Goal: Task Accomplishment & Management: Manage account settings

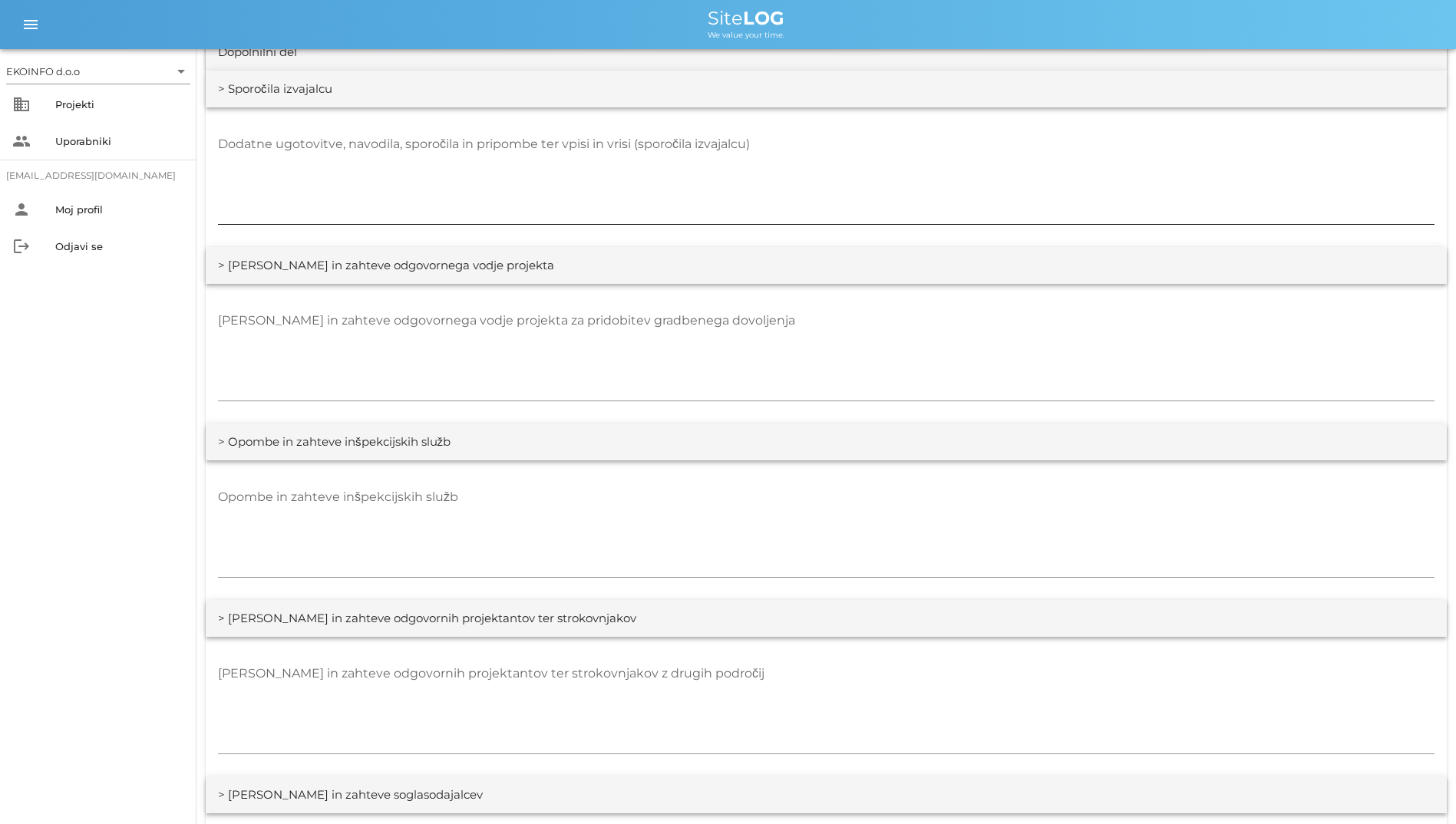
scroll to position [1995, 0]
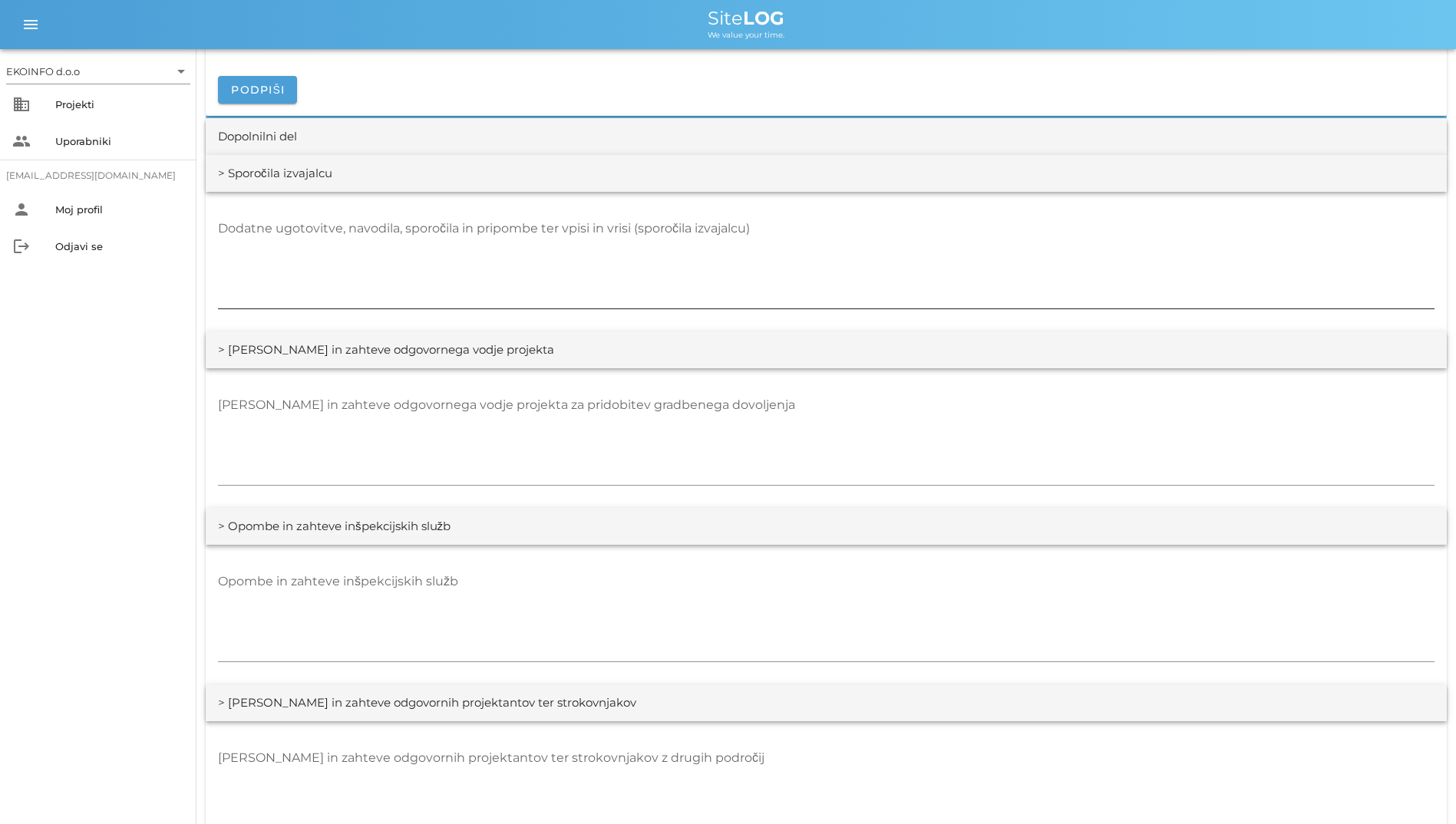
click at [953, 226] on textarea "Dodatne ugotovitve, navodila, sporočila in pripombe ter vpisi in vrisi (sporoči…" at bounding box center [826, 262] width 1217 height 92
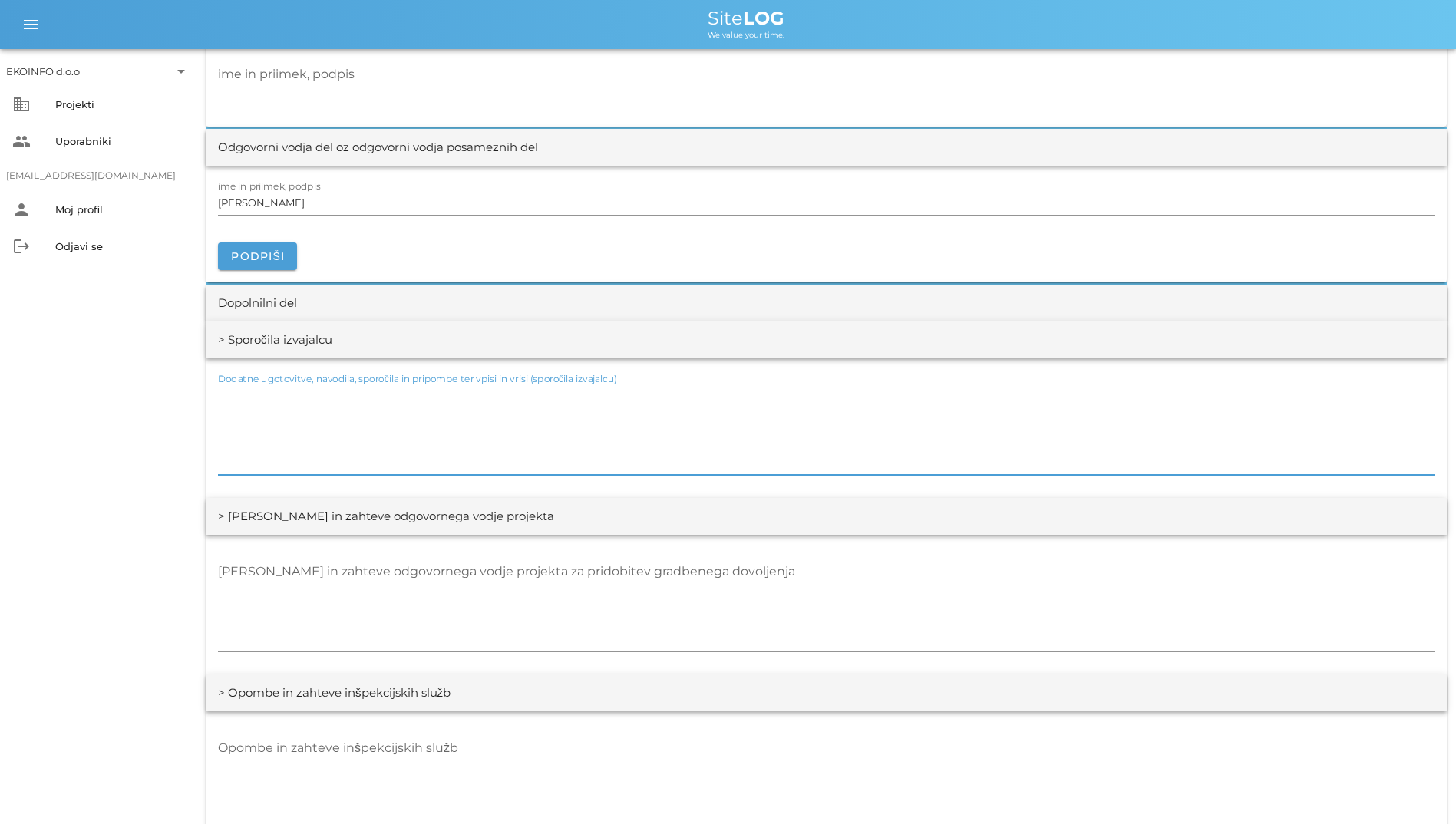
scroll to position [1786, 0]
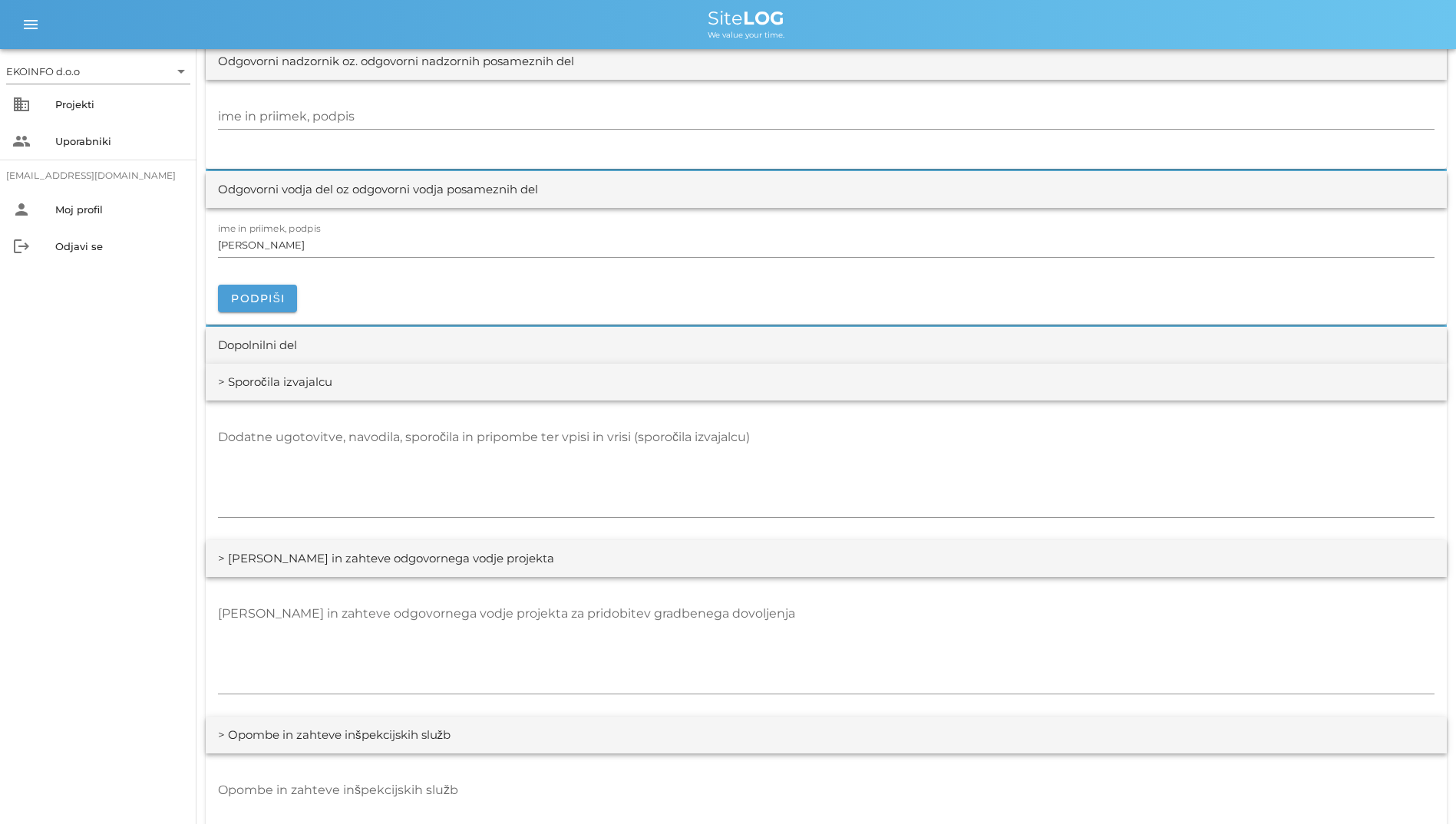
click at [225, 390] on div "> Sporočila izvajalcu" at bounding box center [275, 382] width 114 height 17
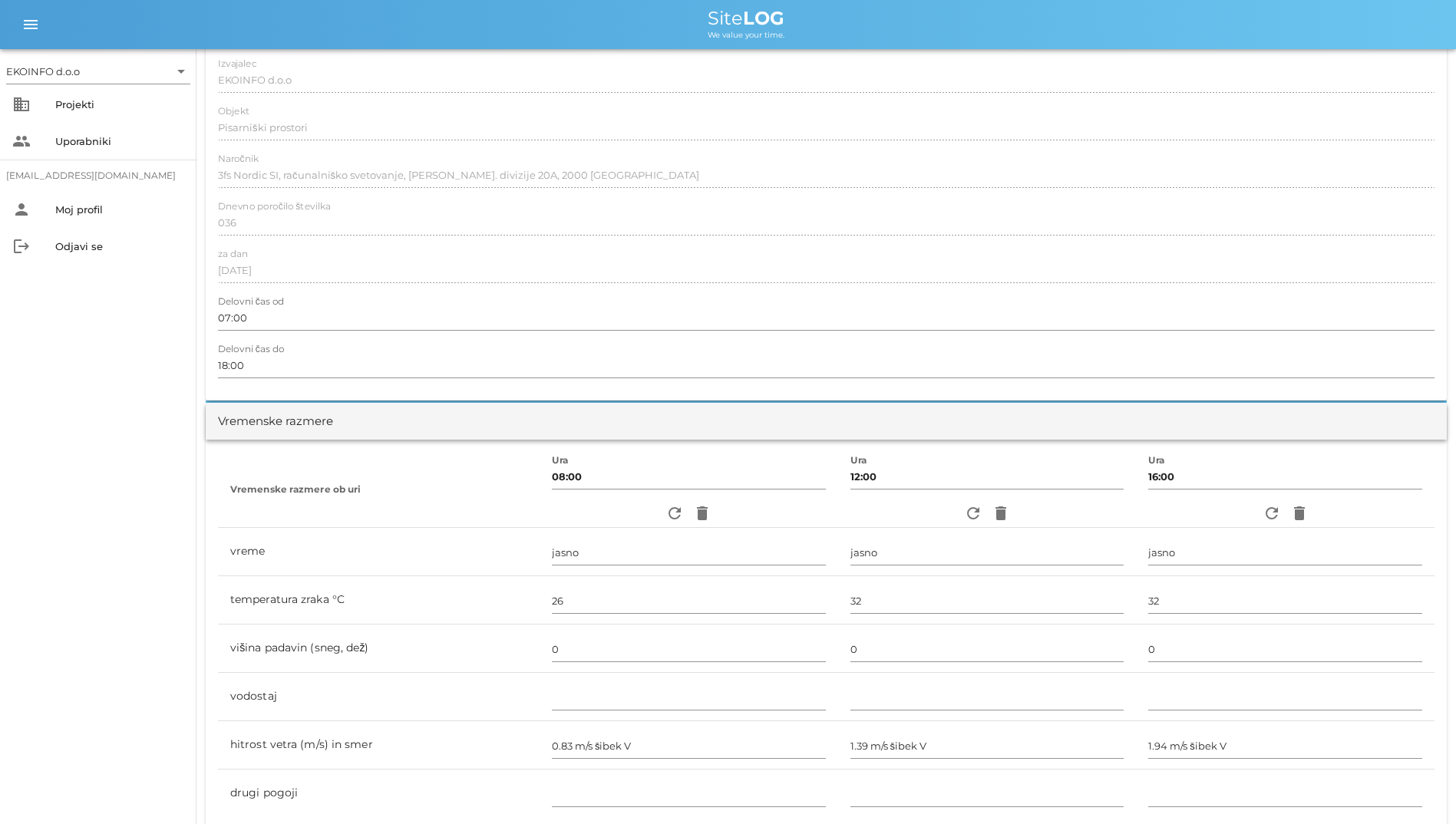
scroll to position [0, 0]
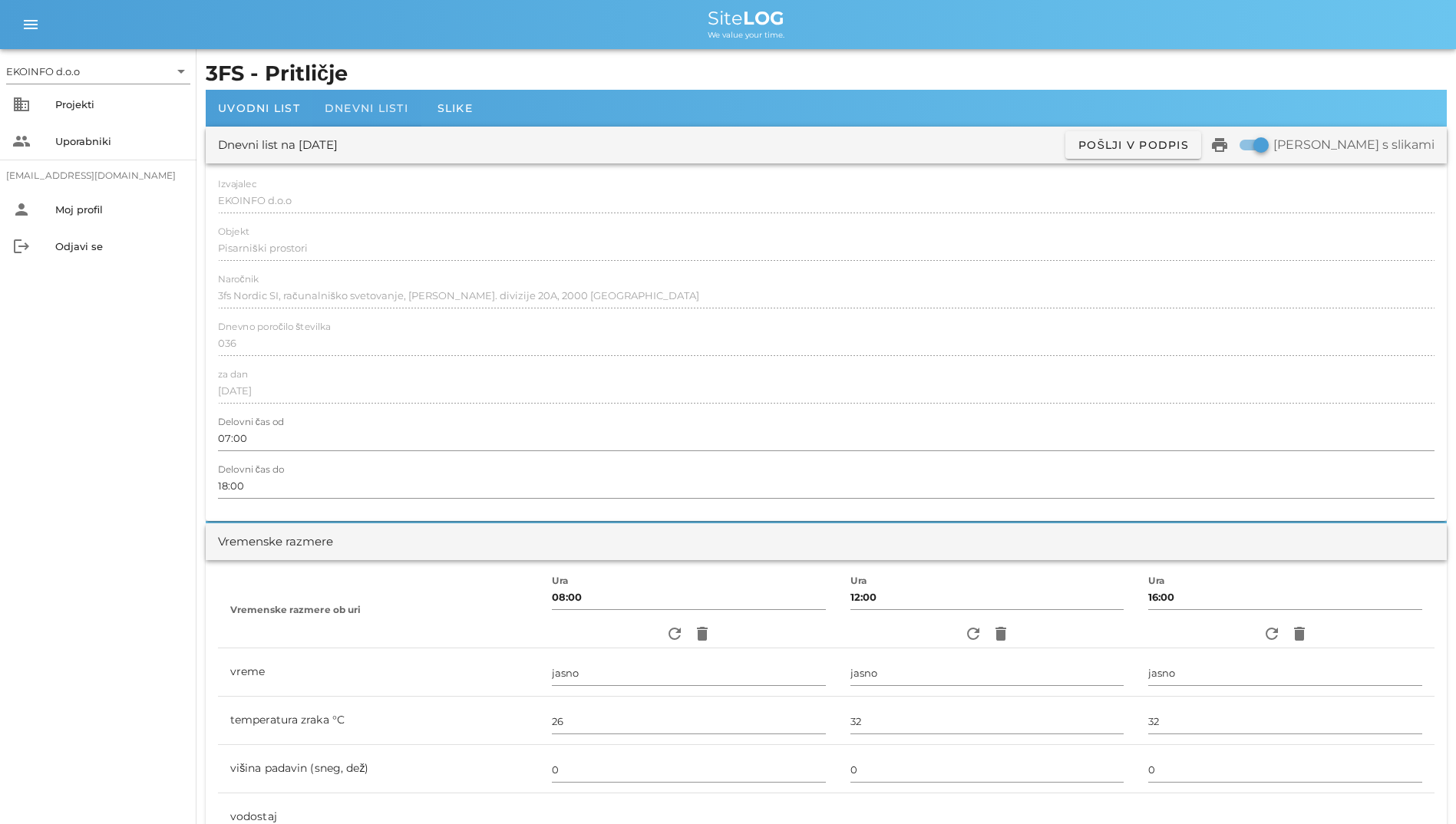
click at [391, 97] on div "Dnevni listi" at bounding box center [366, 108] width 108 height 37
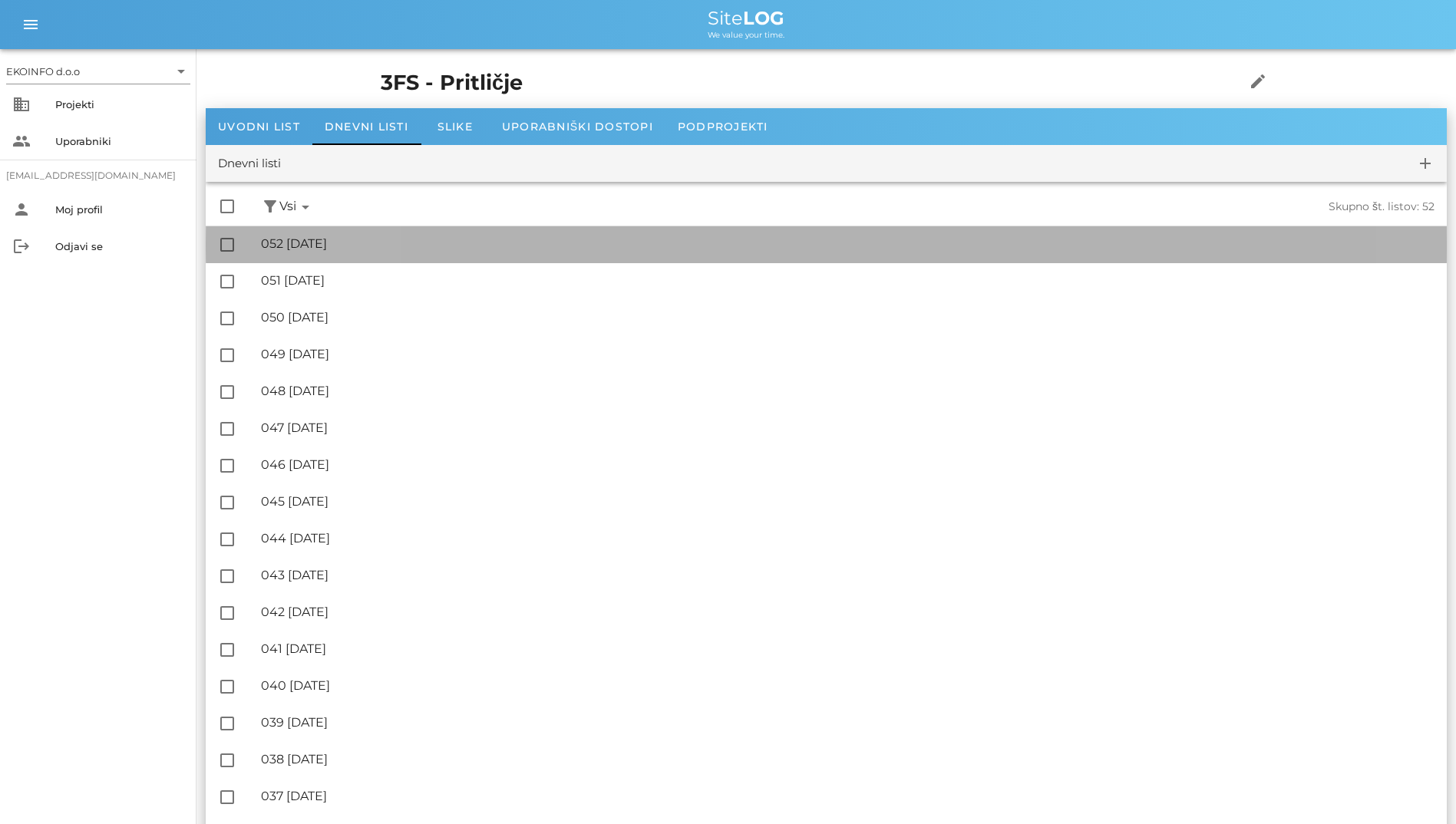
click at [1158, 257] on div "🔏 052 [DATE] ✓ Podpisal: Nadzornik ✓ Podpisal: Sestavljalec ✓ Podpisal: Odgovor…" at bounding box center [847, 244] width 1173 height 34
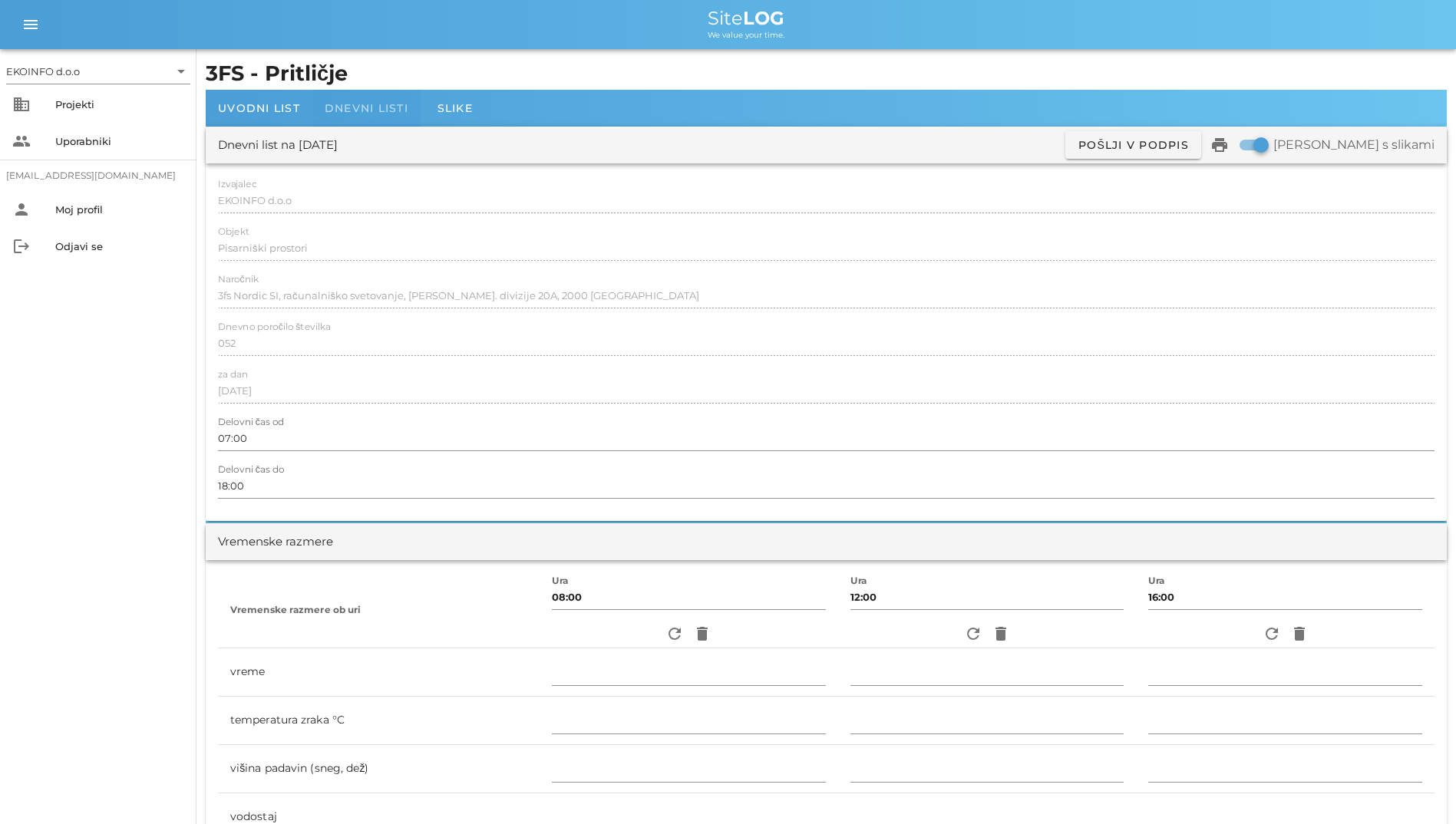
click at [381, 101] on div "Dnevni listi" at bounding box center [366, 108] width 108 height 37
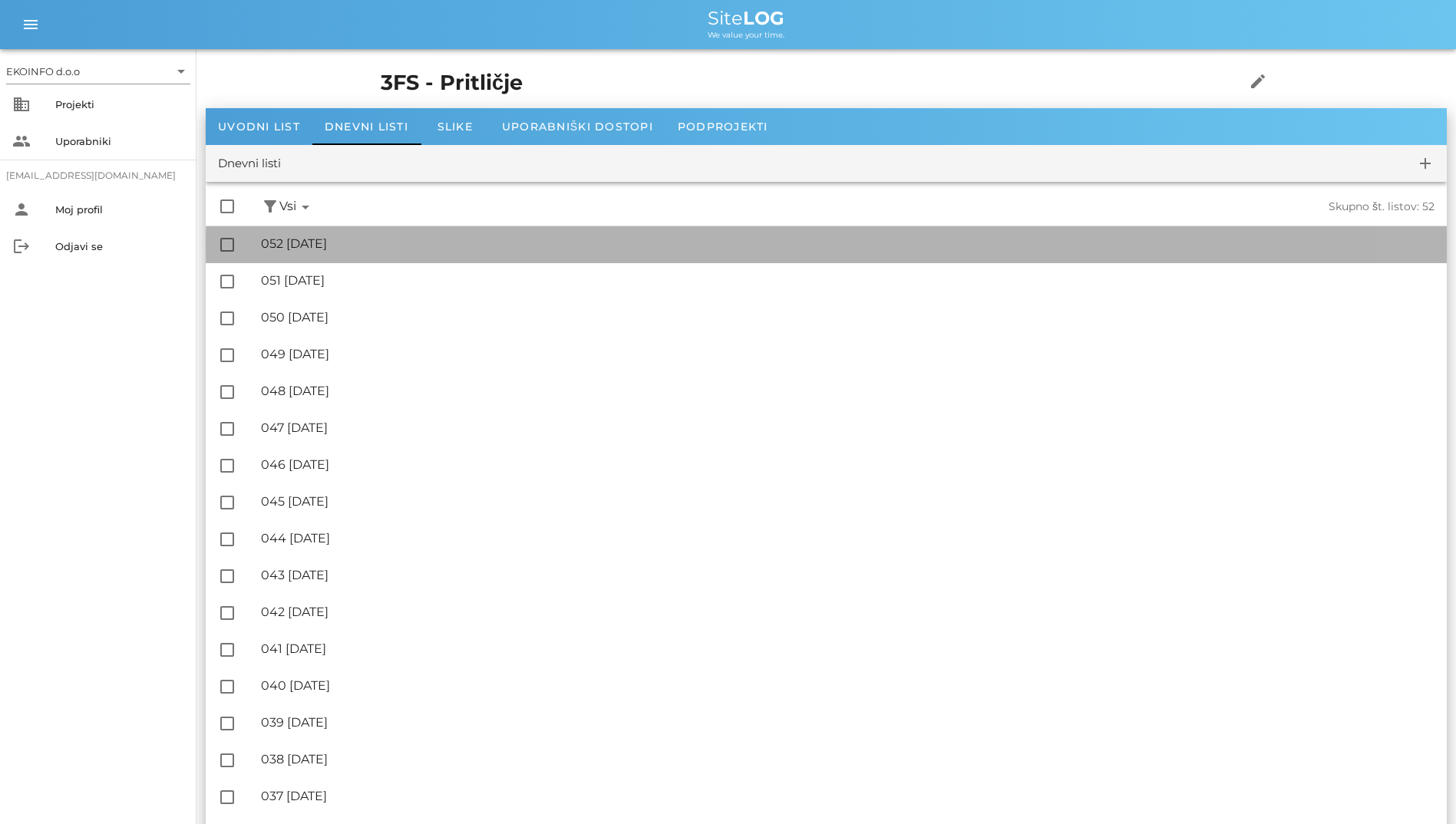
click at [391, 234] on div "🔏 052 [DATE] ✓ Podpisal: Nadzornik ✓ Podpisal: Sestavljalec ✓ Podpisal: Odgovor…" at bounding box center [847, 244] width 1173 height 34
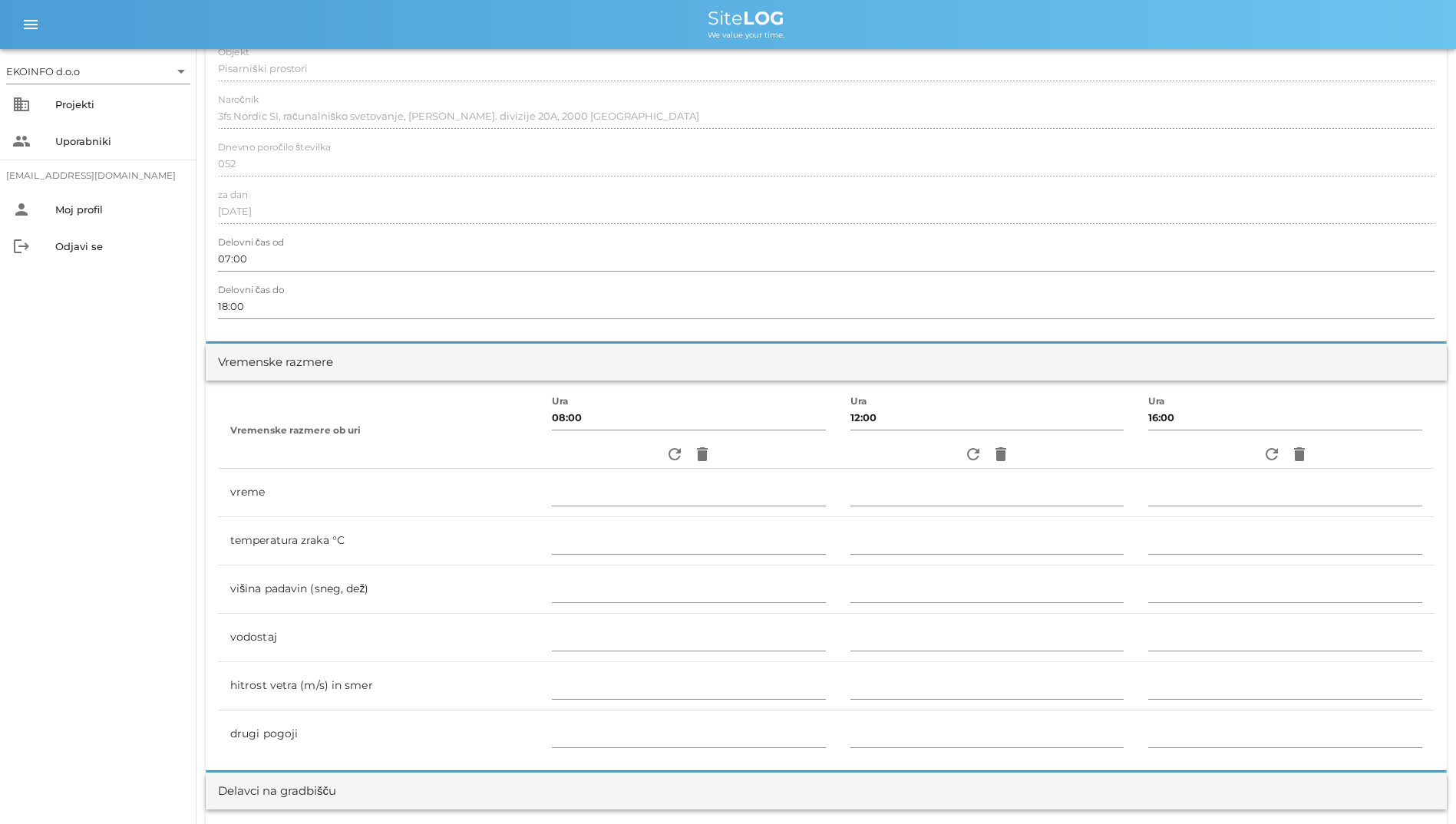
scroll to position [307, 0]
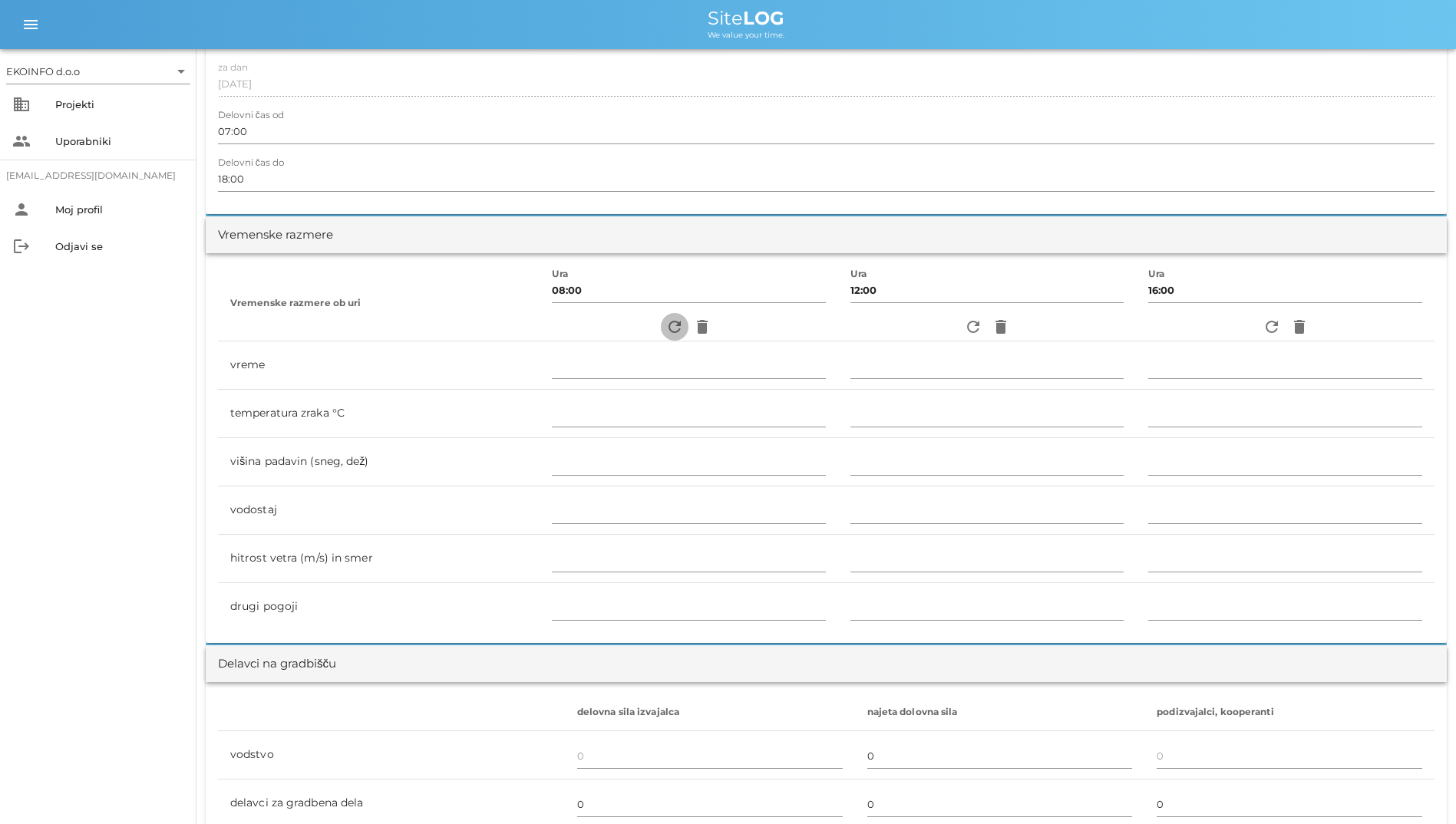
click at [665, 328] on icon "refresh" at bounding box center [674, 327] width 18 height 18
type input "jasno"
type input "18"
type input "0"
type input "0 m/s šibek S"
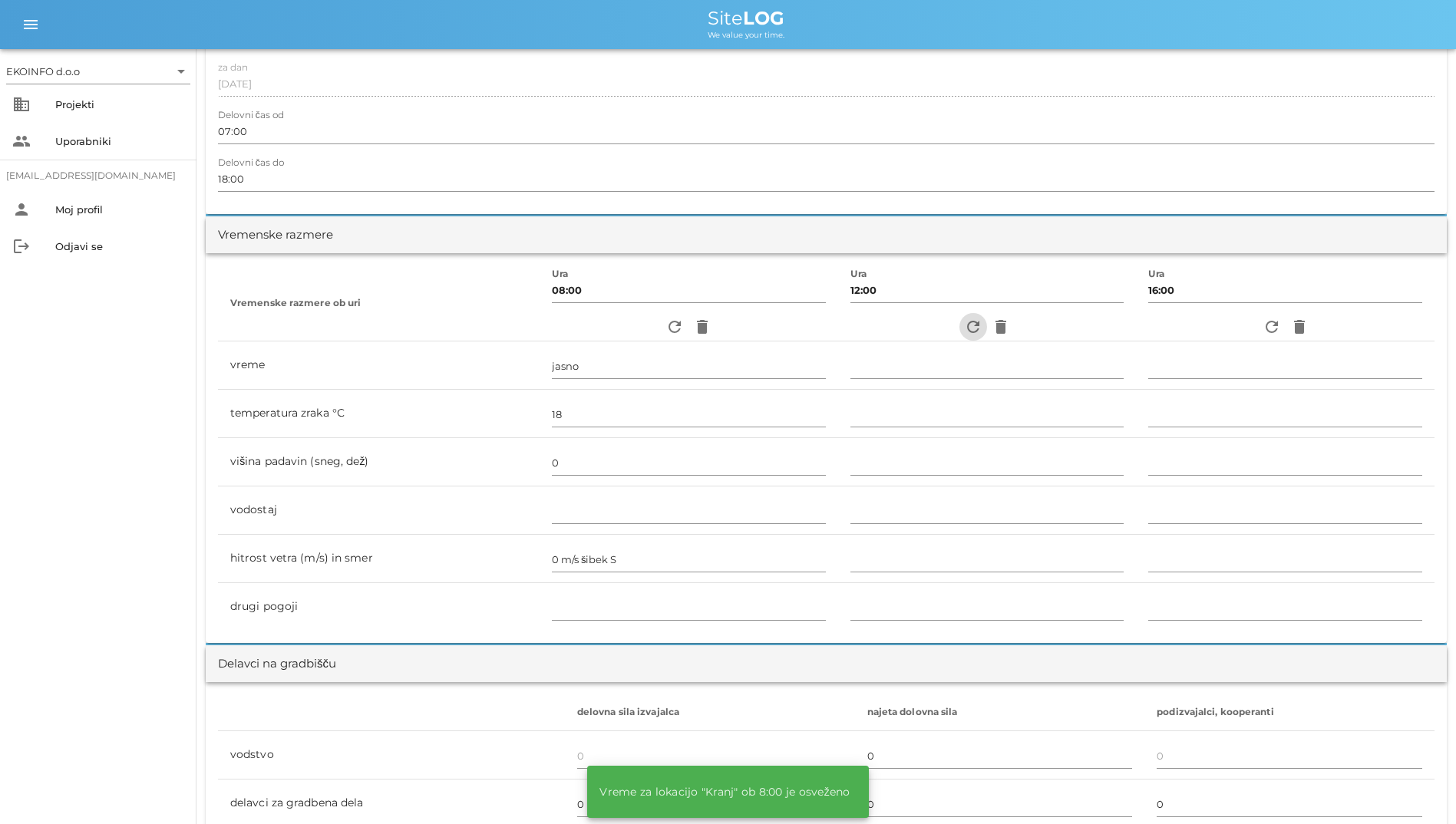
click at [959, 327] on span "refresh" at bounding box center [973, 327] width 28 height 18
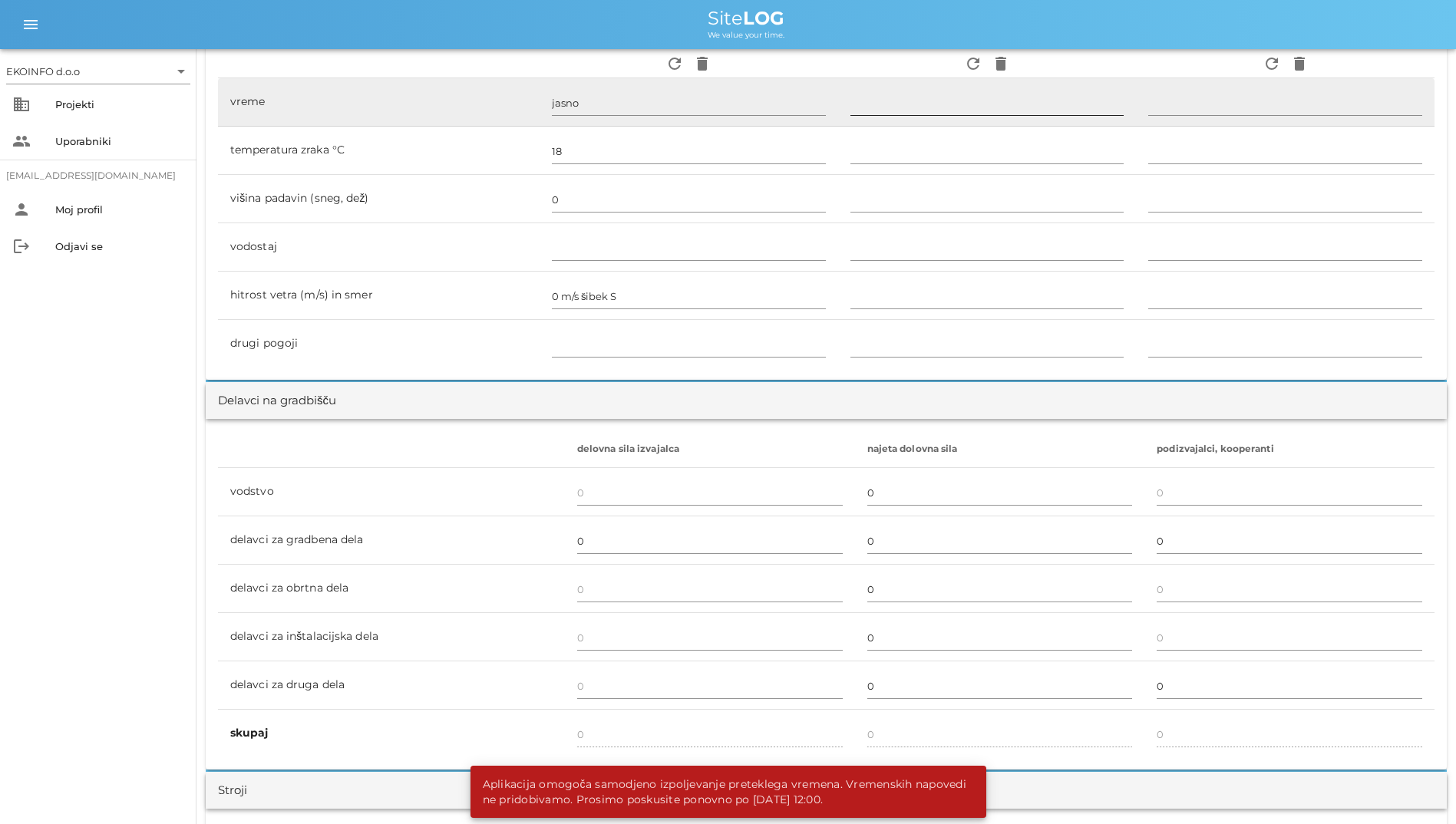
scroll to position [997, 0]
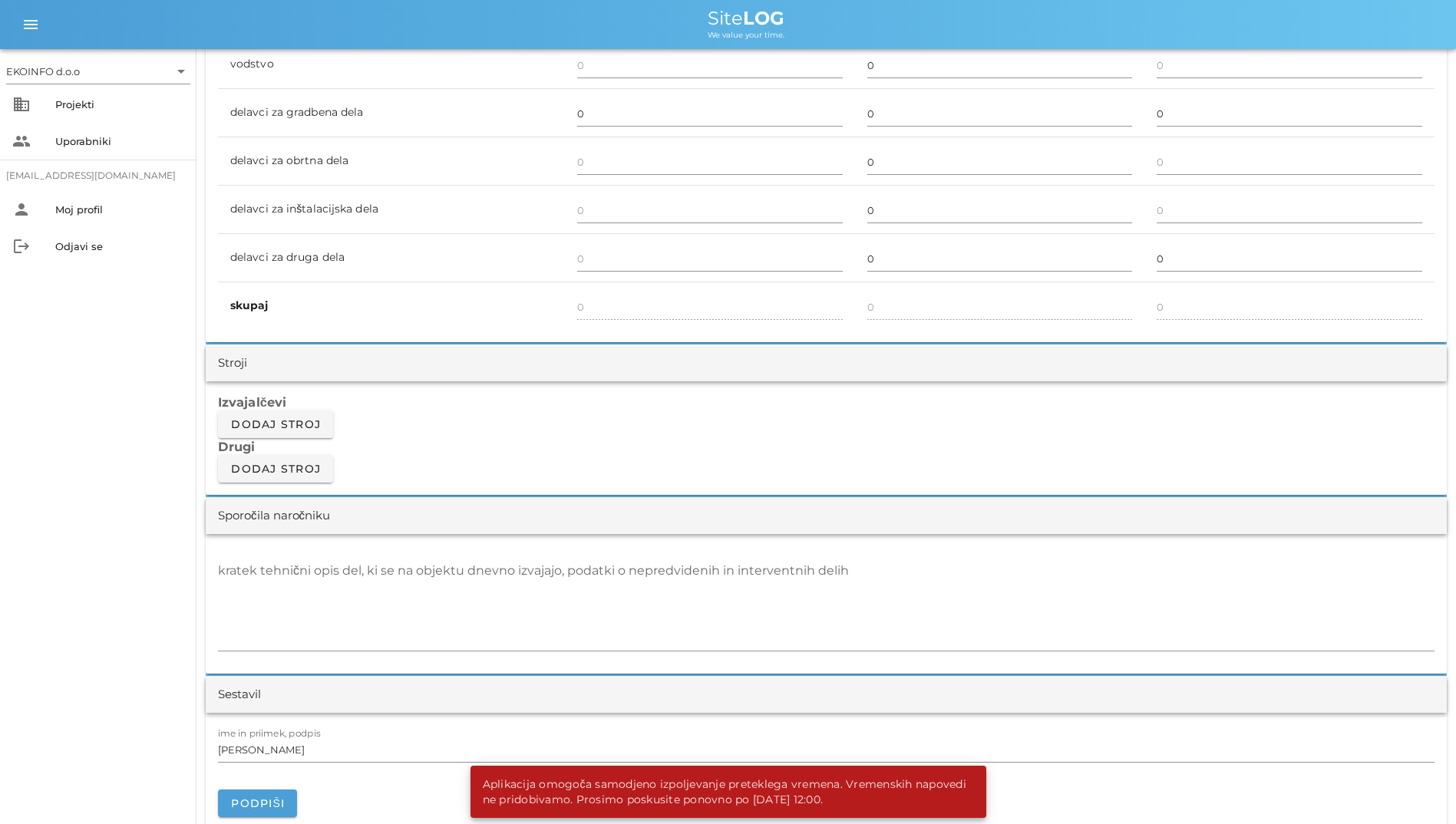
click at [906, 377] on div "Stroji" at bounding box center [826, 363] width 1241 height 37
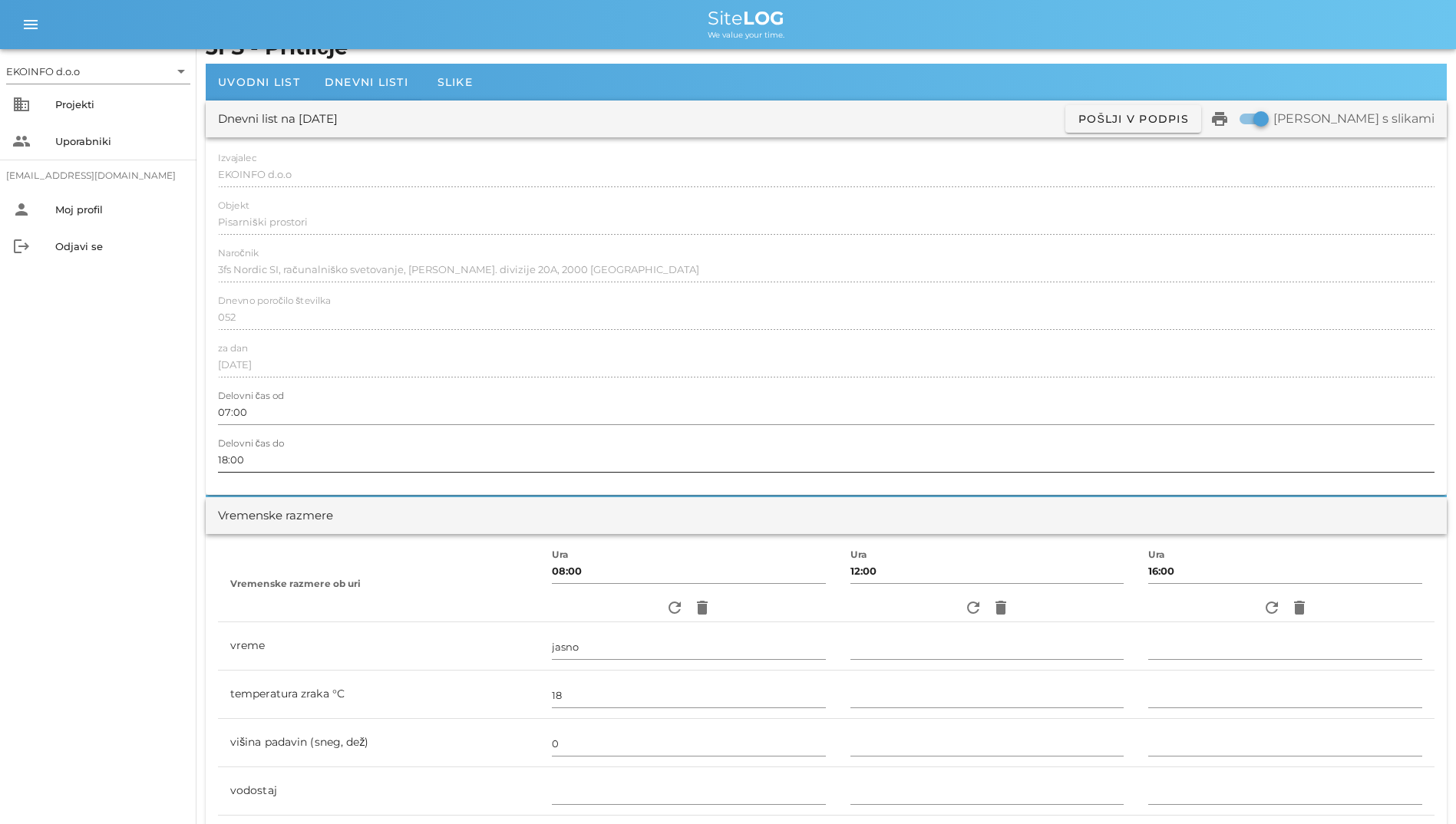
scroll to position [0, 0]
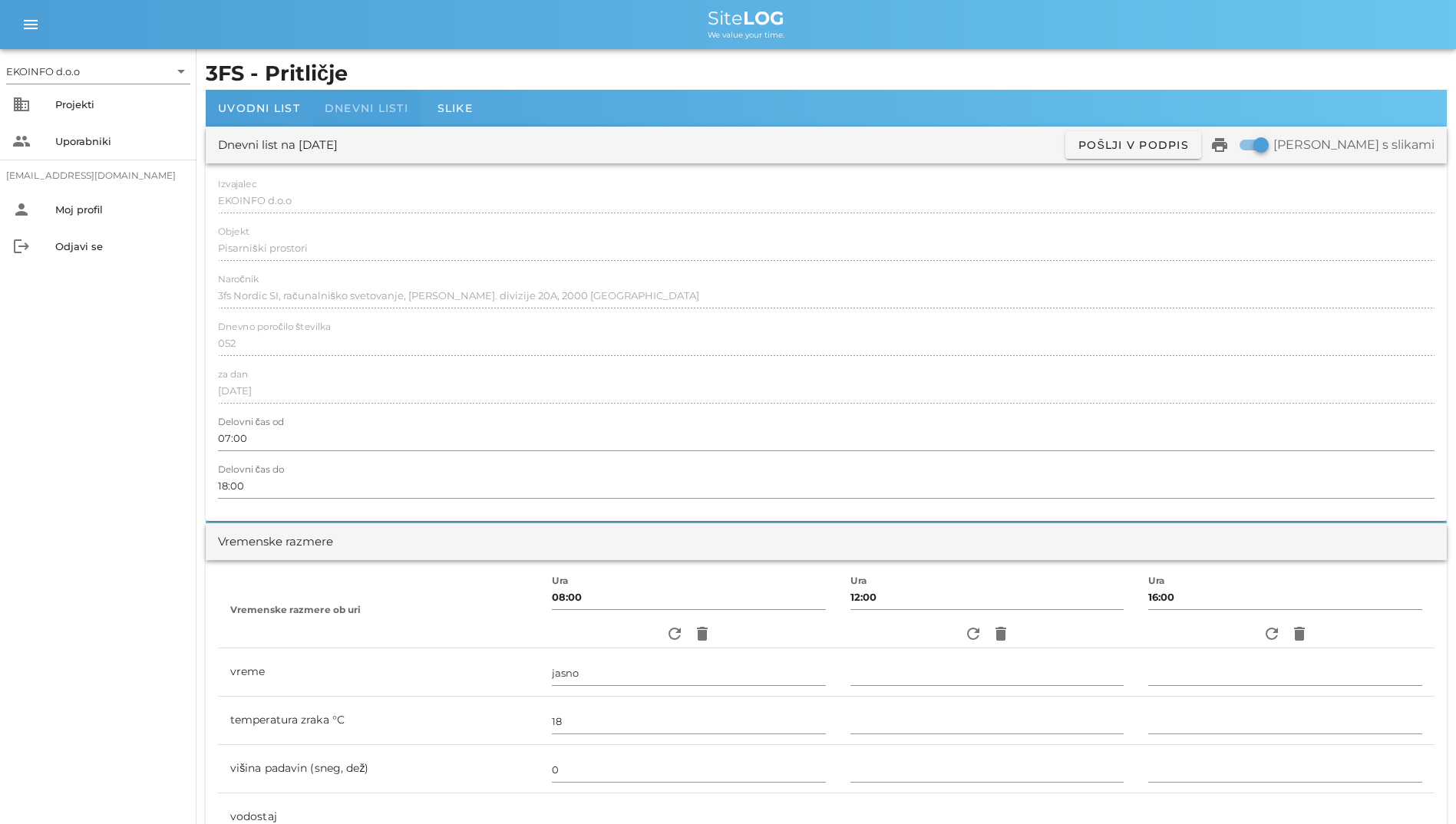
click at [401, 117] on div "Dnevni listi" at bounding box center [366, 108] width 108 height 37
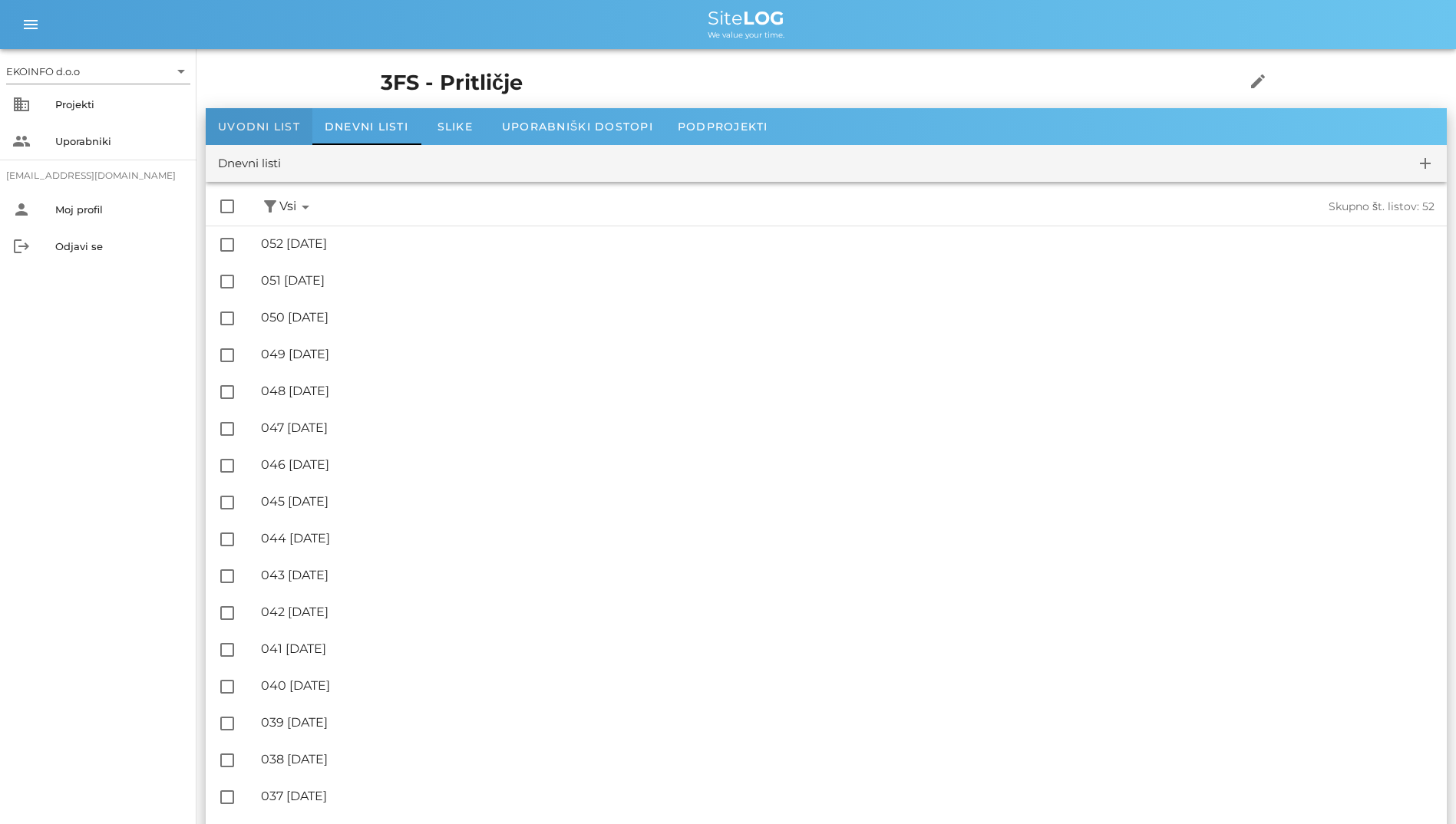
click at [252, 125] on span "Uvodni list" at bounding box center [258, 126] width 82 height 14
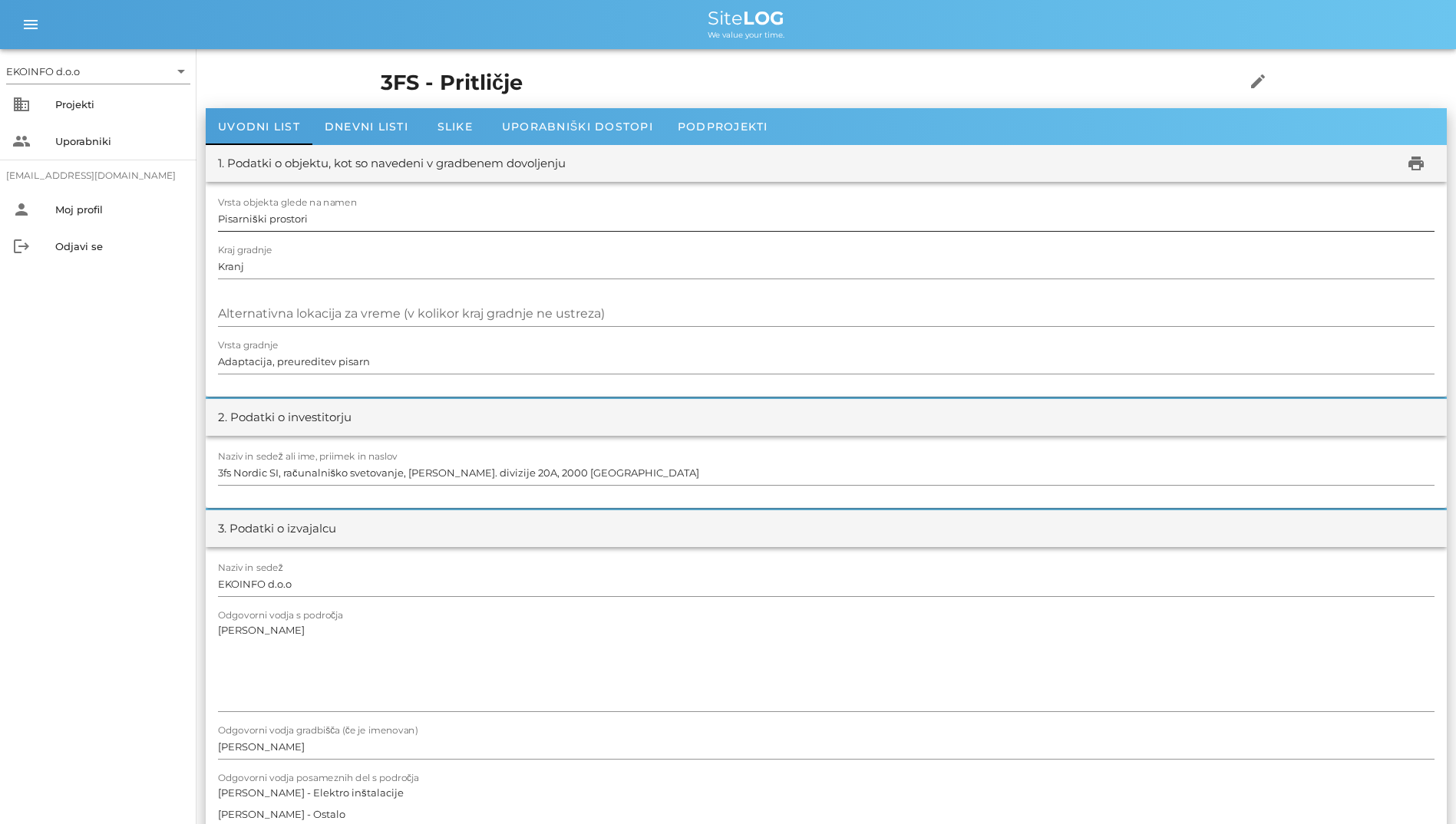
click at [781, 207] on input "Pisarniški prostori" at bounding box center [826, 219] width 1217 height 25
click at [391, 137] on div "Dnevni listi" at bounding box center [366, 126] width 108 height 37
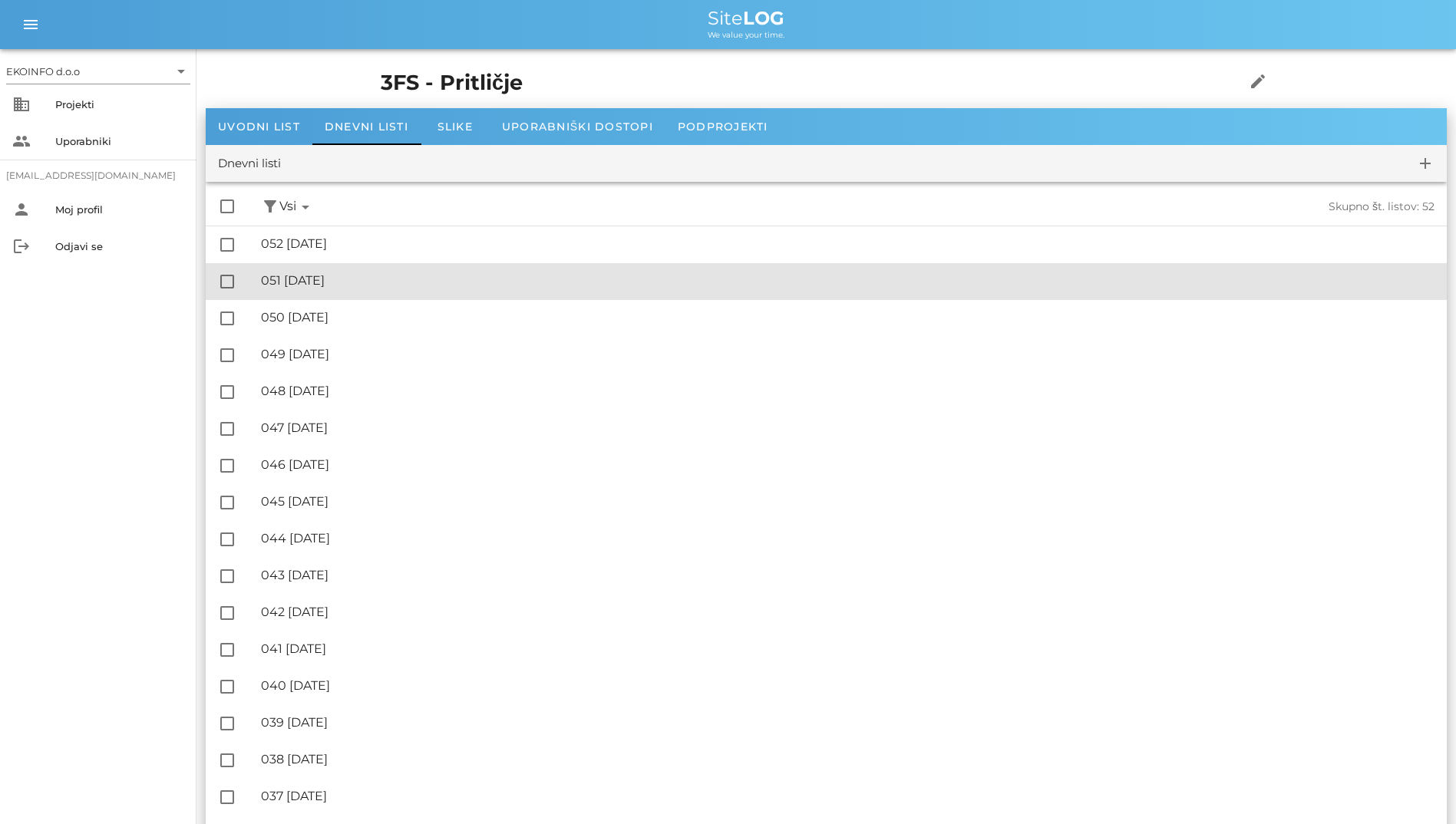
click at [350, 278] on div "🔏 051 [DATE]" at bounding box center [847, 280] width 1173 height 14
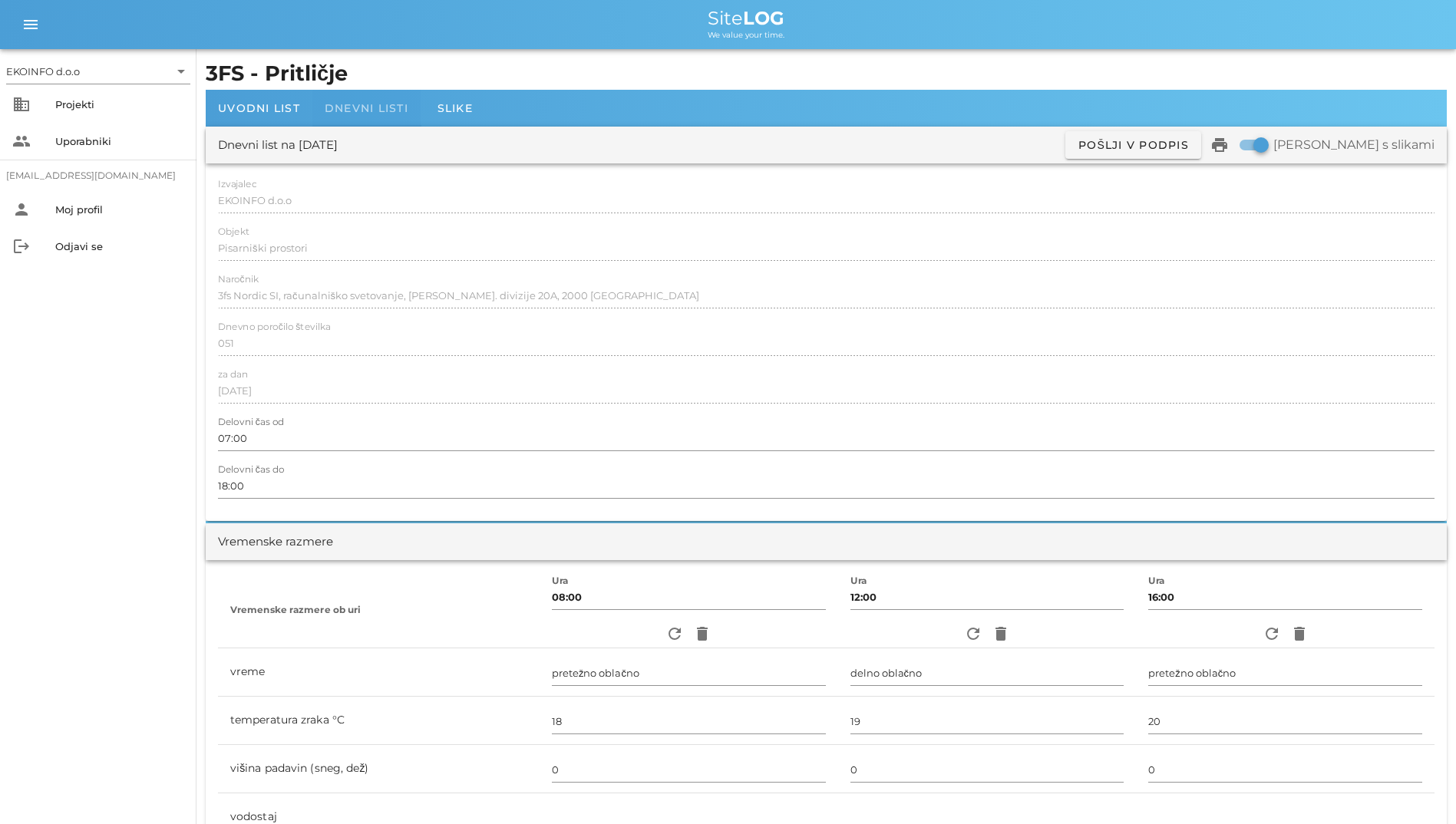
click at [358, 111] on span "Dnevni listi" at bounding box center [366, 107] width 83 height 14
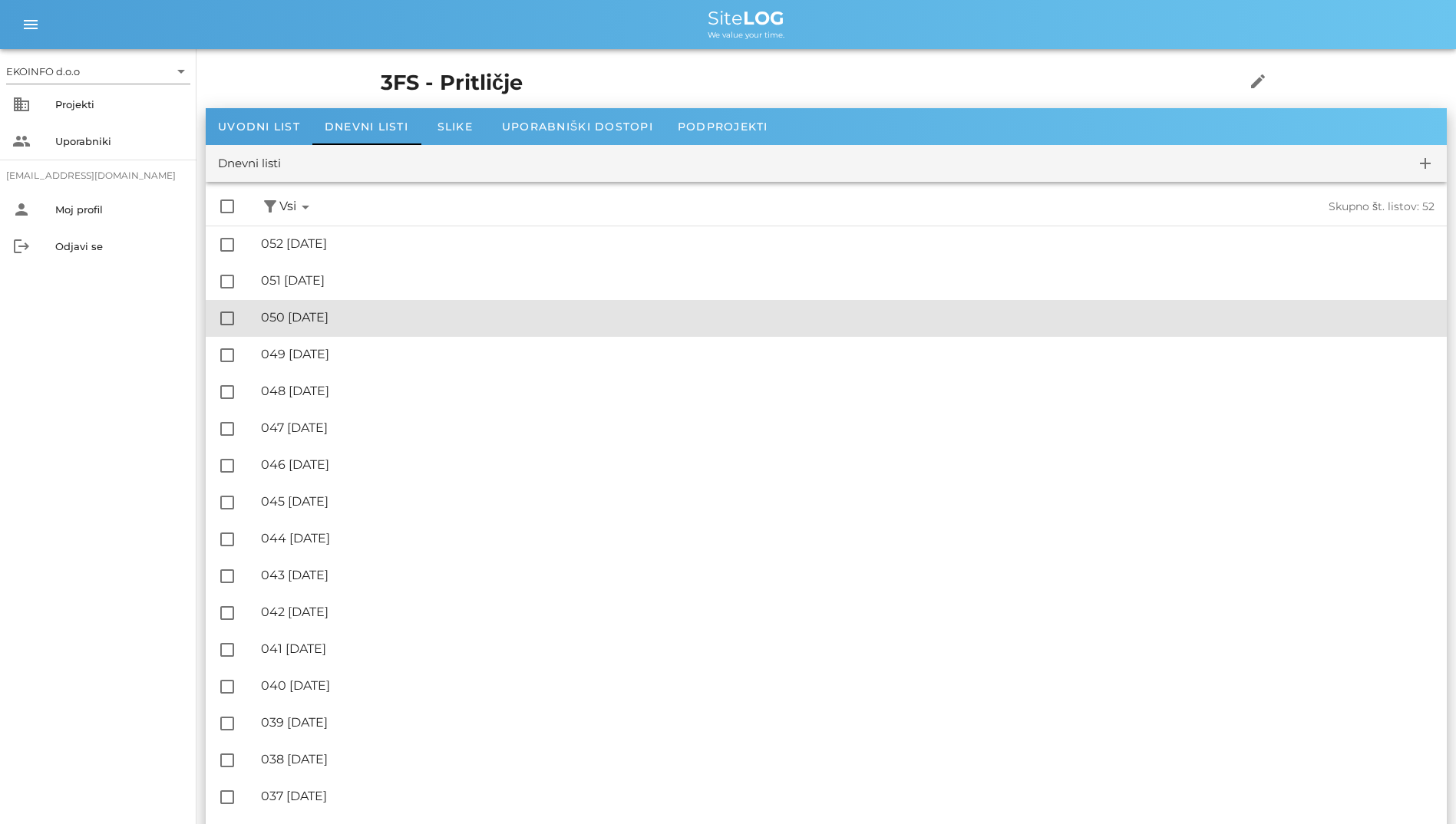
click at [367, 324] on div "🔏 050 [DATE]" at bounding box center [847, 317] width 1173 height 14
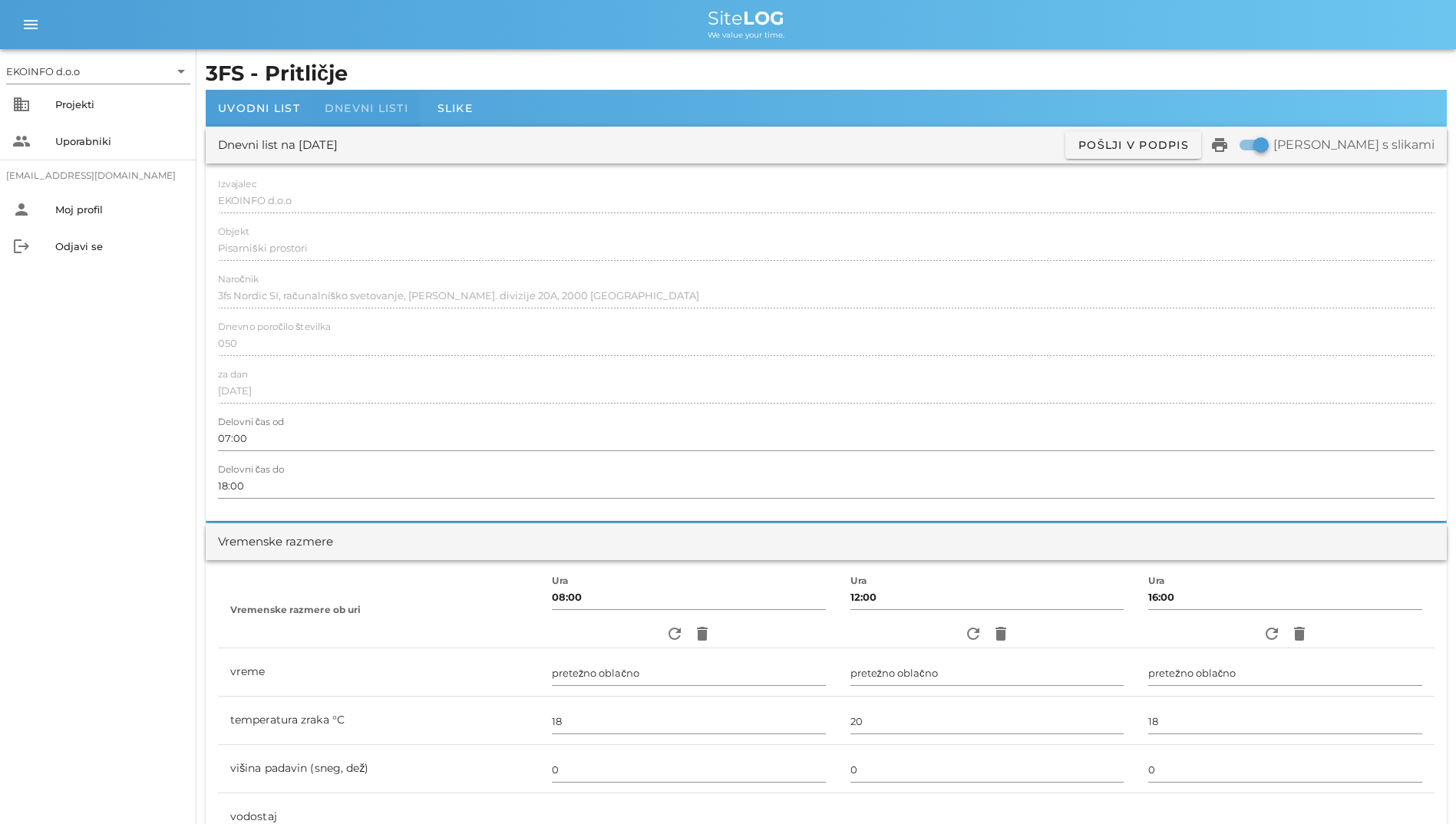
click at [351, 102] on span "Dnevni listi" at bounding box center [366, 107] width 83 height 14
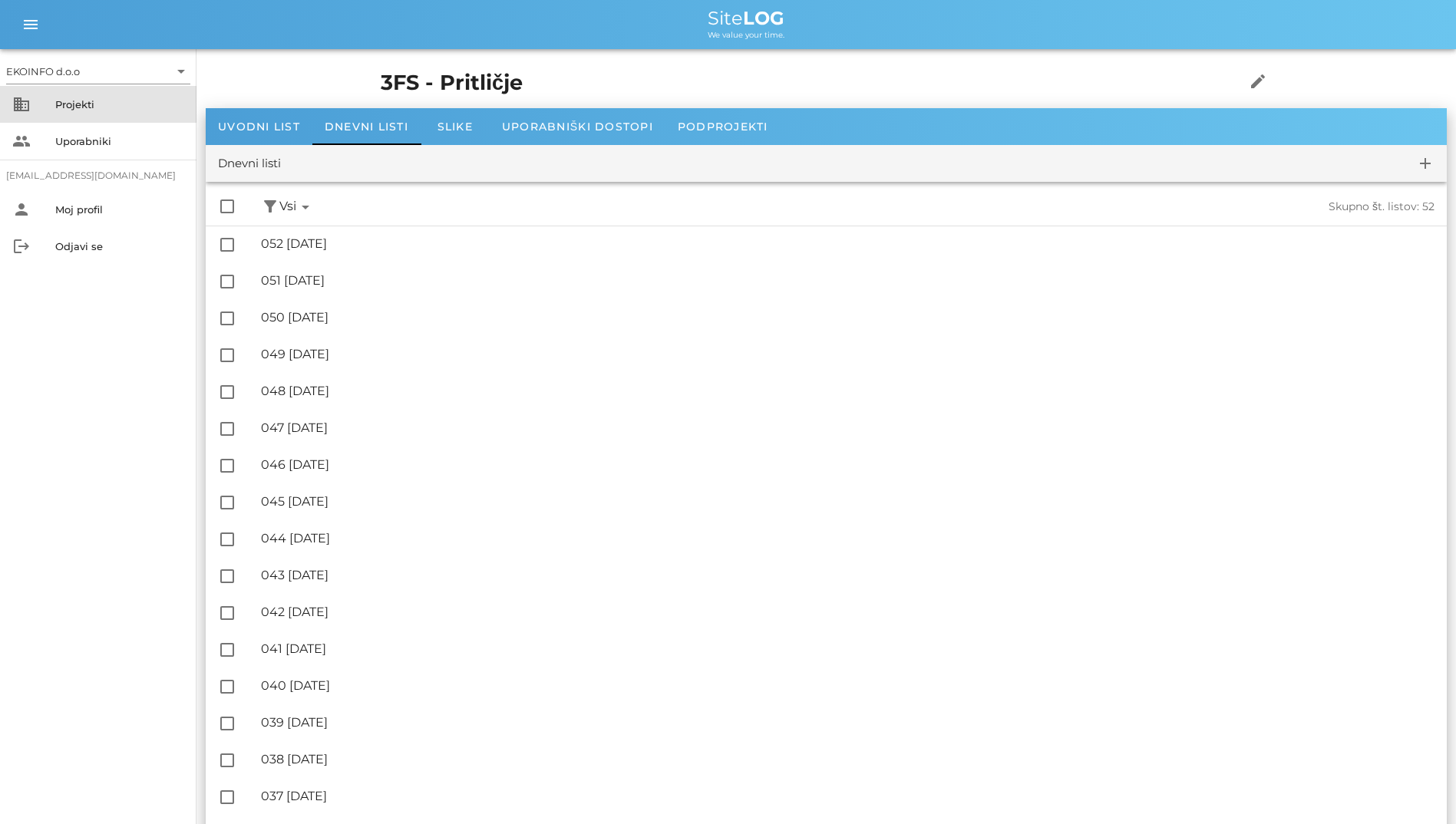
click at [144, 91] on div "business Projekti" at bounding box center [98, 104] width 196 height 37
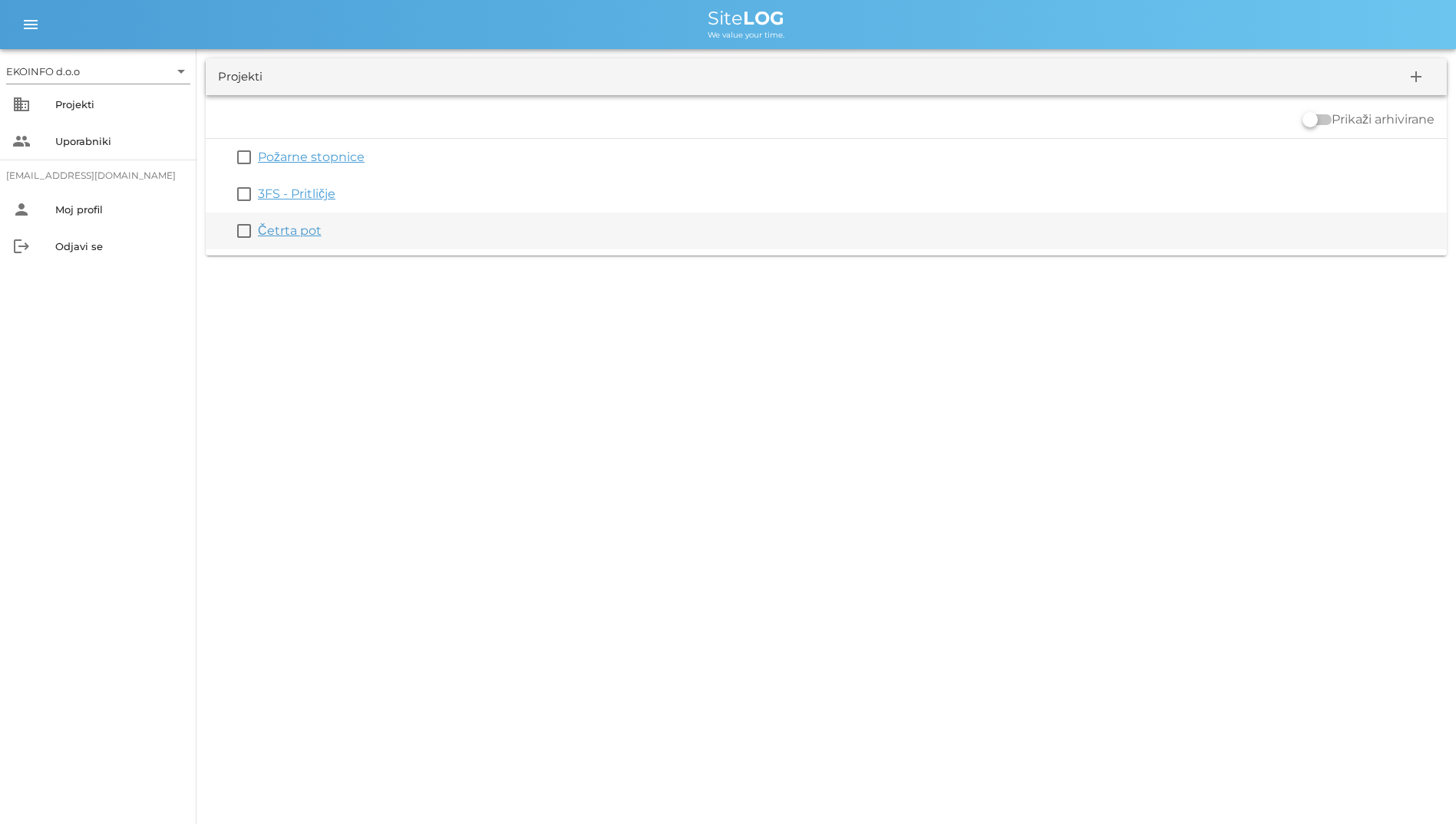
click at [274, 223] on link "Četrta pot" at bounding box center [289, 230] width 64 height 14
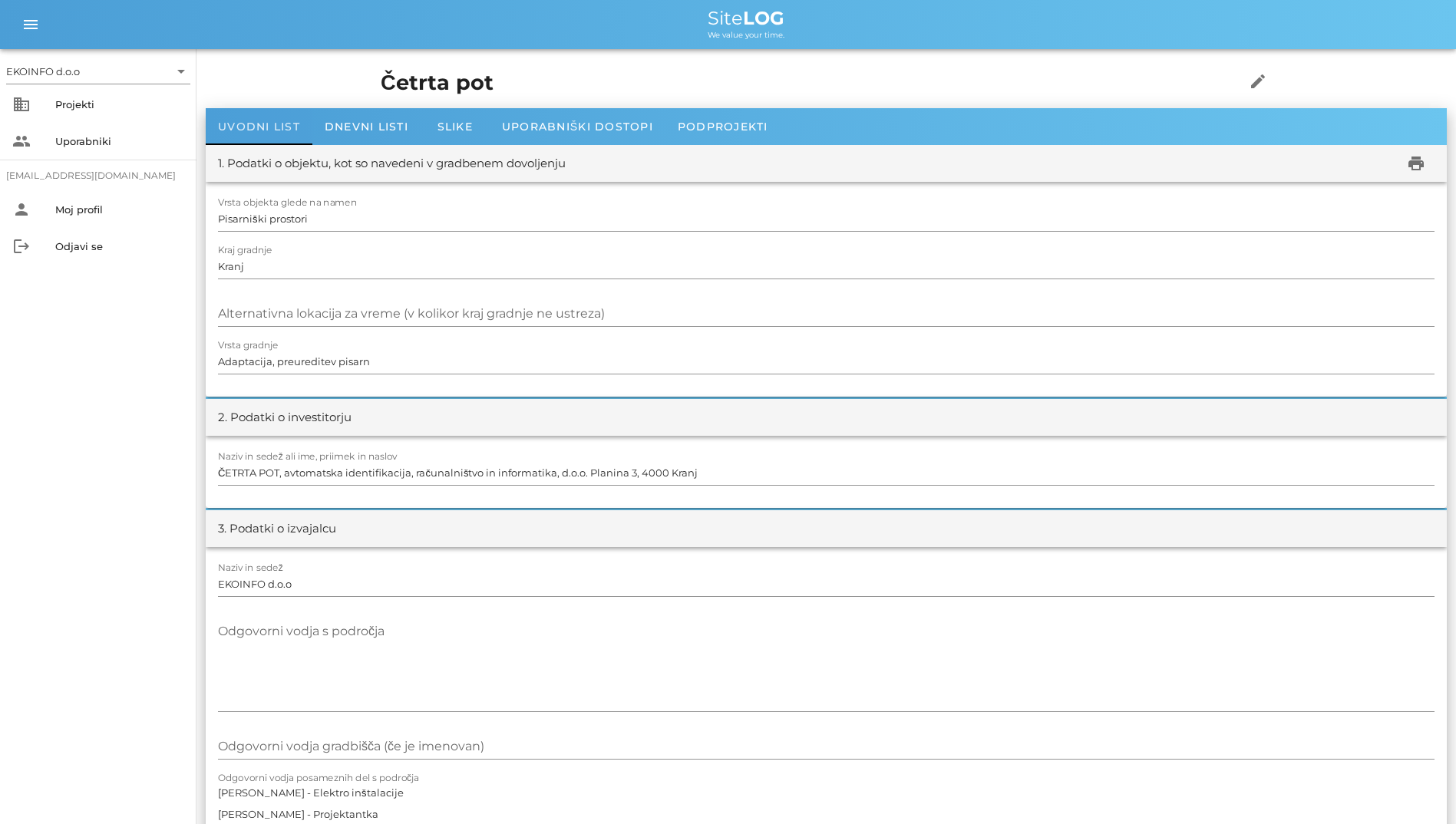
click at [302, 133] on div "Uvodni list" at bounding box center [259, 126] width 106 height 37
click at [337, 131] on span "Dnevni listi" at bounding box center [366, 126] width 83 height 14
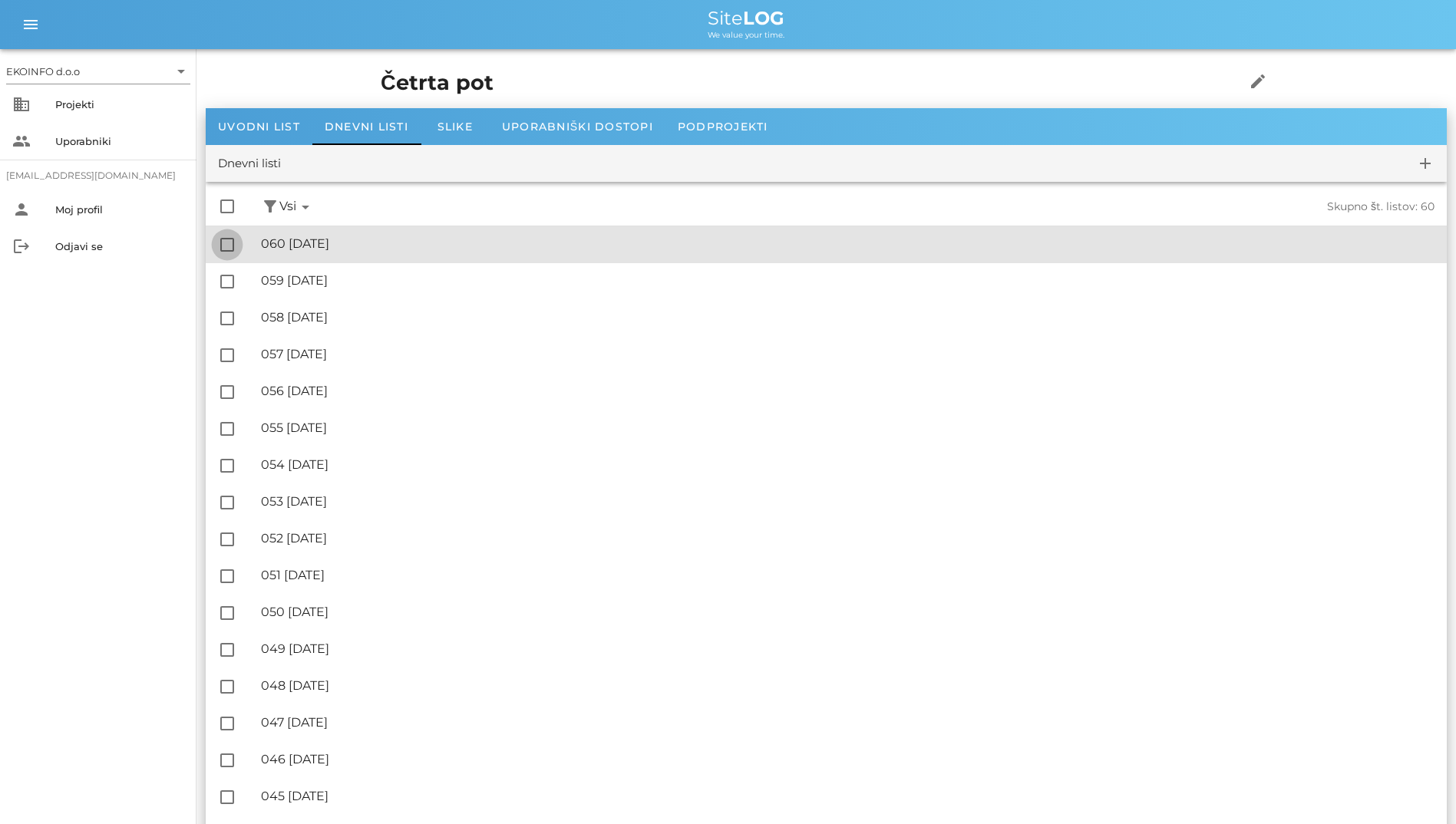
click at [236, 240] on div at bounding box center [227, 245] width 26 height 26
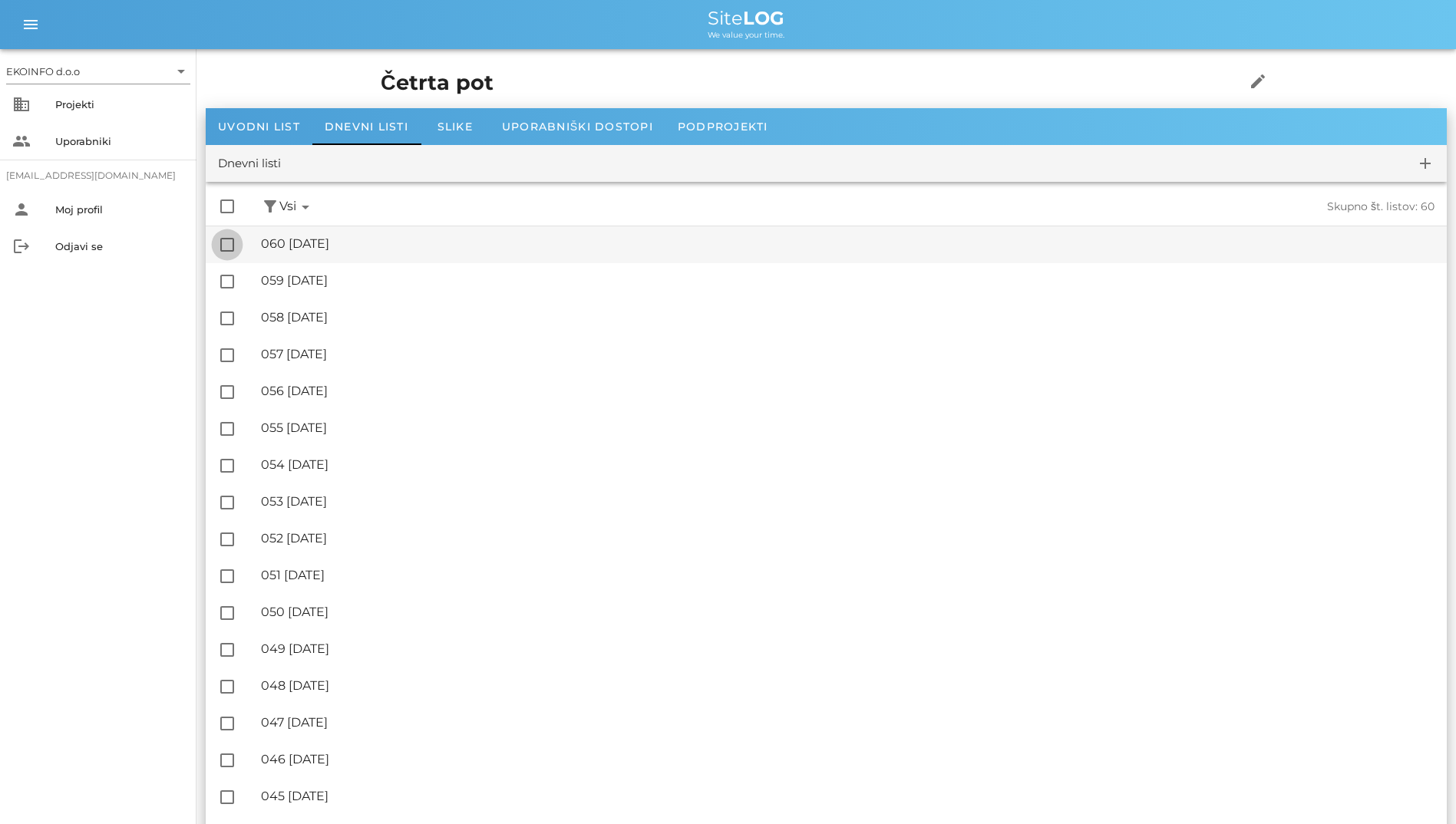
checkbox input "true"
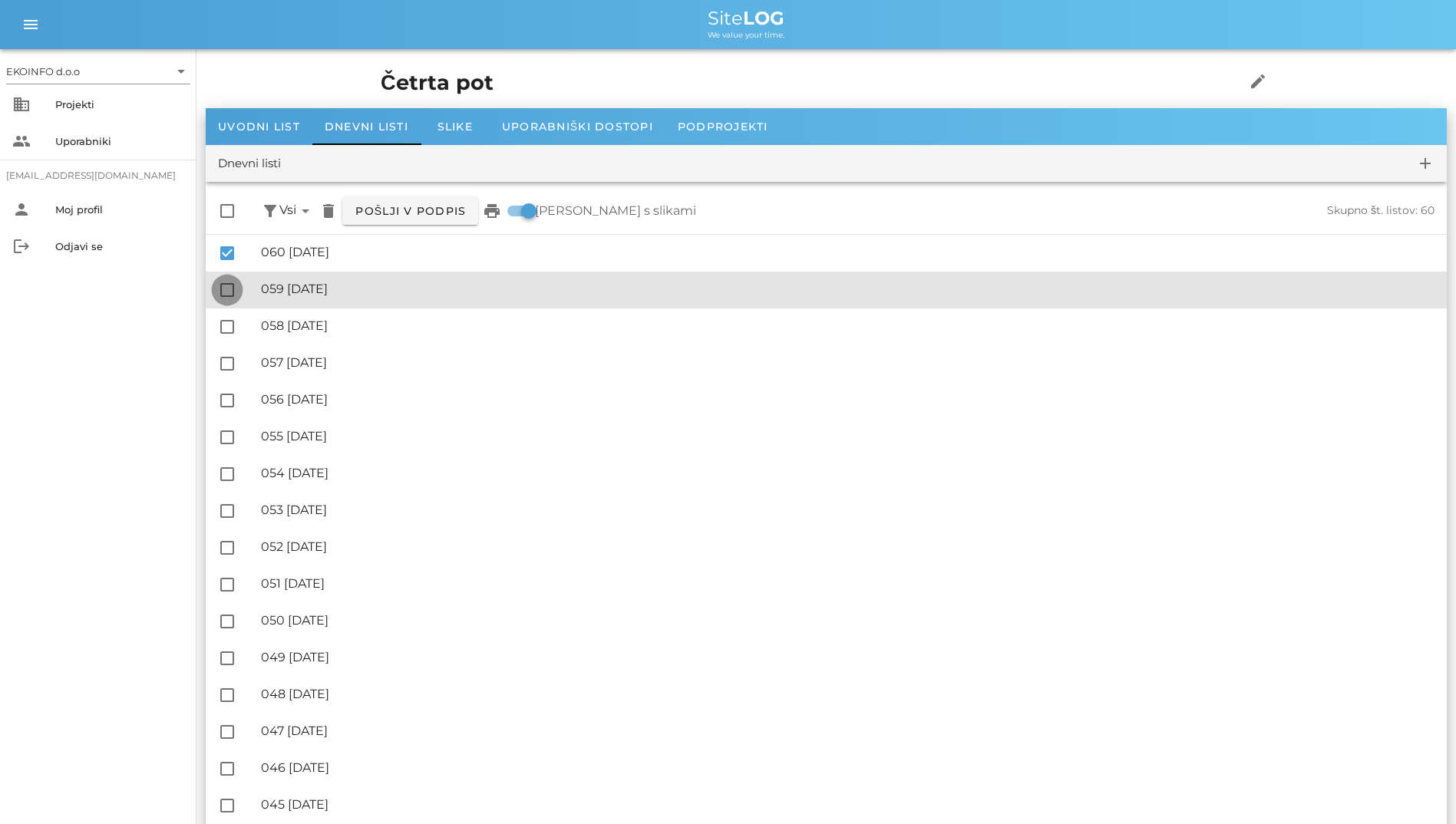
click at [230, 279] on div at bounding box center [227, 290] width 26 height 26
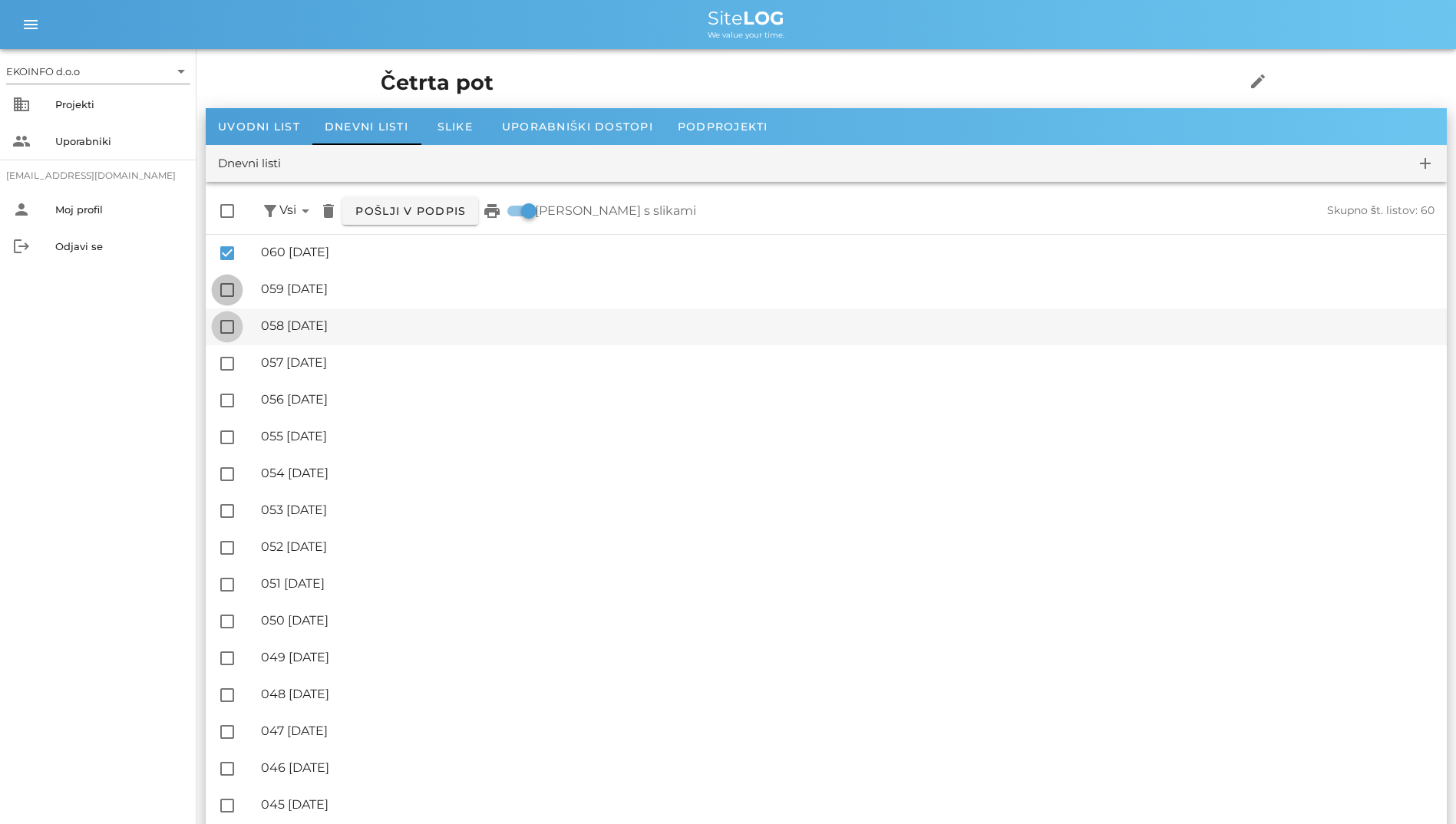
checkbox input "true"
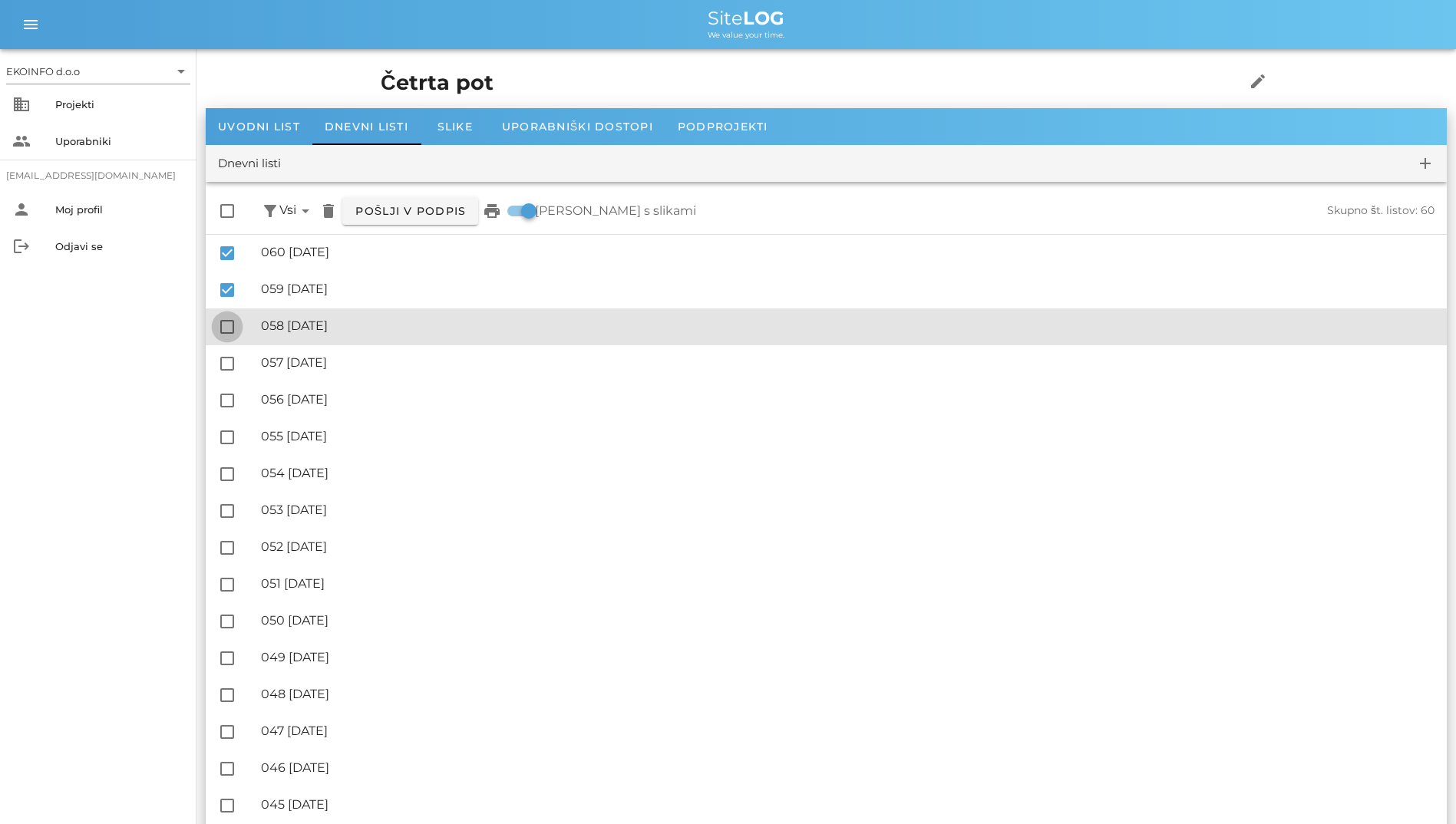
click at [230, 324] on div at bounding box center [227, 327] width 26 height 26
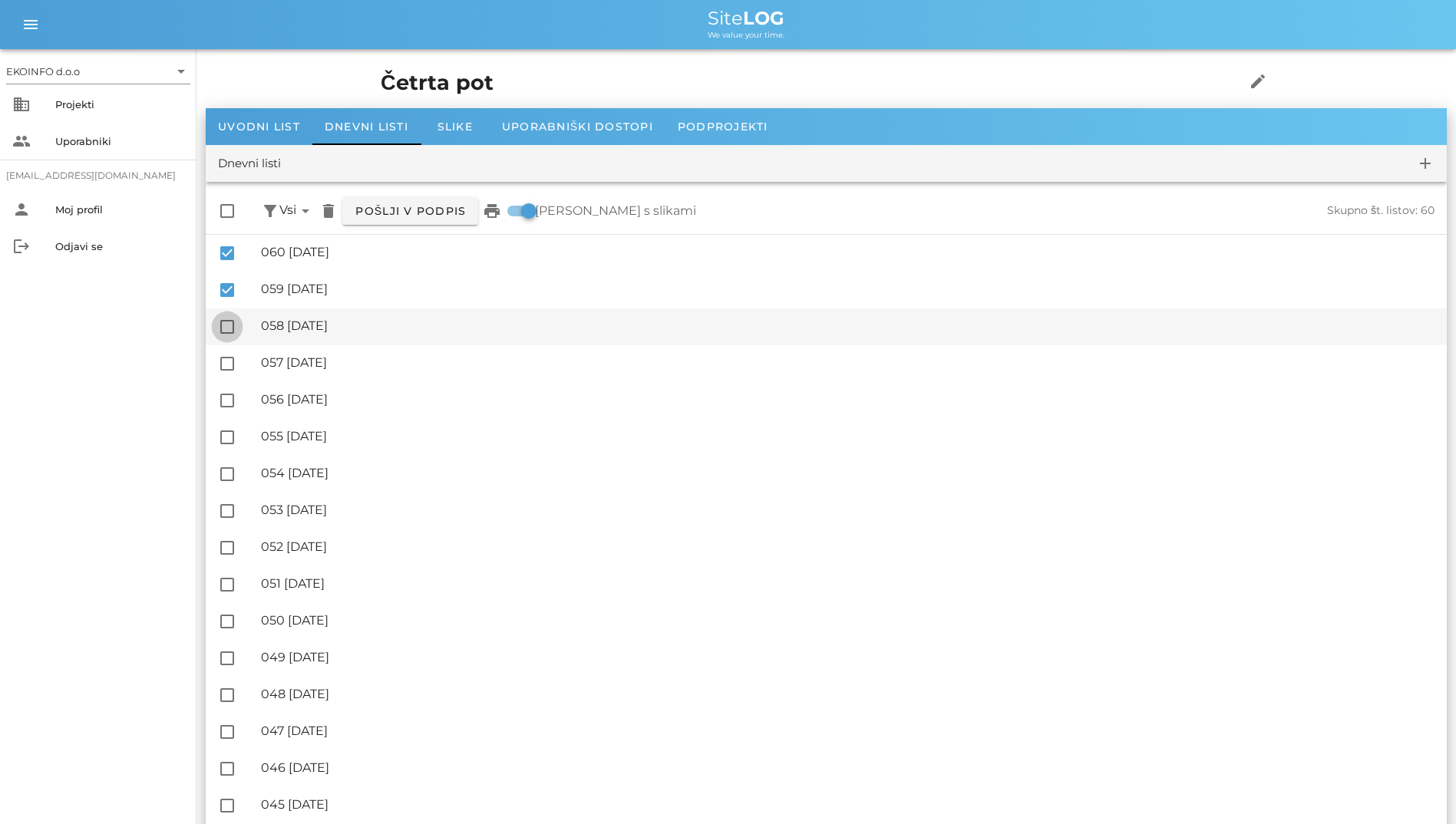
checkbox input "true"
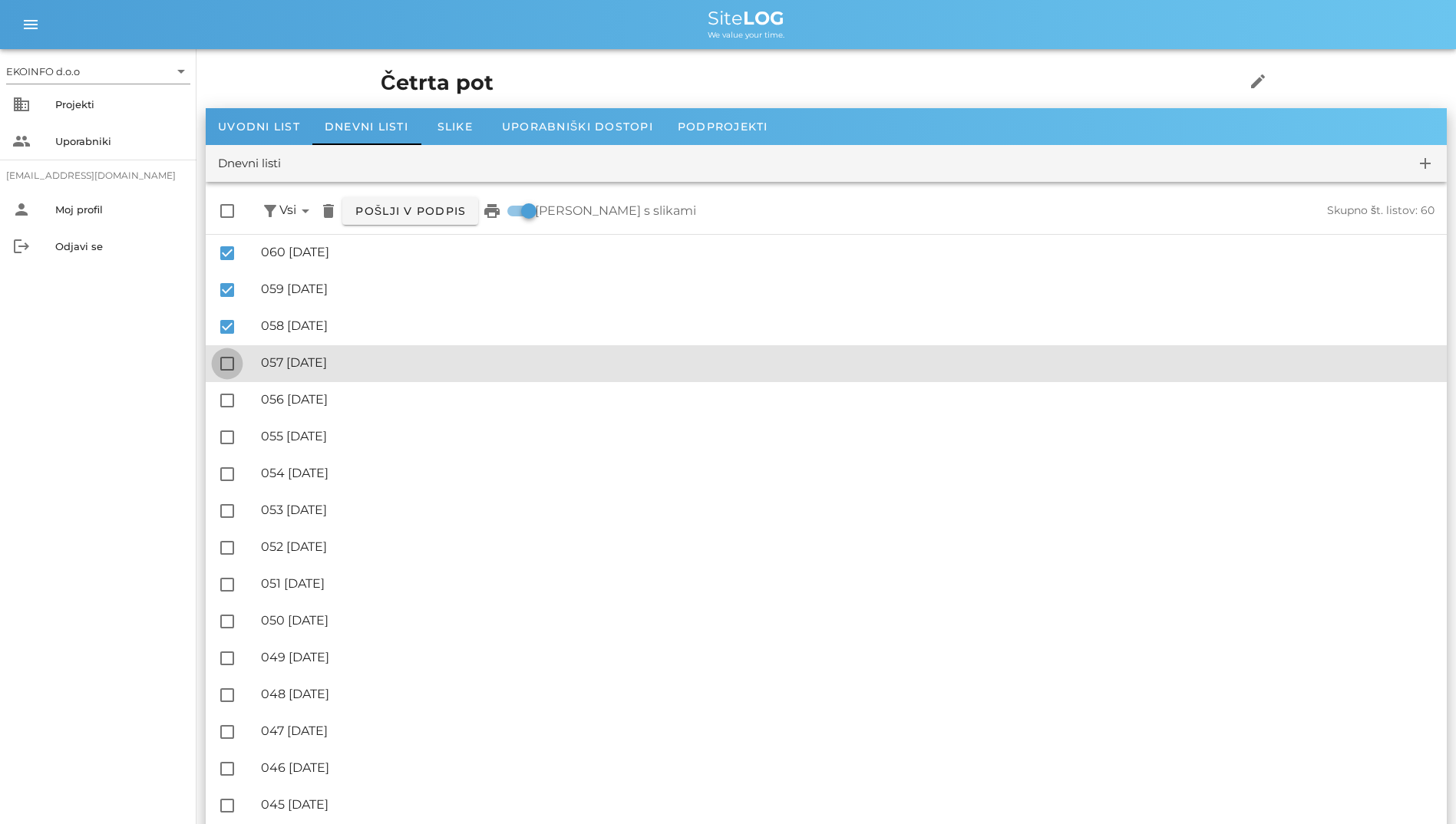
click at [231, 360] on div at bounding box center [227, 363] width 26 height 26
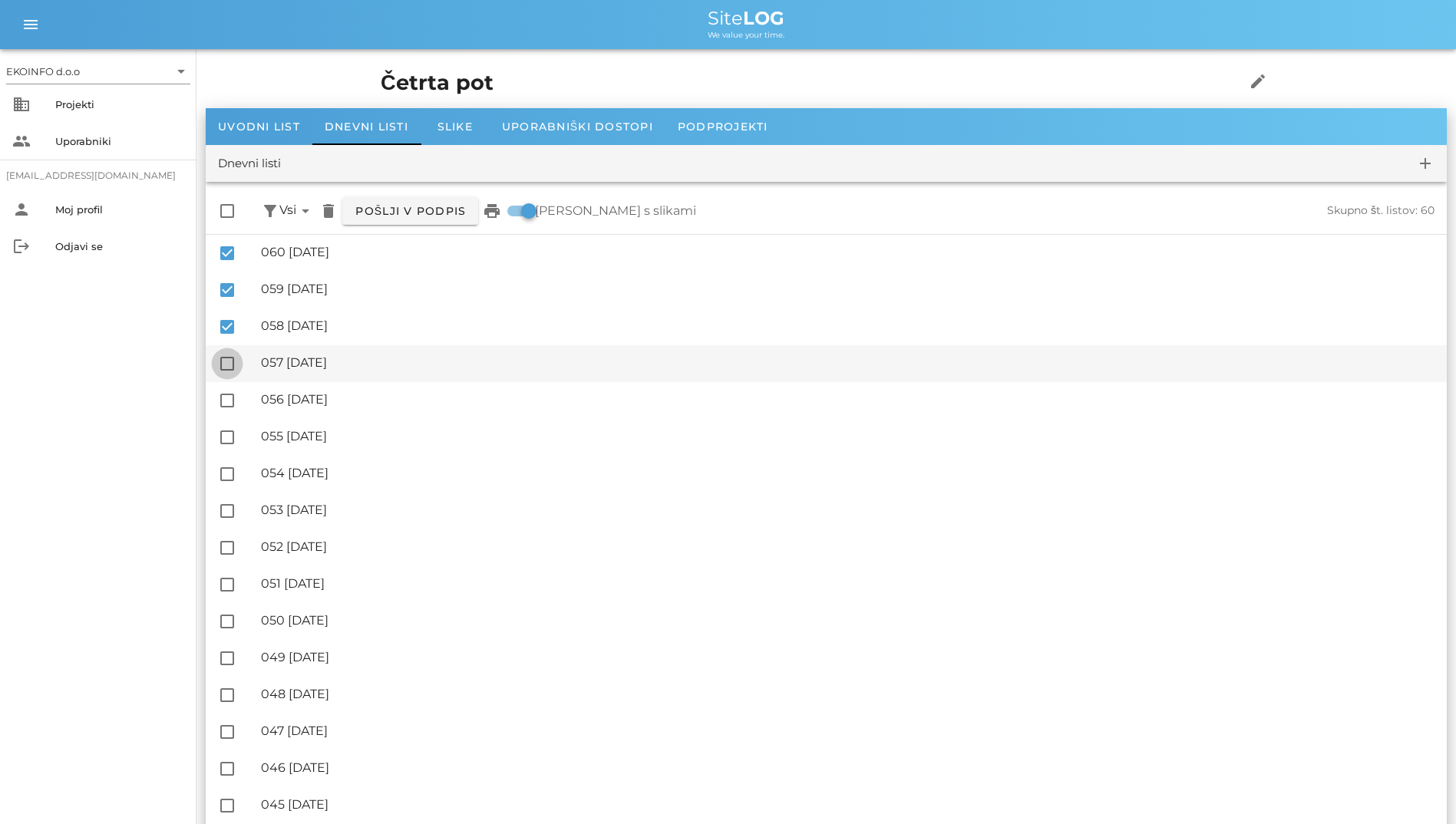
checkbox input "true"
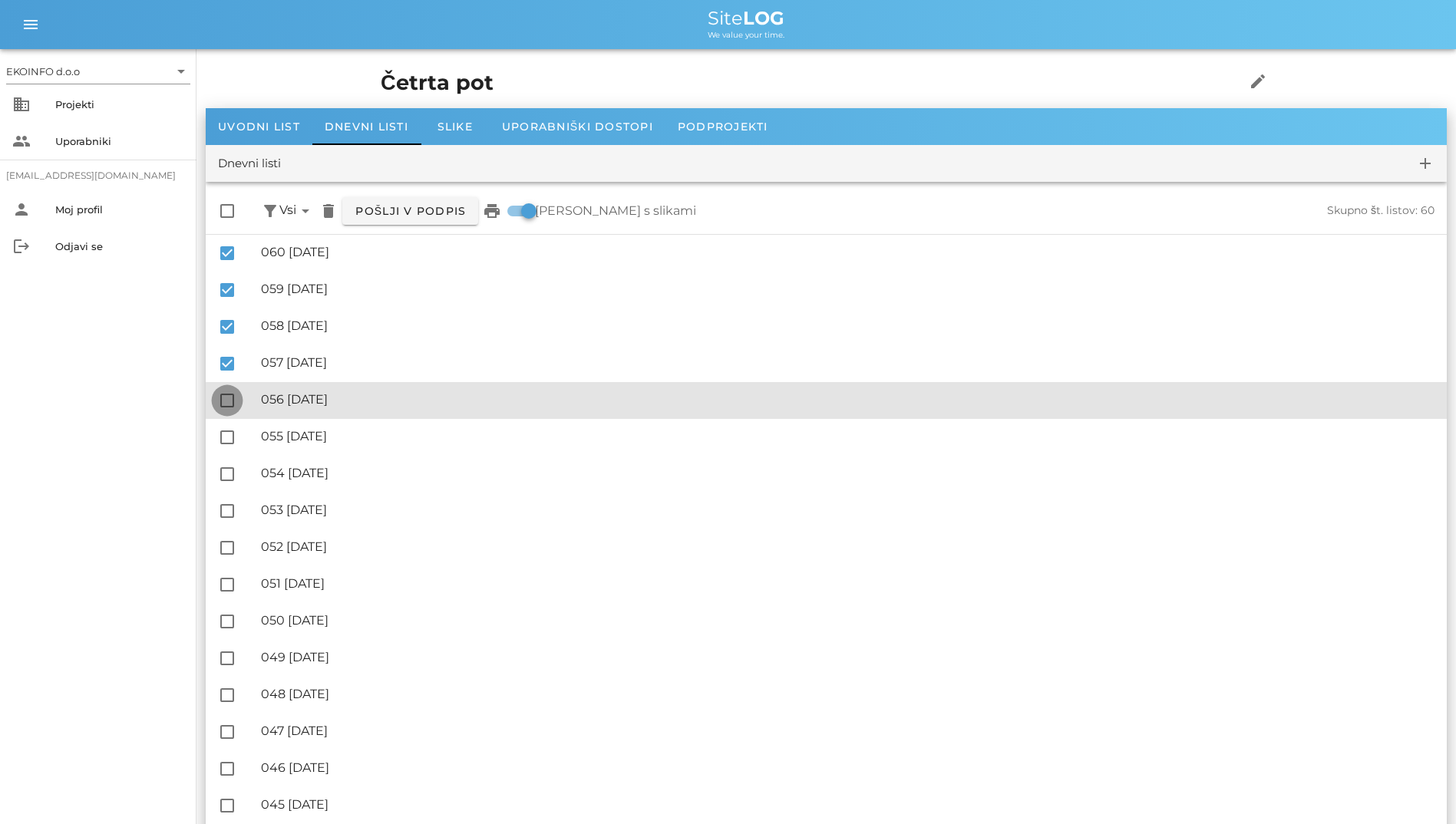
click at [227, 399] on div at bounding box center [227, 400] width 26 height 26
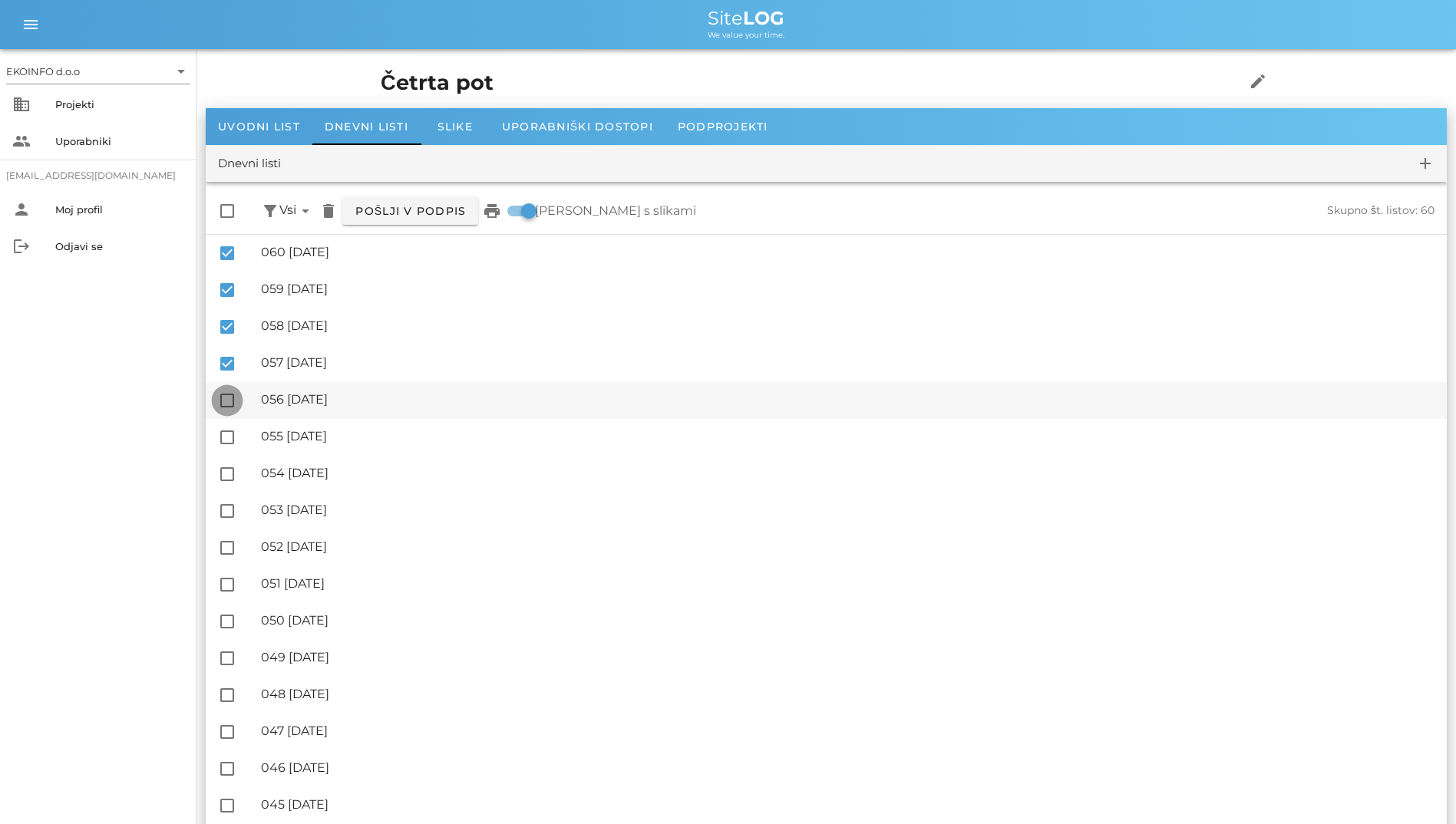
checkbox input "true"
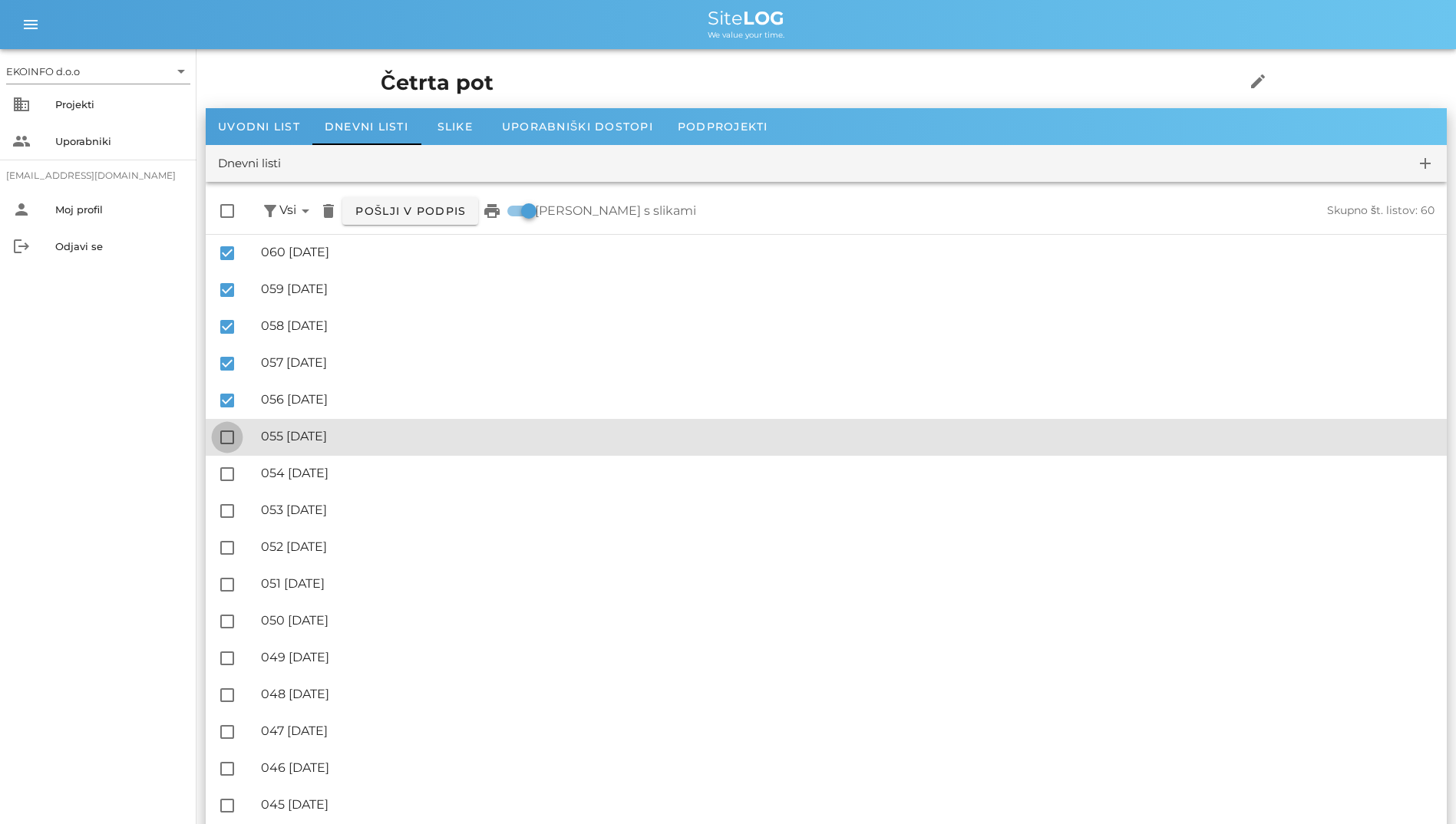
click at [222, 433] on div at bounding box center [227, 437] width 26 height 26
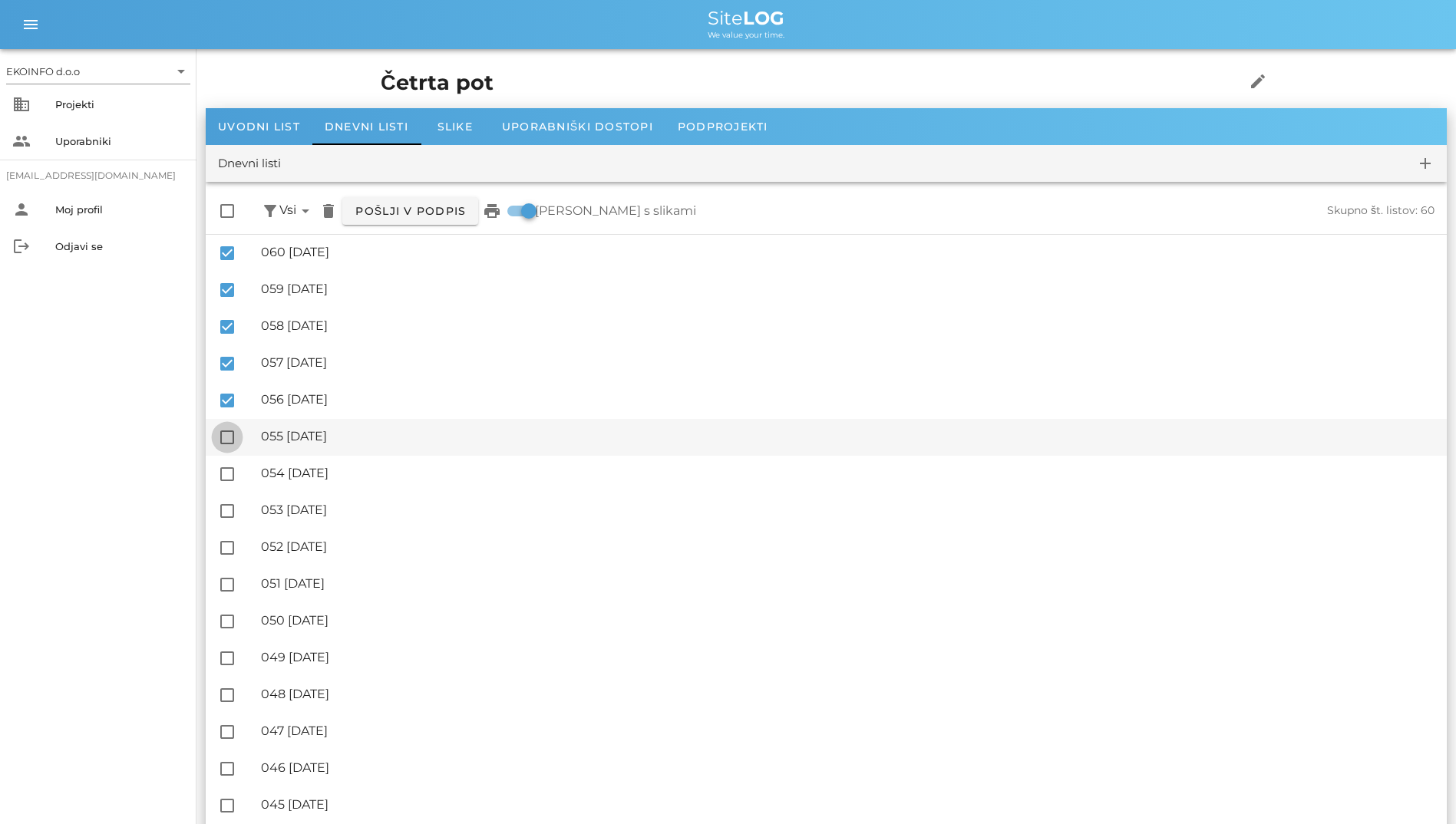
checkbox input "true"
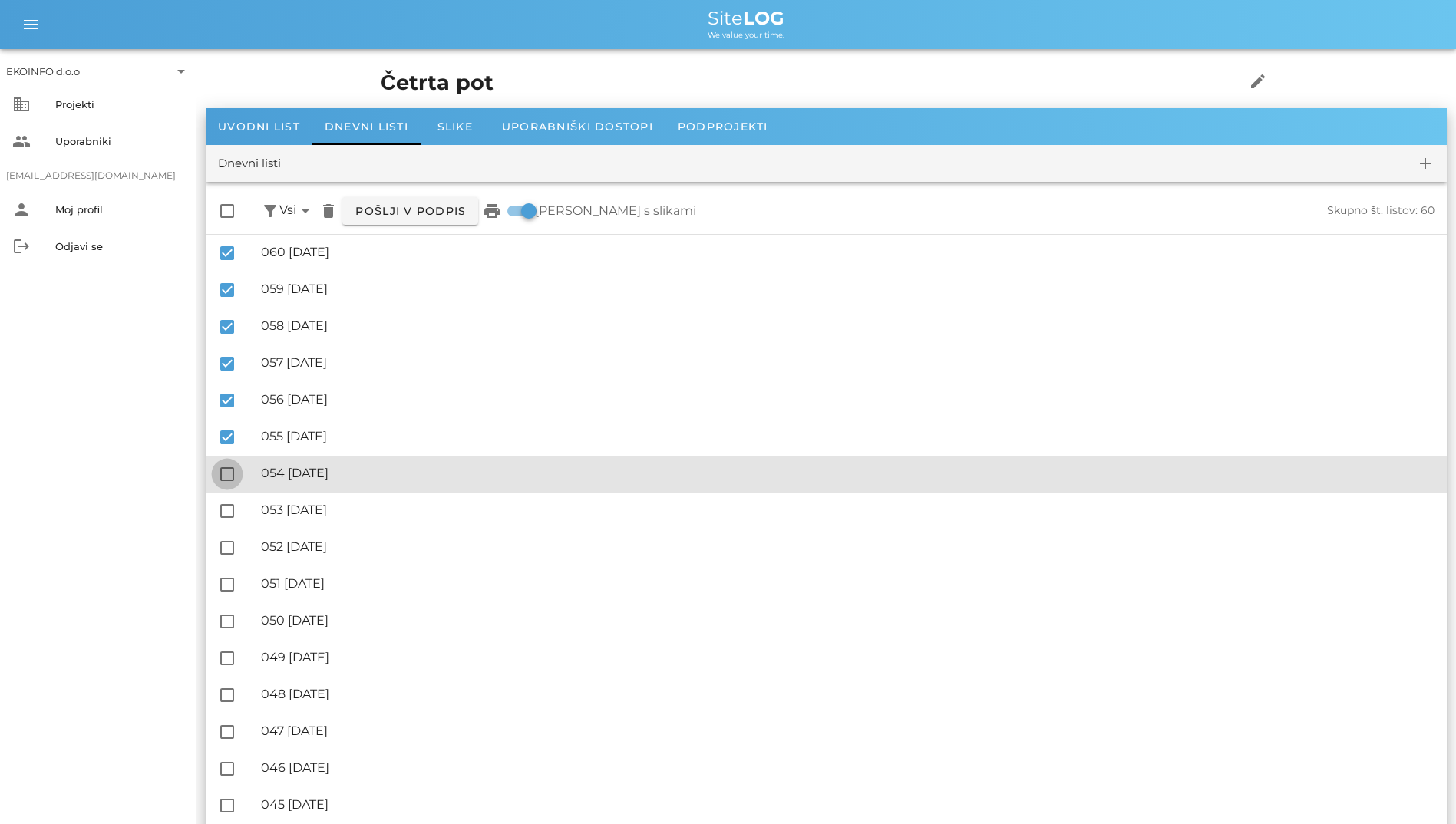
click at [232, 464] on div at bounding box center [227, 474] width 26 height 26
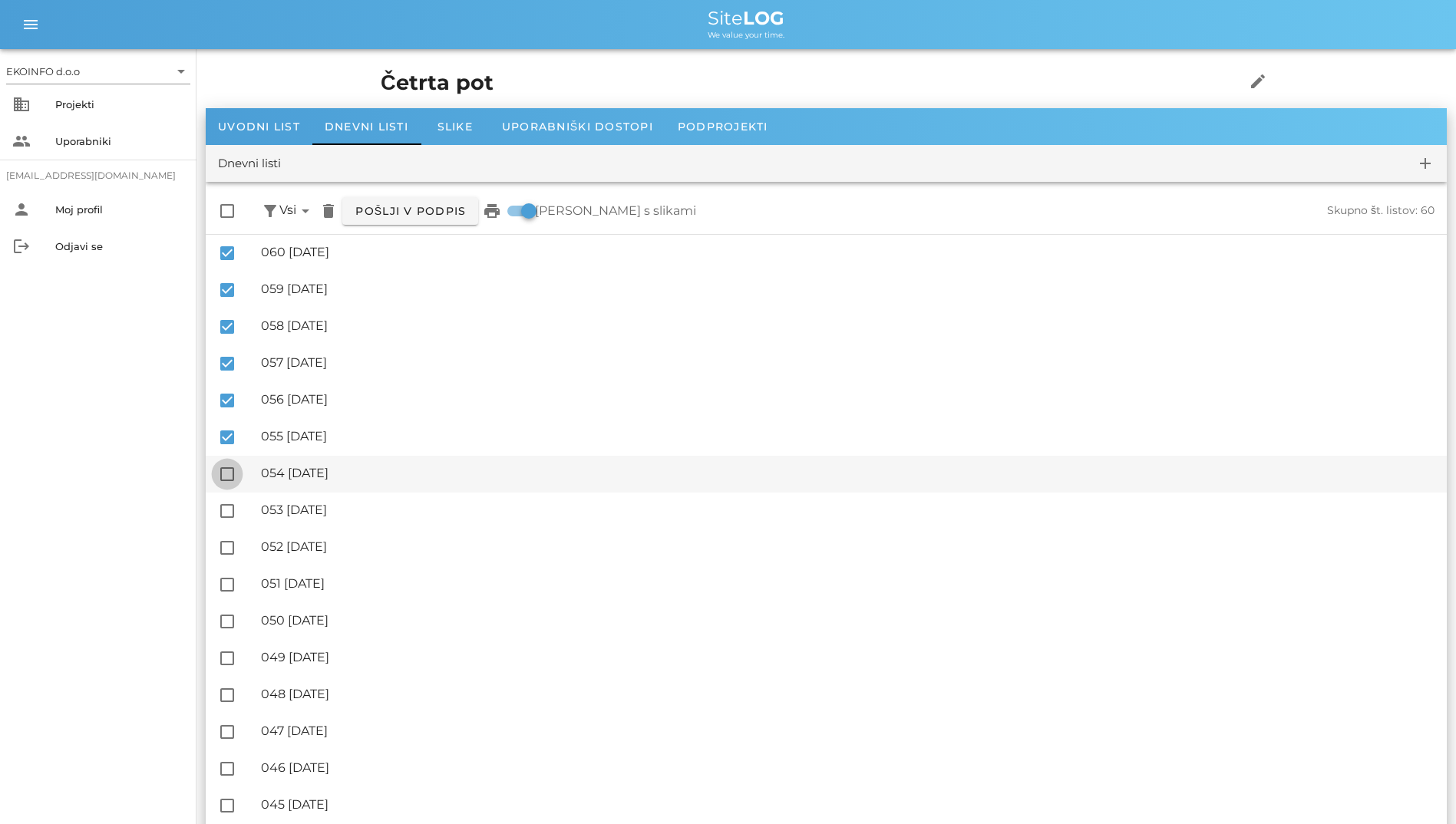
checkbox input "true"
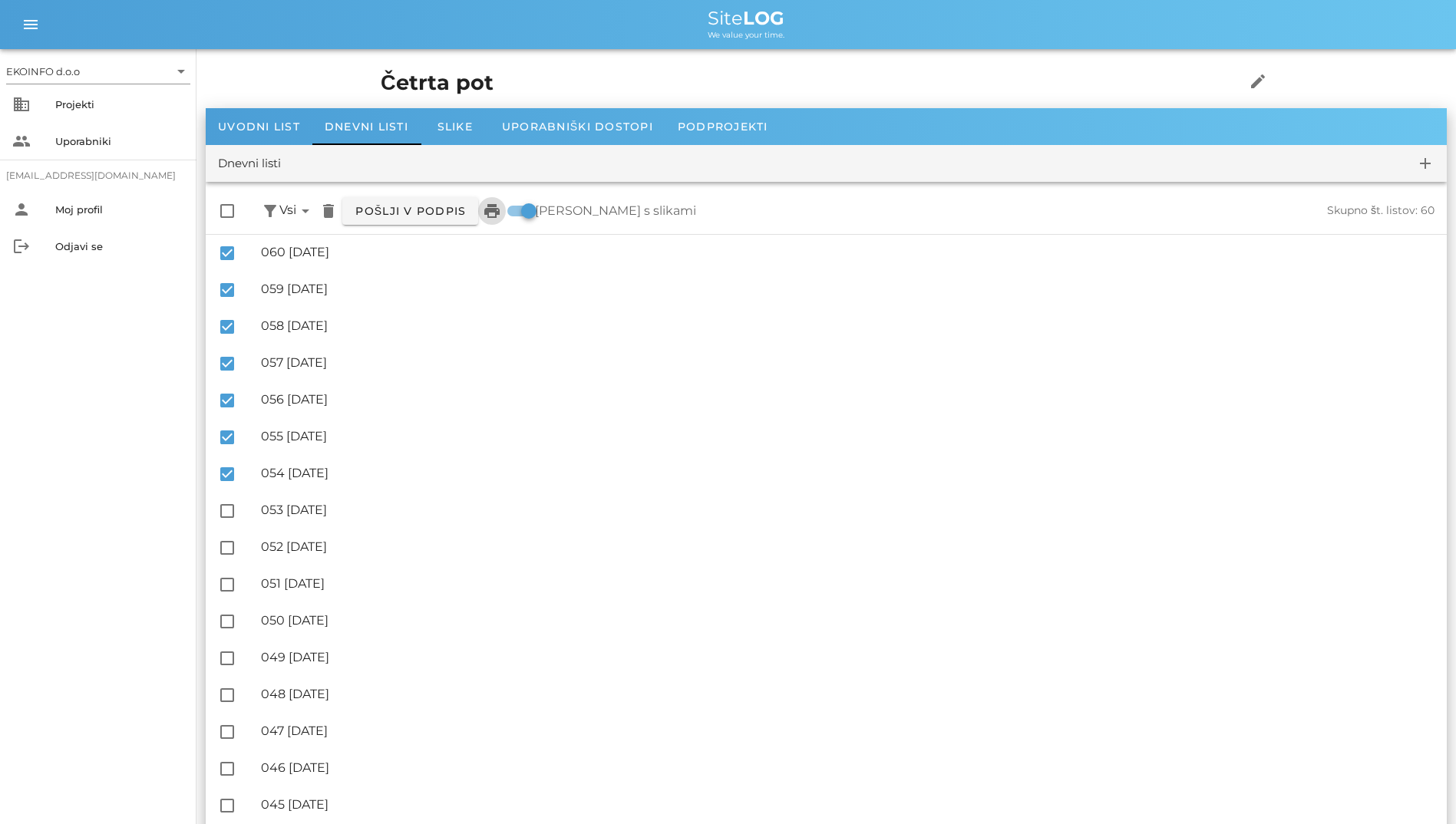
click at [490, 213] on icon "print" at bounding box center [491, 211] width 18 height 18
click at [224, 209] on div at bounding box center [227, 211] width 26 height 26
checkbox input "true"
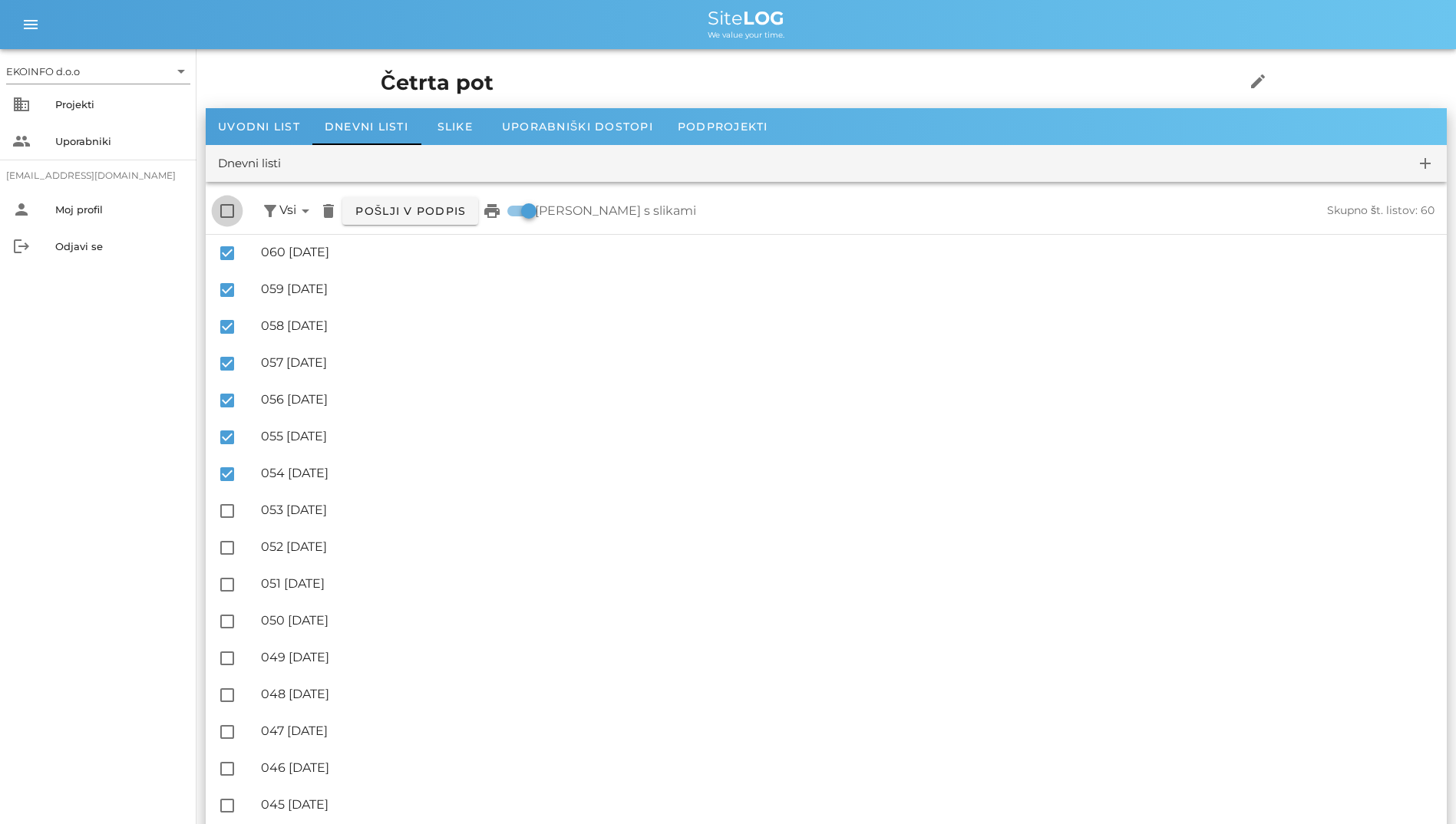
checkbox input "true"
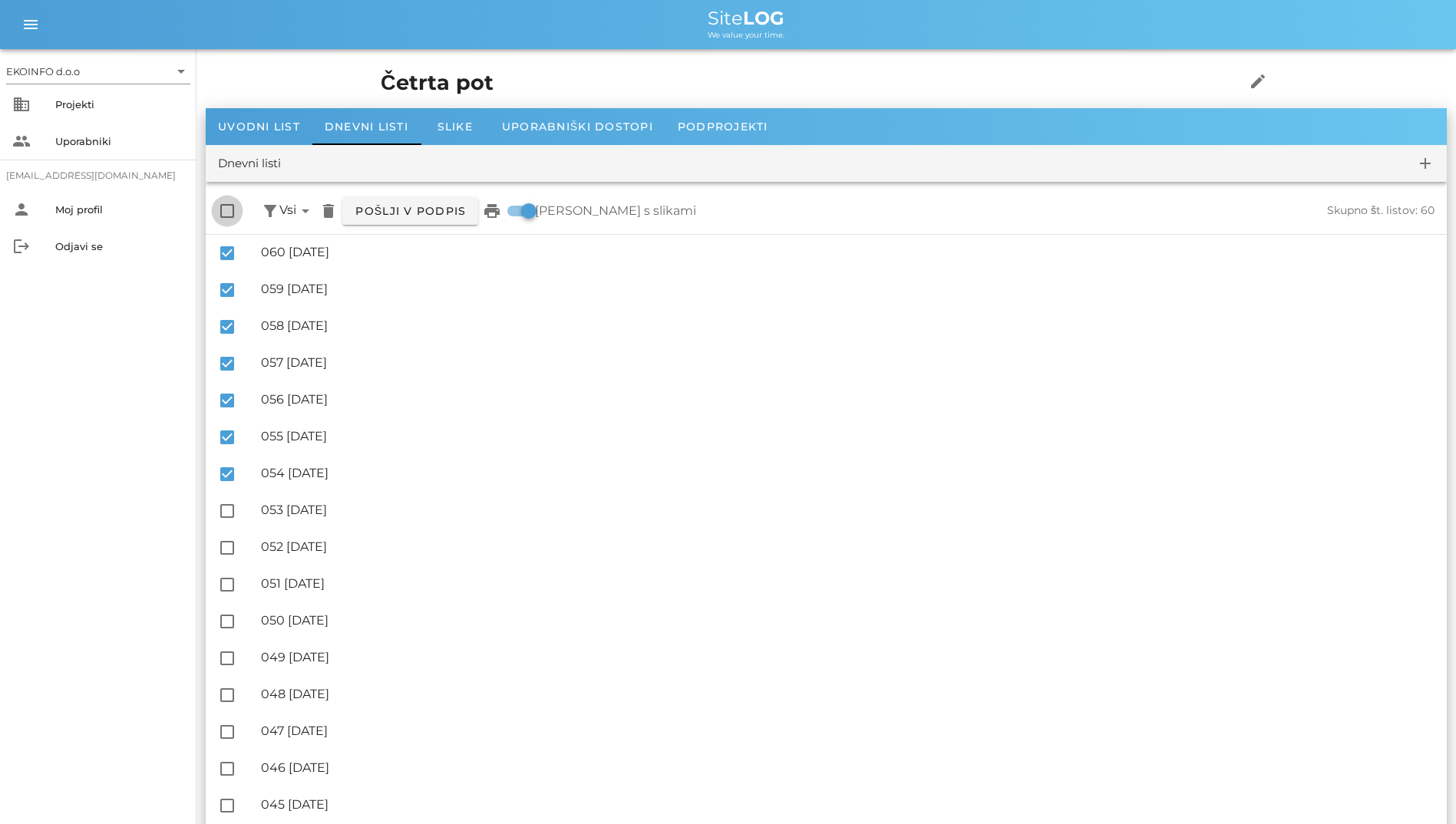
checkbox input "true"
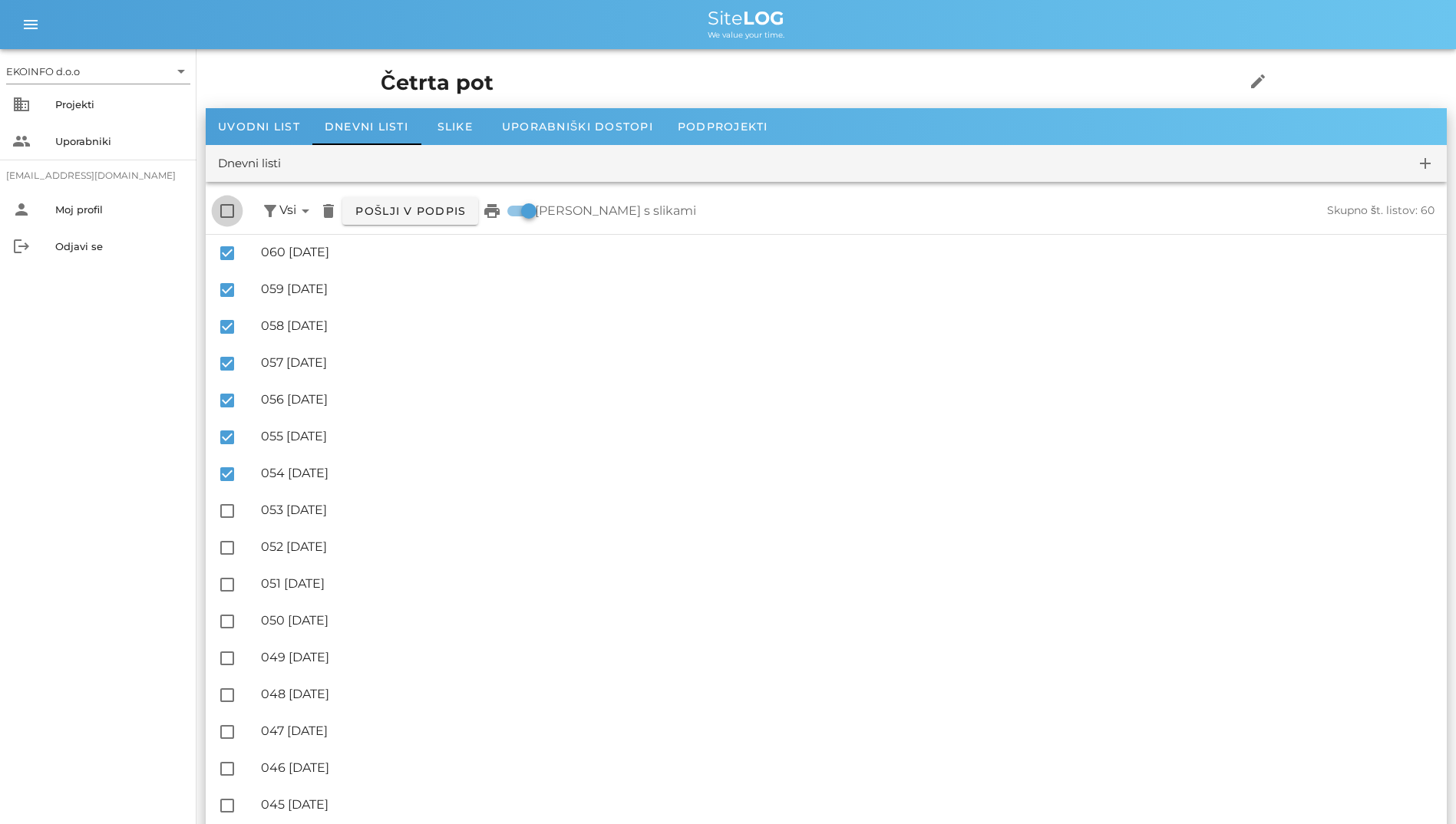
checkbox input "true"
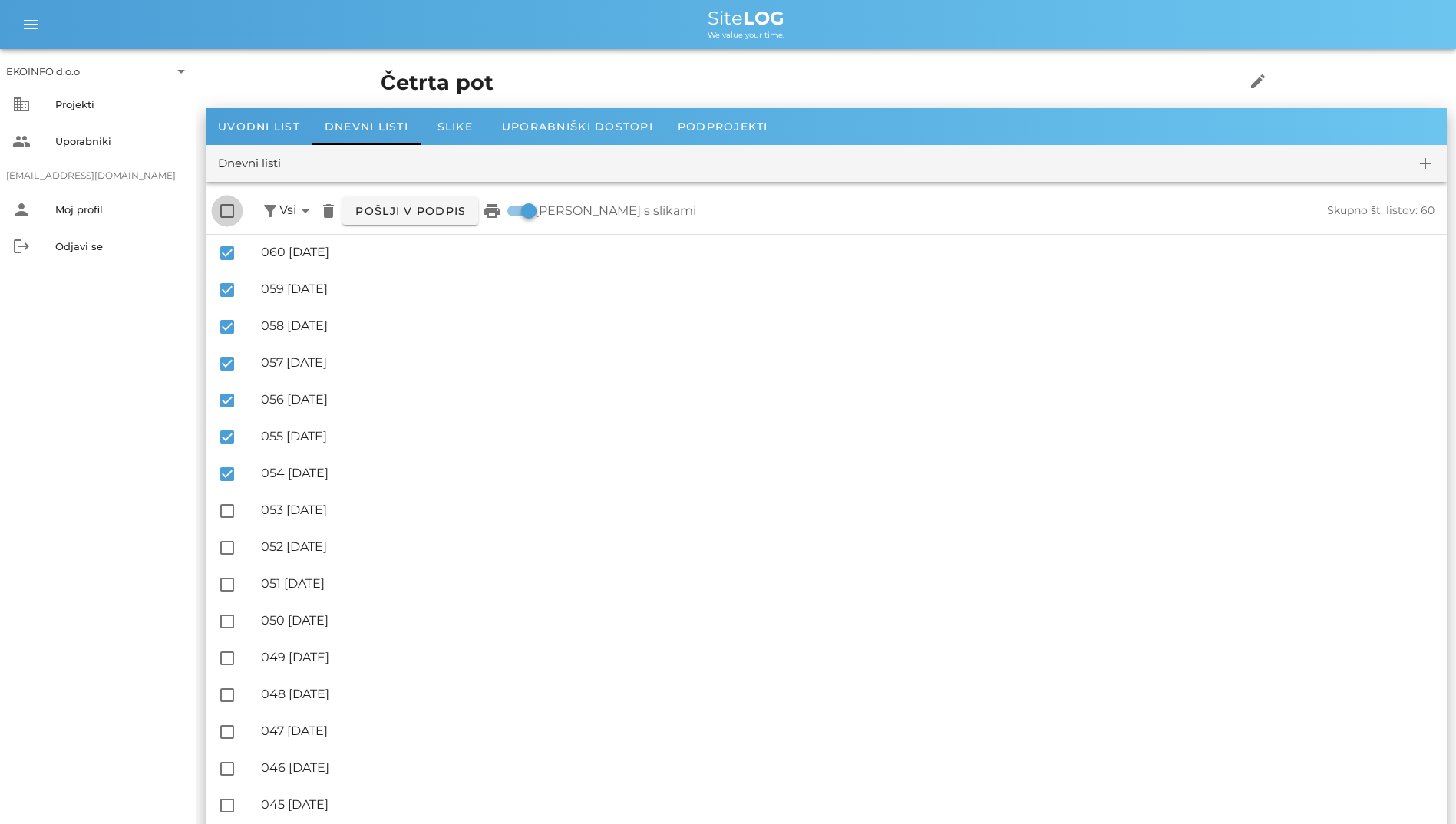
checkbox input "true"
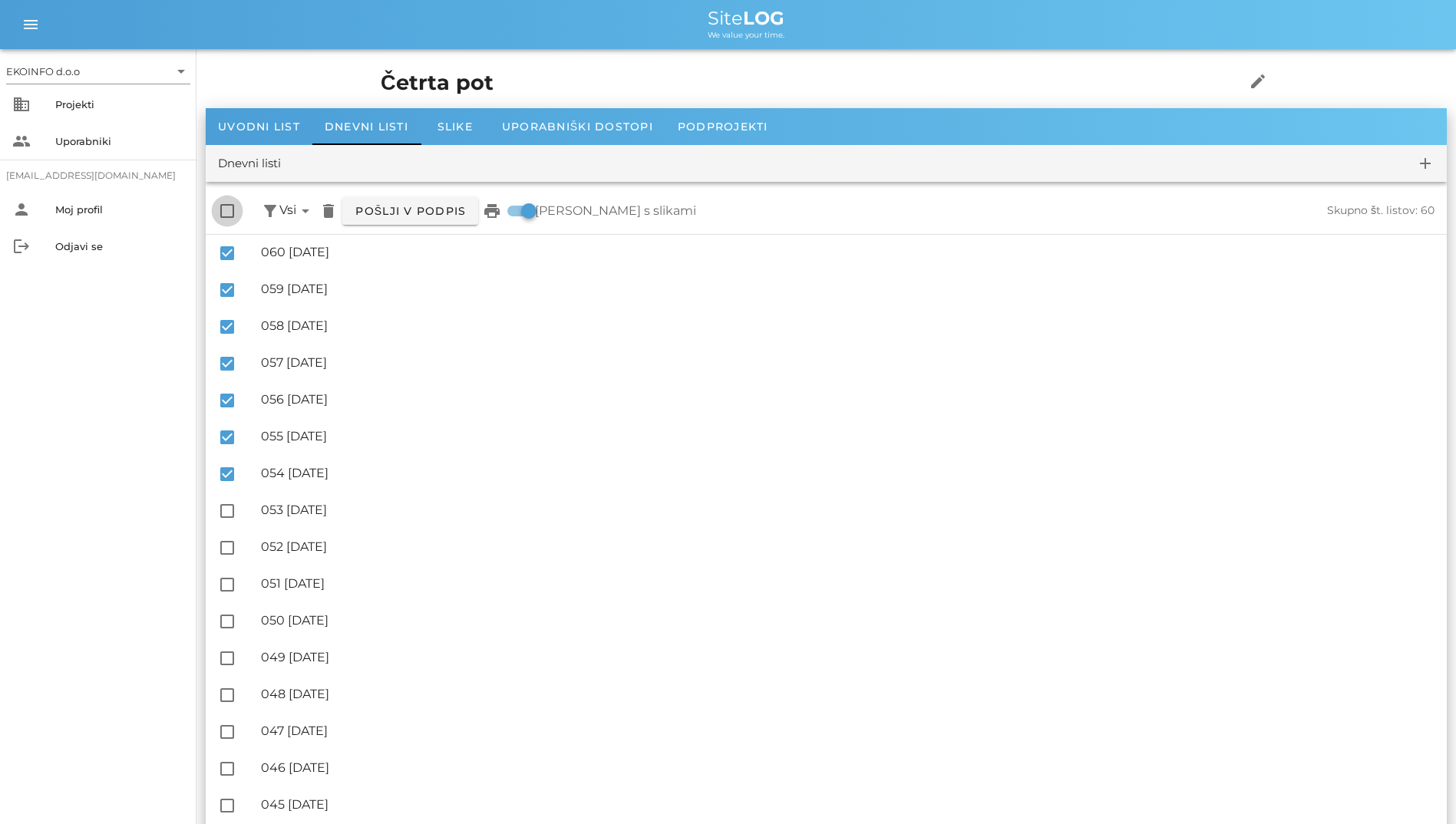
checkbox input "true"
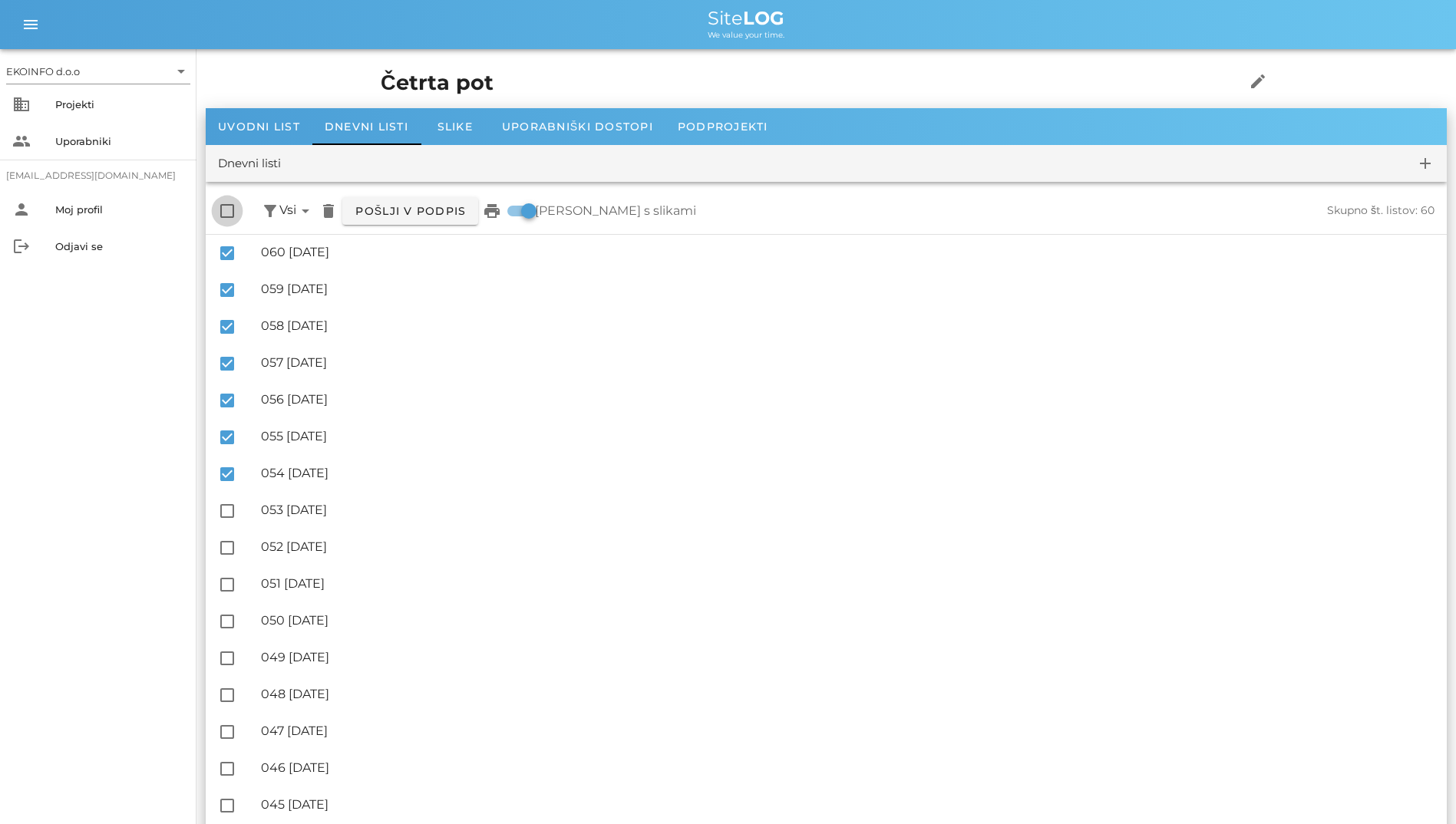
checkbox input "true"
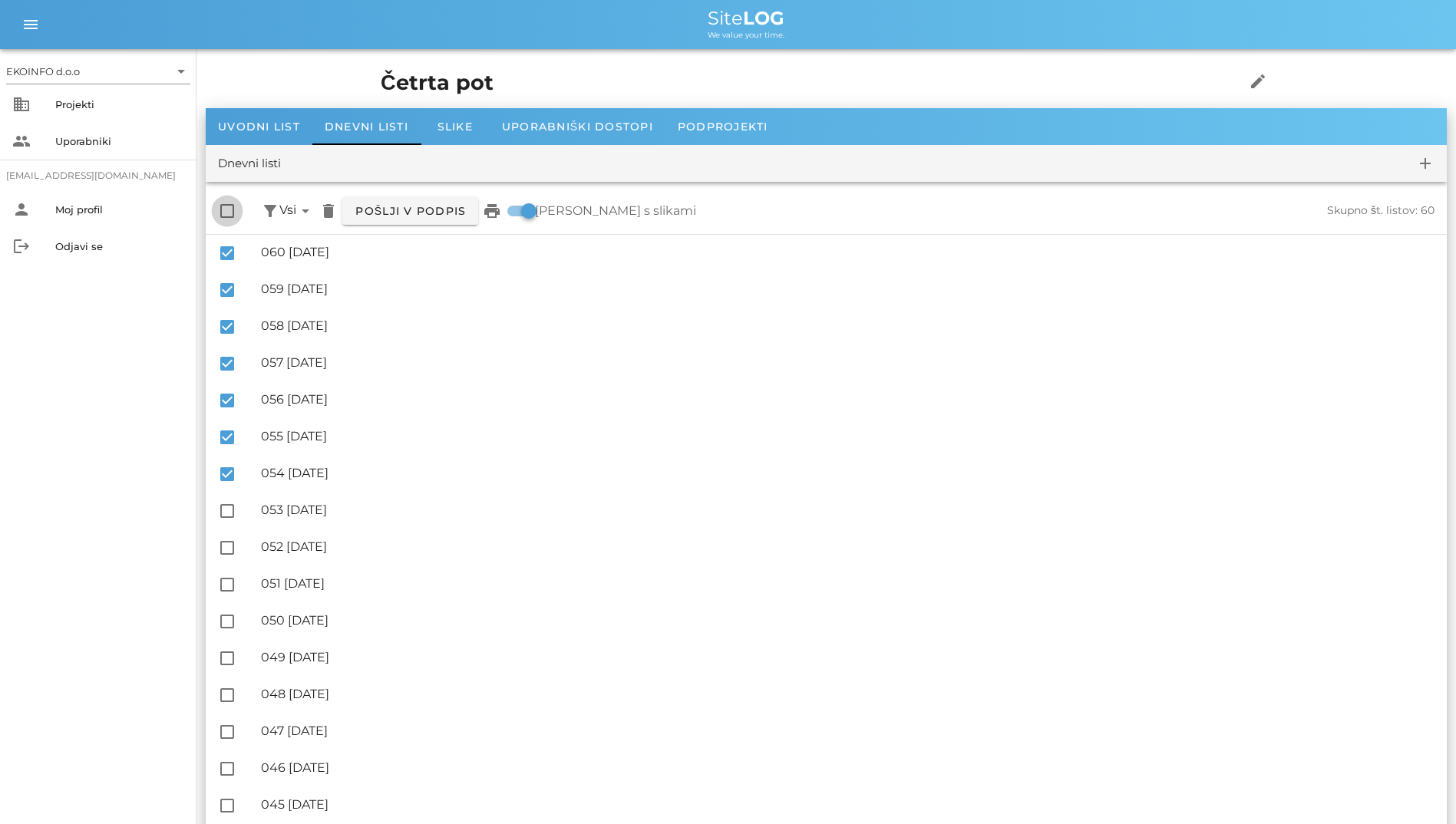
checkbox input "true"
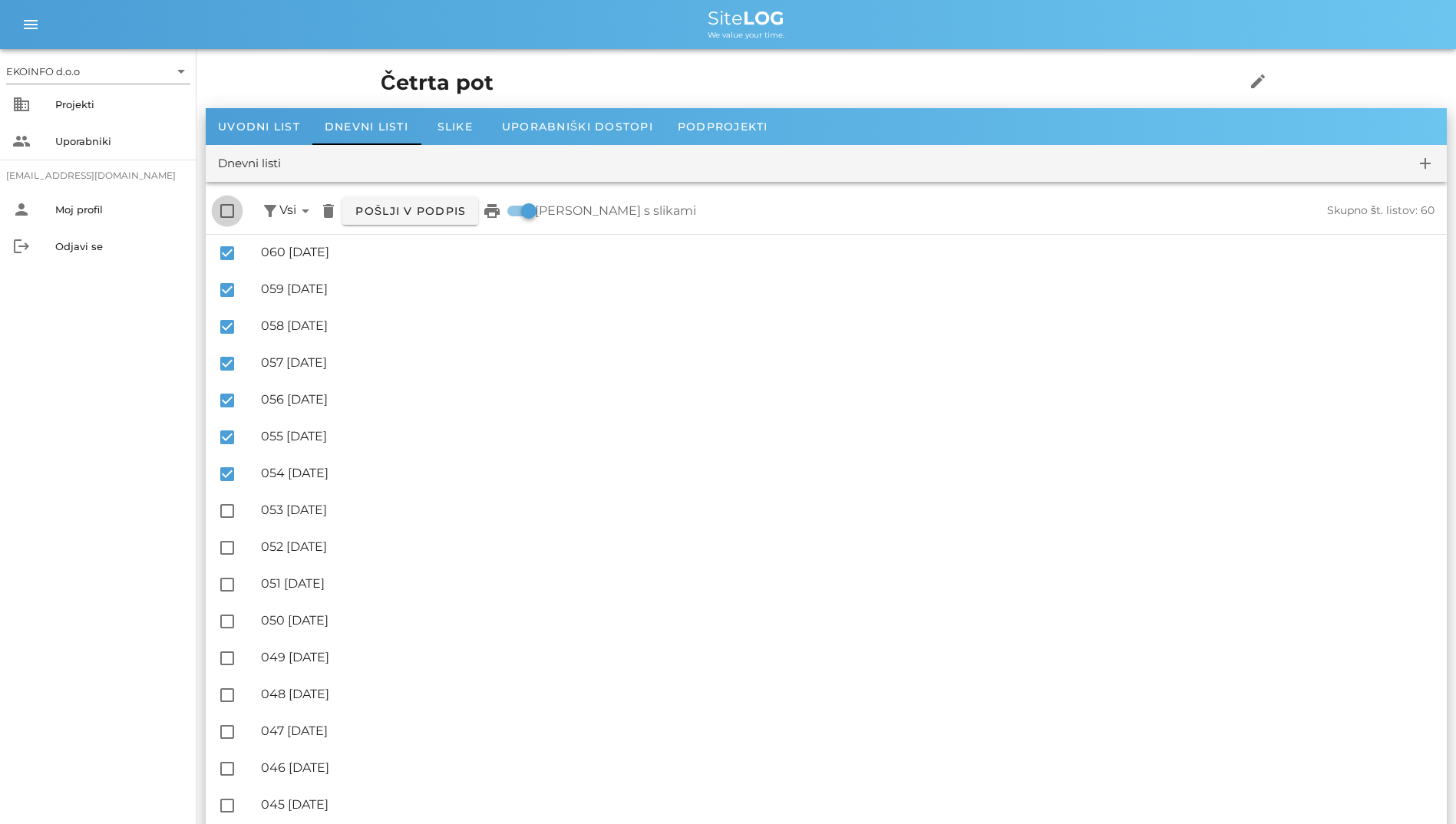
checkbox input "true"
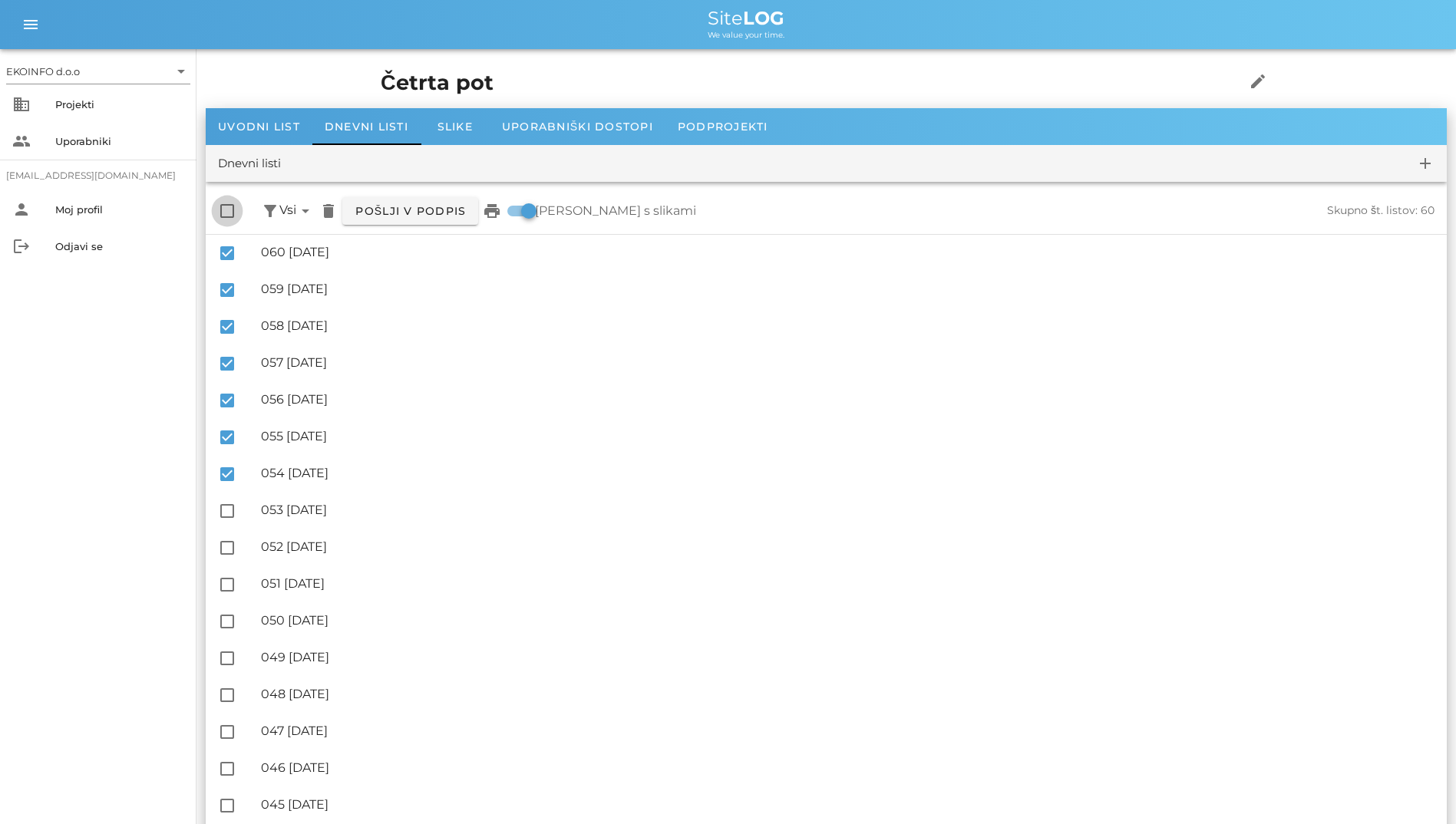
checkbox input "true"
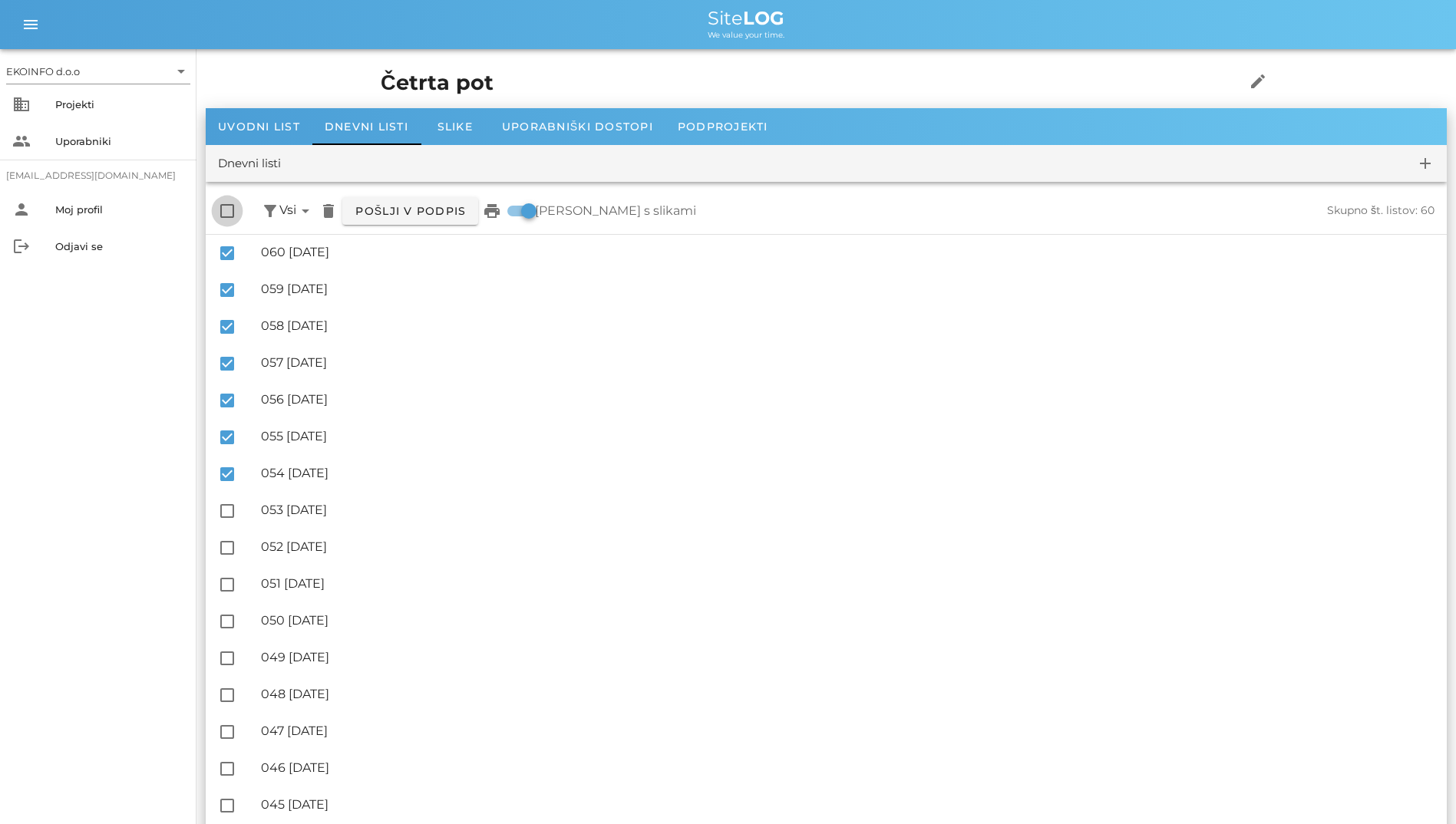
checkbox input "true"
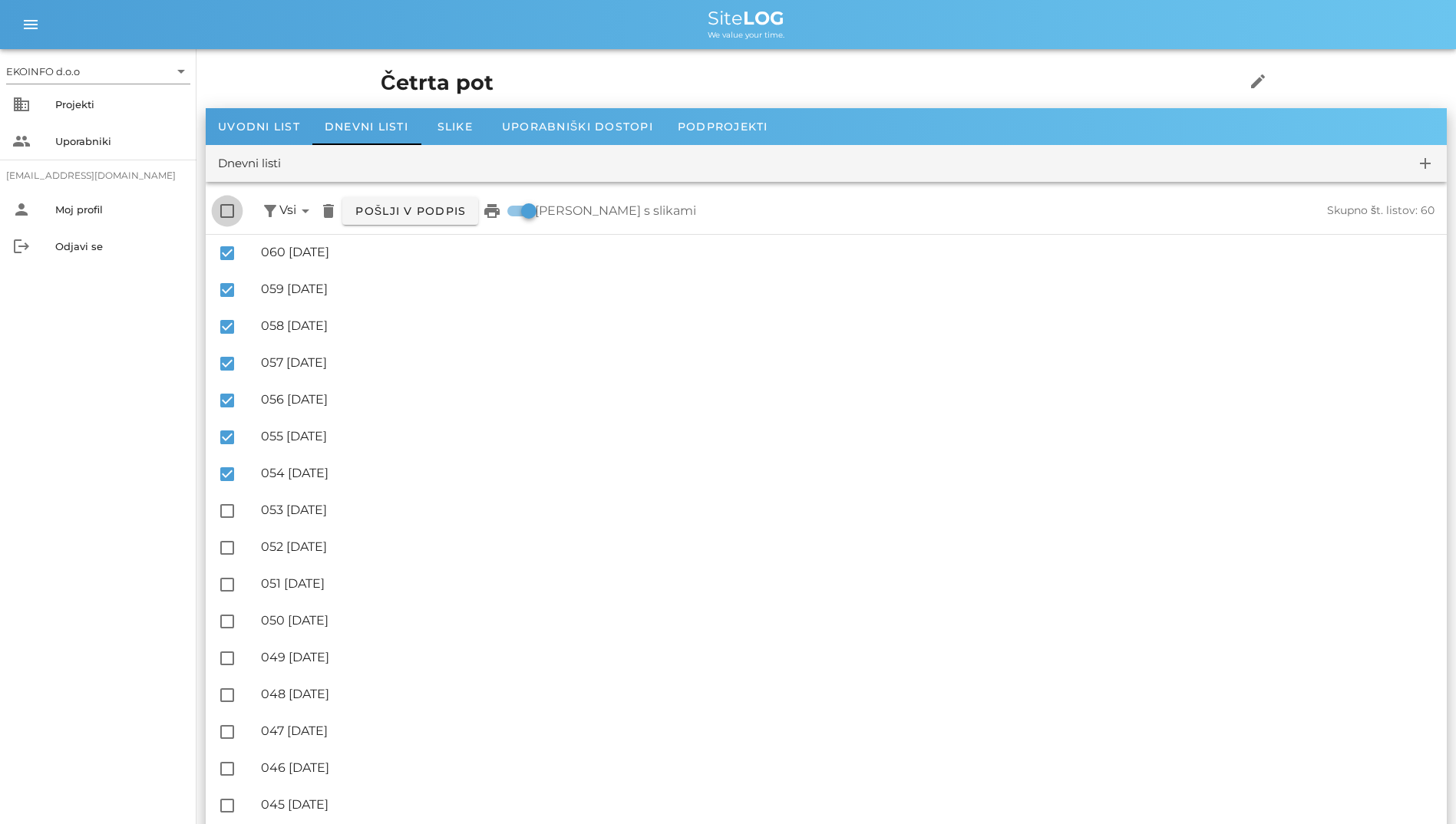
checkbox input "true"
click at [224, 209] on div at bounding box center [227, 211] width 26 height 26
checkbox input "false"
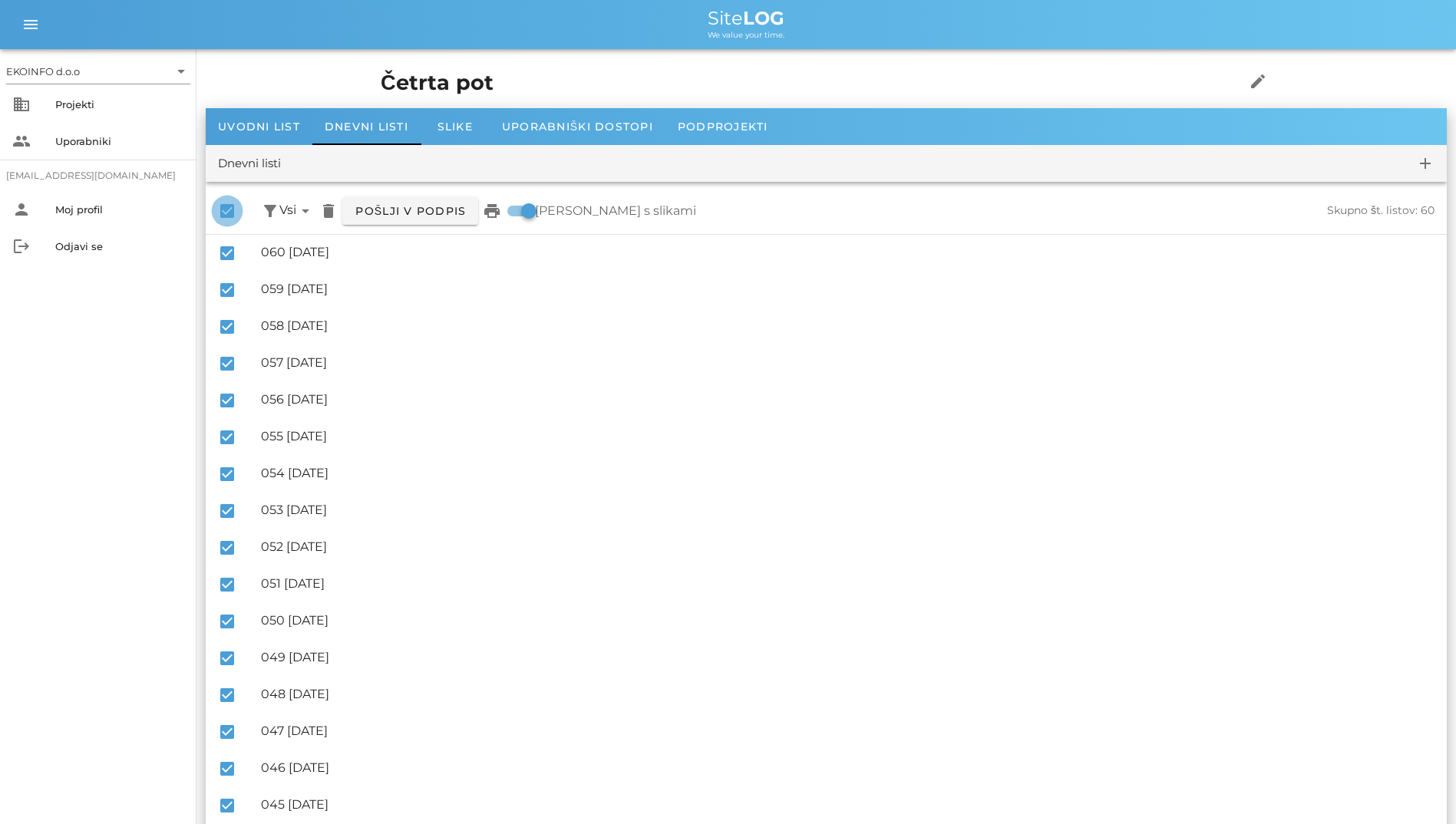
checkbox input "false"
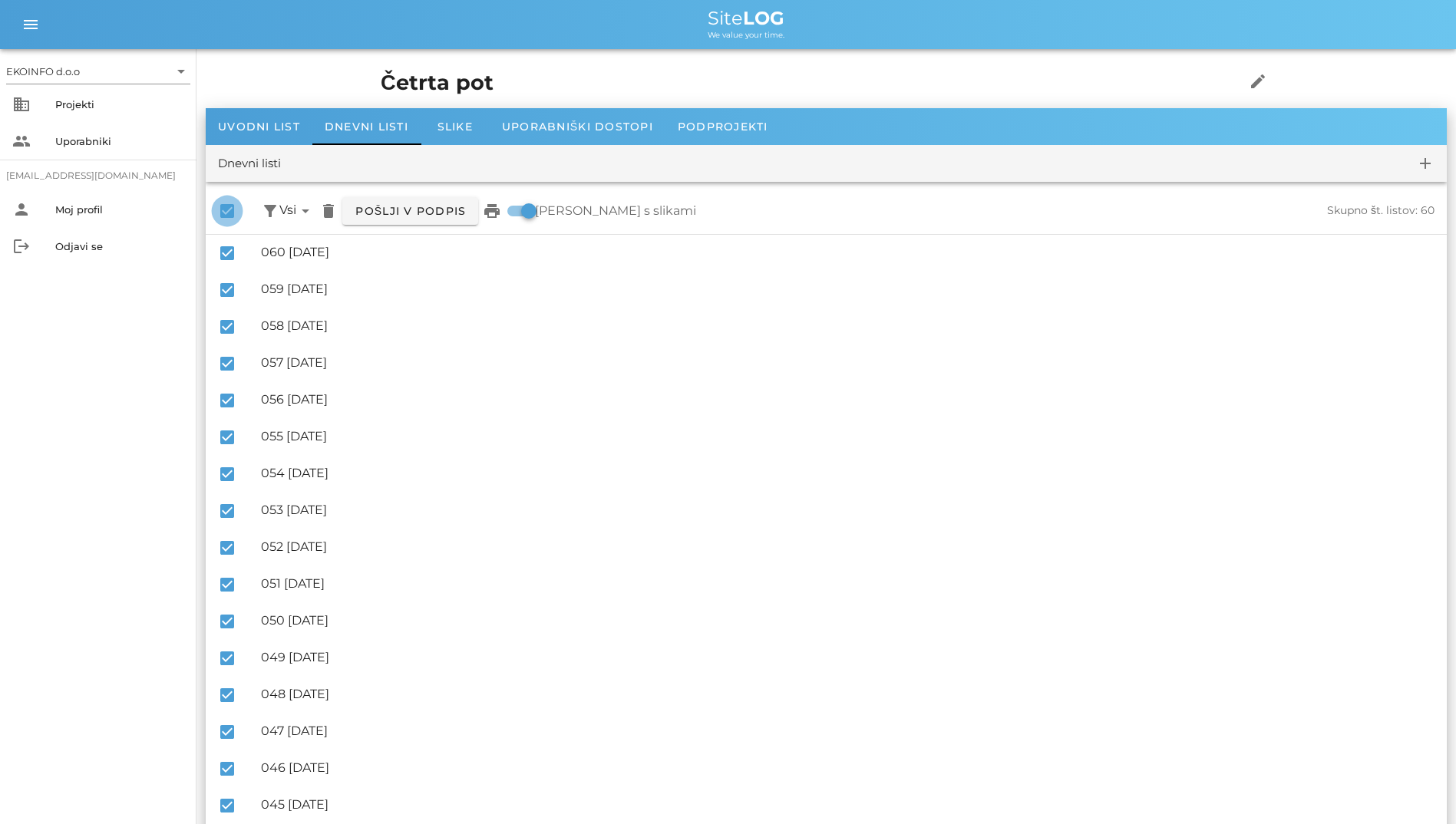
checkbox input "false"
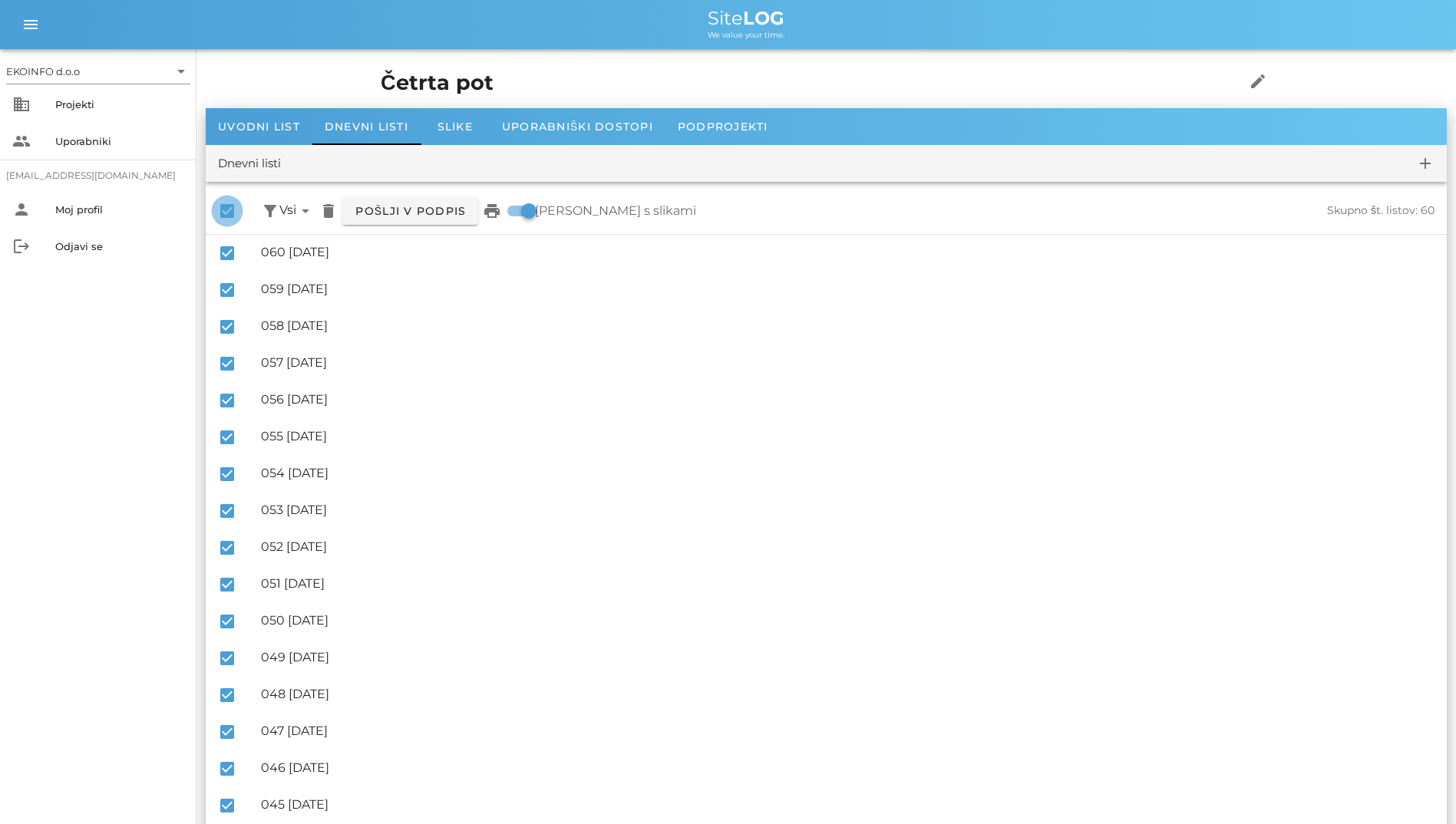
checkbox input "false"
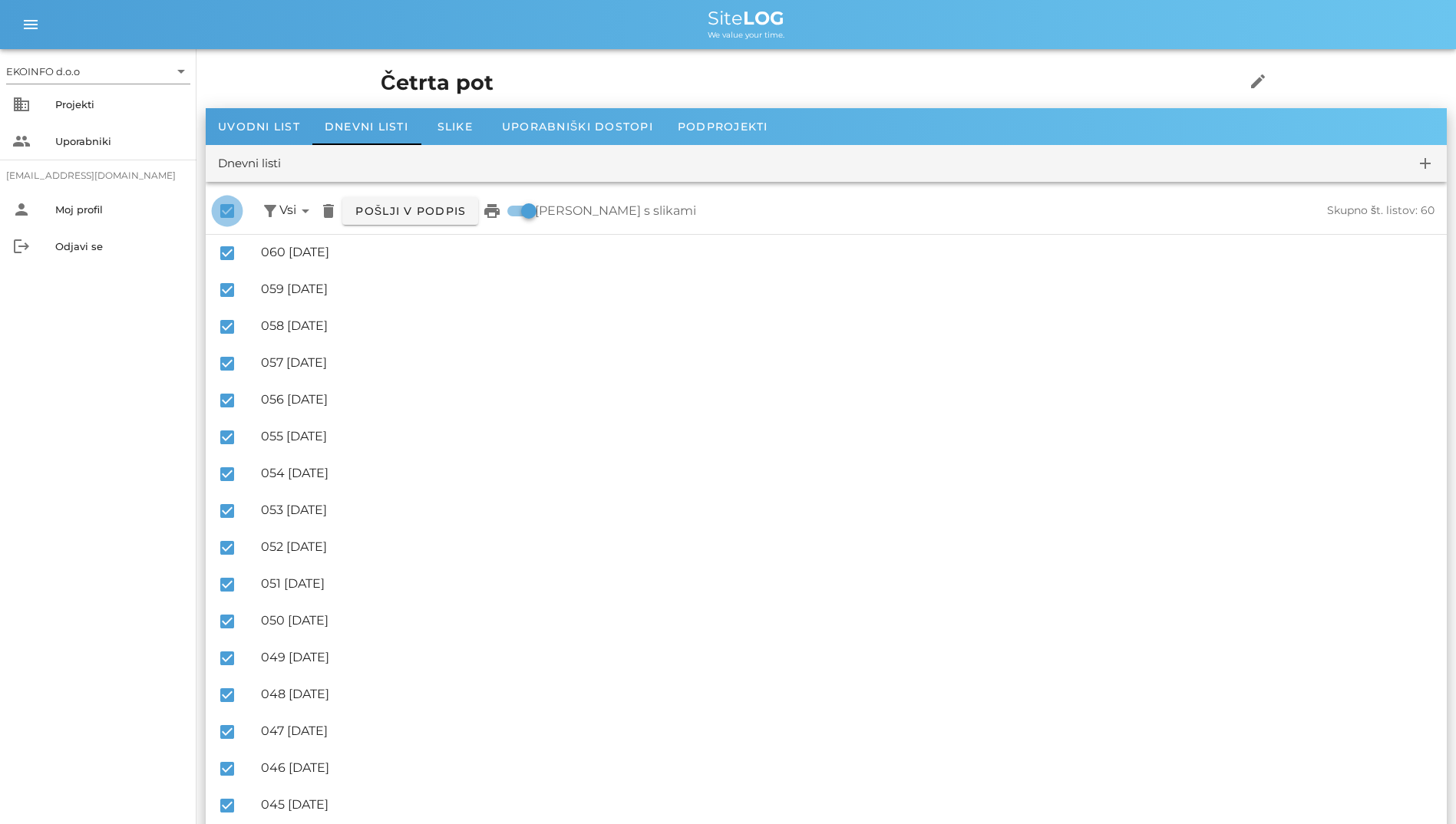
checkbox input "false"
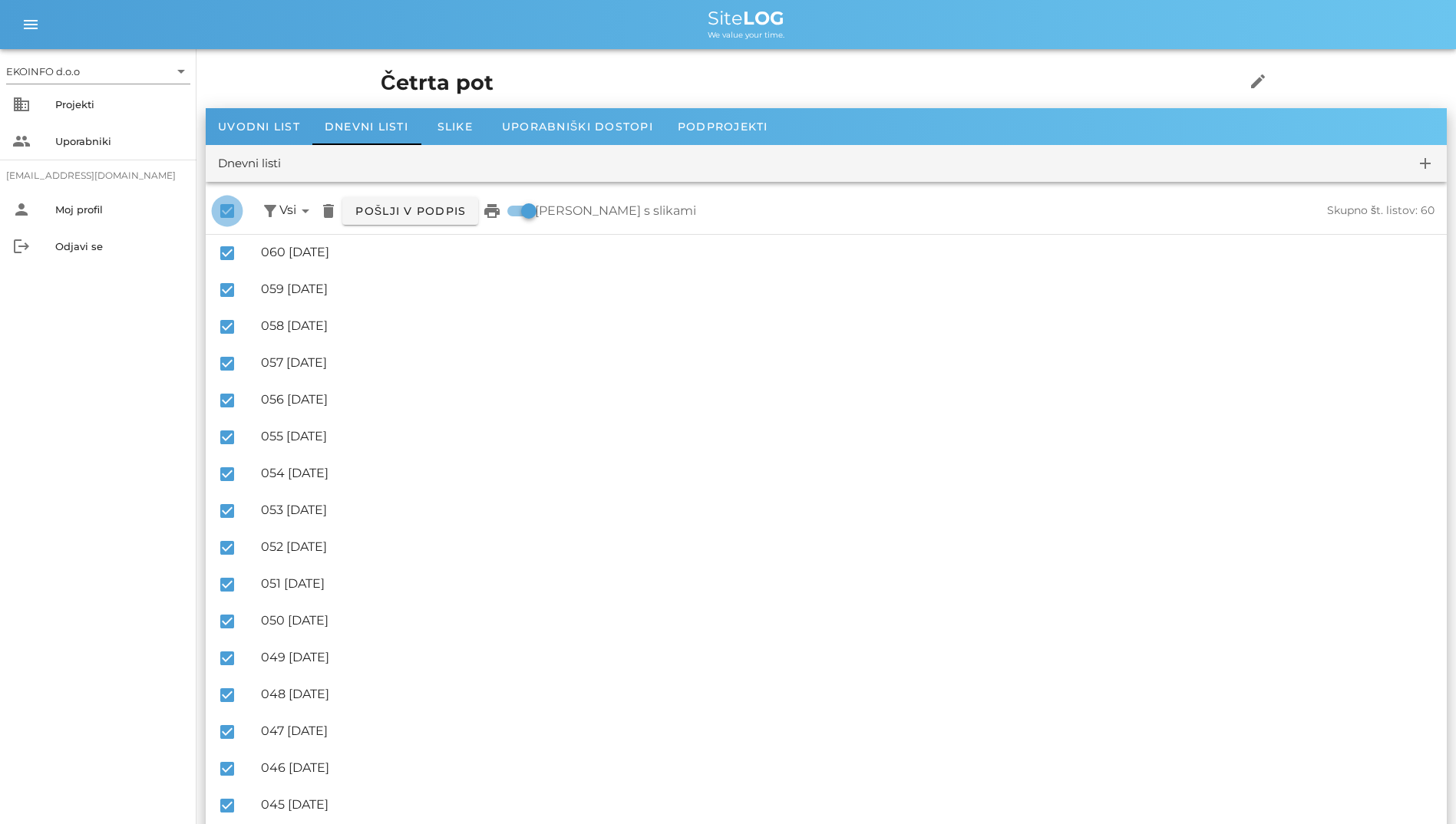
checkbox input "false"
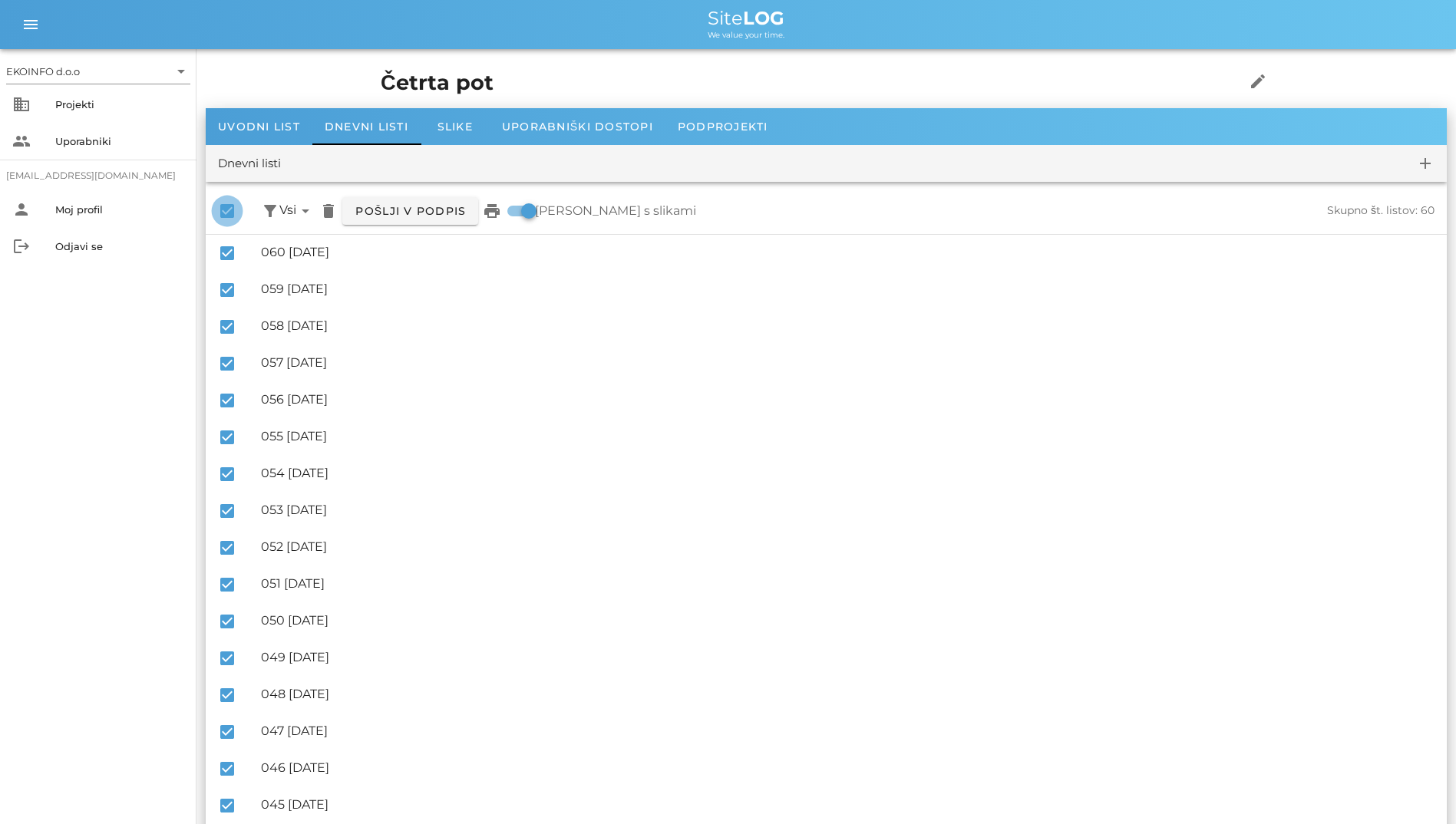
checkbox input "false"
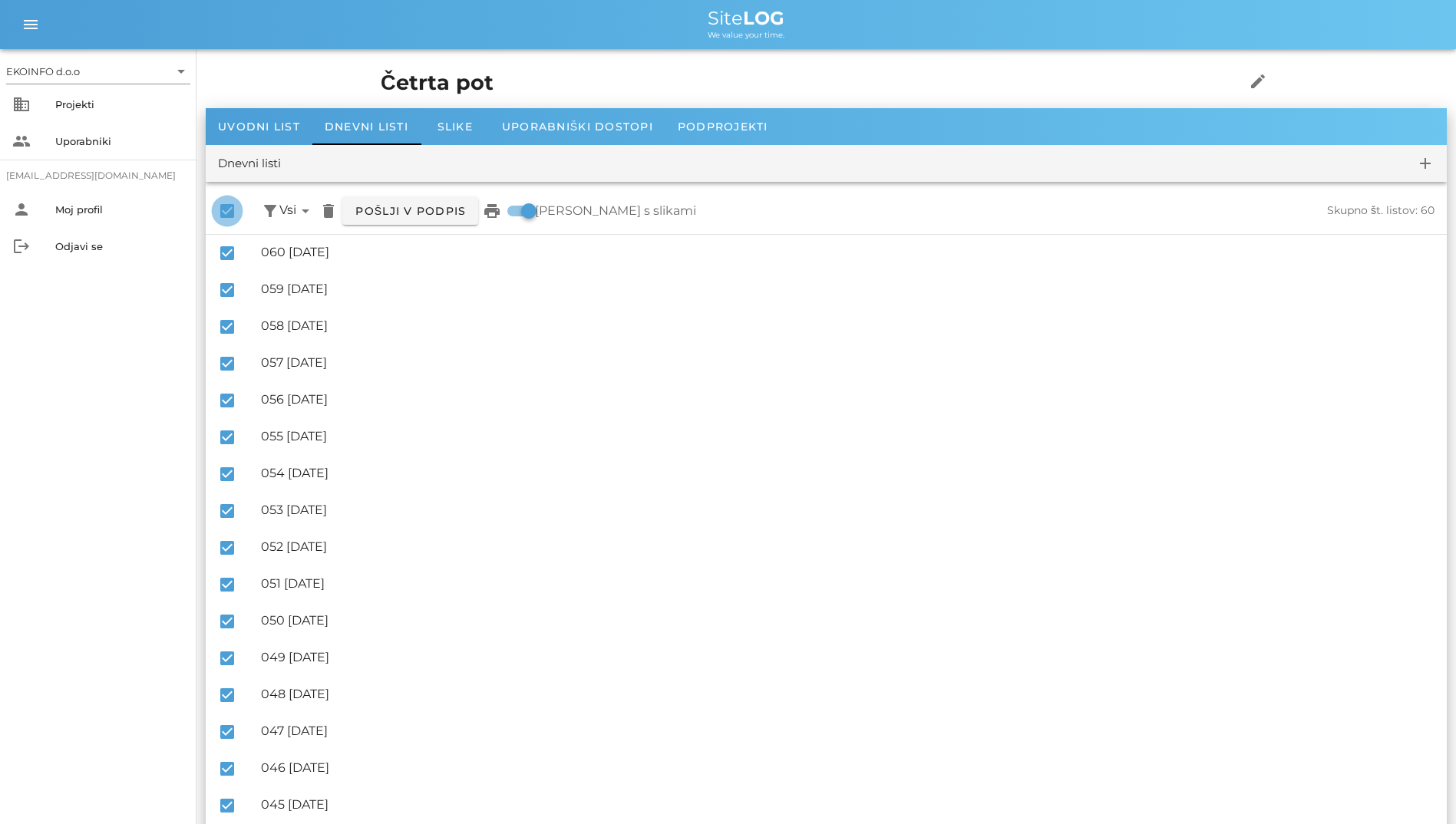
checkbox input "false"
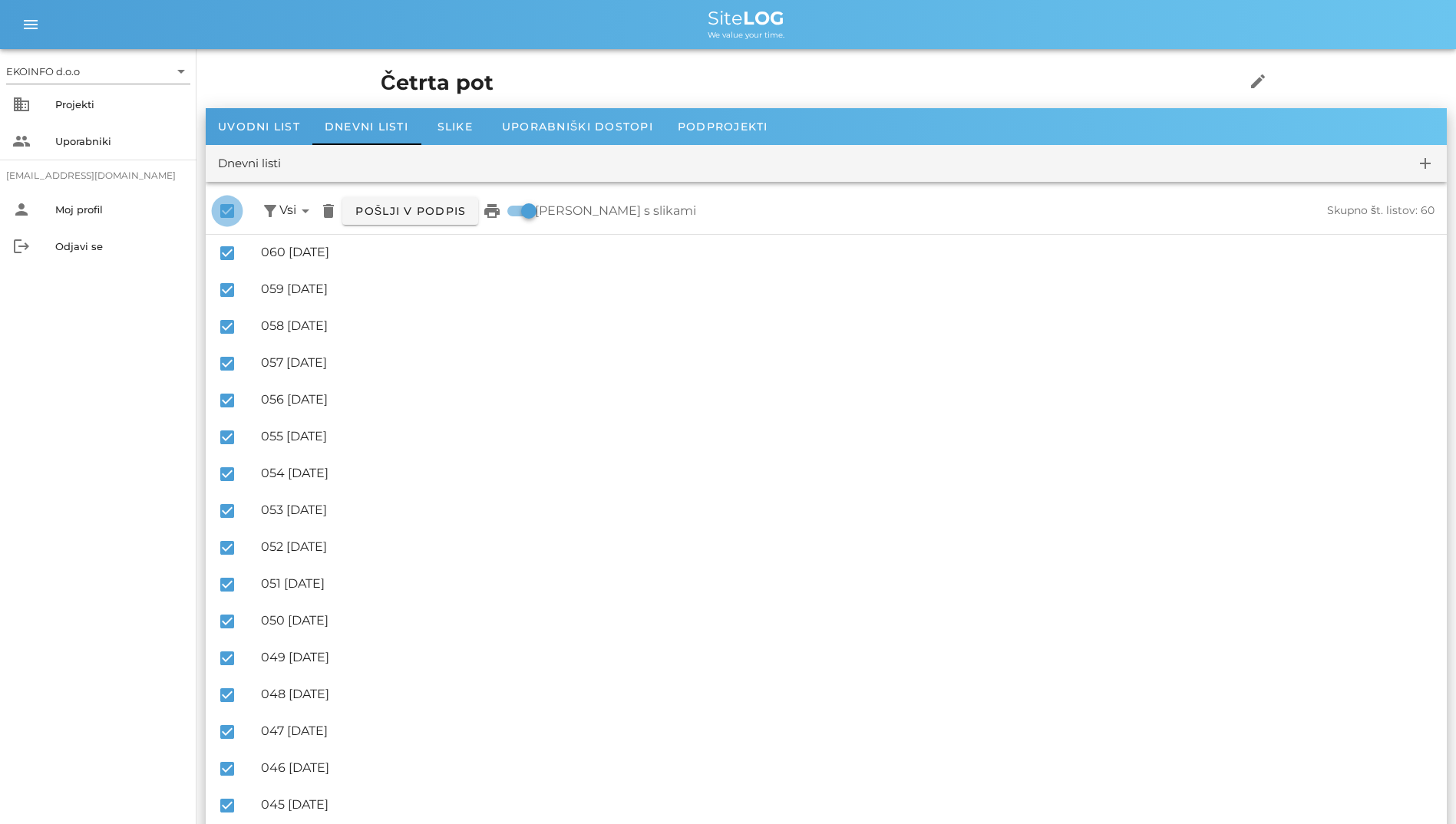
checkbox input "false"
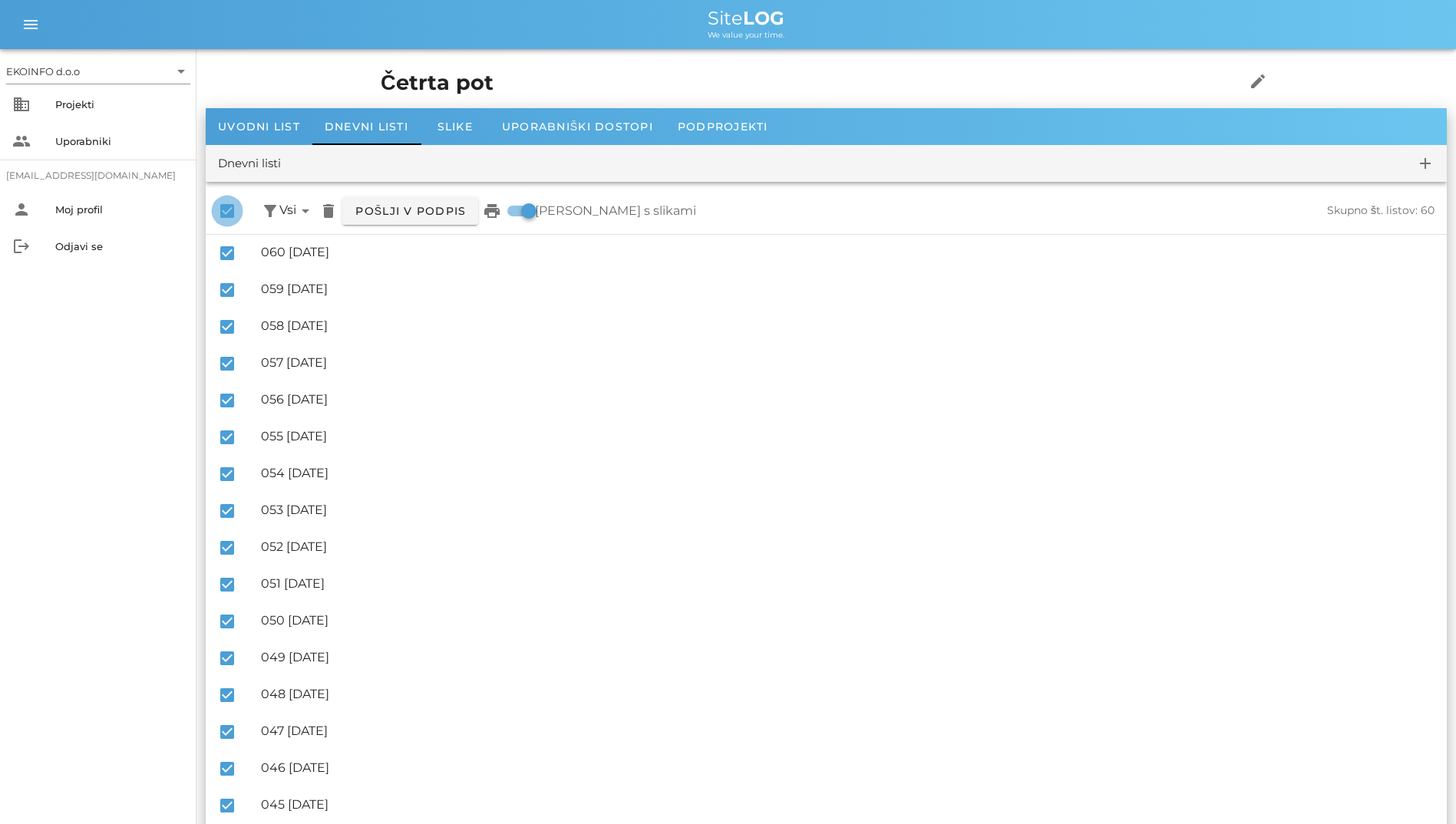
checkbox input "false"
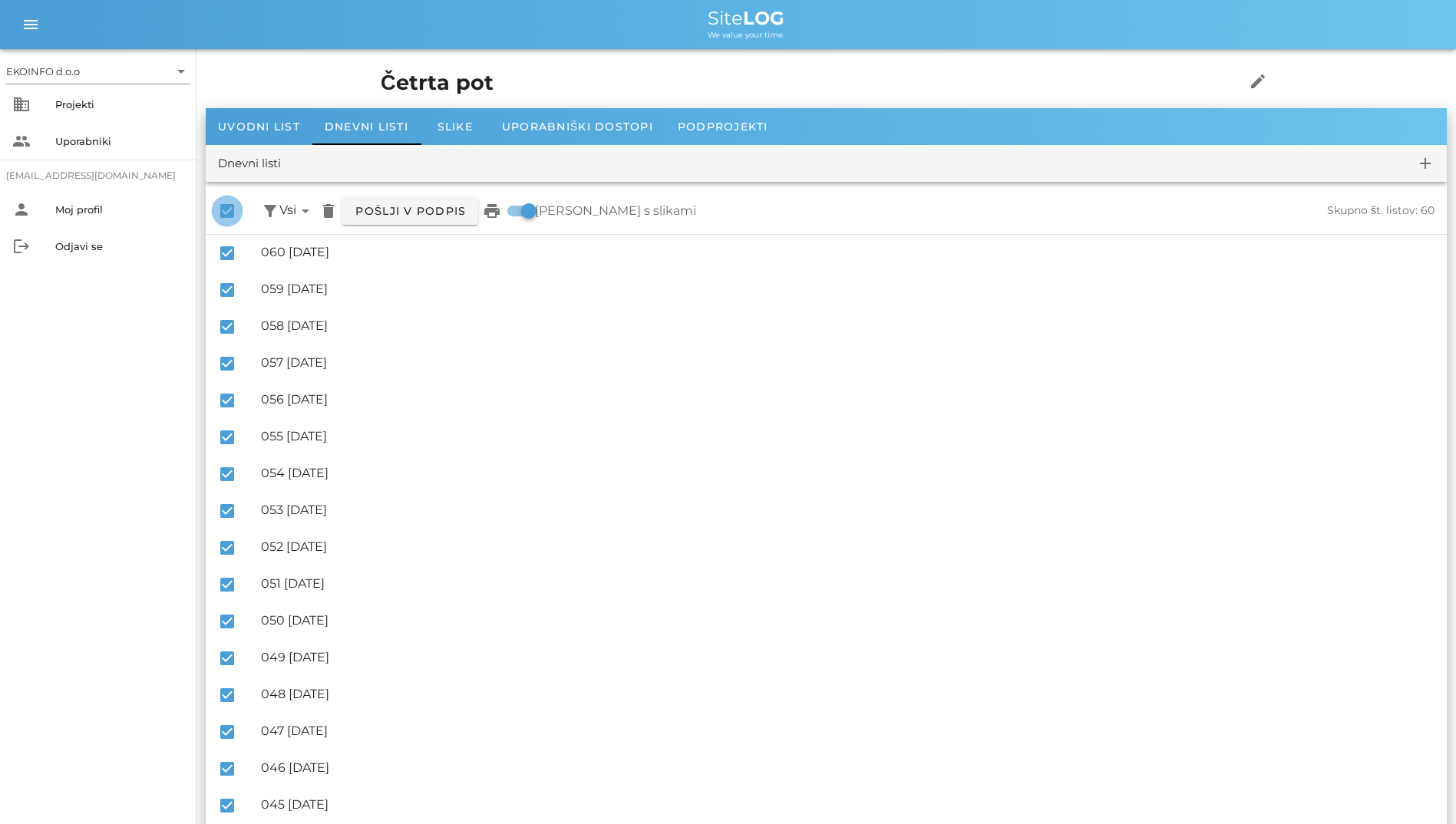
checkbox input "false"
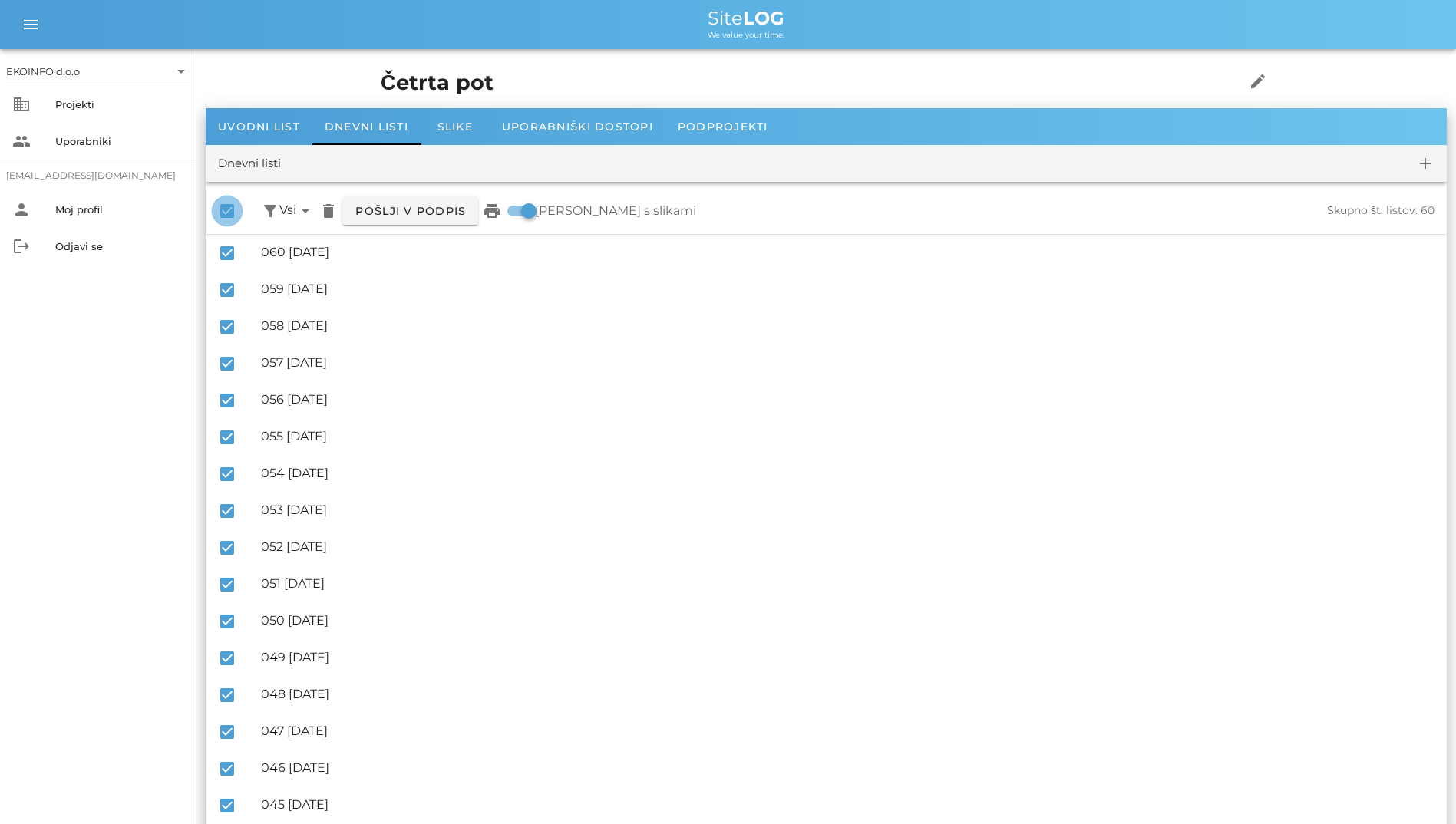
checkbox input "false"
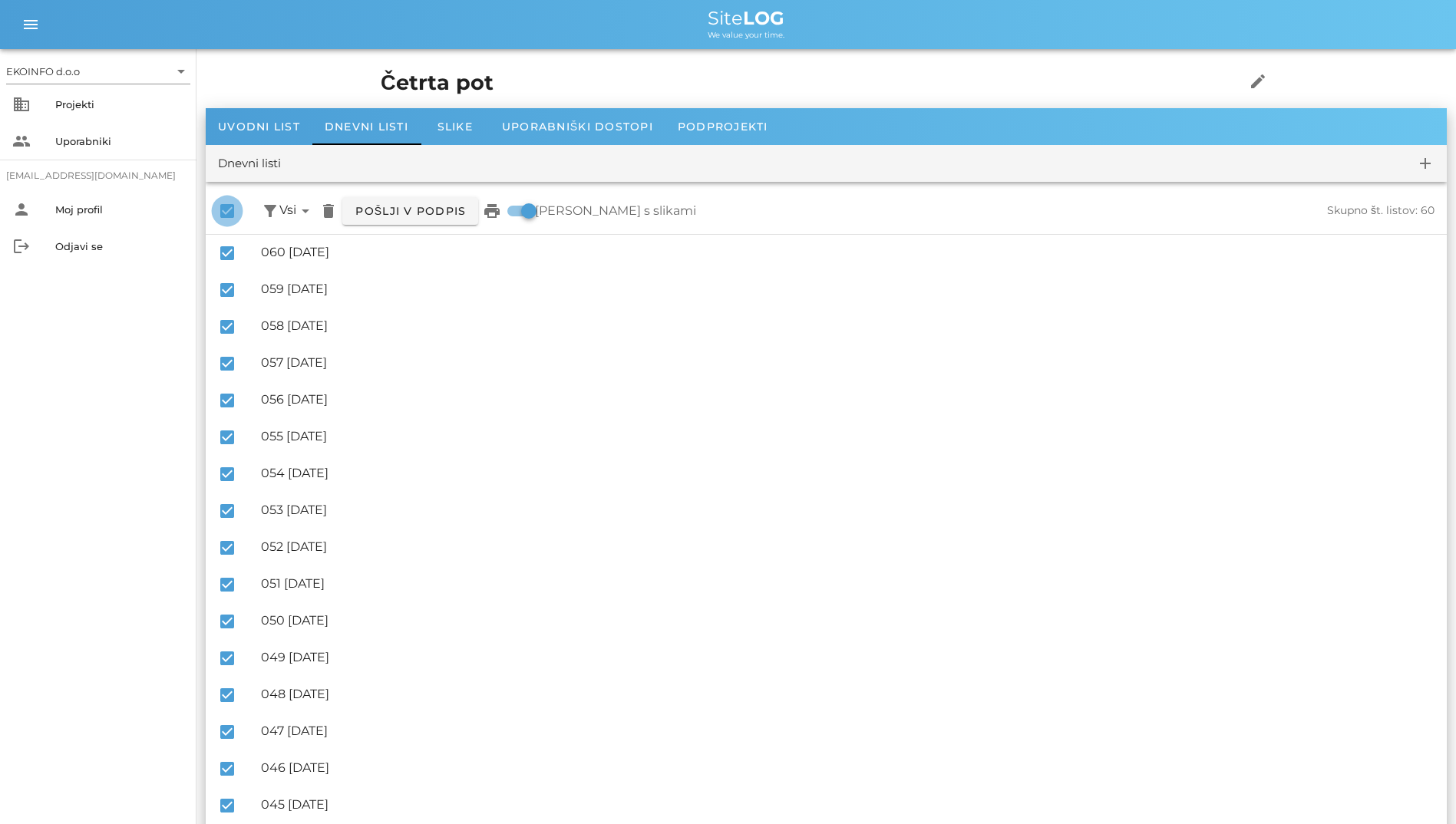
checkbox input "false"
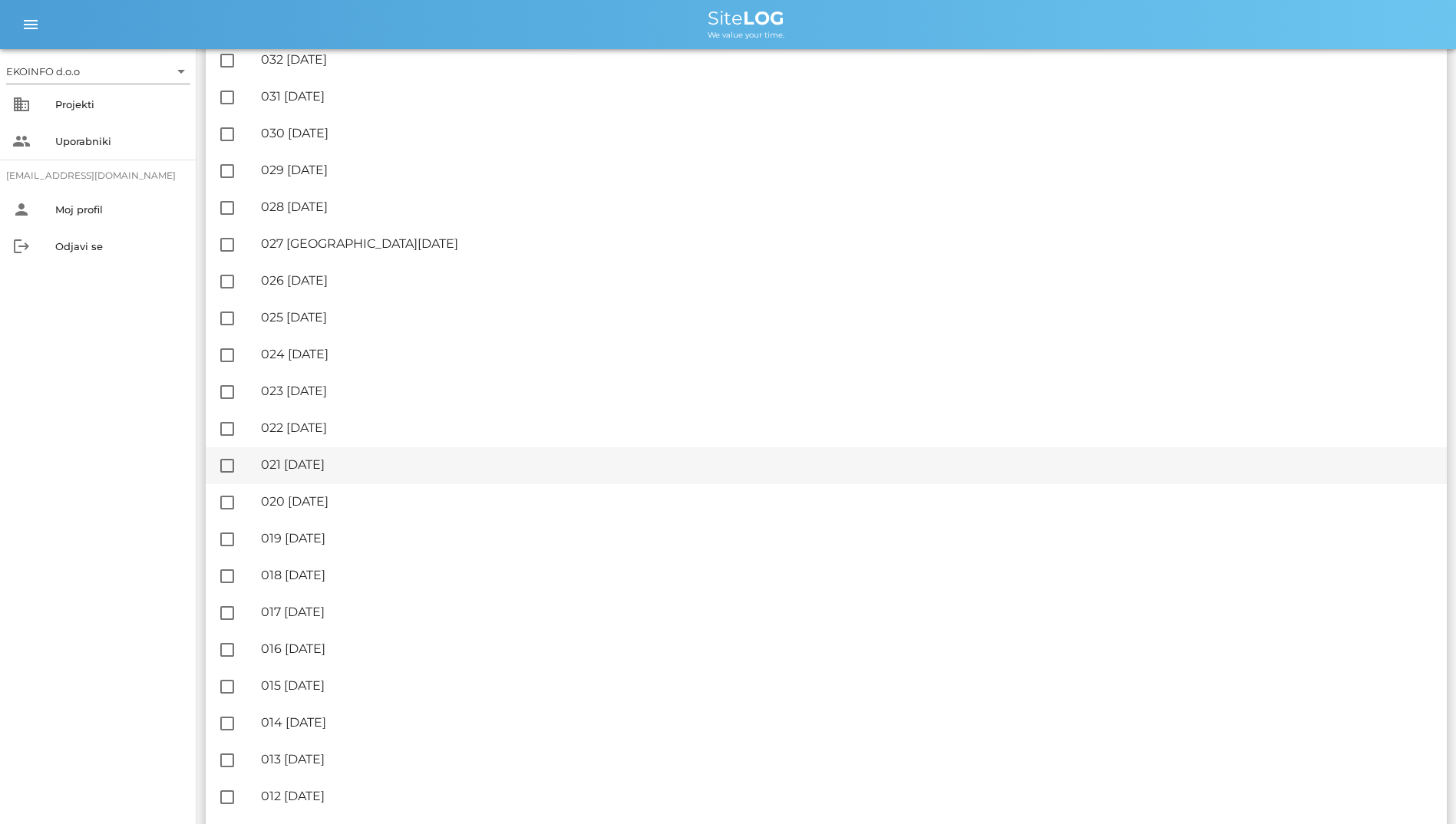
scroll to position [1228, 0]
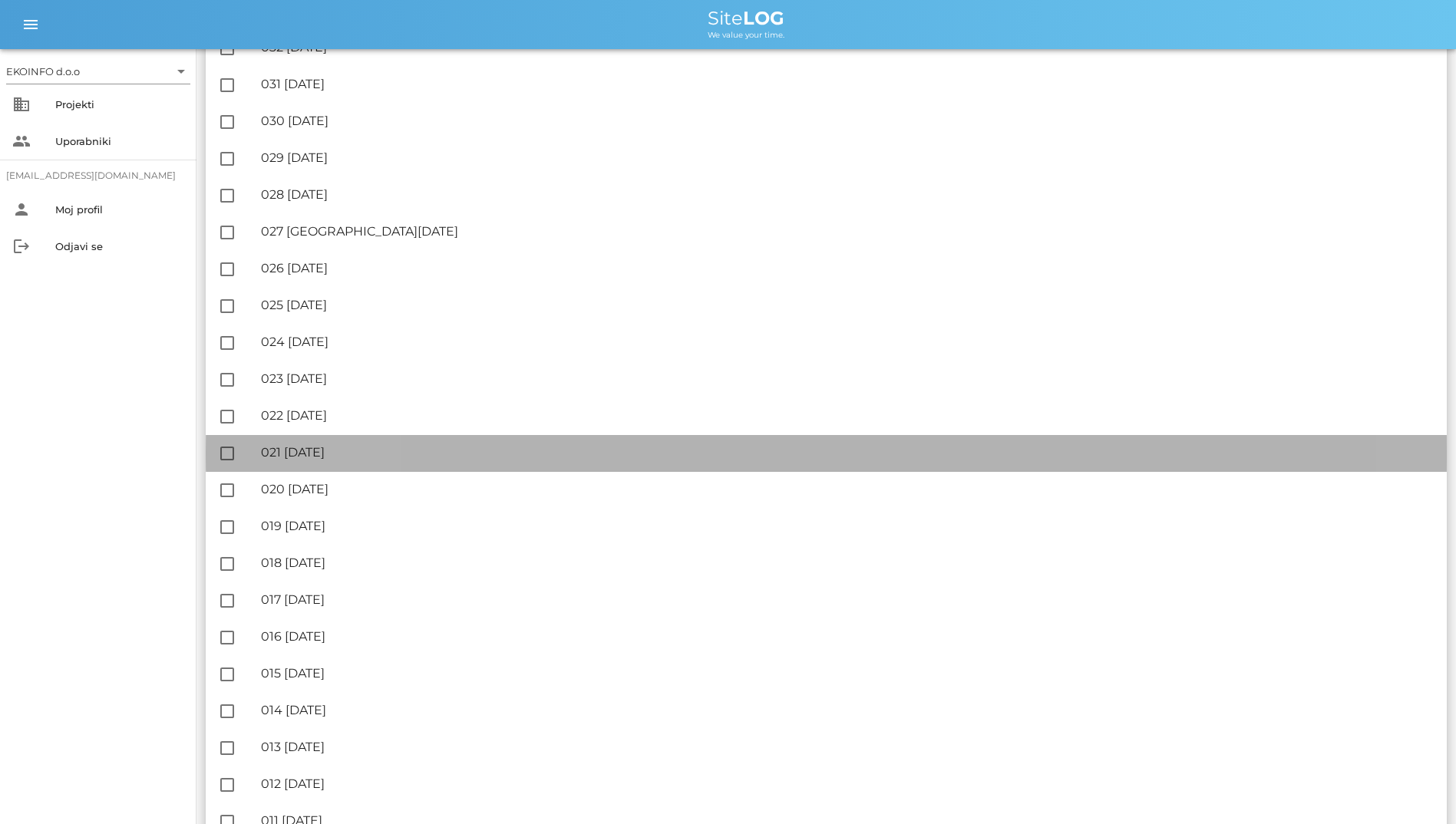
click at [370, 454] on div "🔏 021 [DATE]" at bounding box center [847, 452] width 1173 height 14
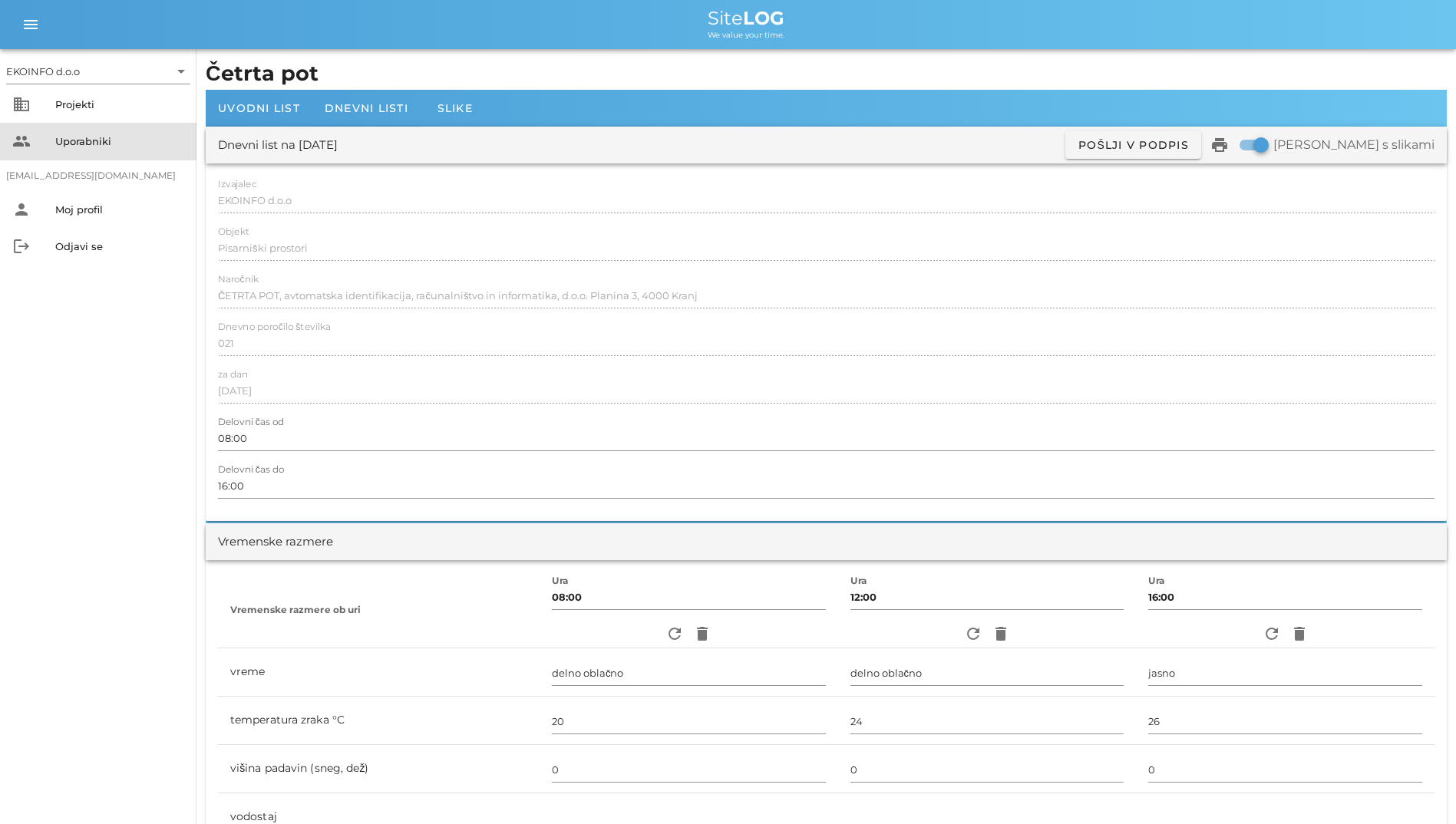
click at [98, 151] on div "Uporabniki" at bounding box center [120, 141] width 129 height 25
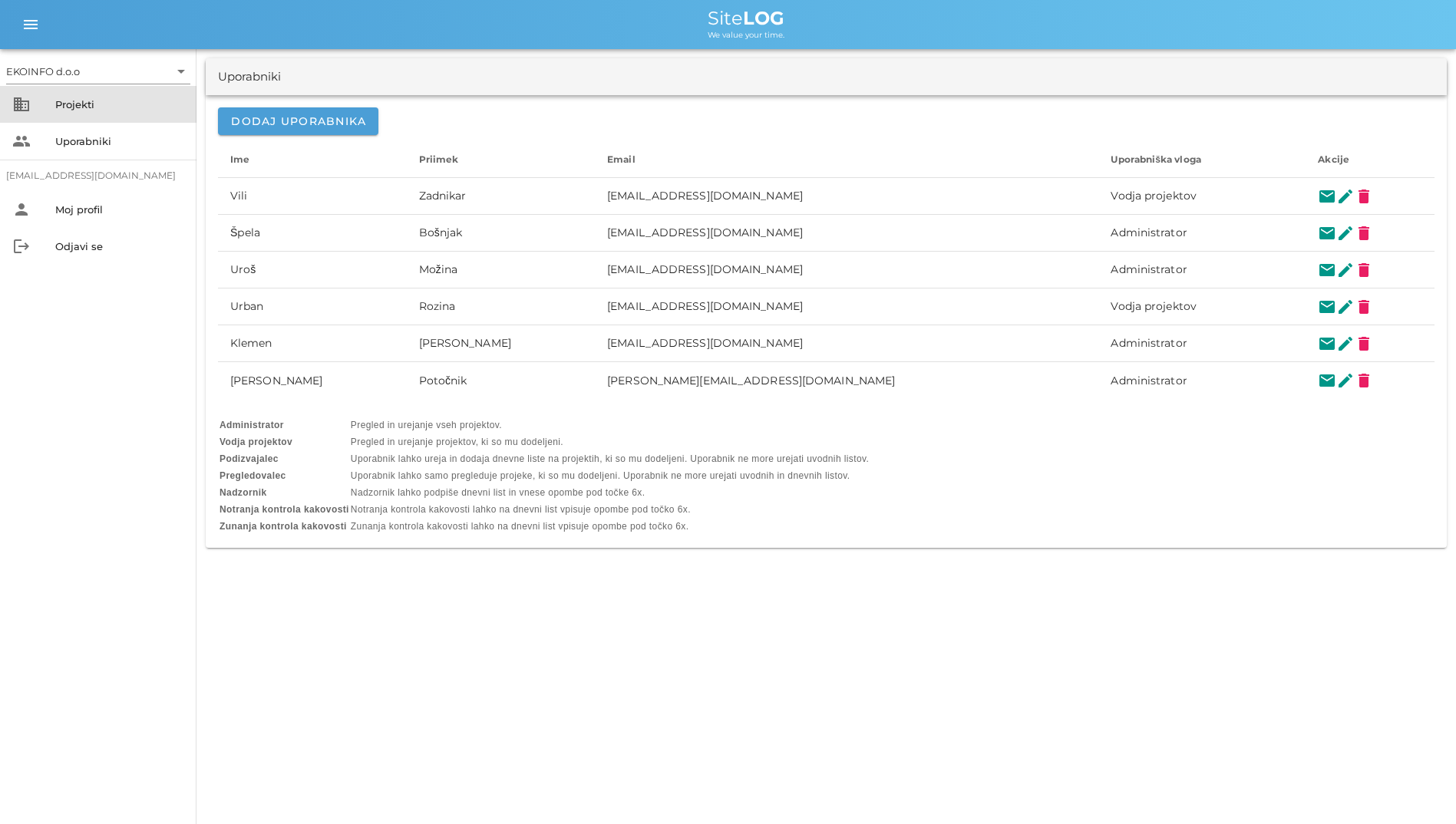
click at [98, 112] on div "Projekti" at bounding box center [120, 104] width 129 height 25
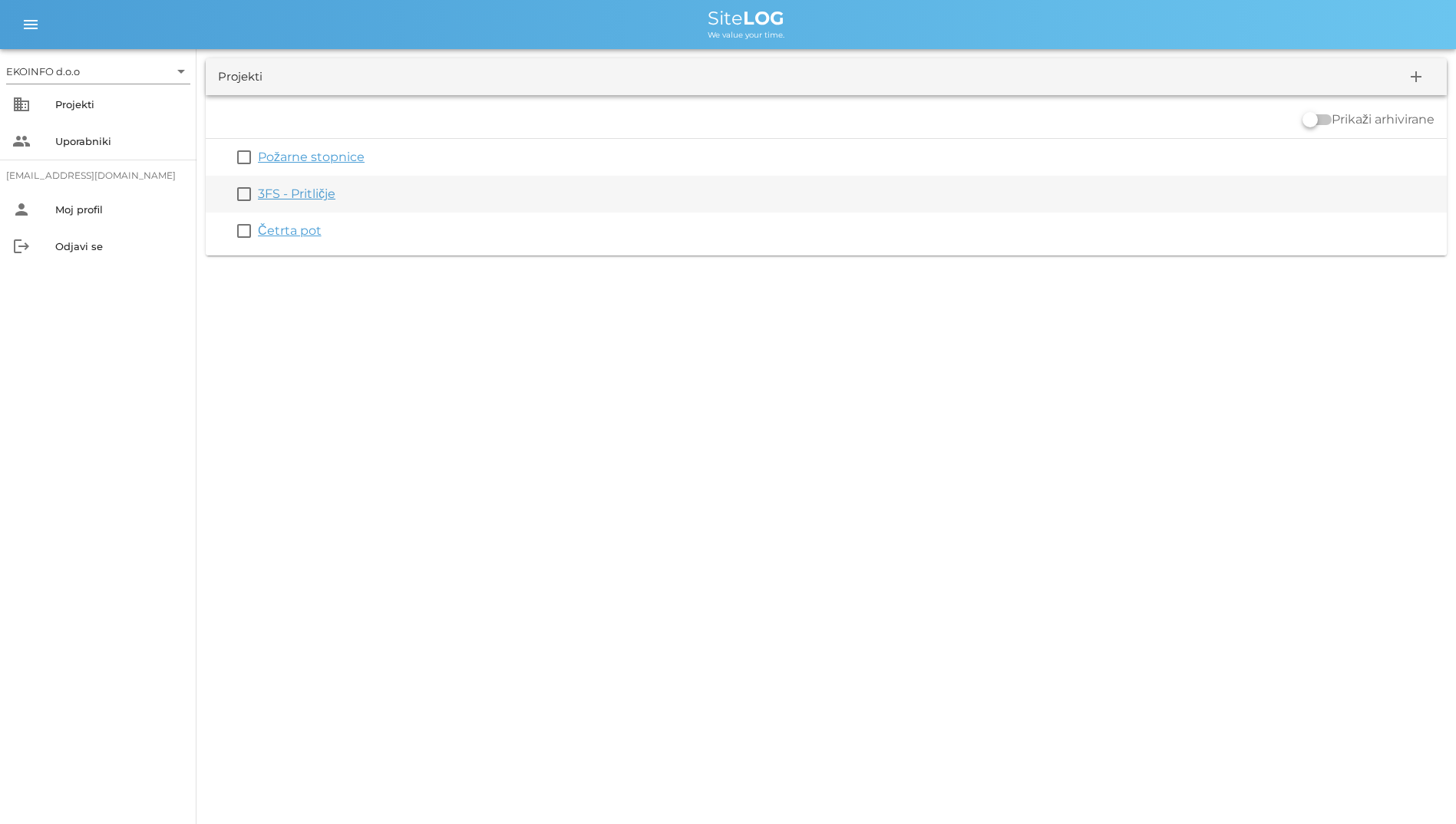
click at [291, 191] on link "3FS - Pritličje" at bounding box center [296, 194] width 78 height 14
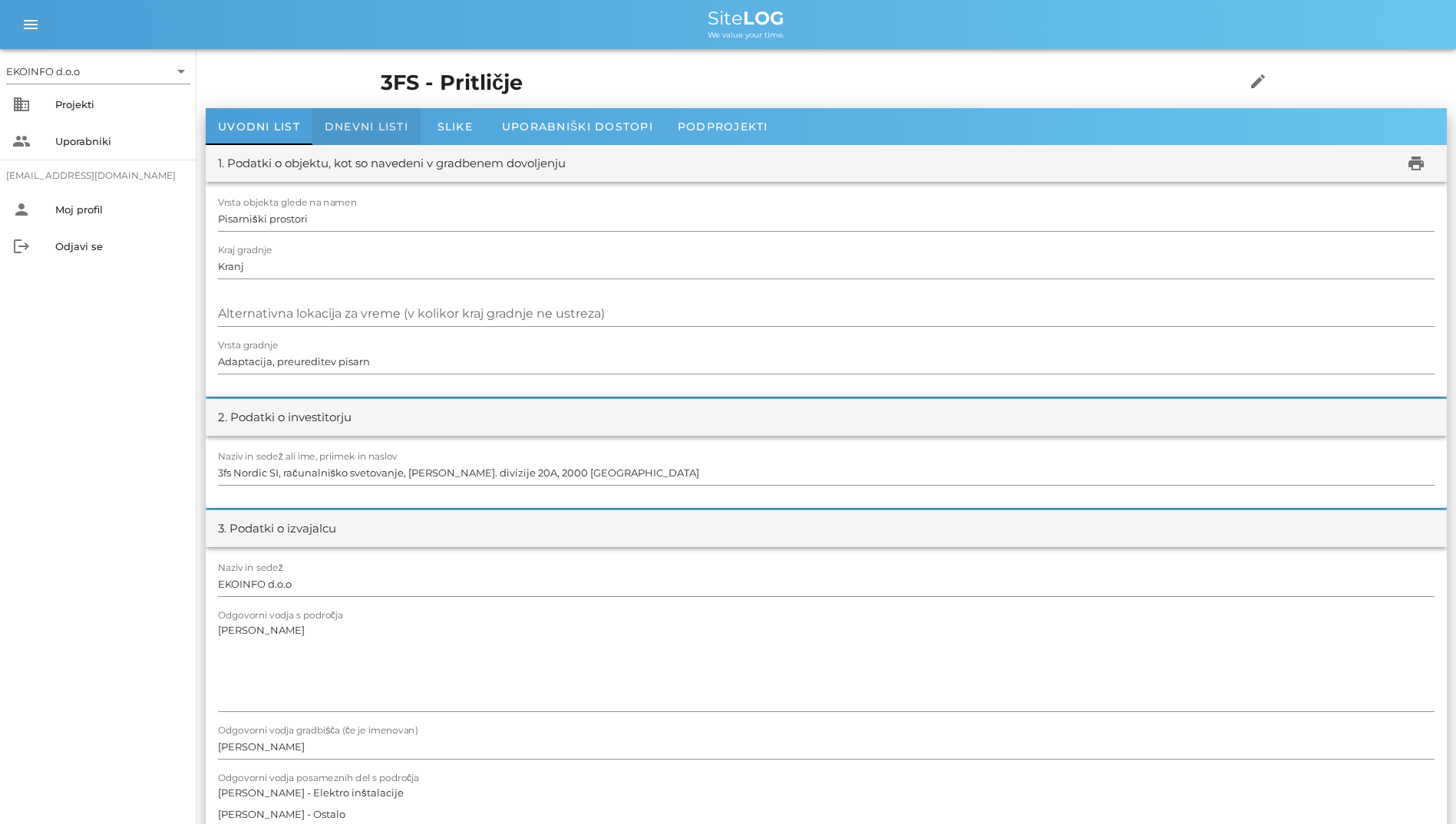
click at [341, 126] on span "Dnevni listi" at bounding box center [366, 126] width 83 height 14
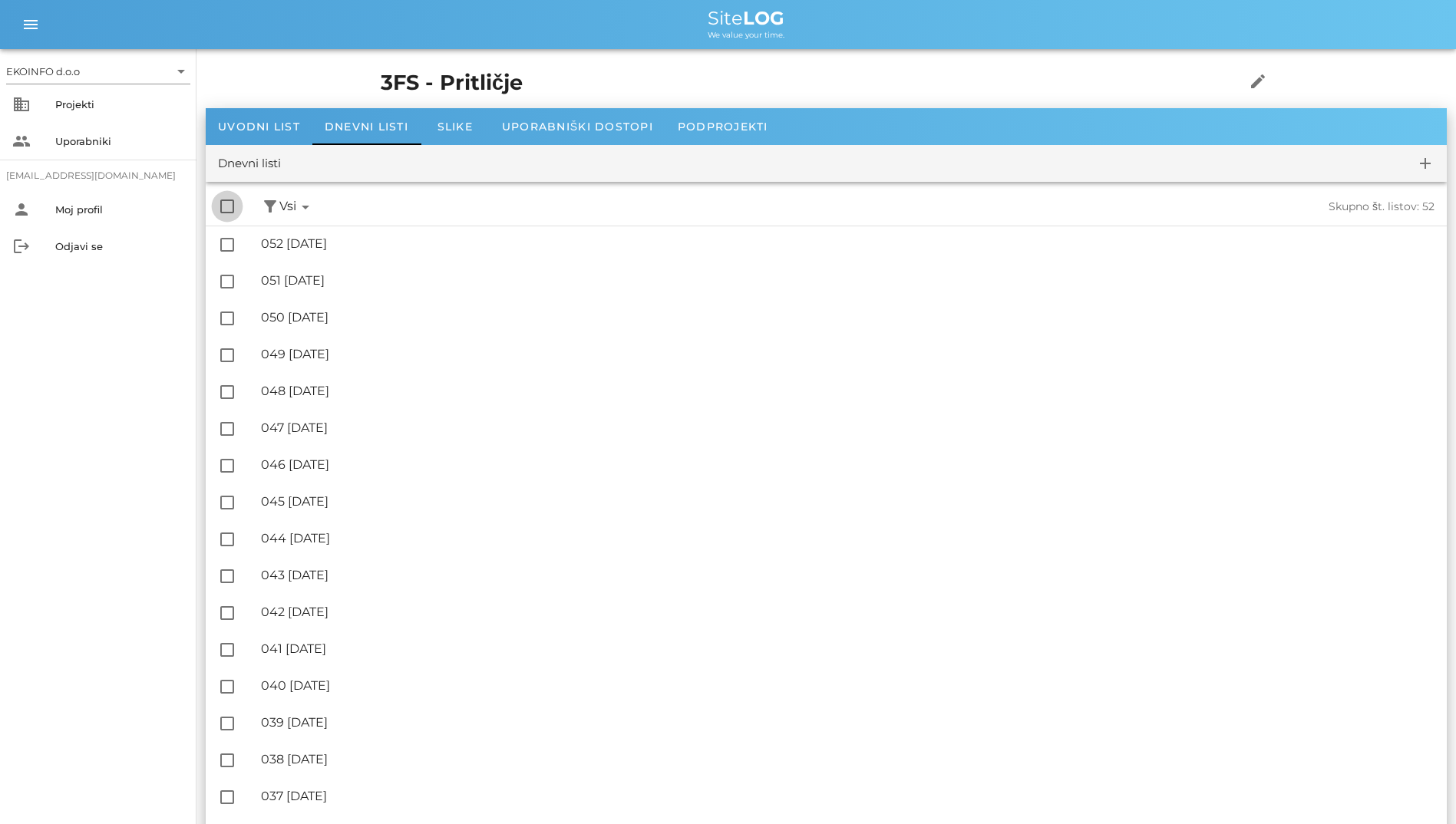
click at [228, 210] on div at bounding box center [227, 206] width 26 height 26
checkbox input "true"
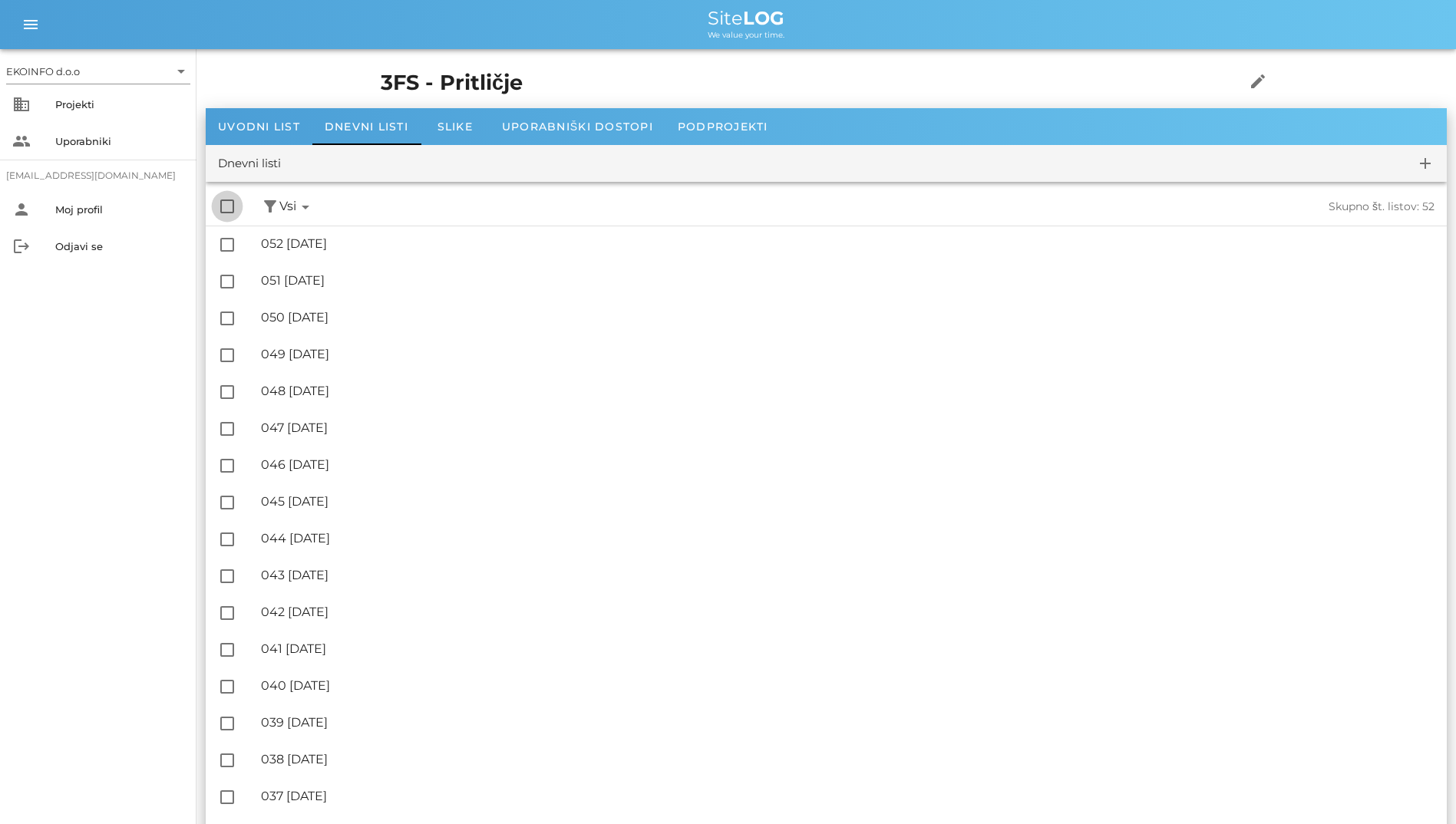
checkbox input "true"
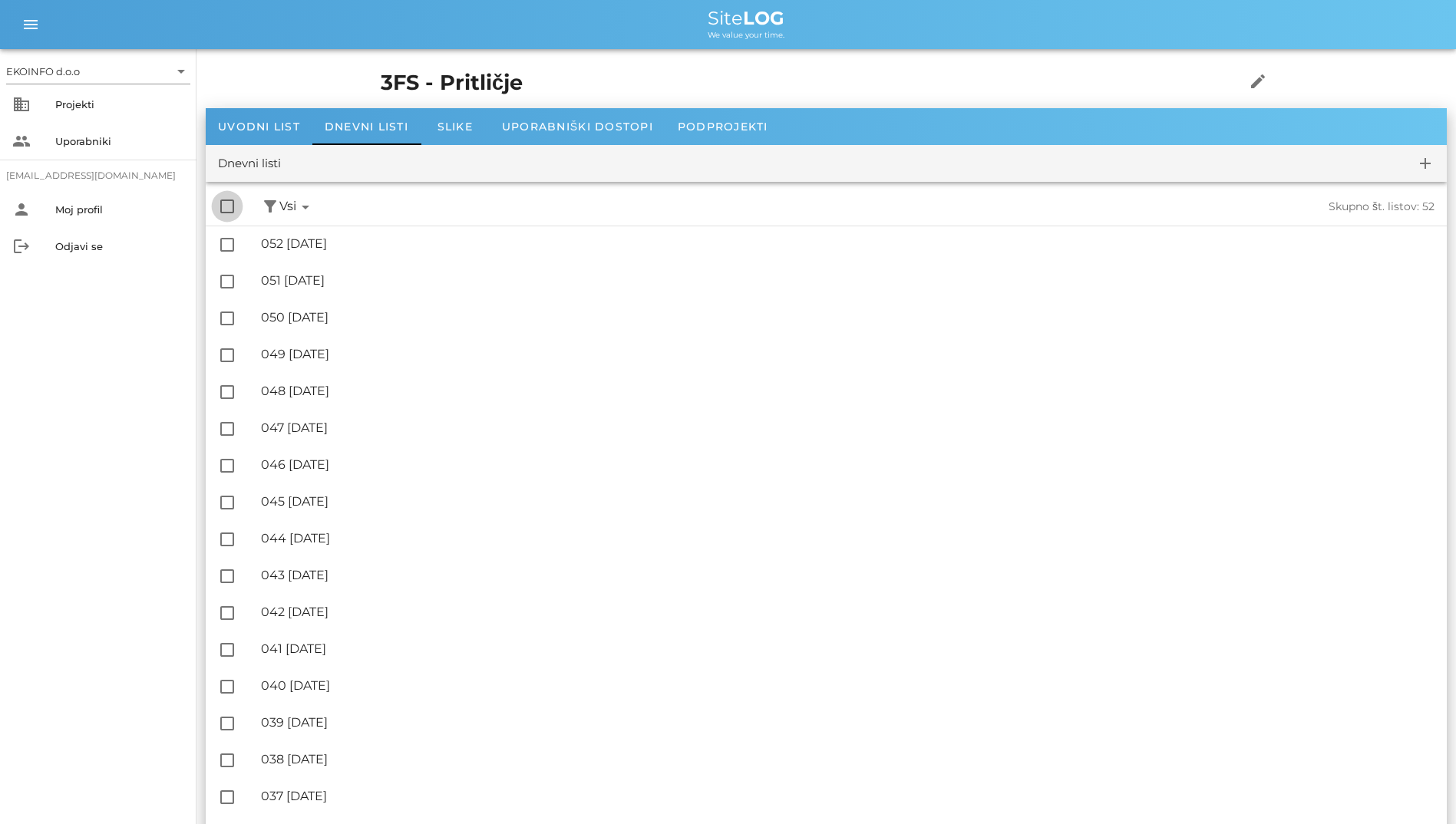
checkbox input "true"
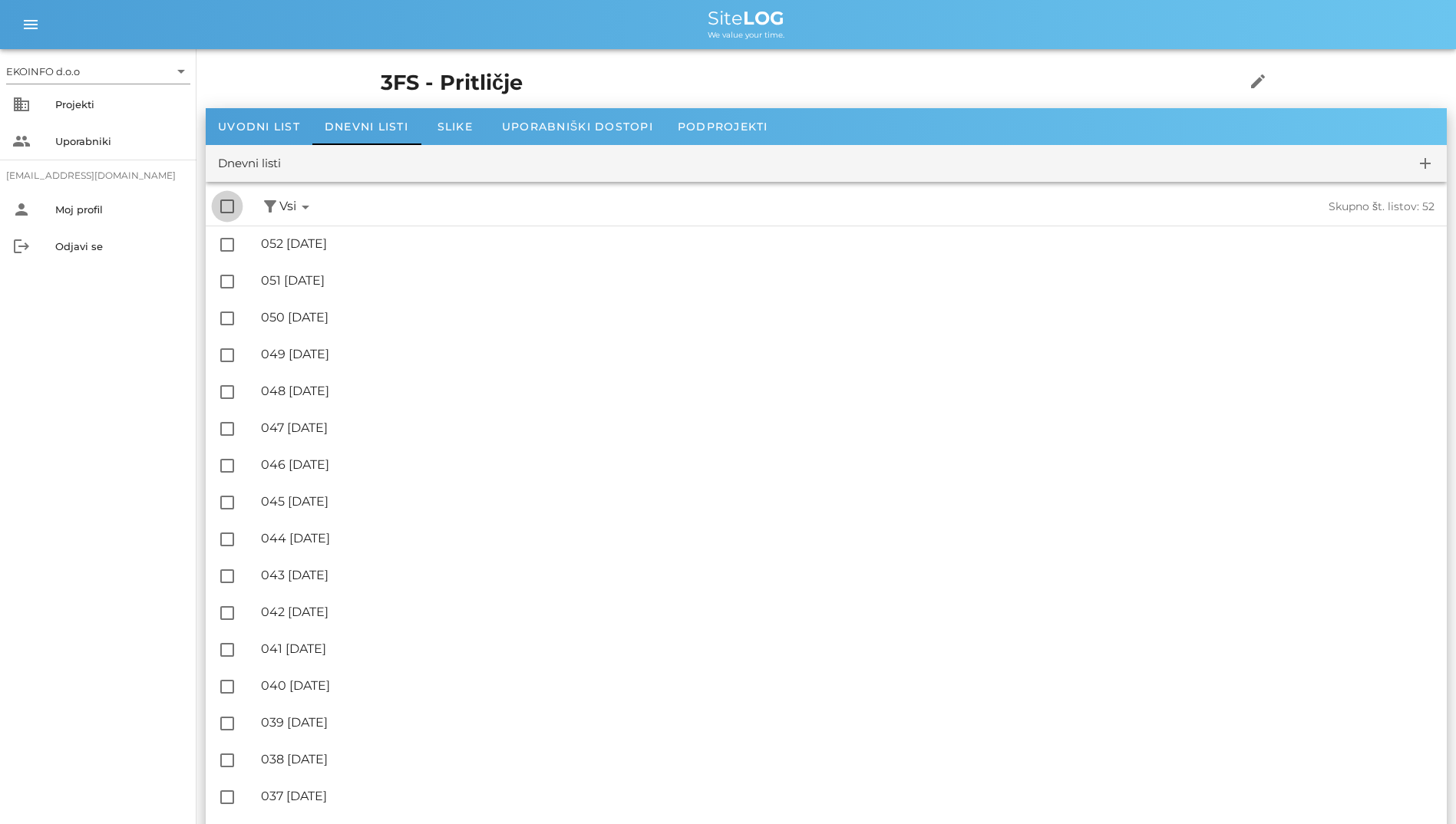
checkbox input "true"
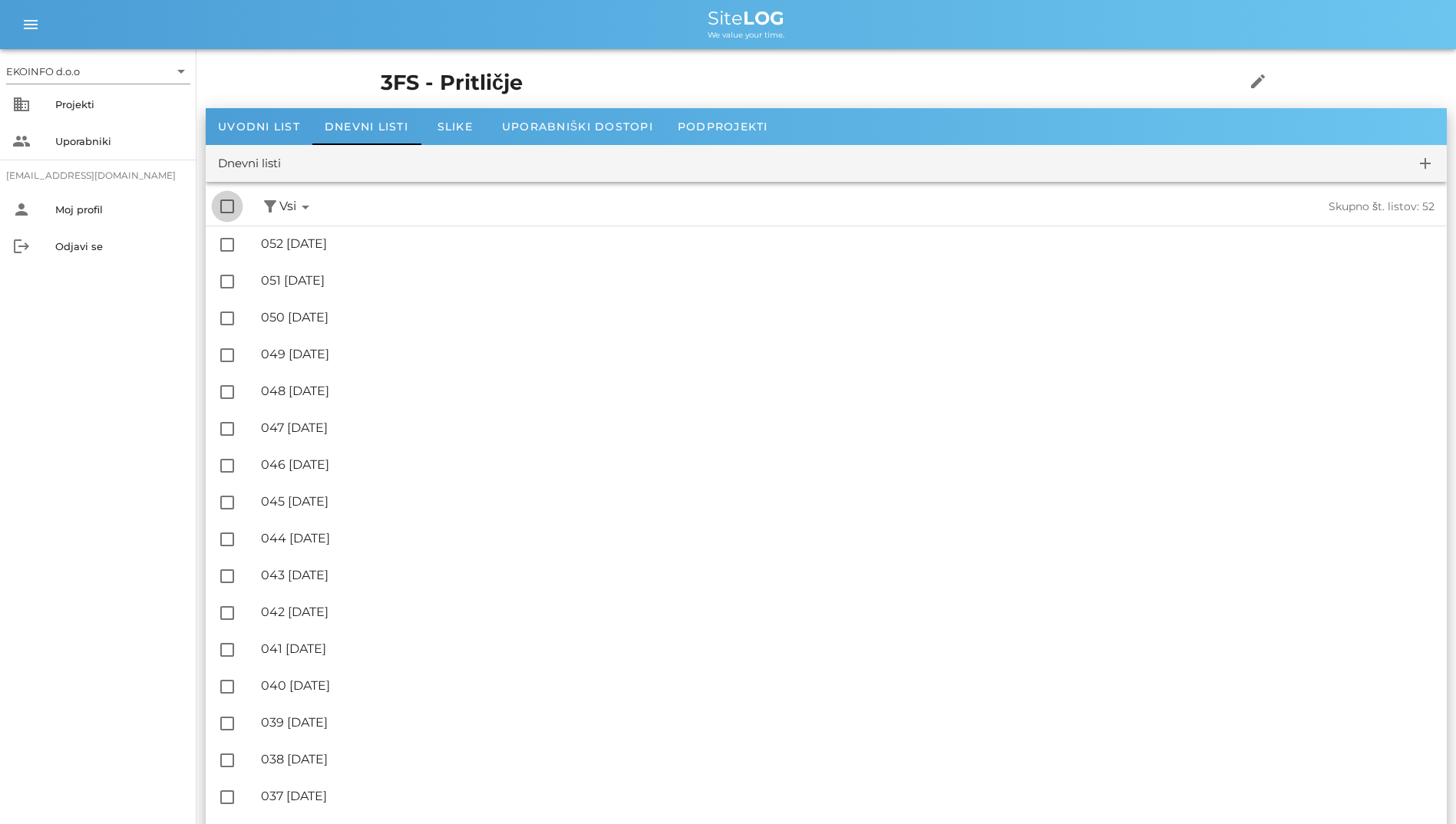
checkbox input "true"
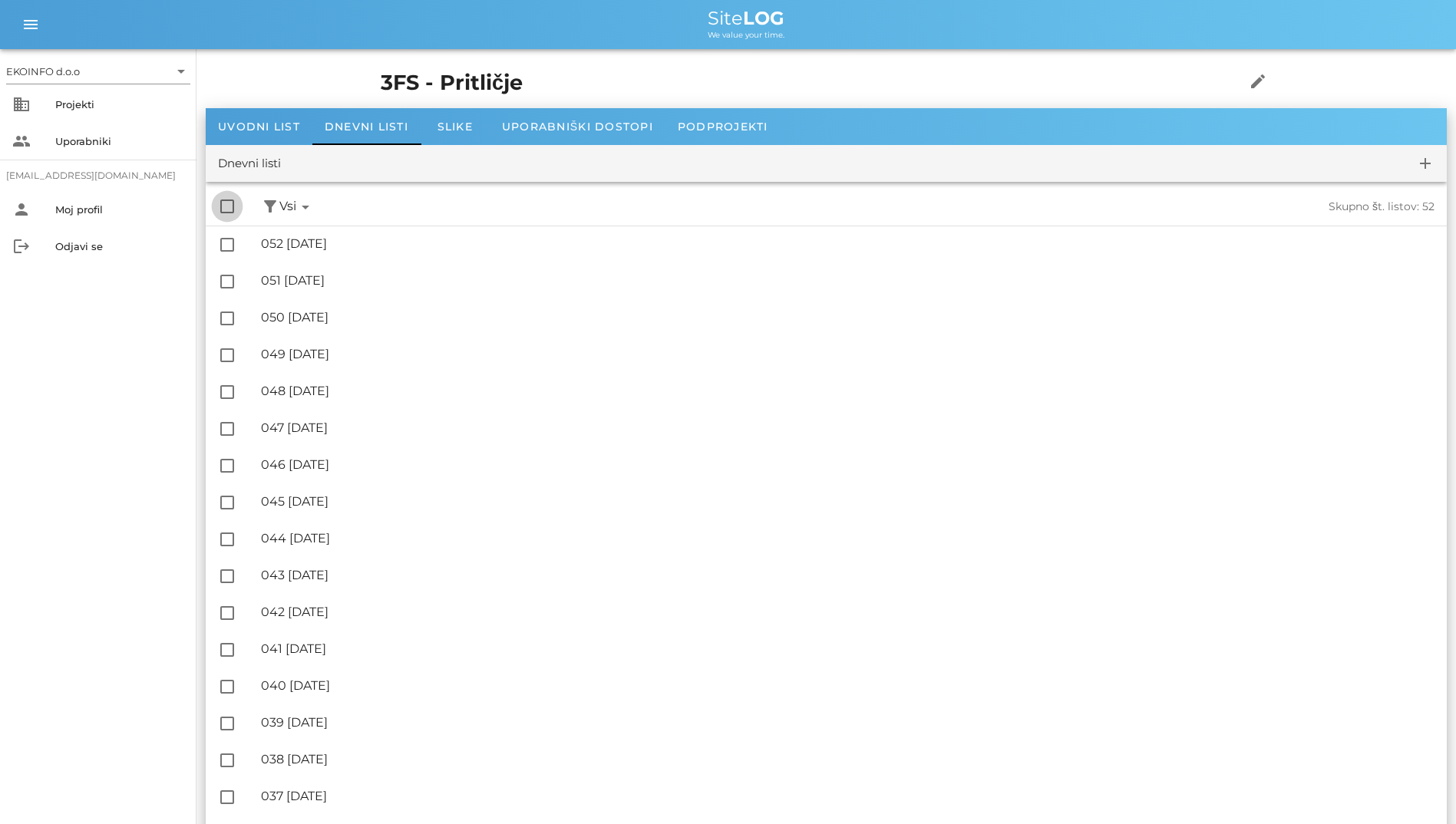
checkbox input "true"
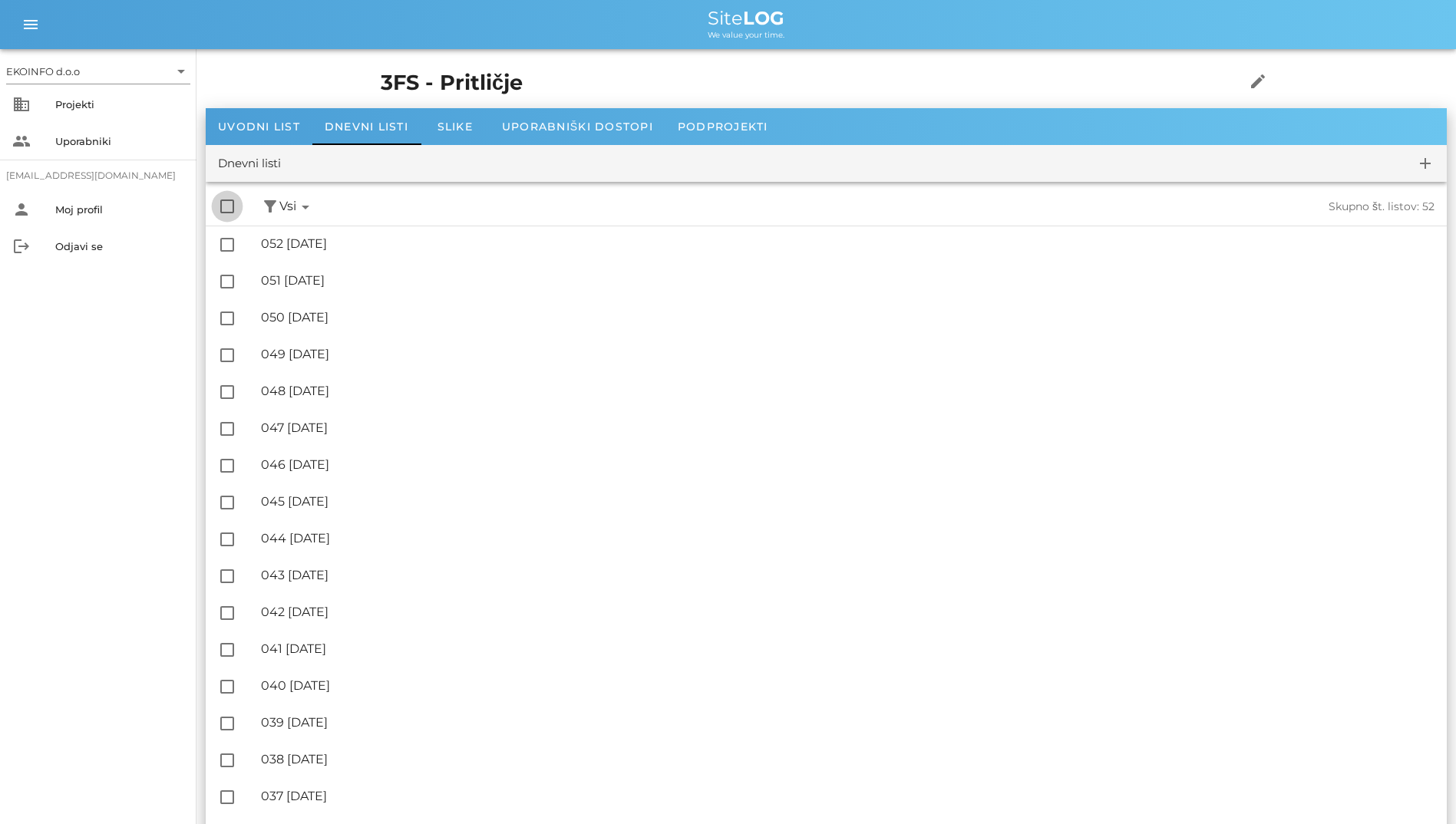
checkbox input "true"
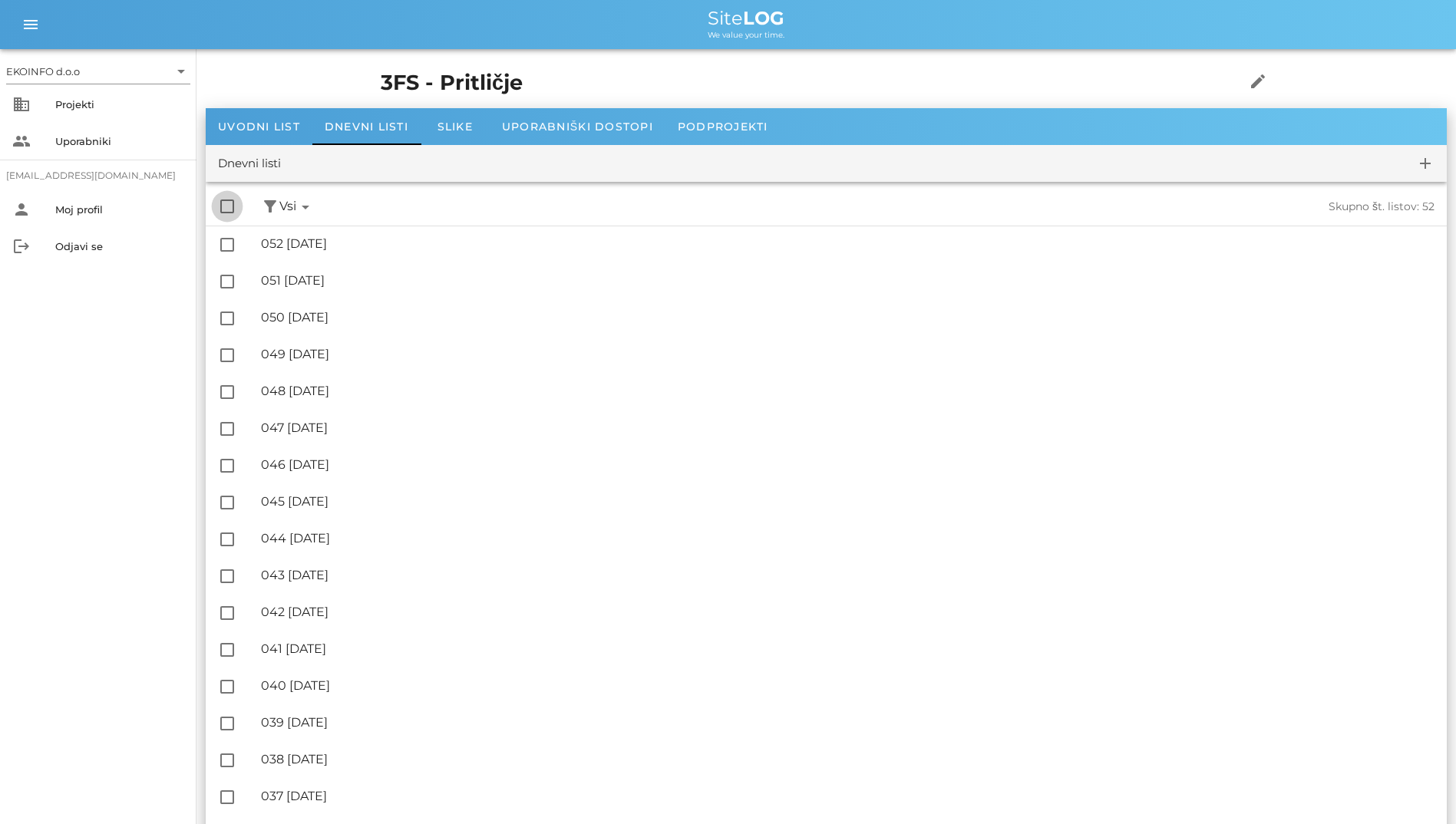
checkbox input "true"
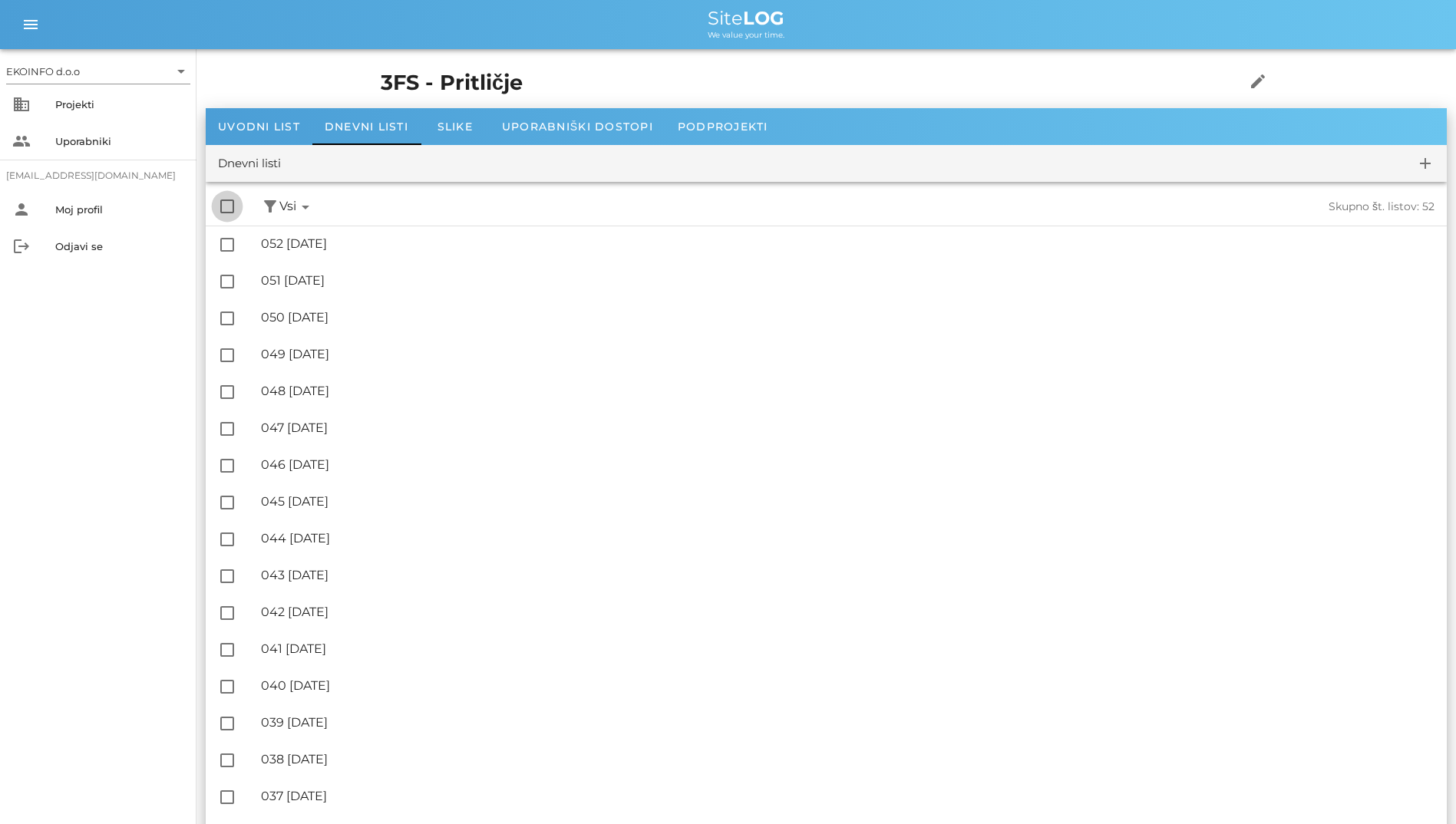
checkbox input "true"
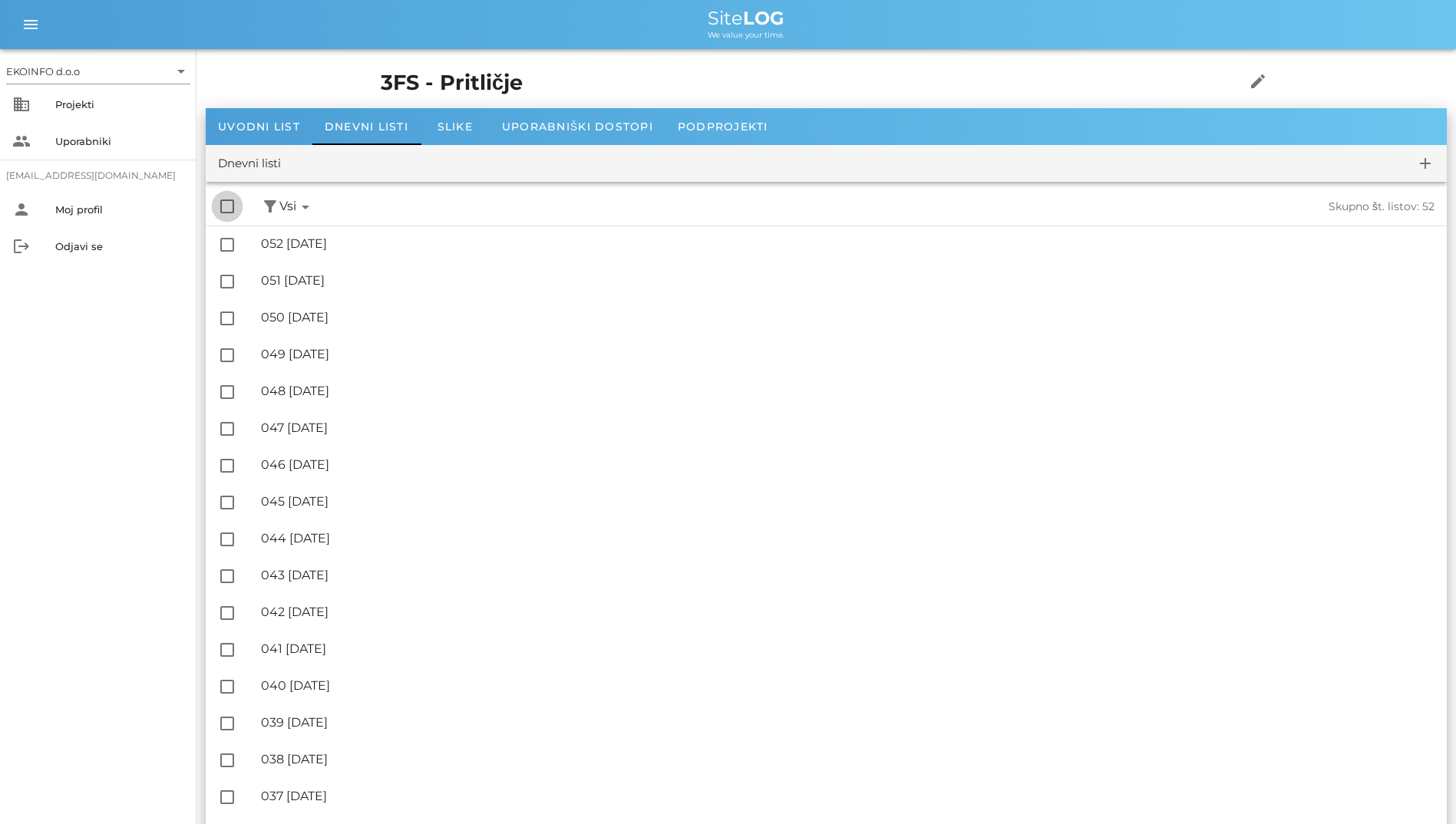
checkbox input "true"
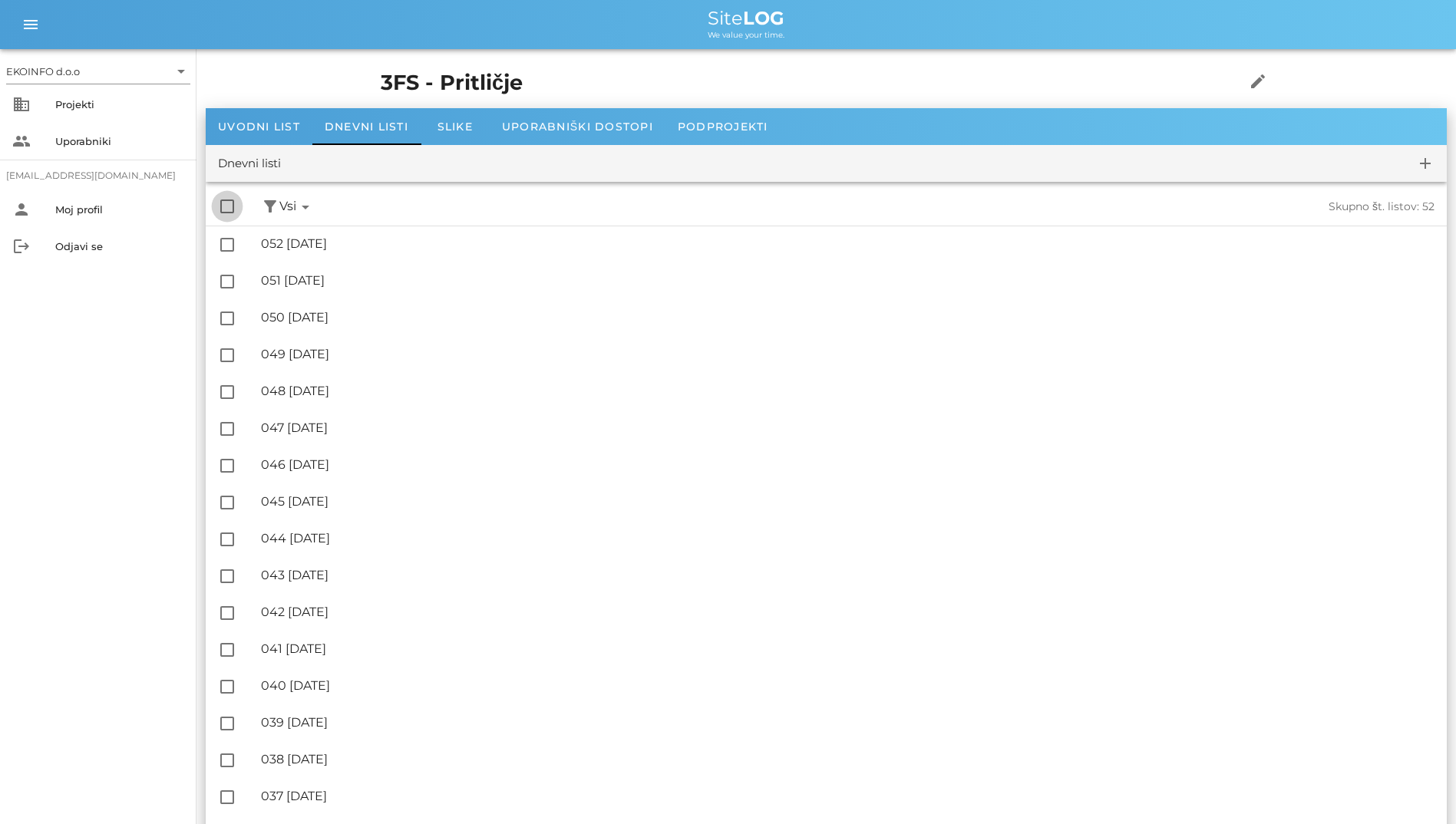
checkbox input "true"
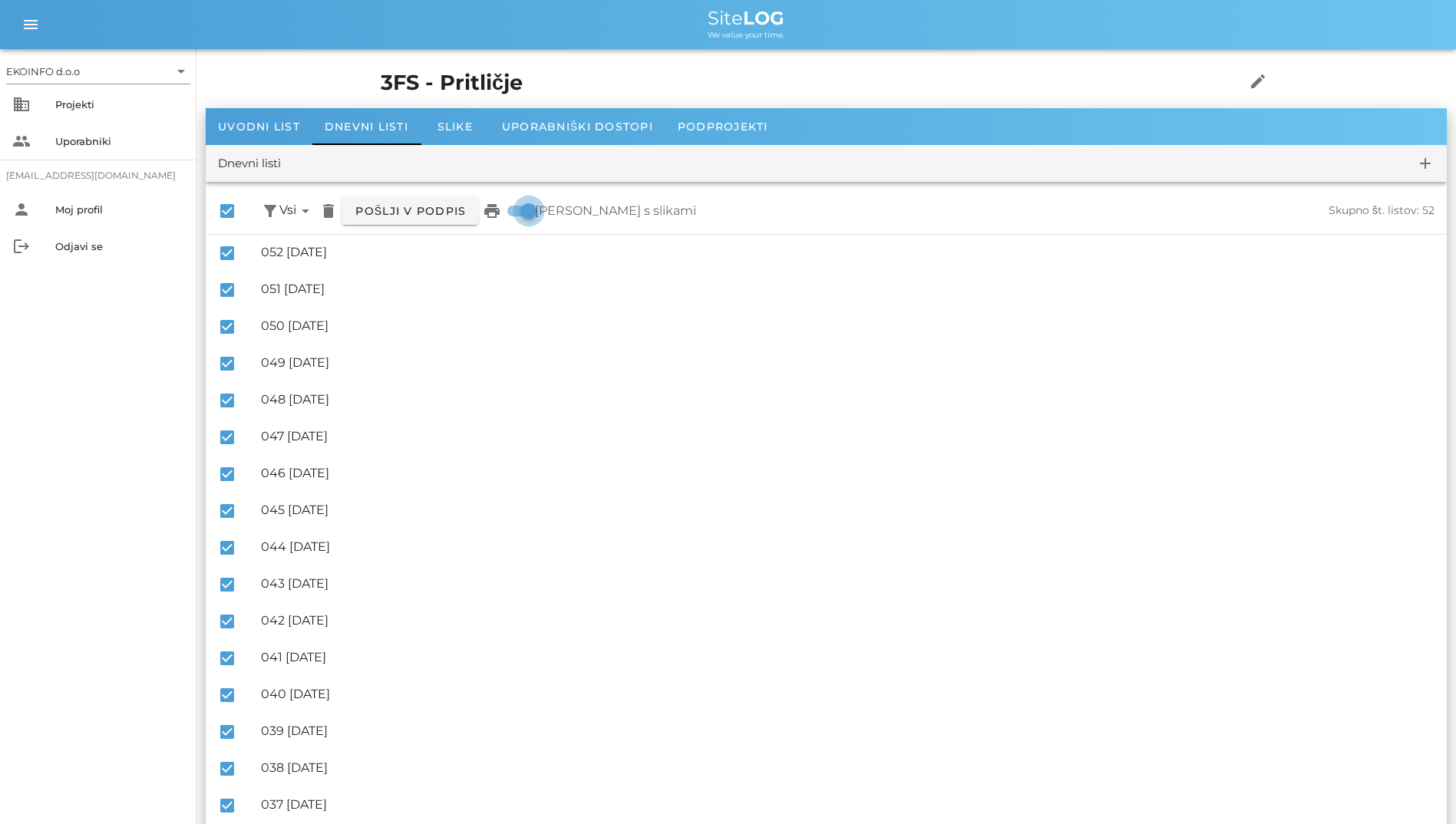
click at [518, 203] on div at bounding box center [529, 211] width 26 height 26
checkbox input "false"
click at [498, 213] on icon "print" at bounding box center [491, 211] width 18 height 18
click at [223, 212] on div at bounding box center [227, 211] width 26 height 26
checkbox input "false"
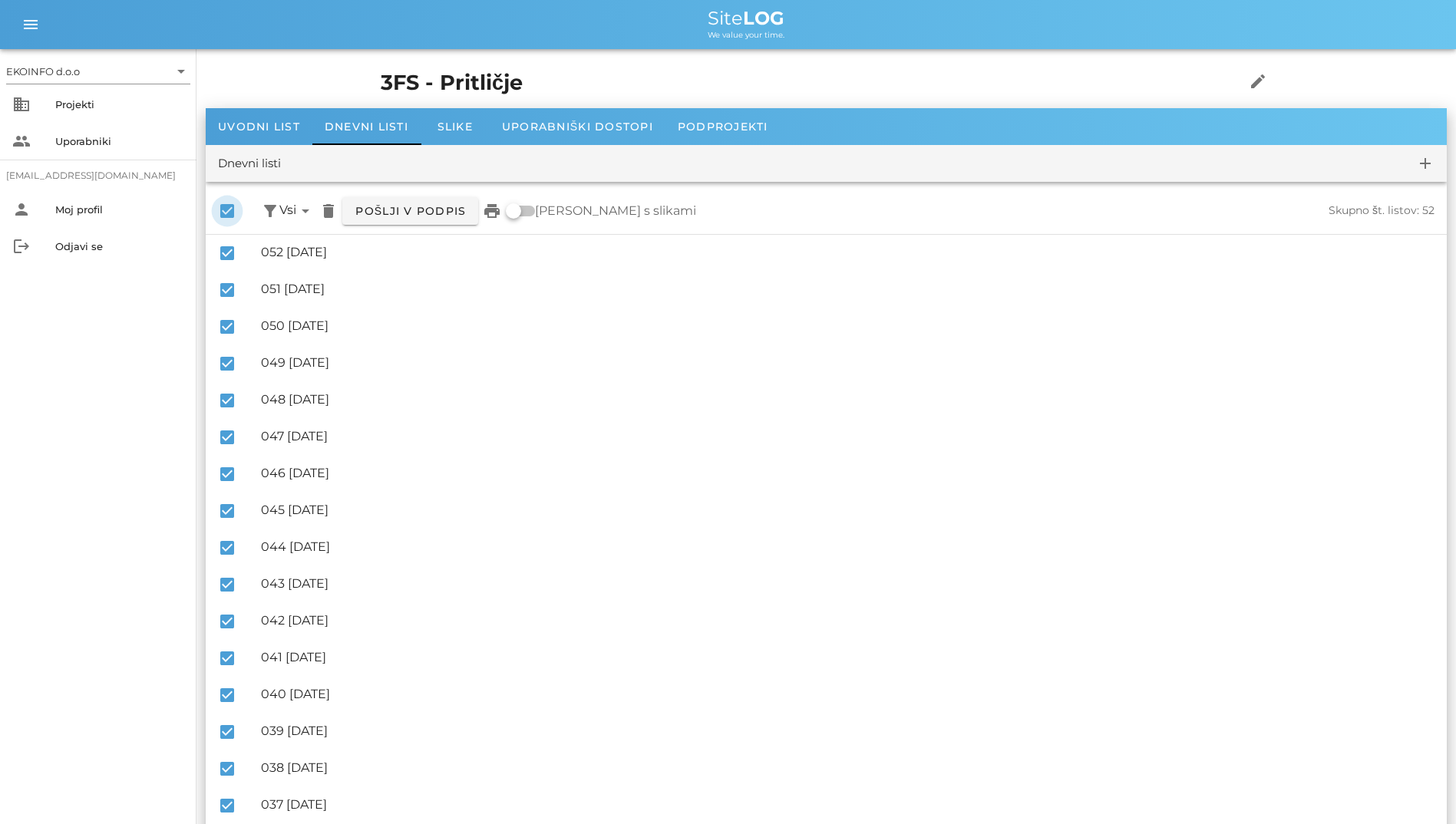
checkbox input "false"
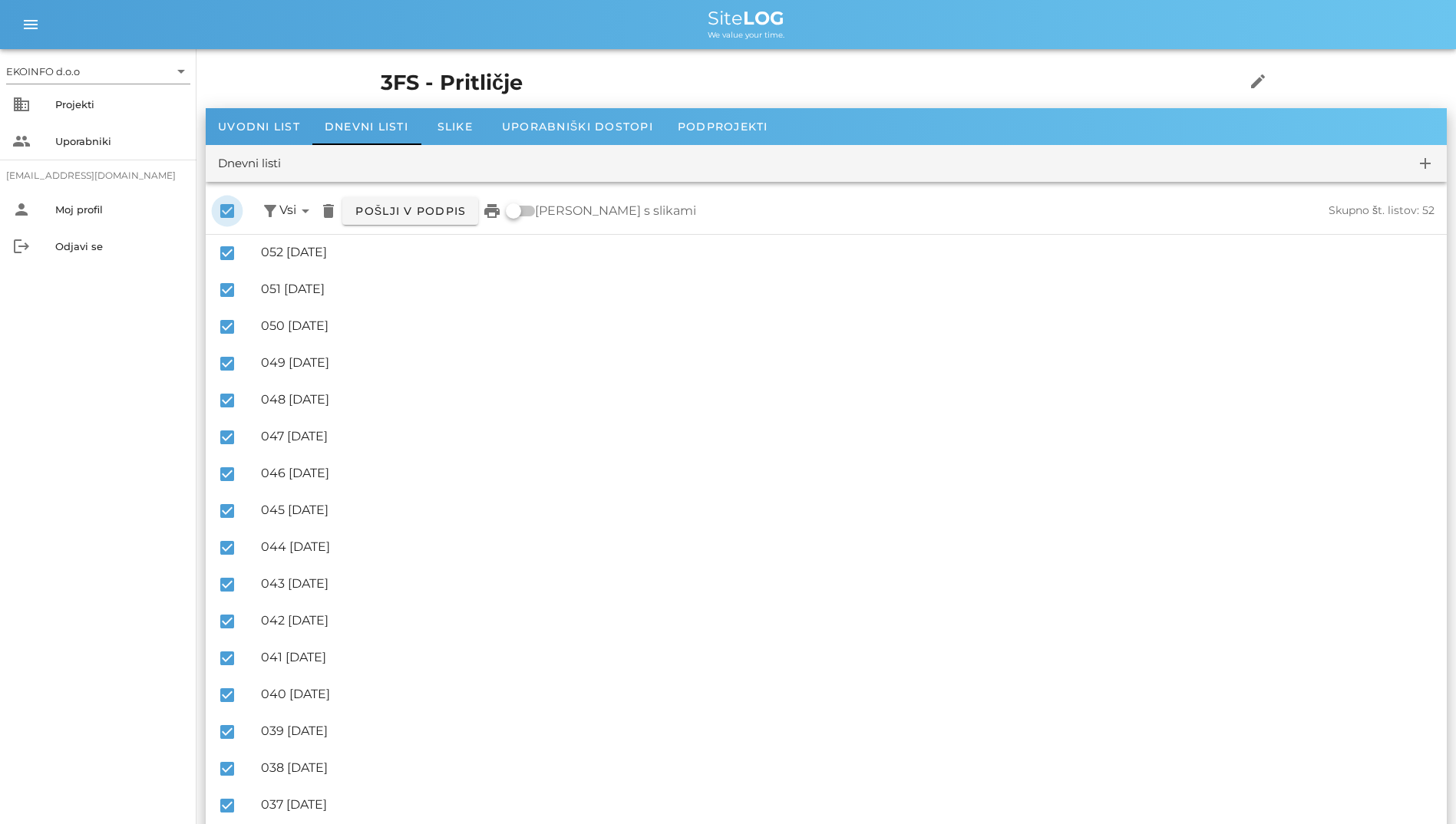
checkbox input "false"
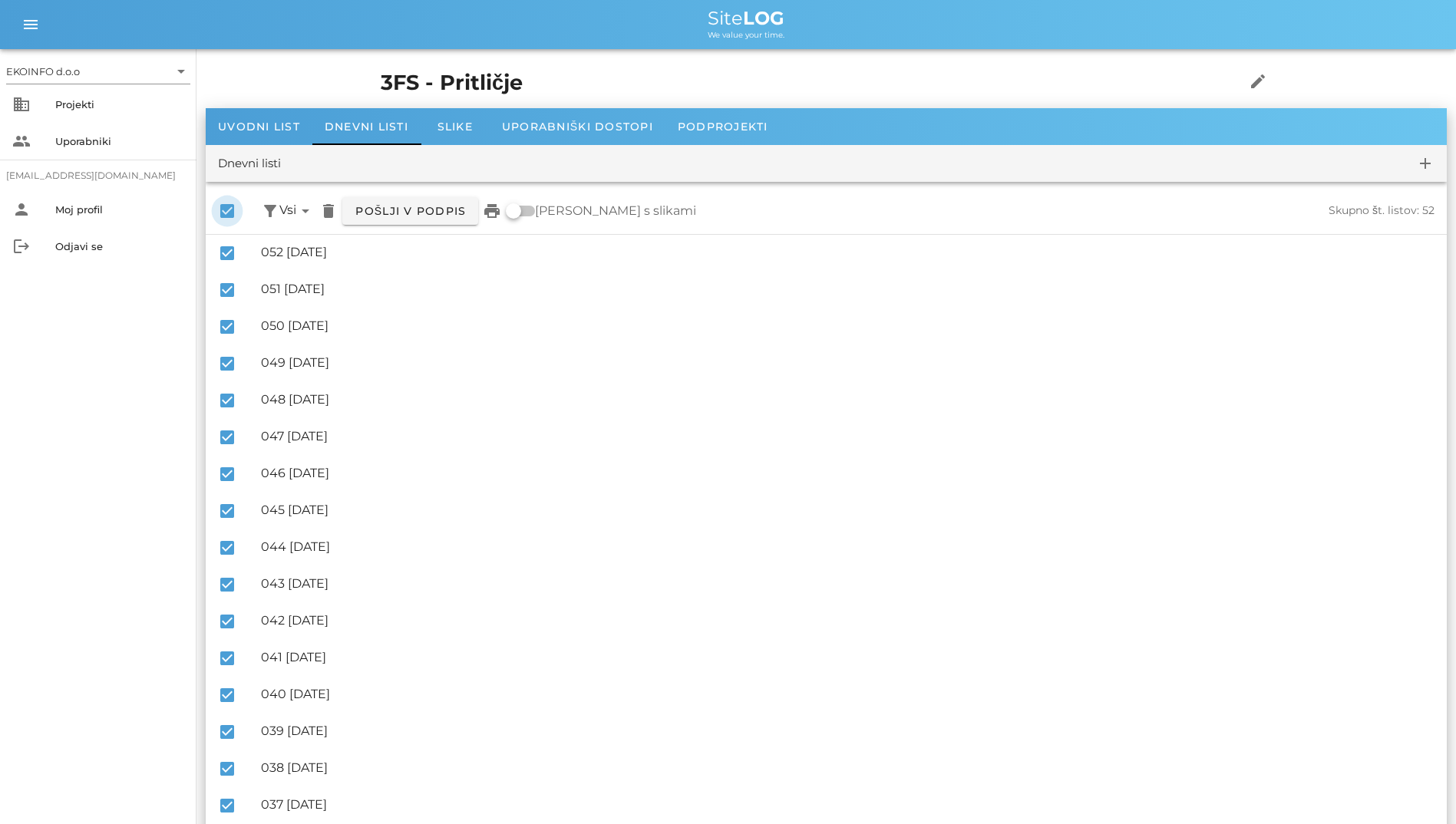
checkbox input "false"
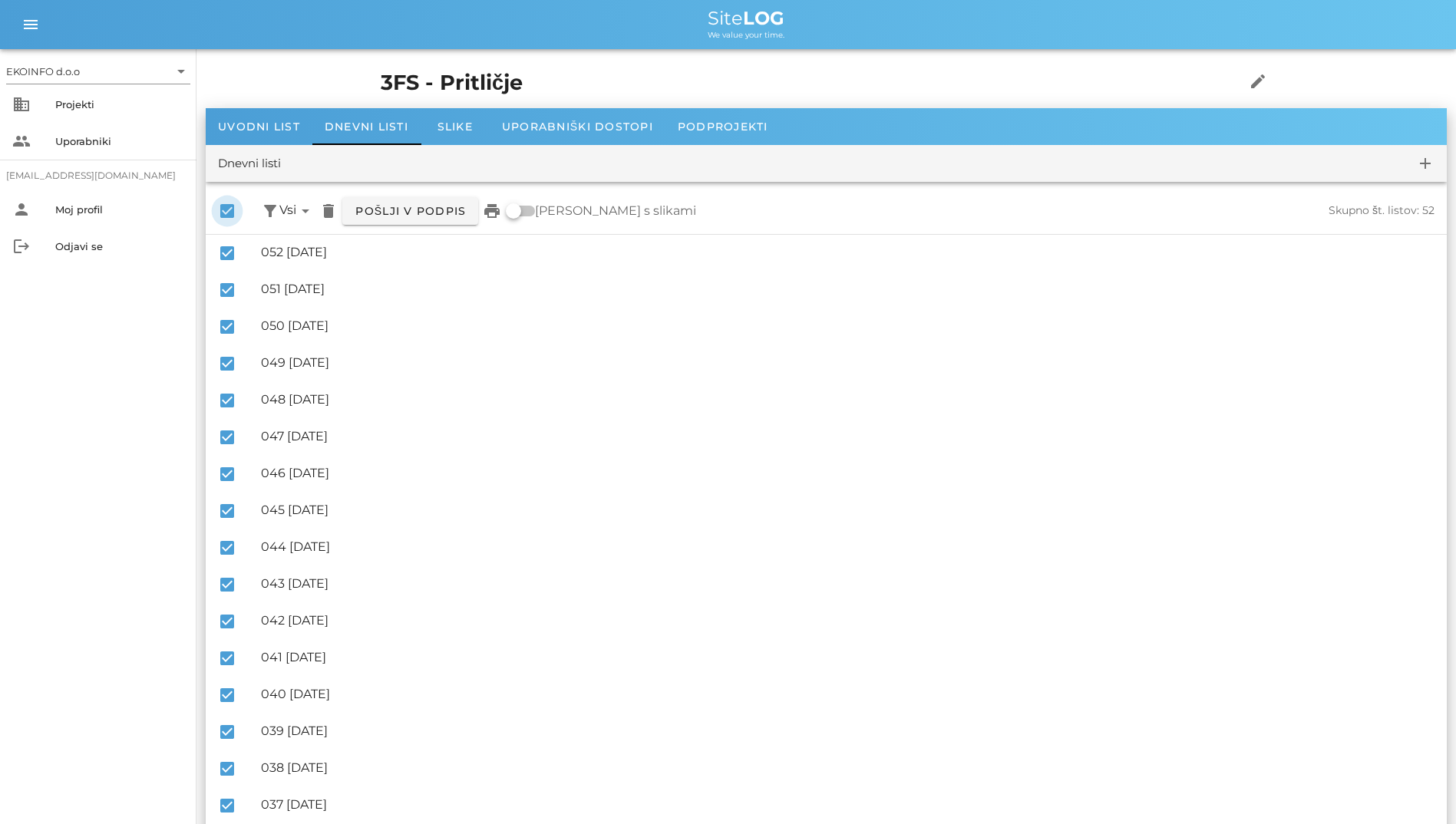
checkbox input "false"
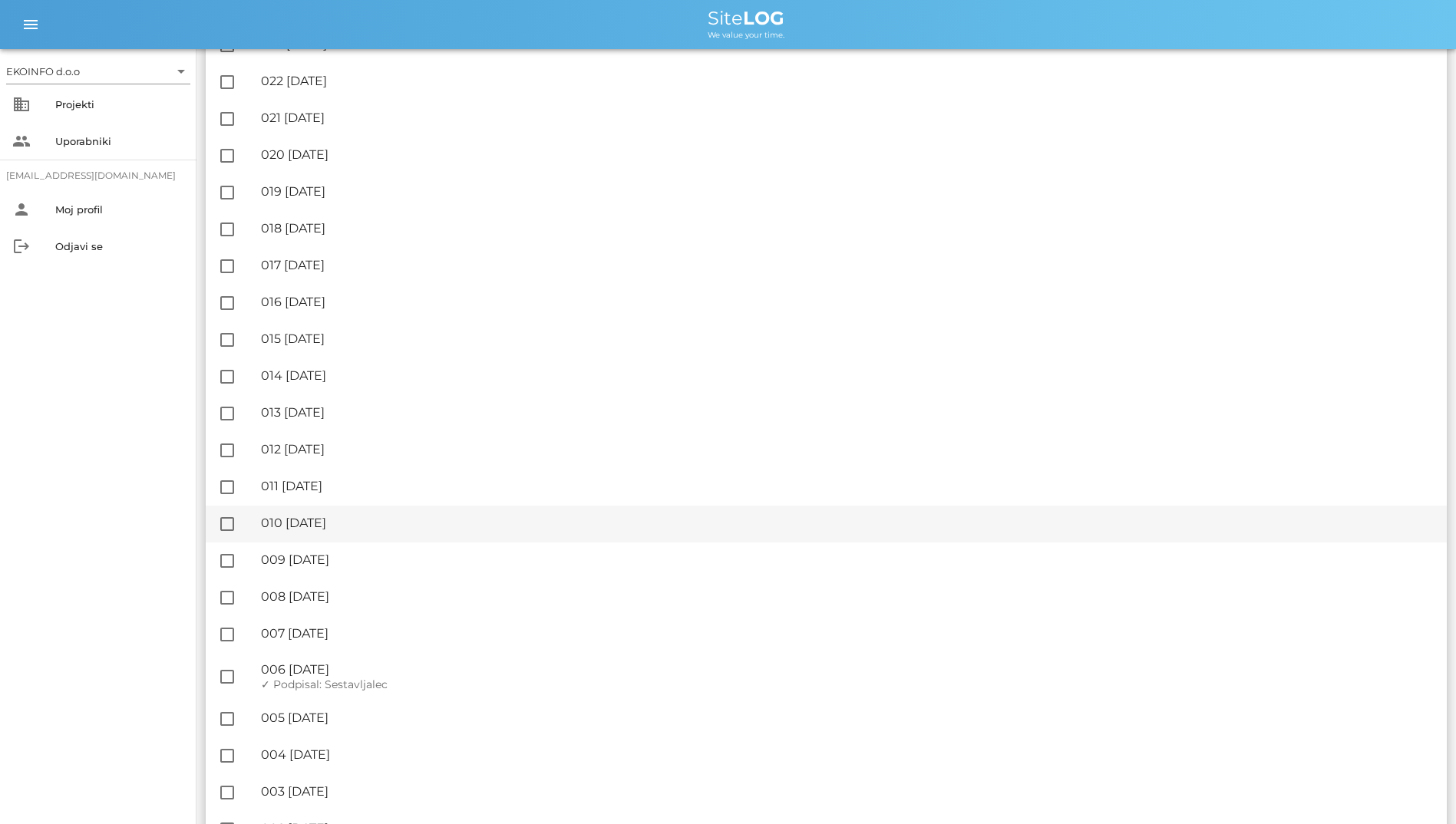
scroll to position [1344, 0]
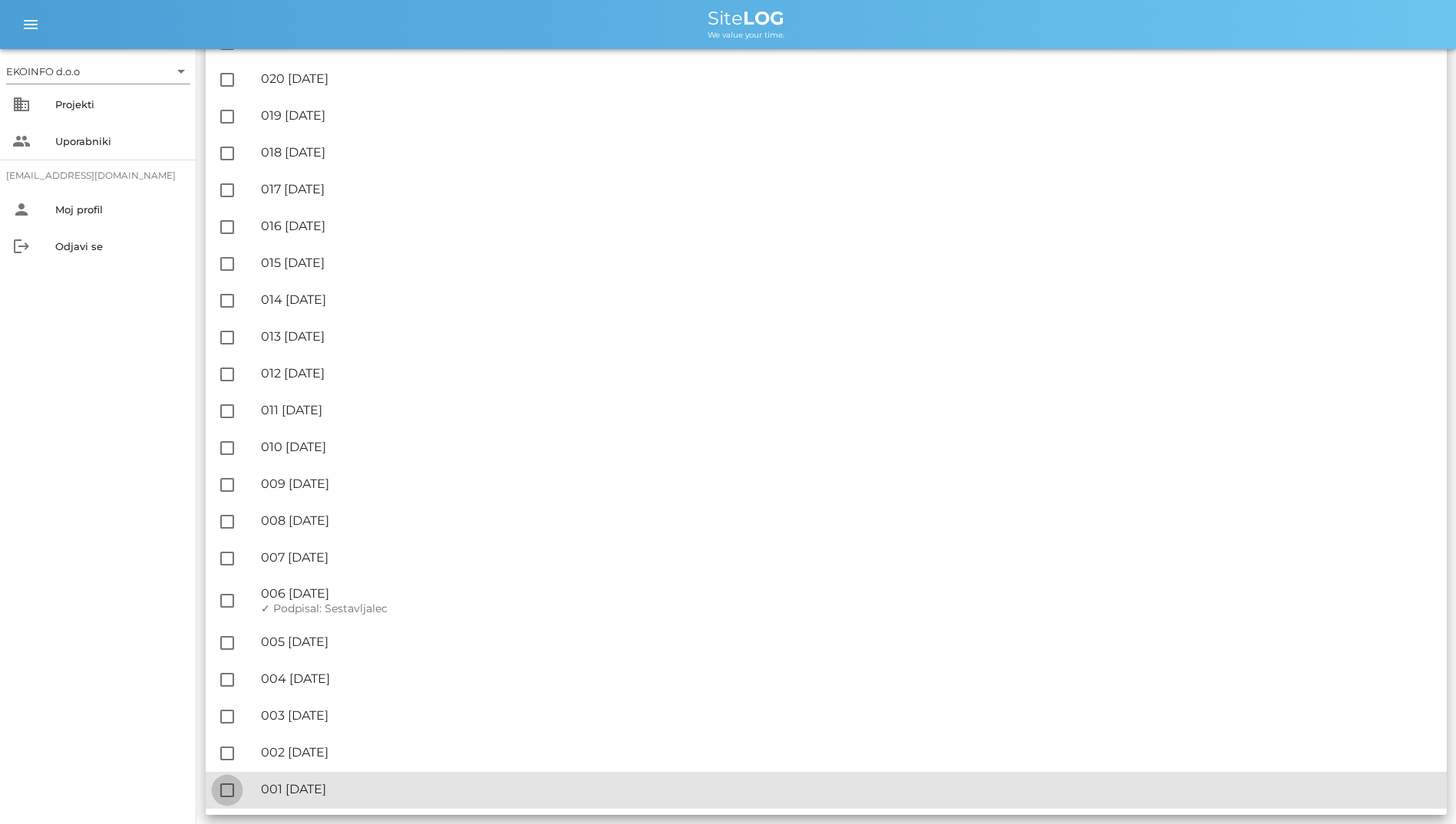
click at [223, 789] on div at bounding box center [227, 790] width 26 height 26
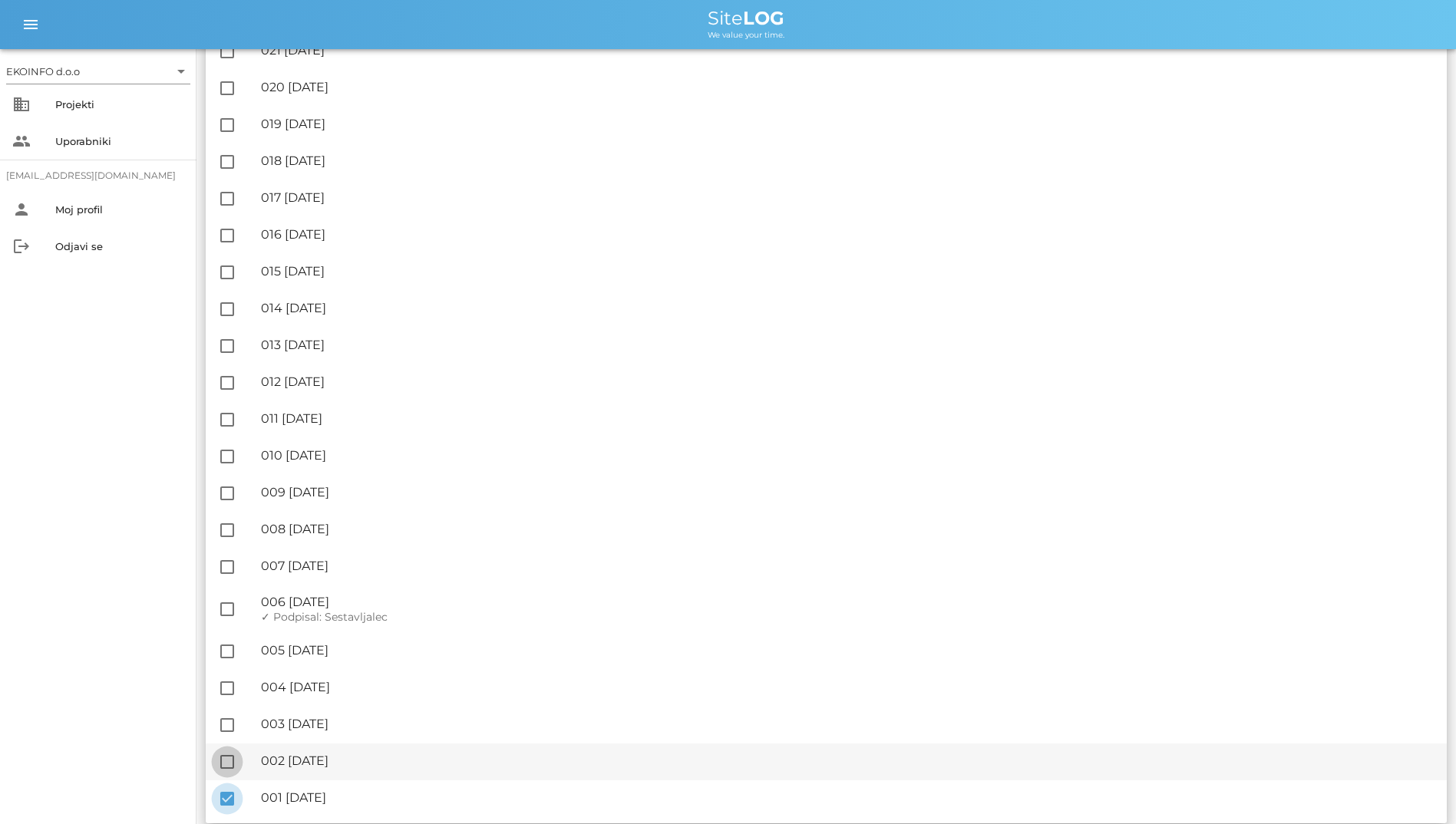
scroll to position [1352, 0]
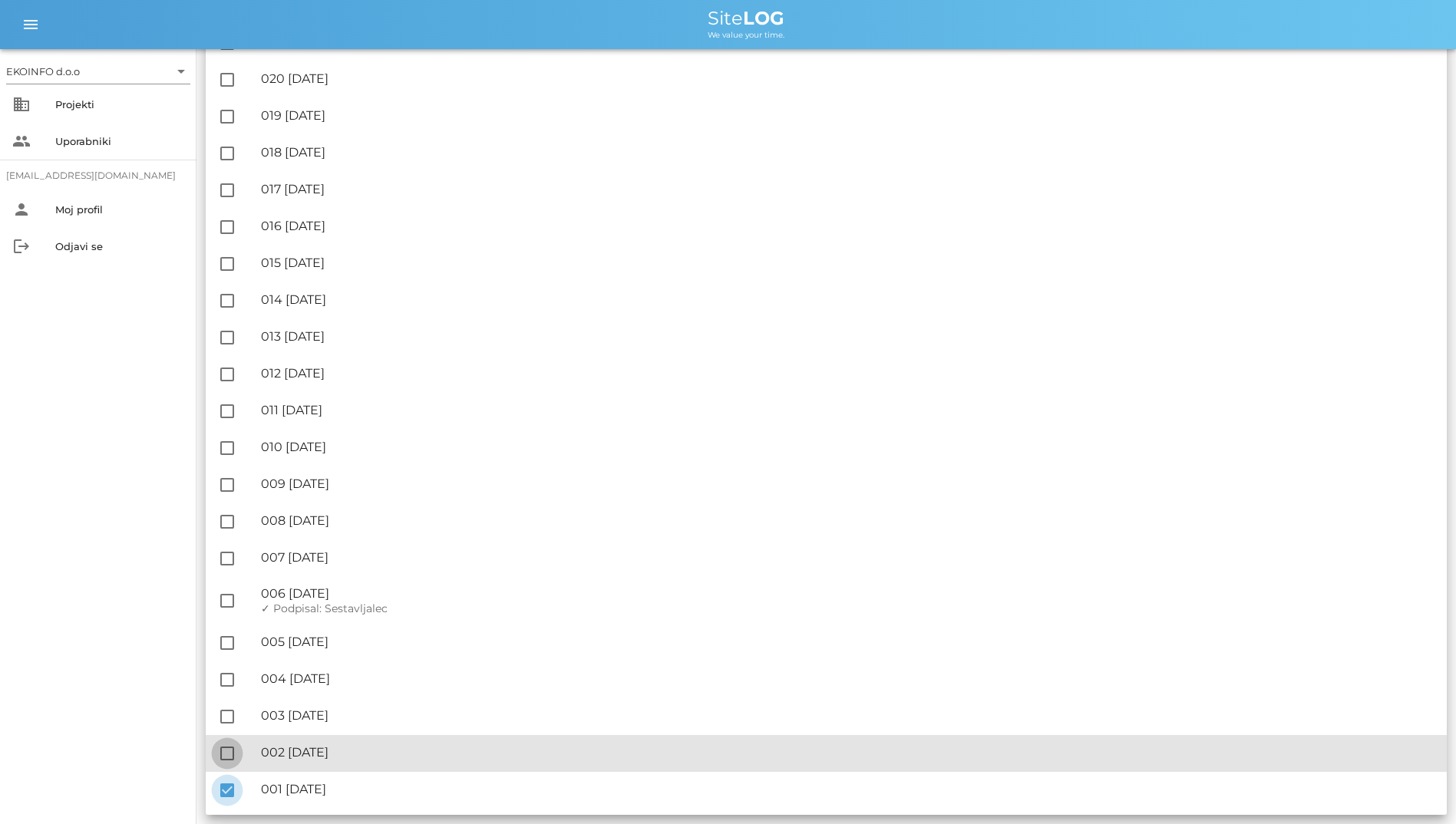
click at [227, 760] on div at bounding box center [227, 753] width 26 height 26
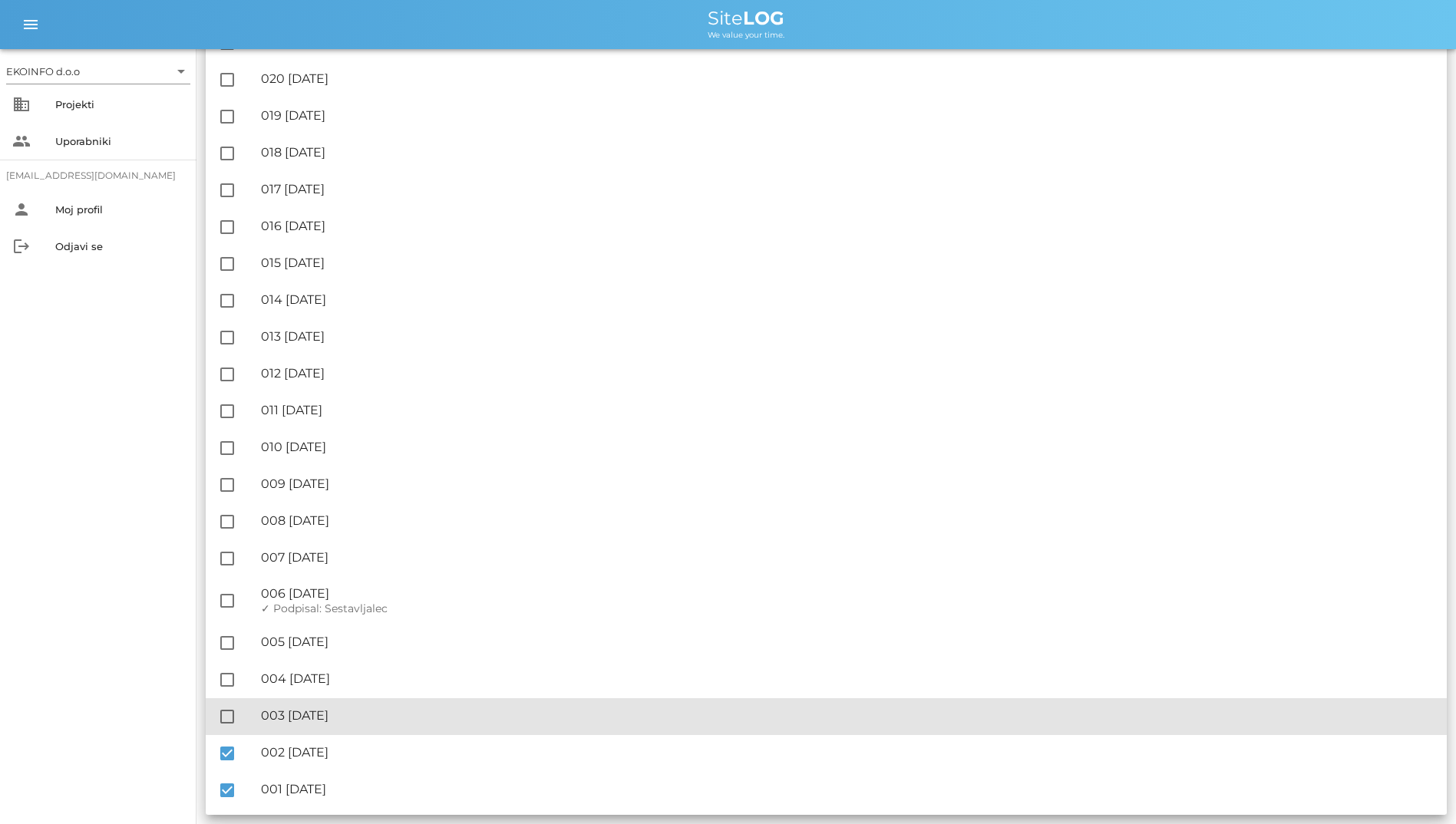
click at [227, 729] on div "check_box_outline_blank 🔏 003 [DATE] ✓ Podpisal: Nadzornik ✓ Podpisal: Sestavlj…" at bounding box center [826, 717] width 1241 height 37
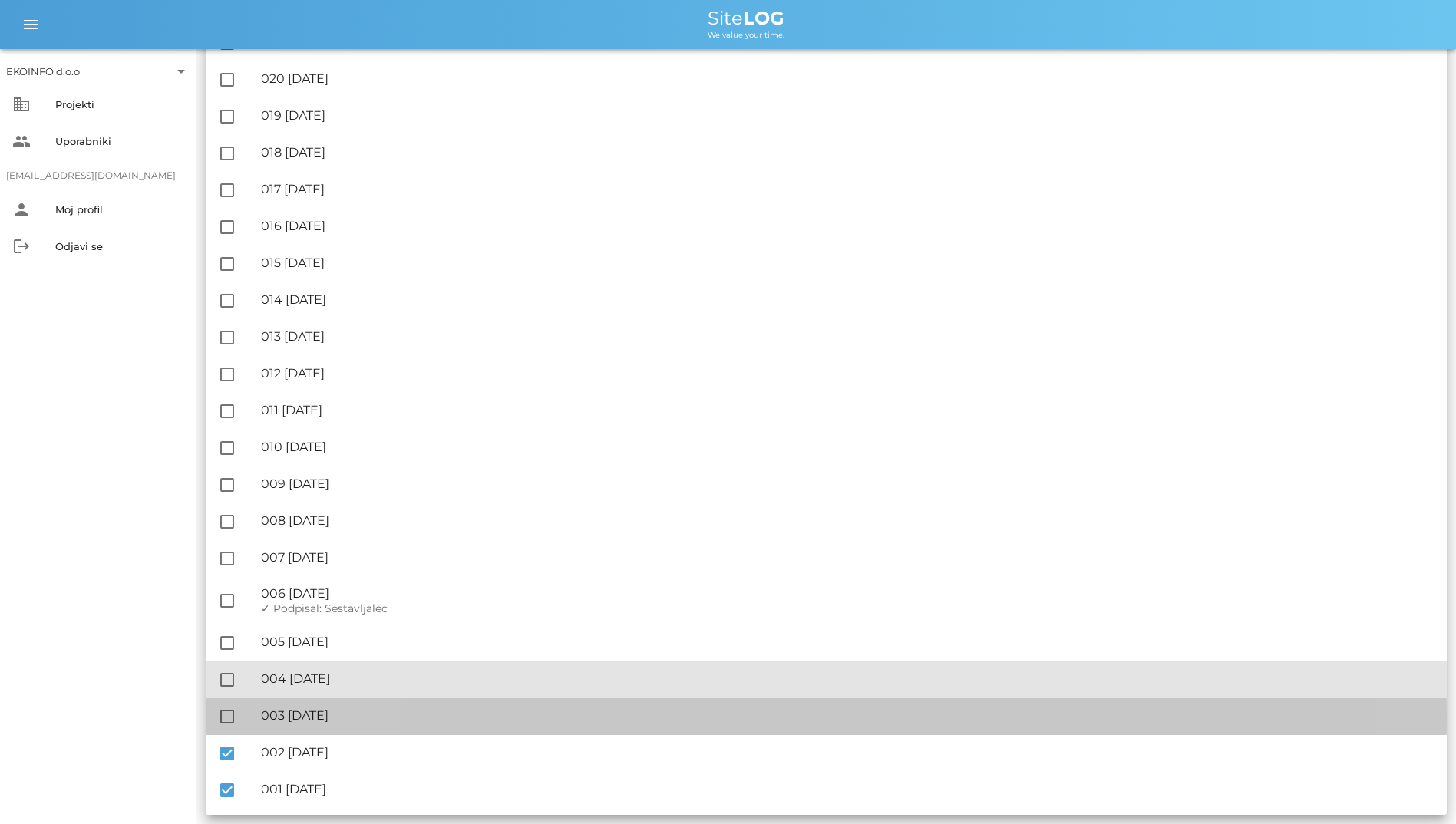
click at [232, 694] on div "check_box_outline_blank 🔏 004 [DATE] ✓ Podpisal: Nadzornik ✓ Podpisal: Sestavlj…" at bounding box center [826, 679] width 1241 height 37
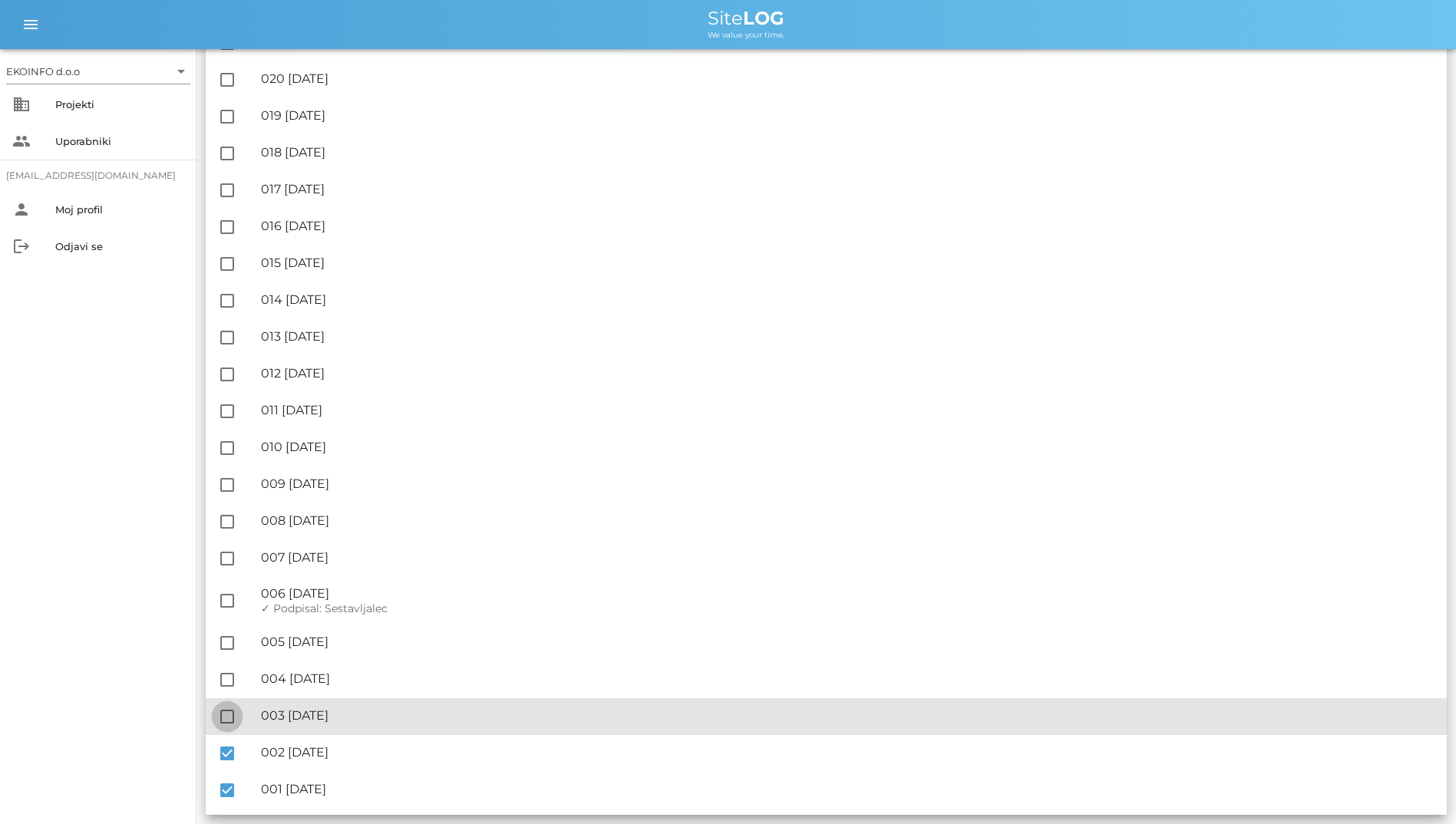
click at [230, 710] on div at bounding box center [227, 717] width 26 height 26
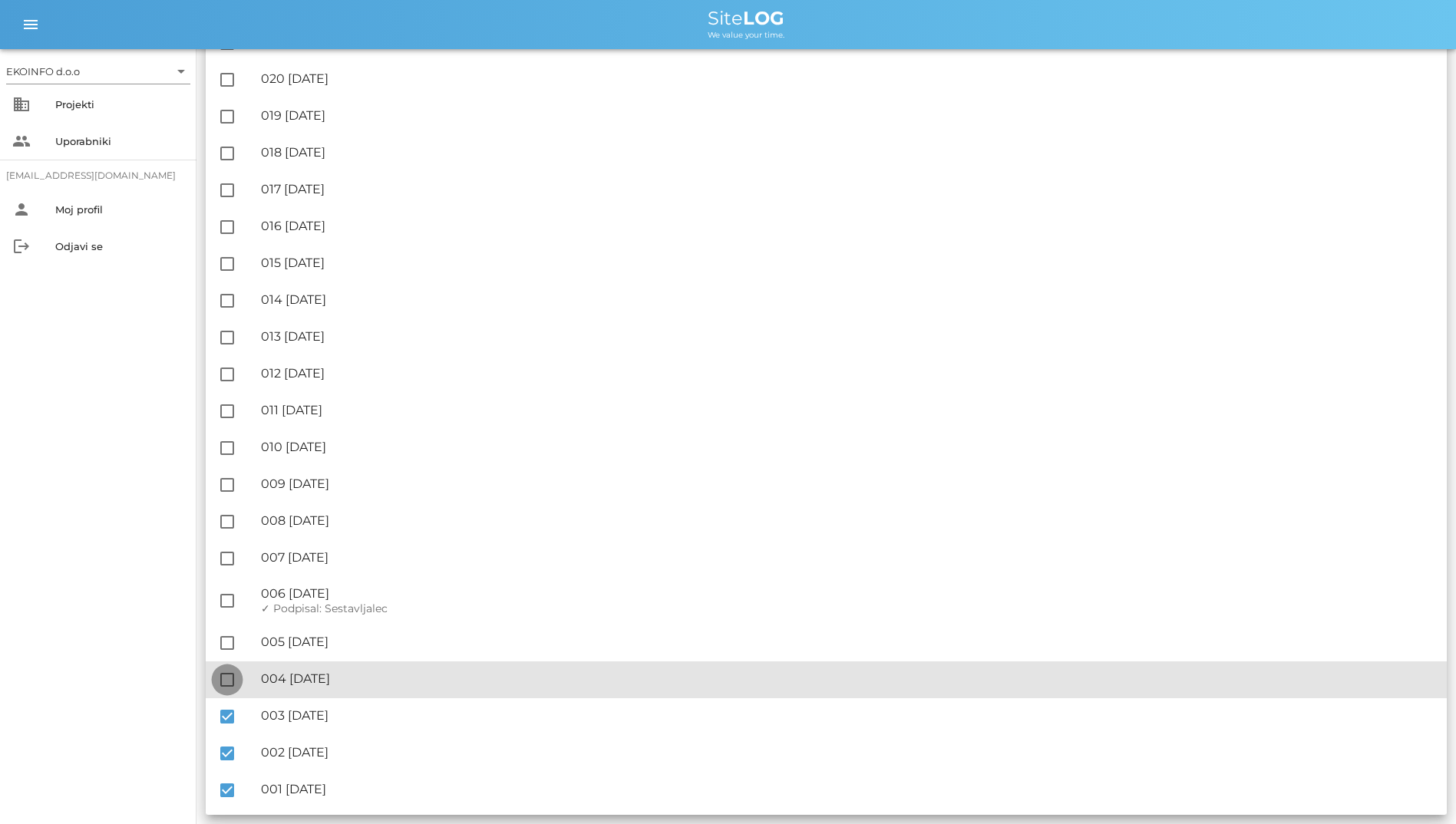
click at [224, 678] on div at bounding box center [227, 679] width 26 height 26
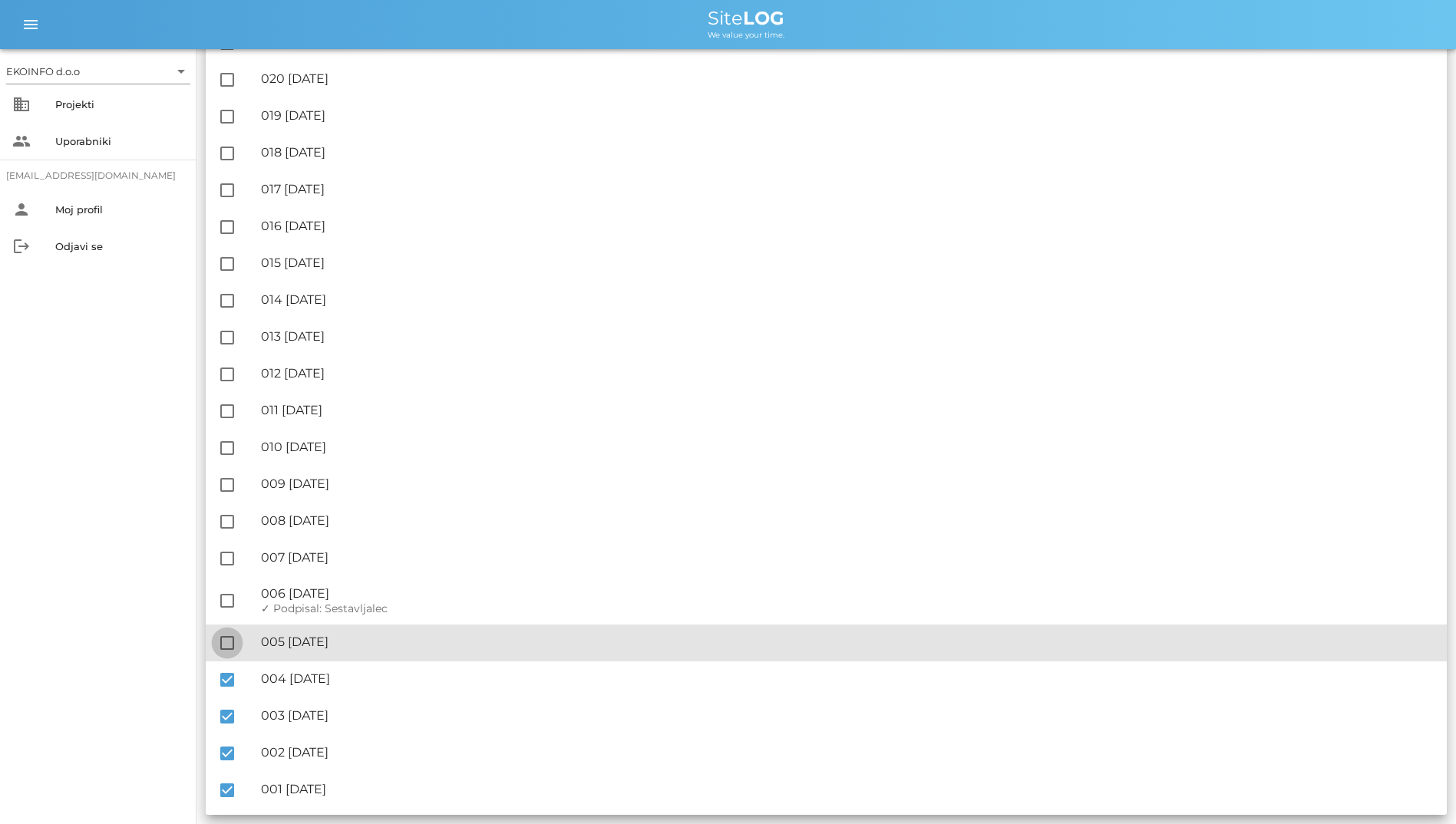
click at [230, 636] on div at bounding box center [227, 643] width 26 height 26
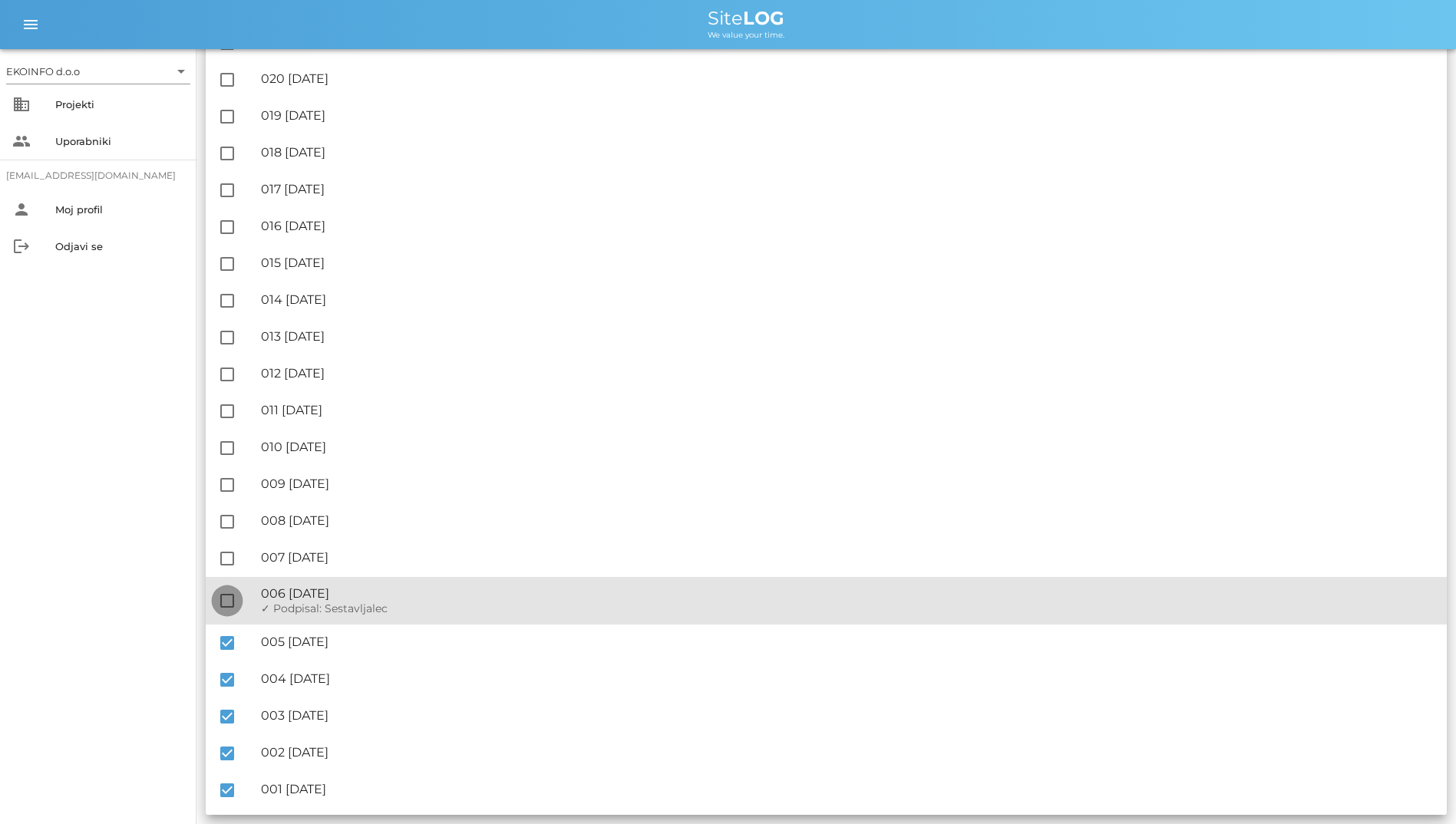
click at [232, 602] on div at bounding box center [227, 601] width 26 height 26
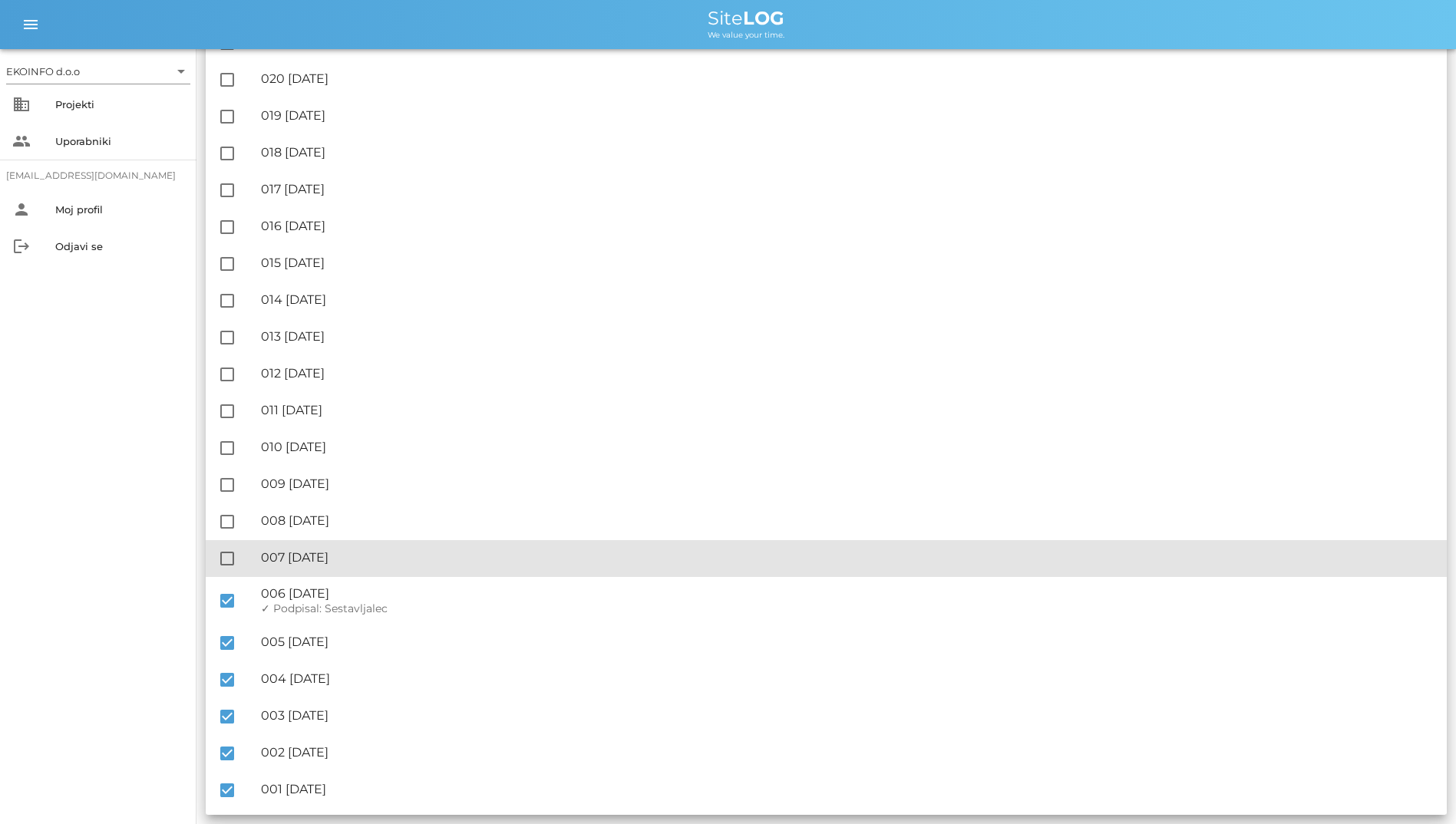
click at [217, 574] on div "check_box_outline_blank 🔏 007 [DATE] ✓ Podpisal: Nadzornik ✓ Podpisal: Sestavlj…" at bounding box center [826, 559] width 1241 height 37
click at [220, 554] on div at bounding box center [227, 559] width 26 height 26
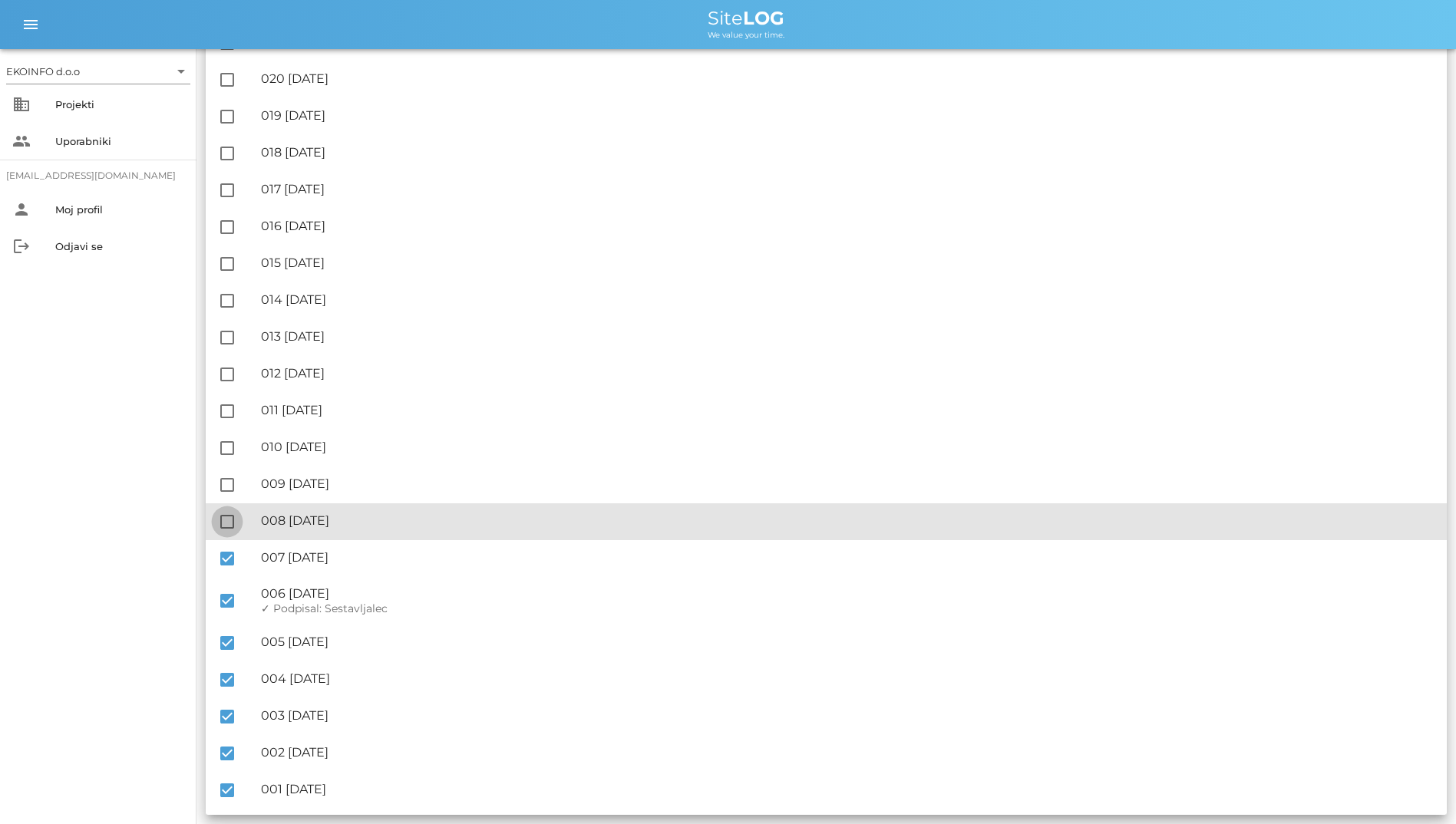
click at [223, 516] on div at bounding box center [227, 521] width 26 height 26
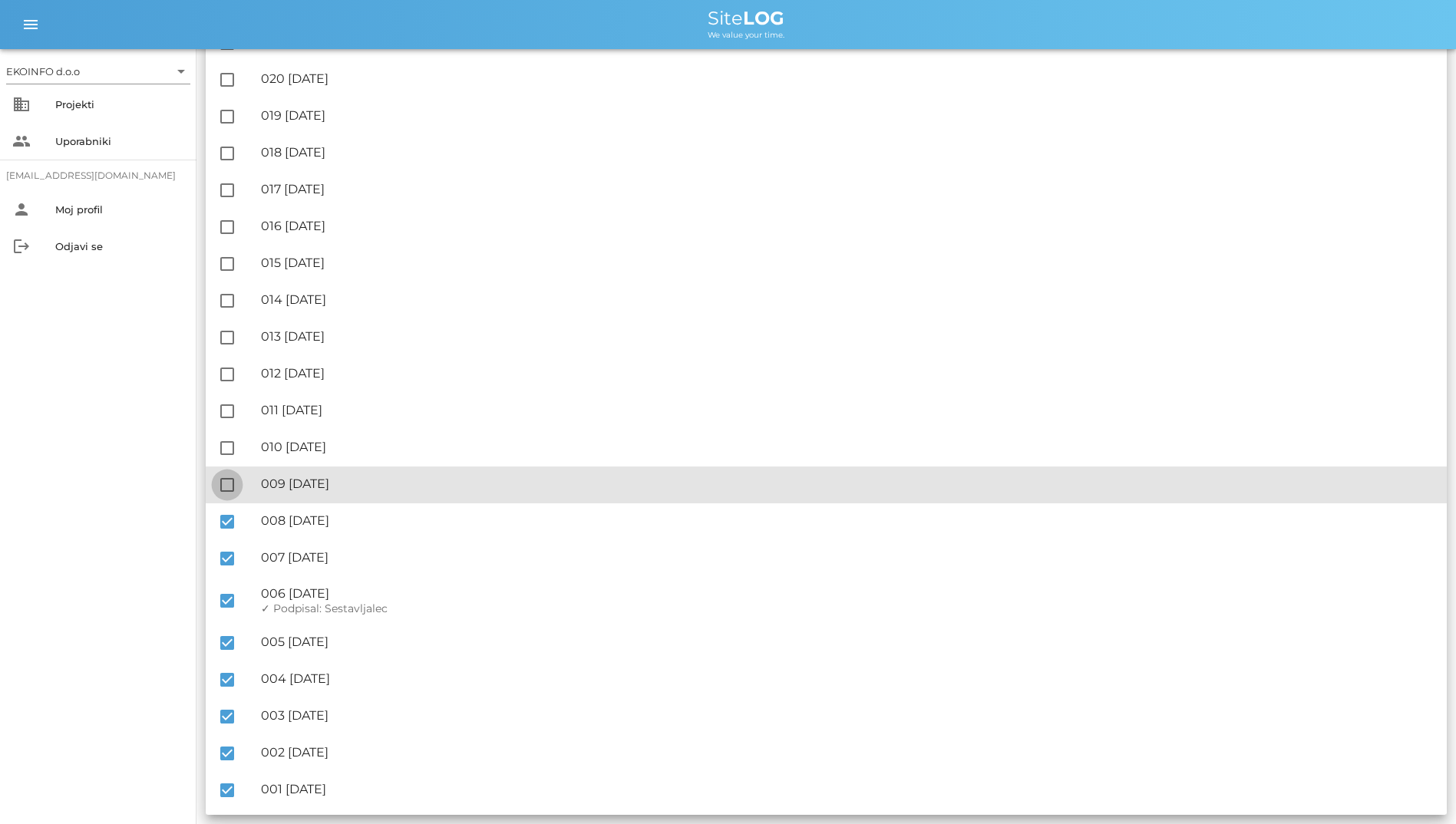
click at [223, 487] on div at bounding box center [227, 485] width 26 height 26
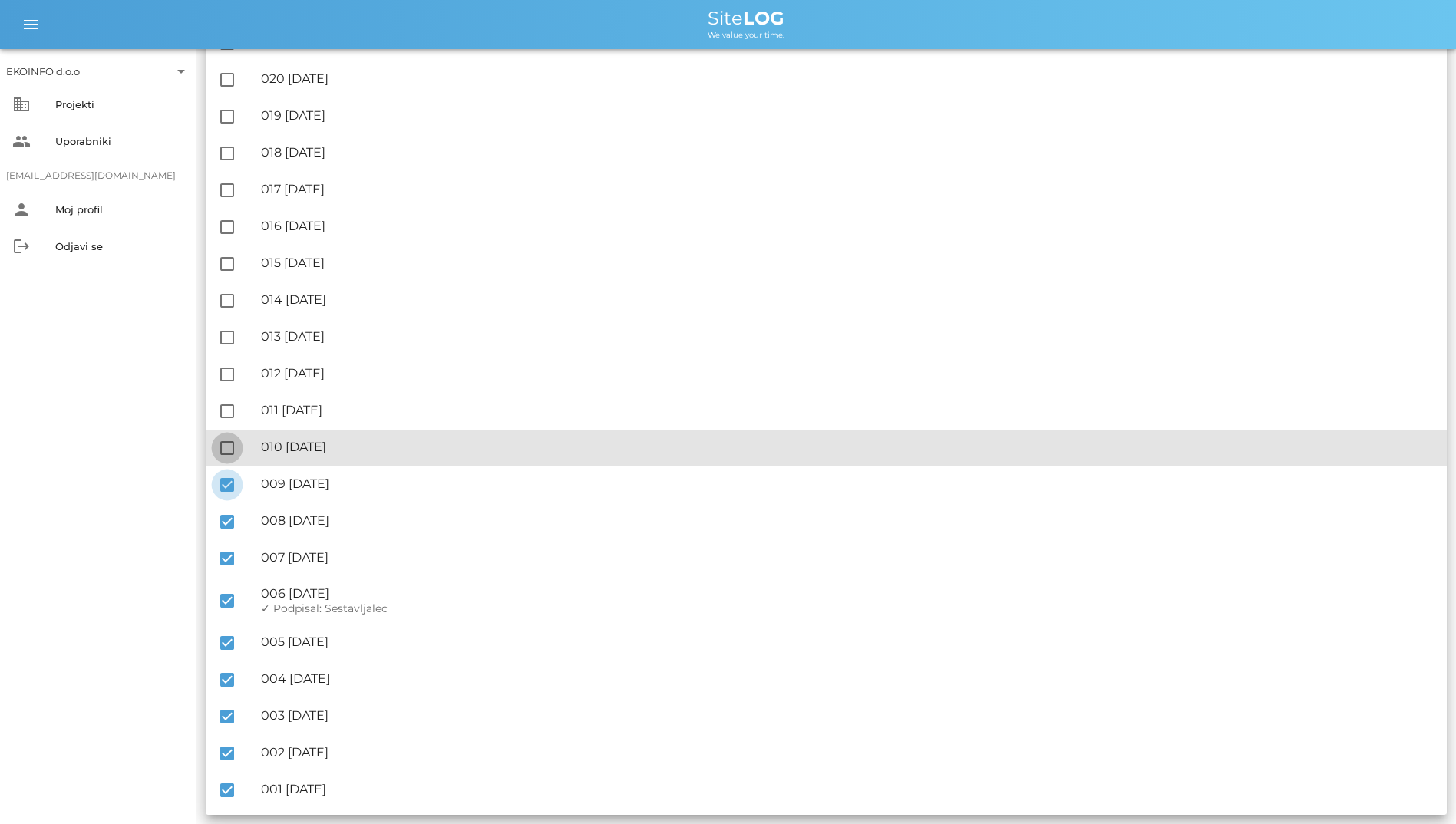
click at [230, 448] on div at bounding box center [227, 448] width 26 height 26
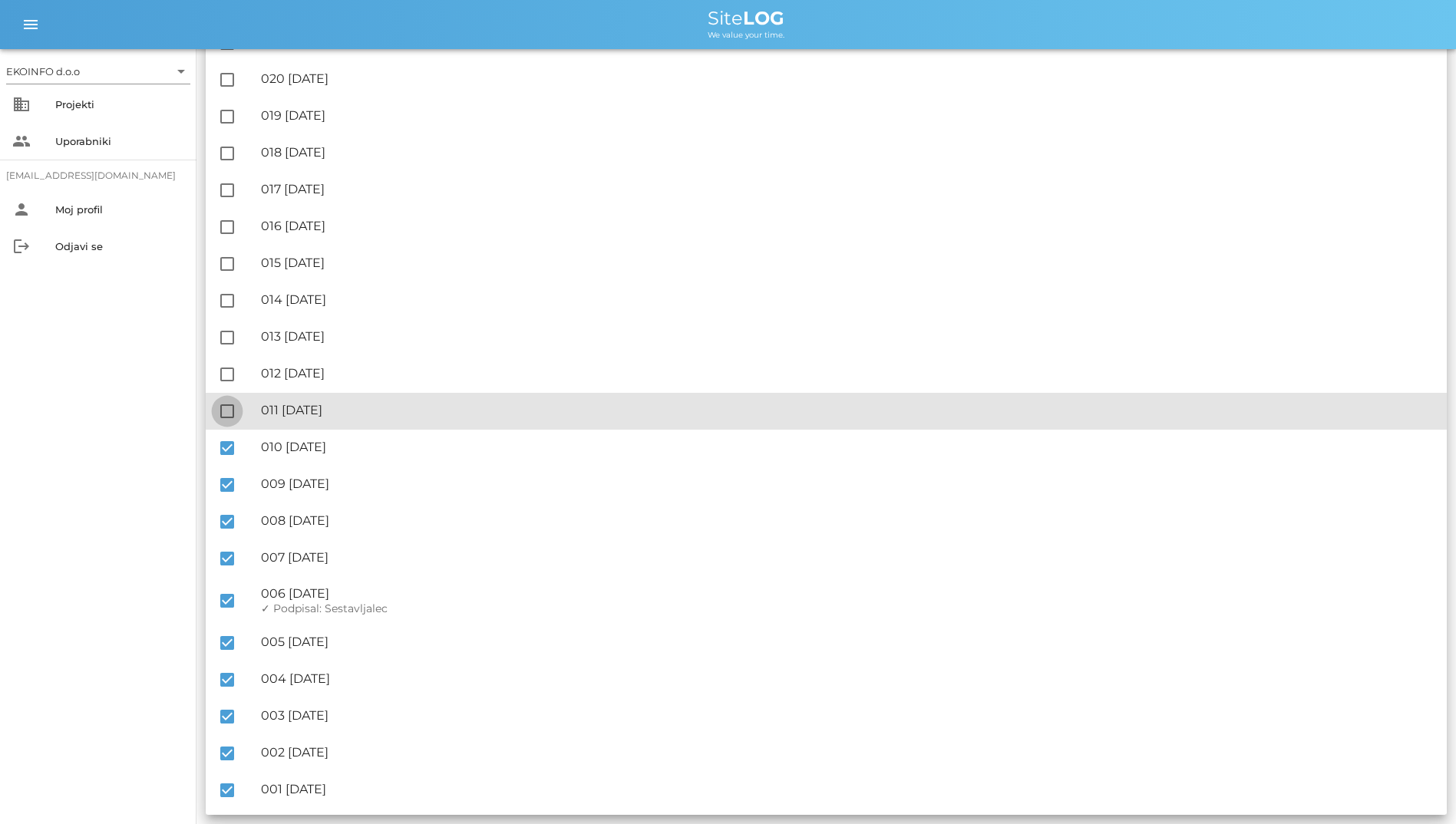
click at [232, 420] on div at bounding box center [227, 411] width 26 height 26
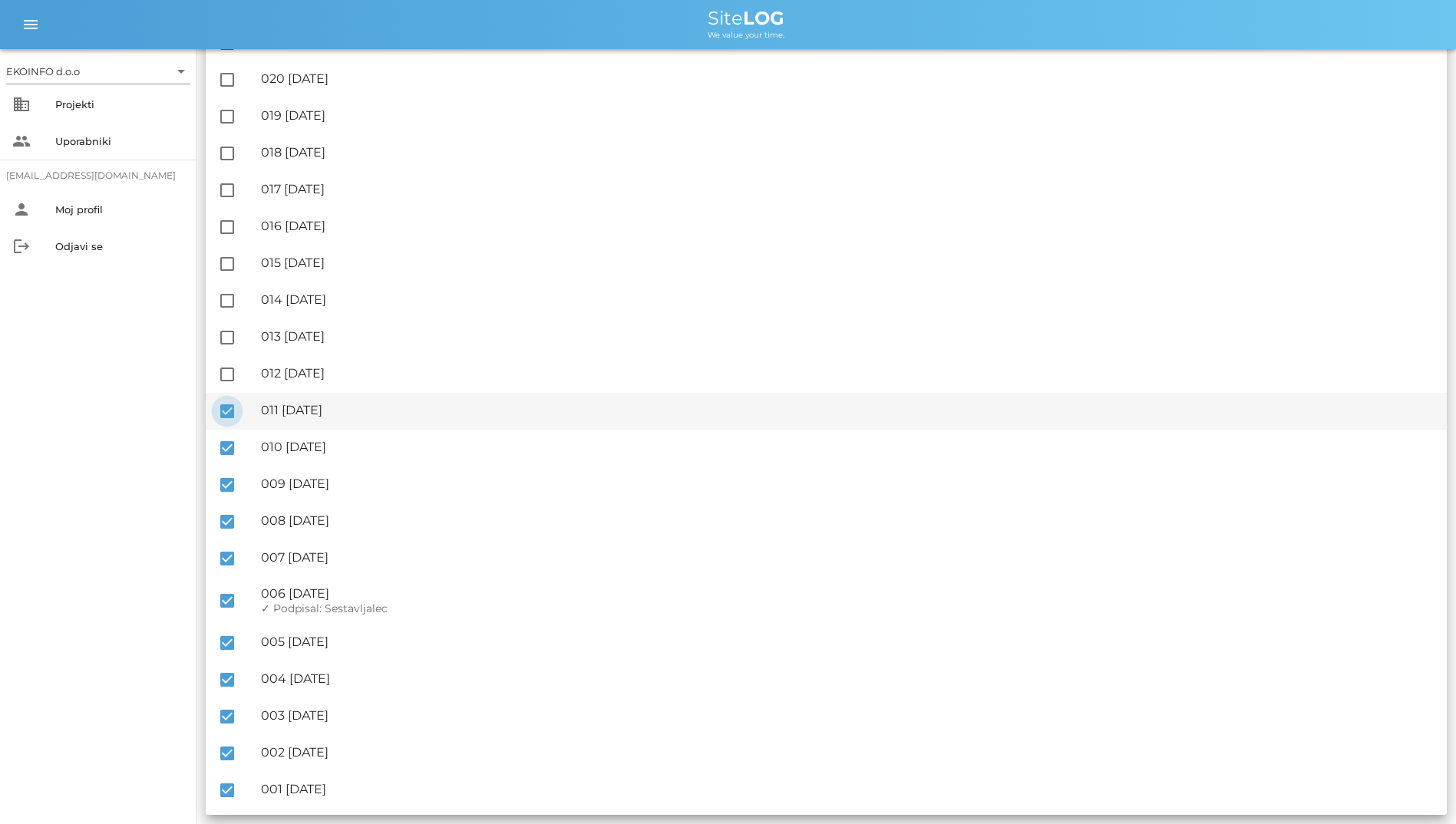
scroll to position [1275, 0]
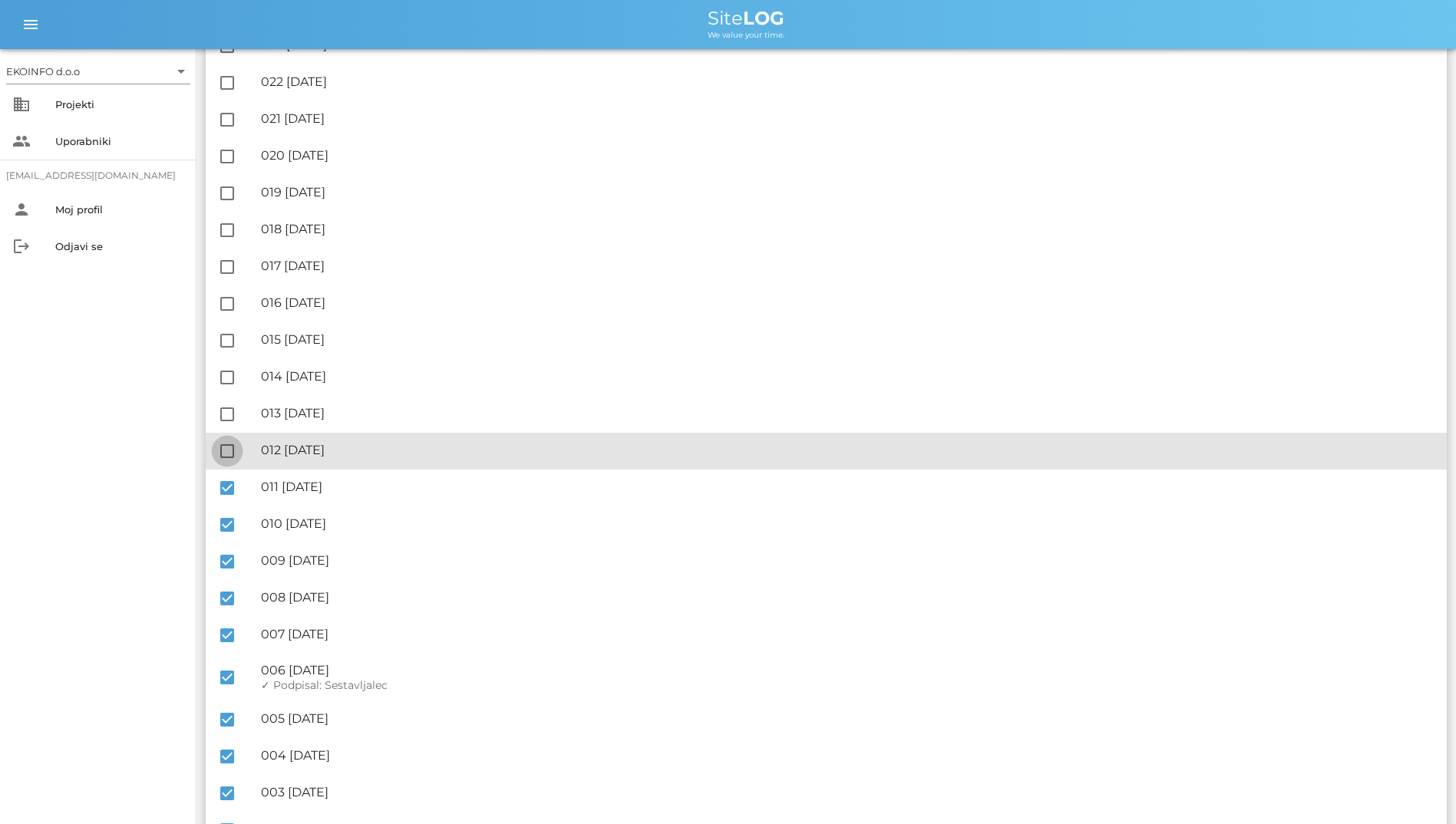
click at [227, 447] on div at bounding box center [227, 451] width 26 height 26
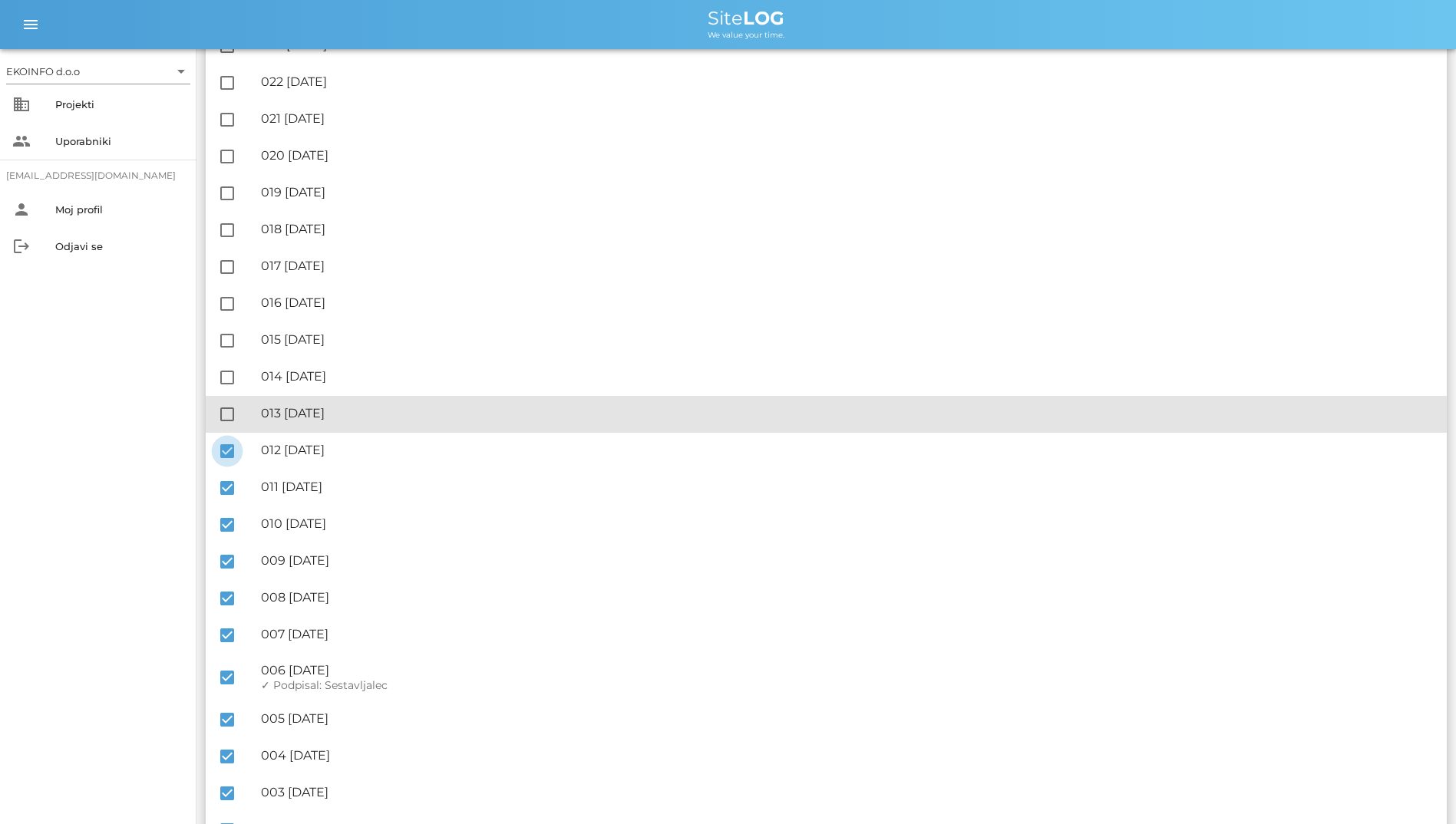
click at [220, 419] on div at bounding box center [227, 414] width 26 height 26
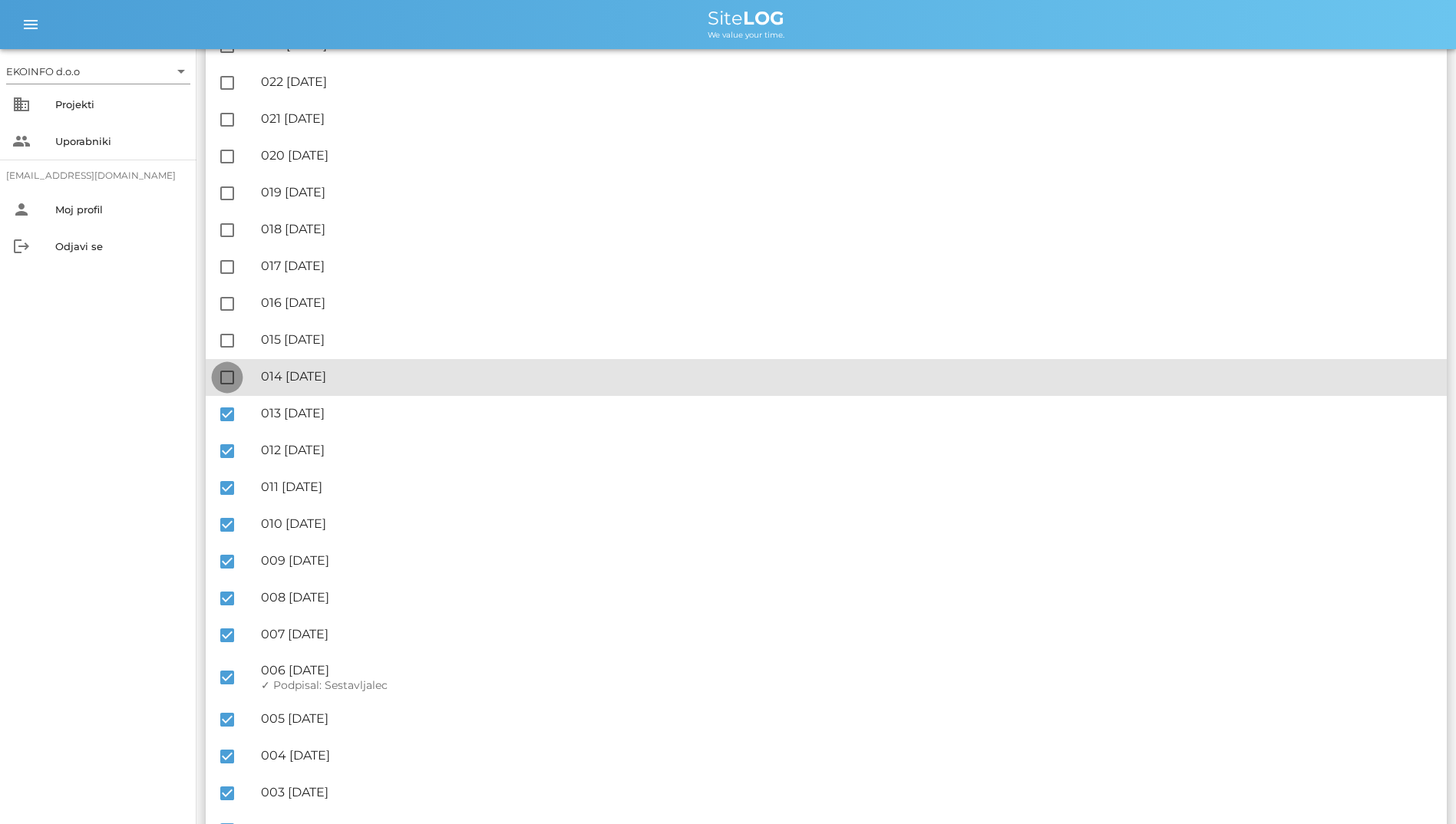
click at [228, 375] on div at bounding box center [227, 377] width 26 height 26
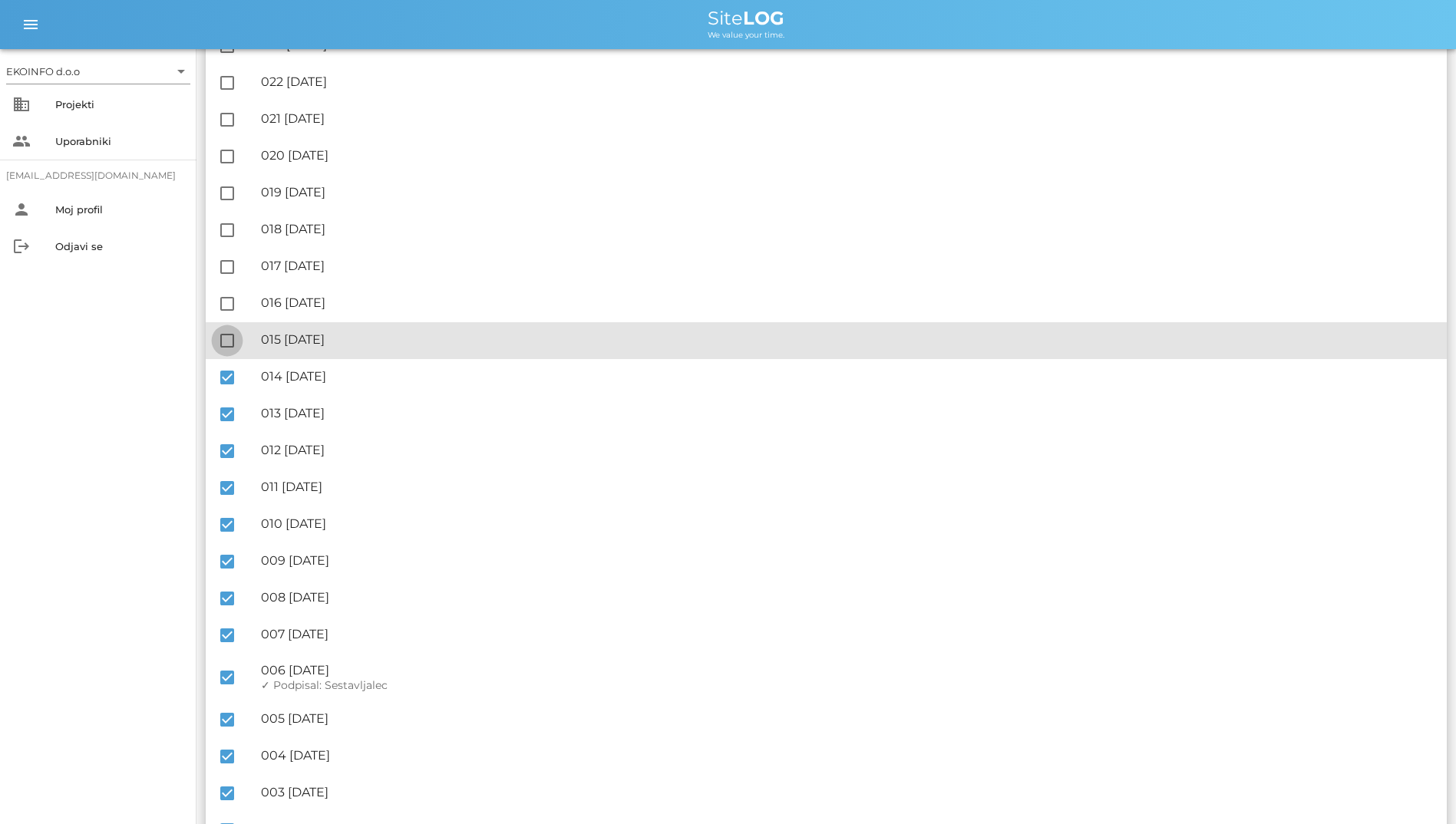
click at [234, 341] on div at bounding box center [227, 340] width 26 height 26
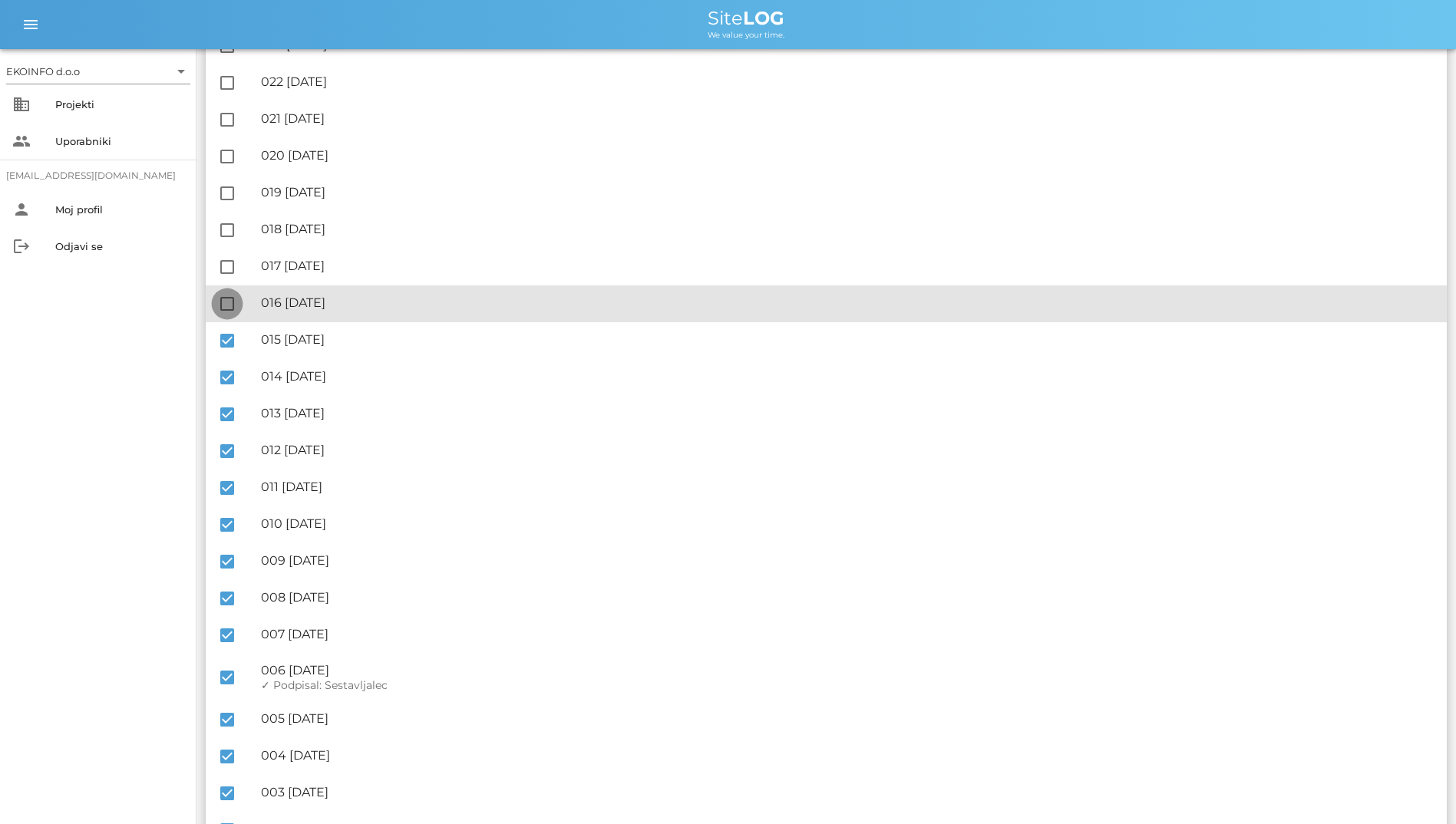
click at [223, 311] on div at bounding box center [227, 304] width 26 height 26
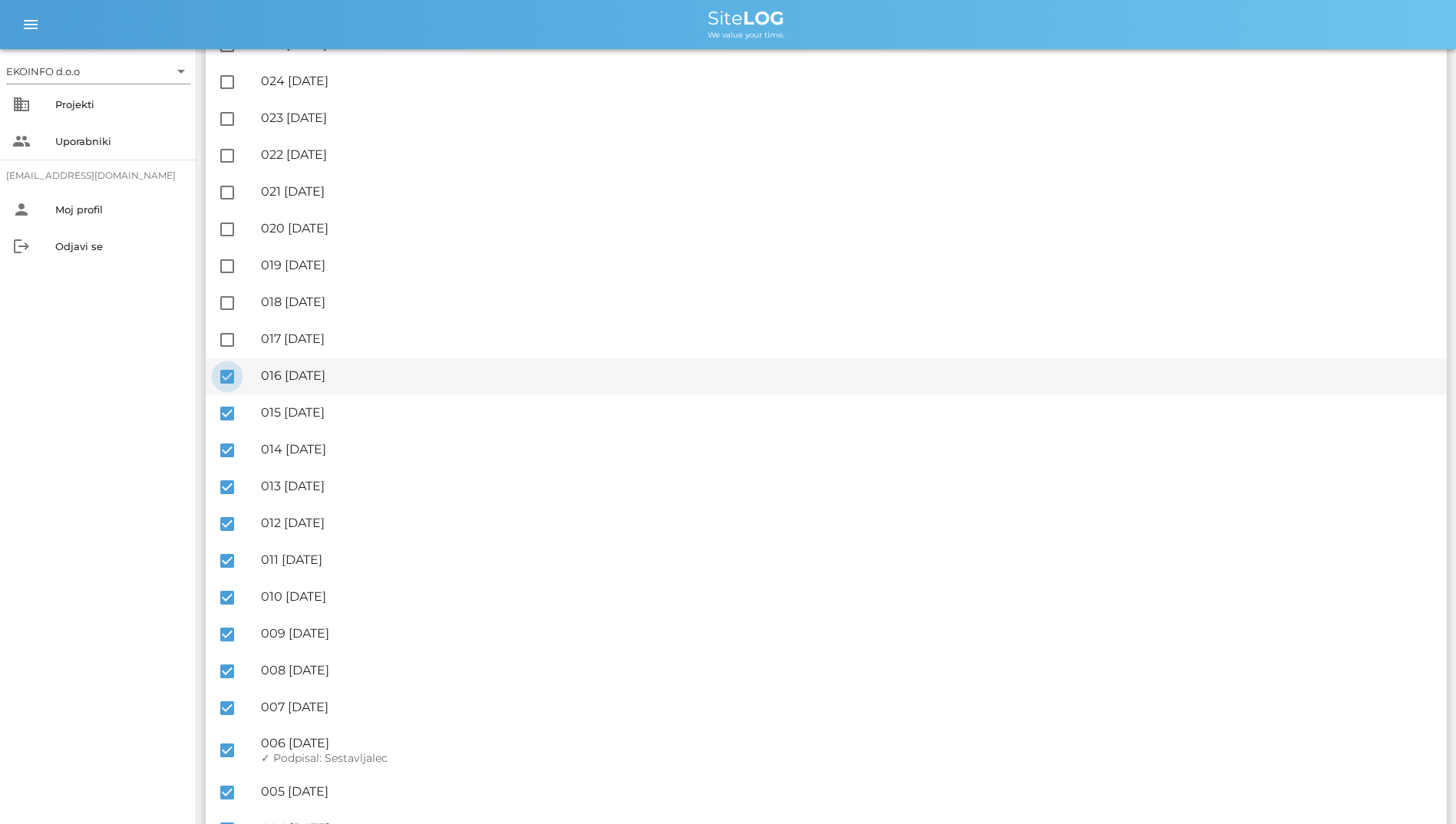
scroll to position [1198, 0]
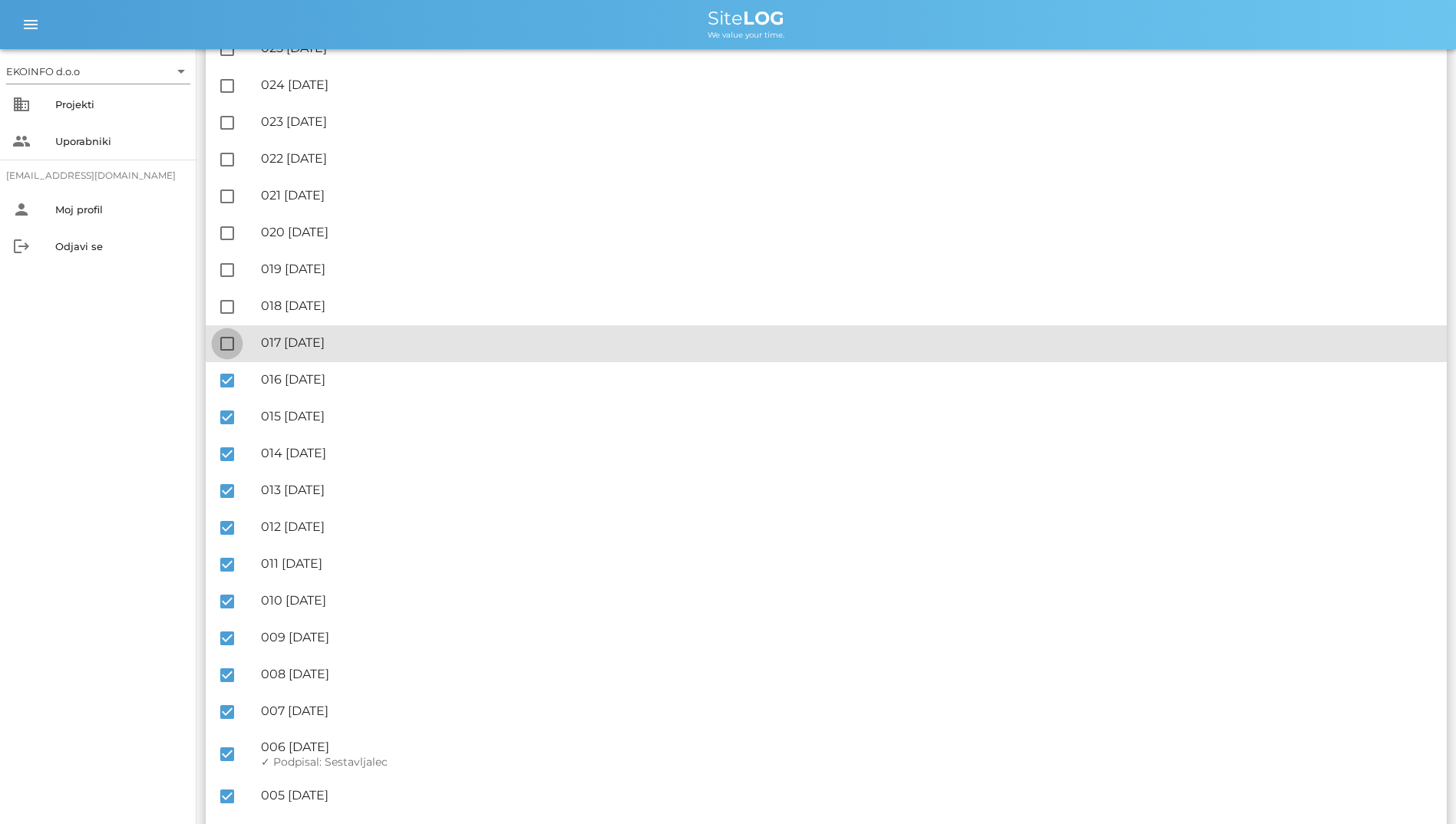
click at [223, 347] on div at bounding box center [227, 343] width 26 height 26
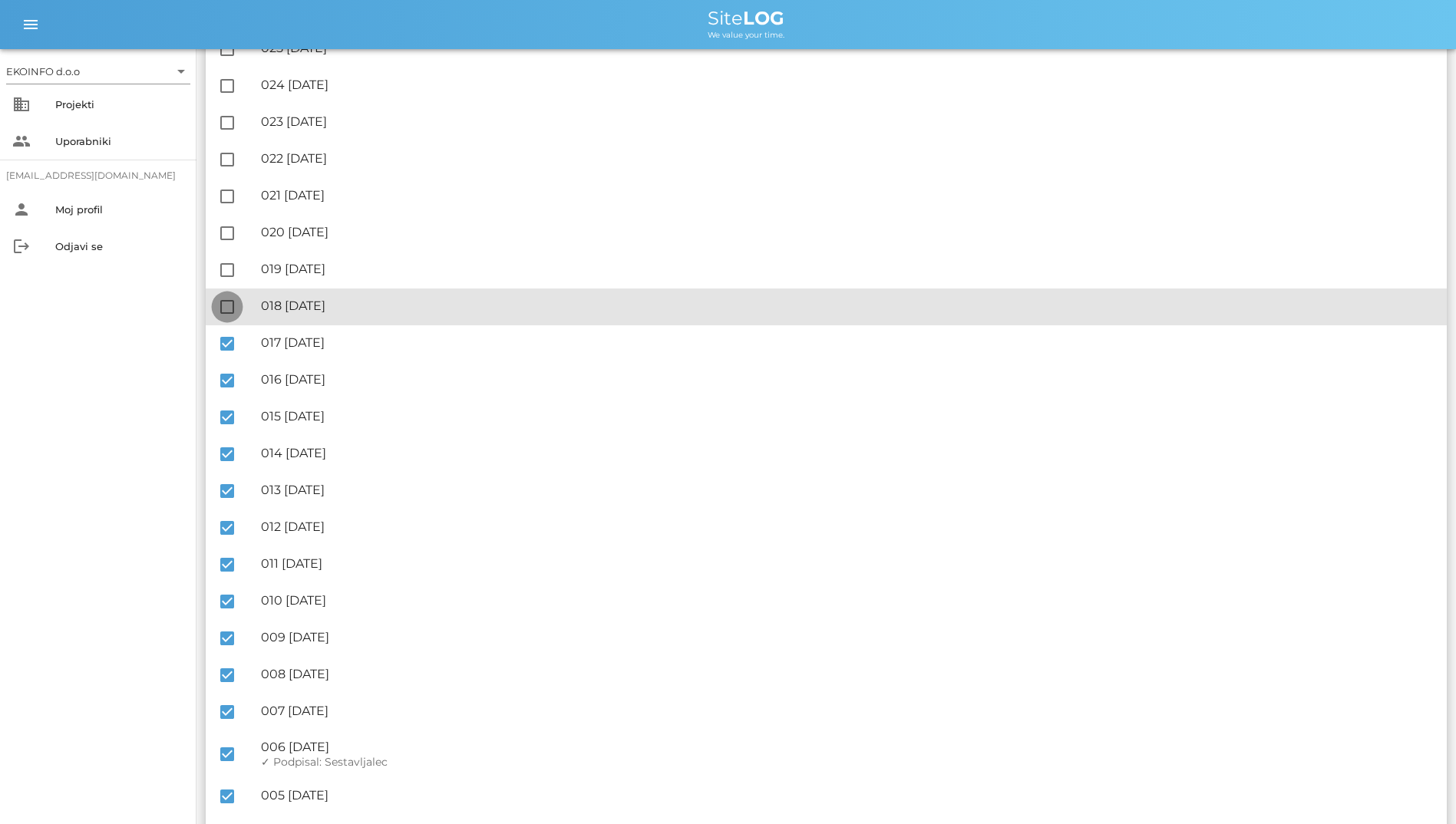
click at [227, 314] on div at bounding box center [227, 307] width 26 height 26
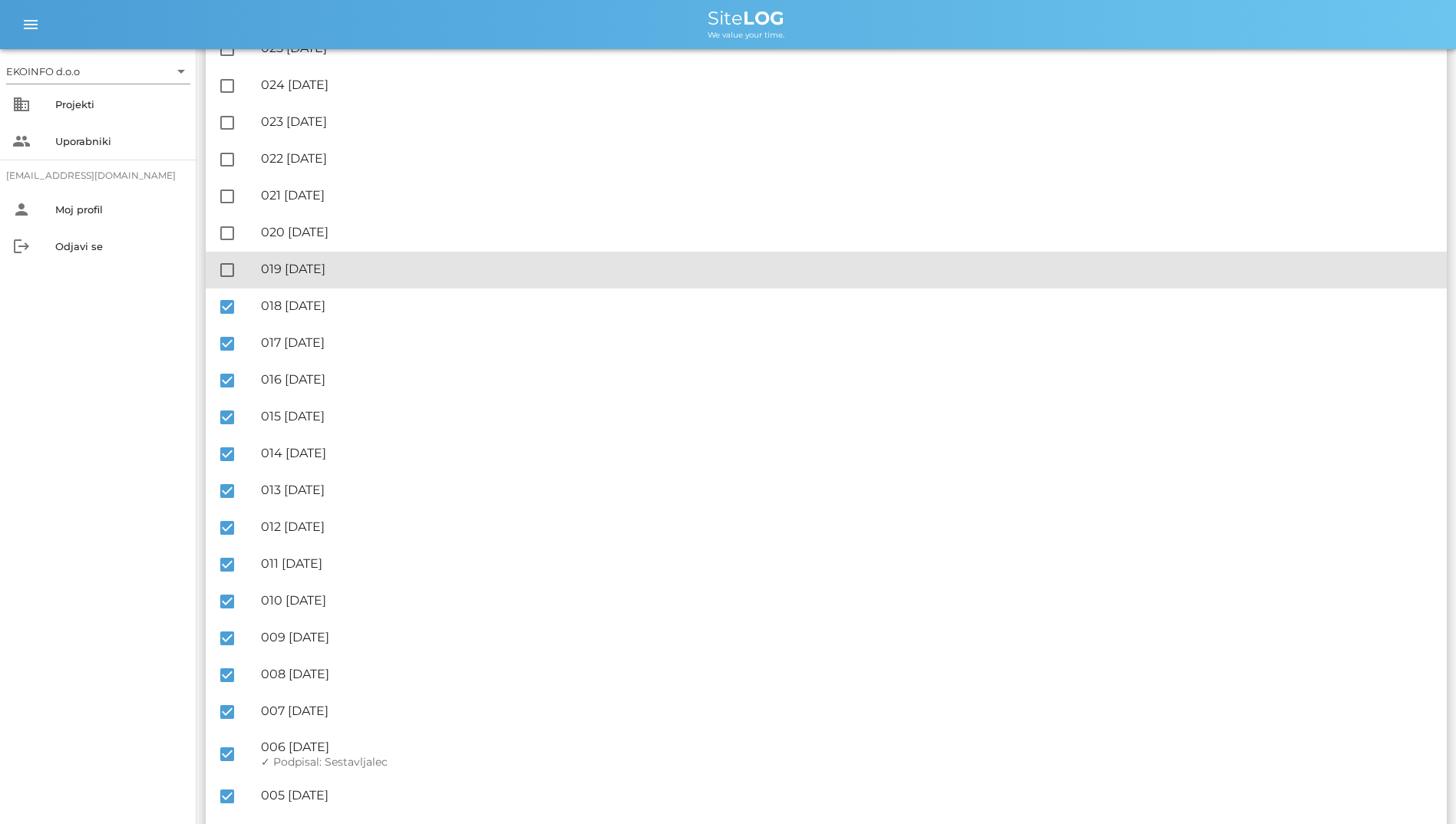
click at [227, 287] on div "check_box_outline_blank 🔏 019 [DATE] ✓ Podpisal: Nadzornik ✓ Podpisal: Sestavlj…" at bounding box center [826, 270] width 1241 height 37
click at [232, 261] on div at bounding box center [227, 269] width 26 height 26
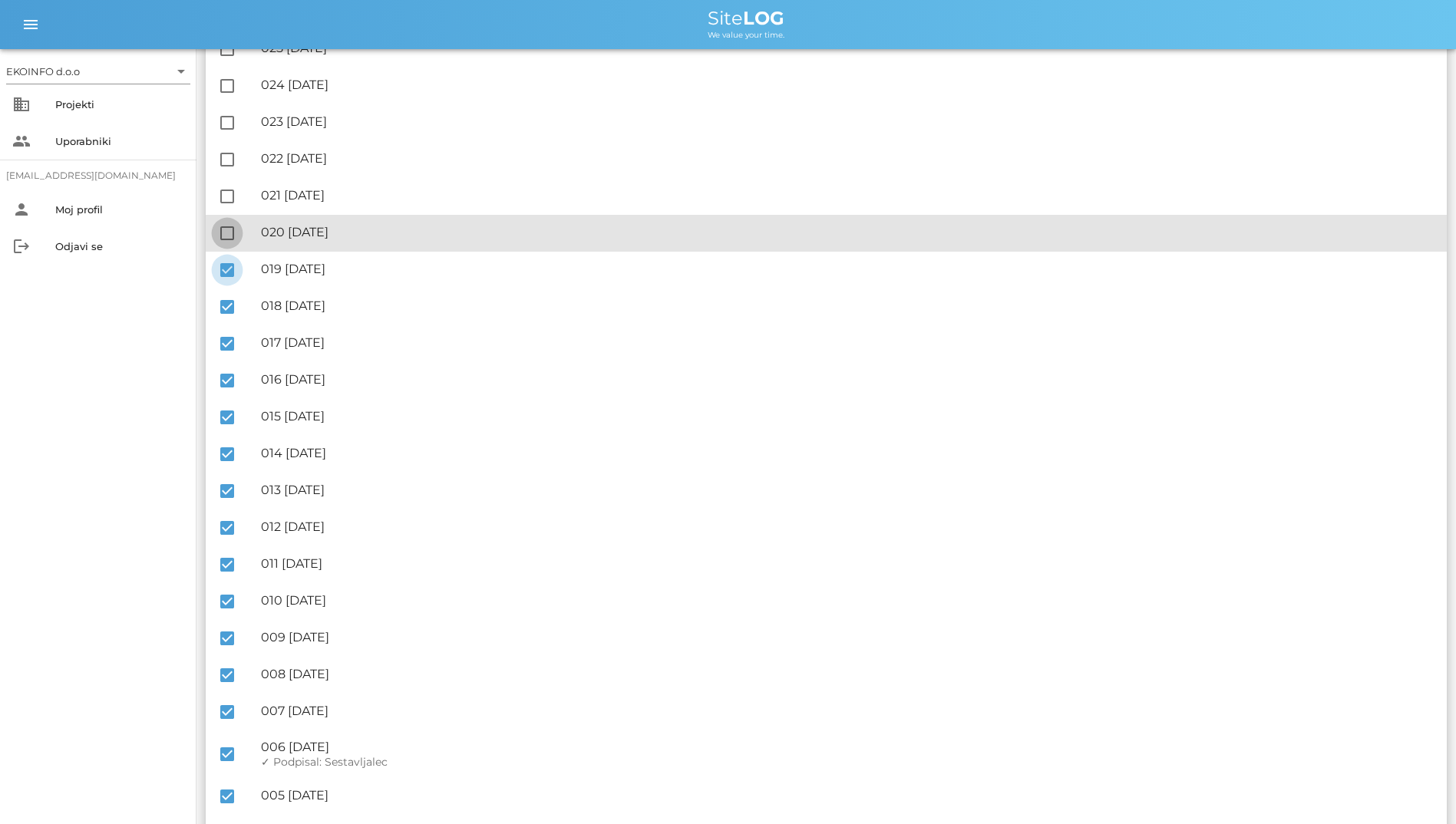
click at [232, 229] on div at bounding box center [227, 233] width 26 height 26
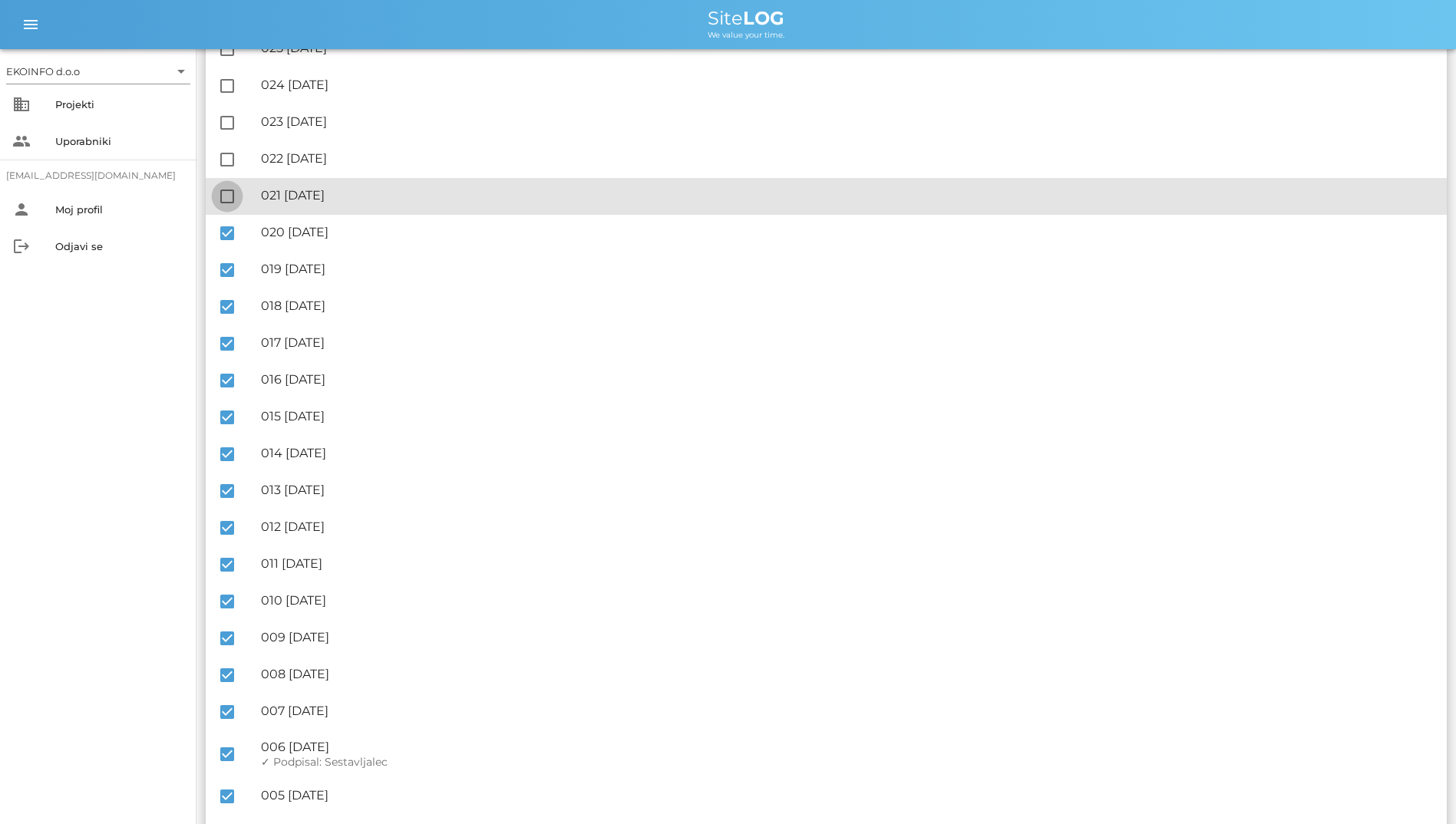
click at [227, 208] on div at bounding box center [227, 196] width 26 height 26
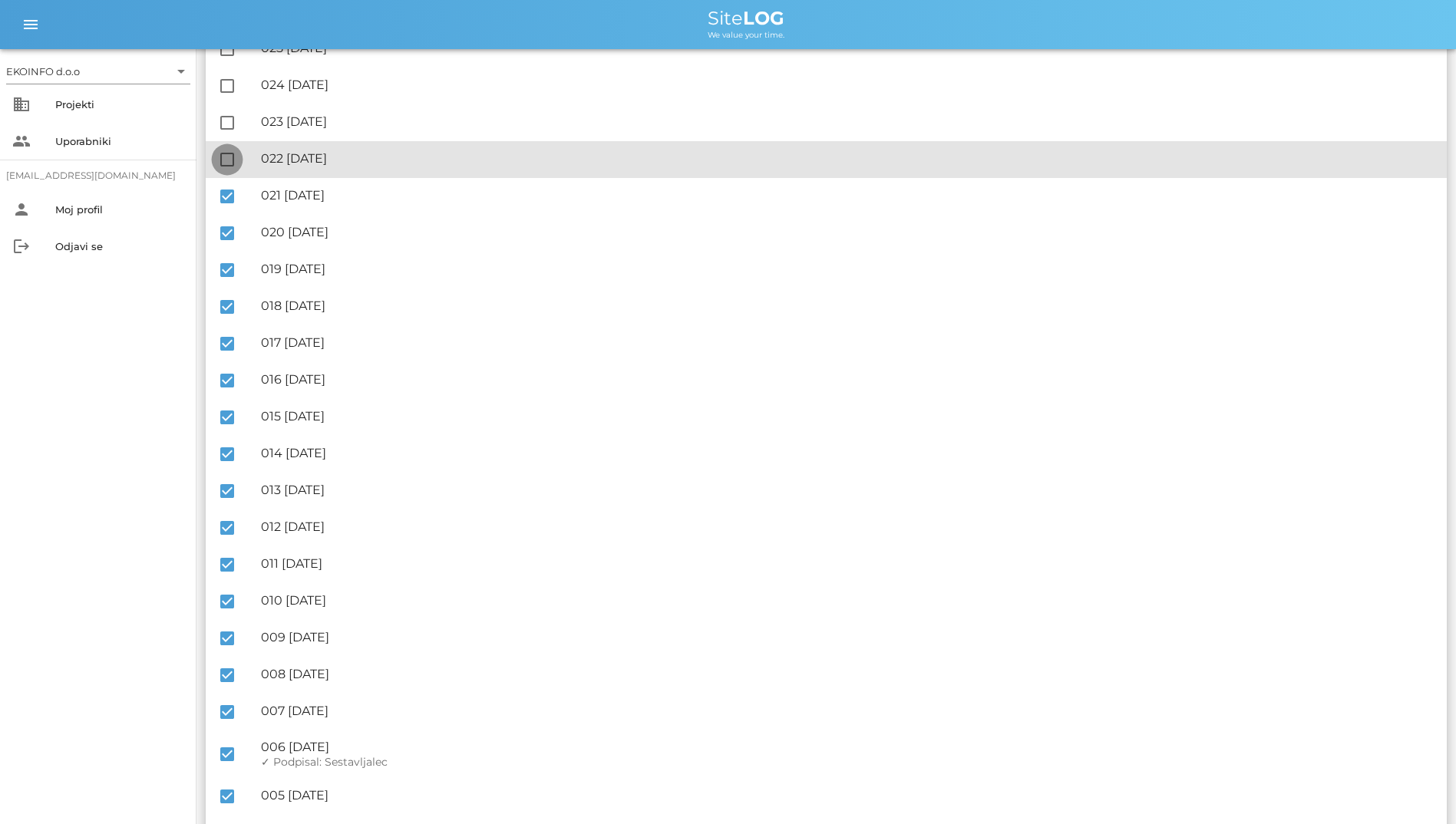
click at [230, 163] on div at bounding box center [227, 159] width 26 height 26
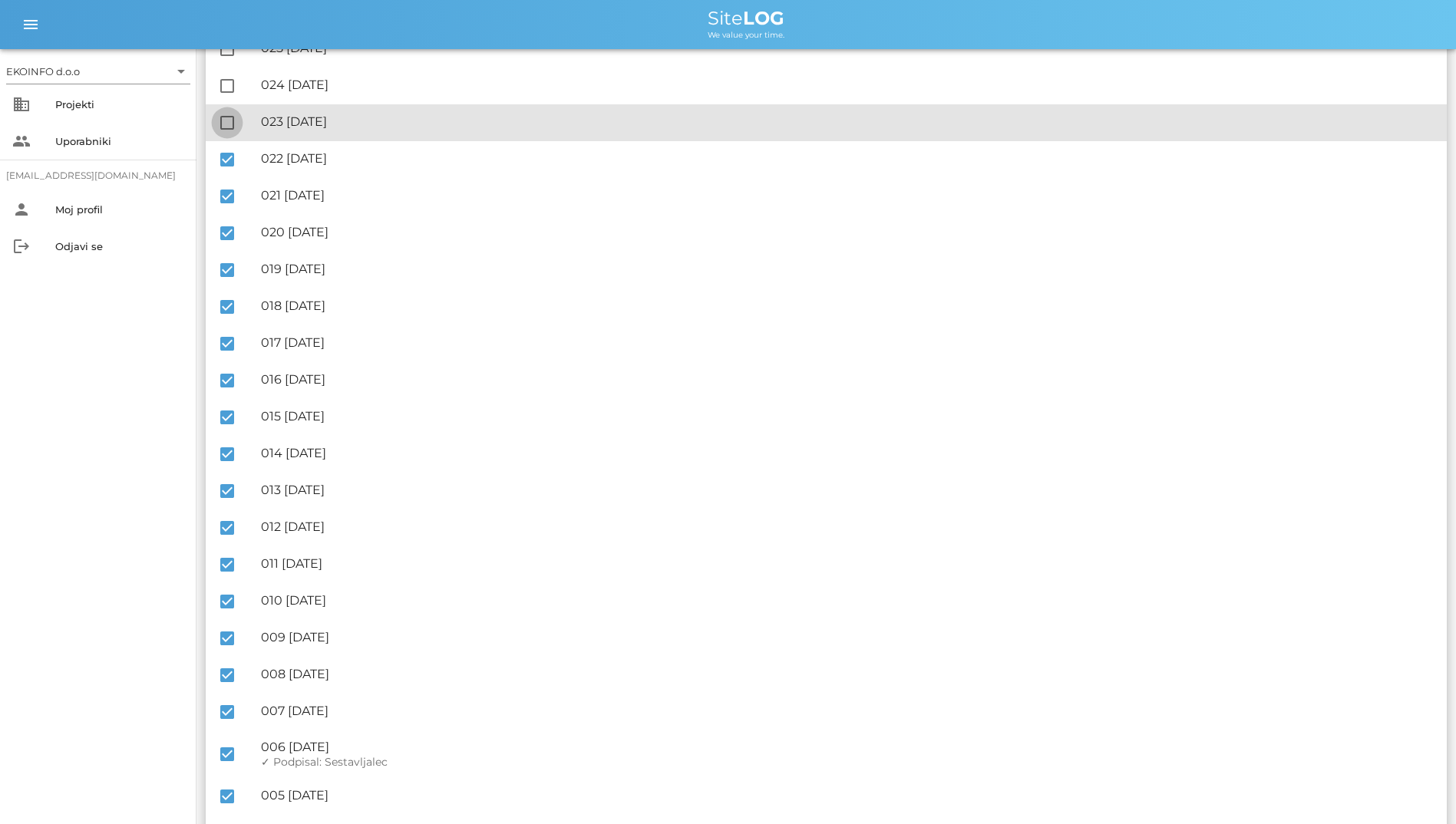
click at [227, 123] on div at bounding box center [227, 122] width 26 height 26
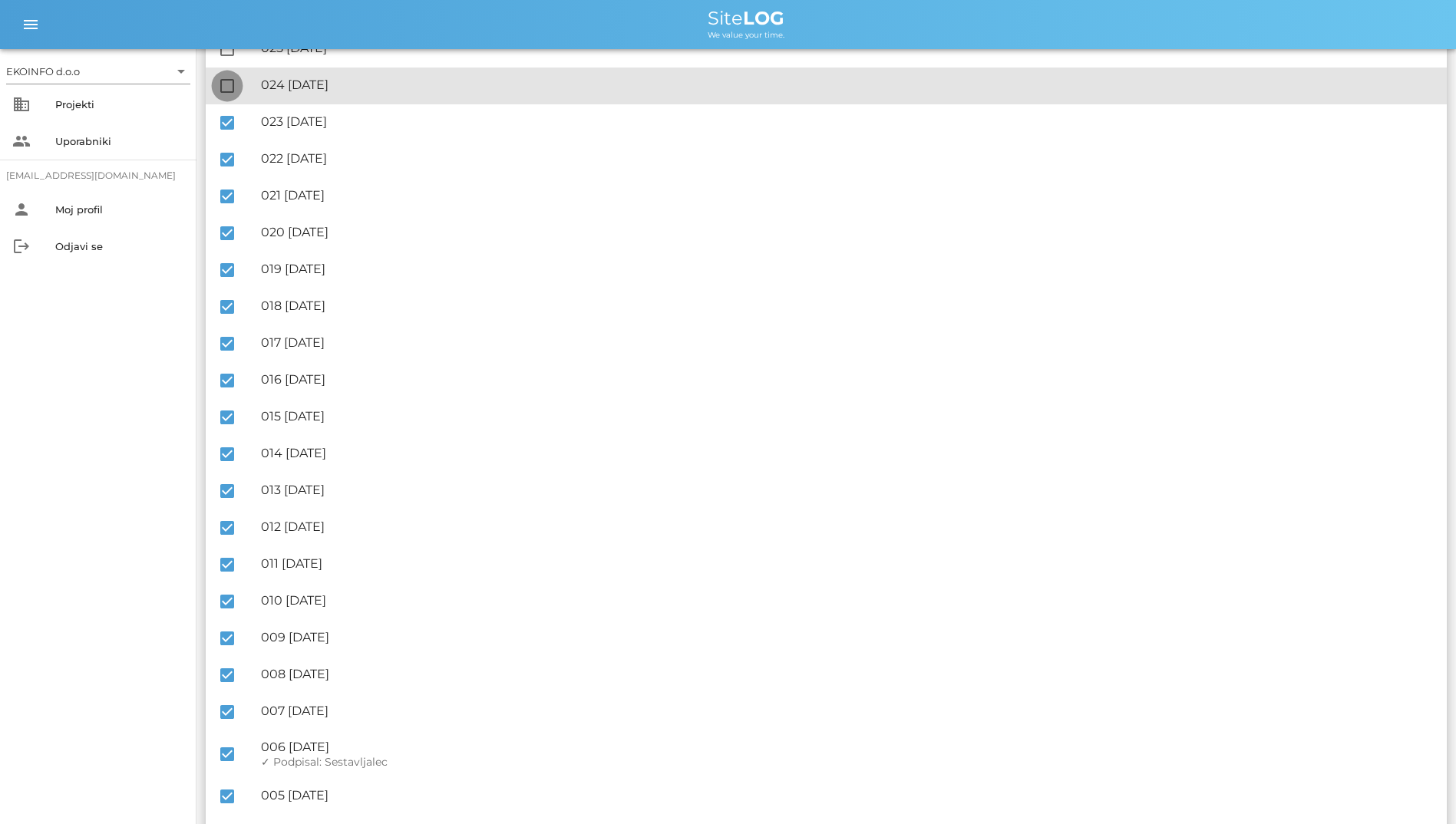
click at [236, 91] on div at bounding box center [227, 86] width 26 height 26
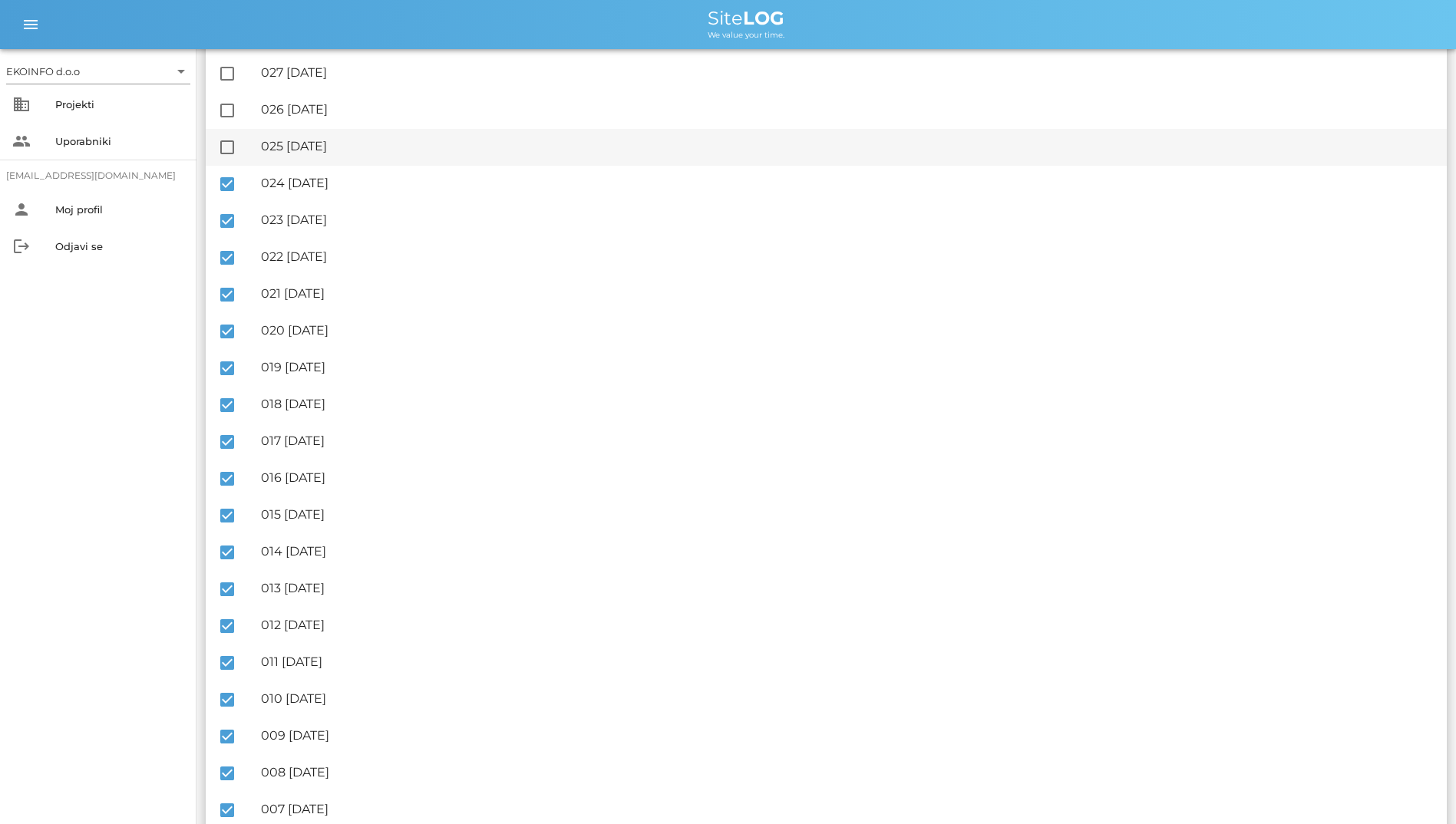
scroll to position [1045, 0]
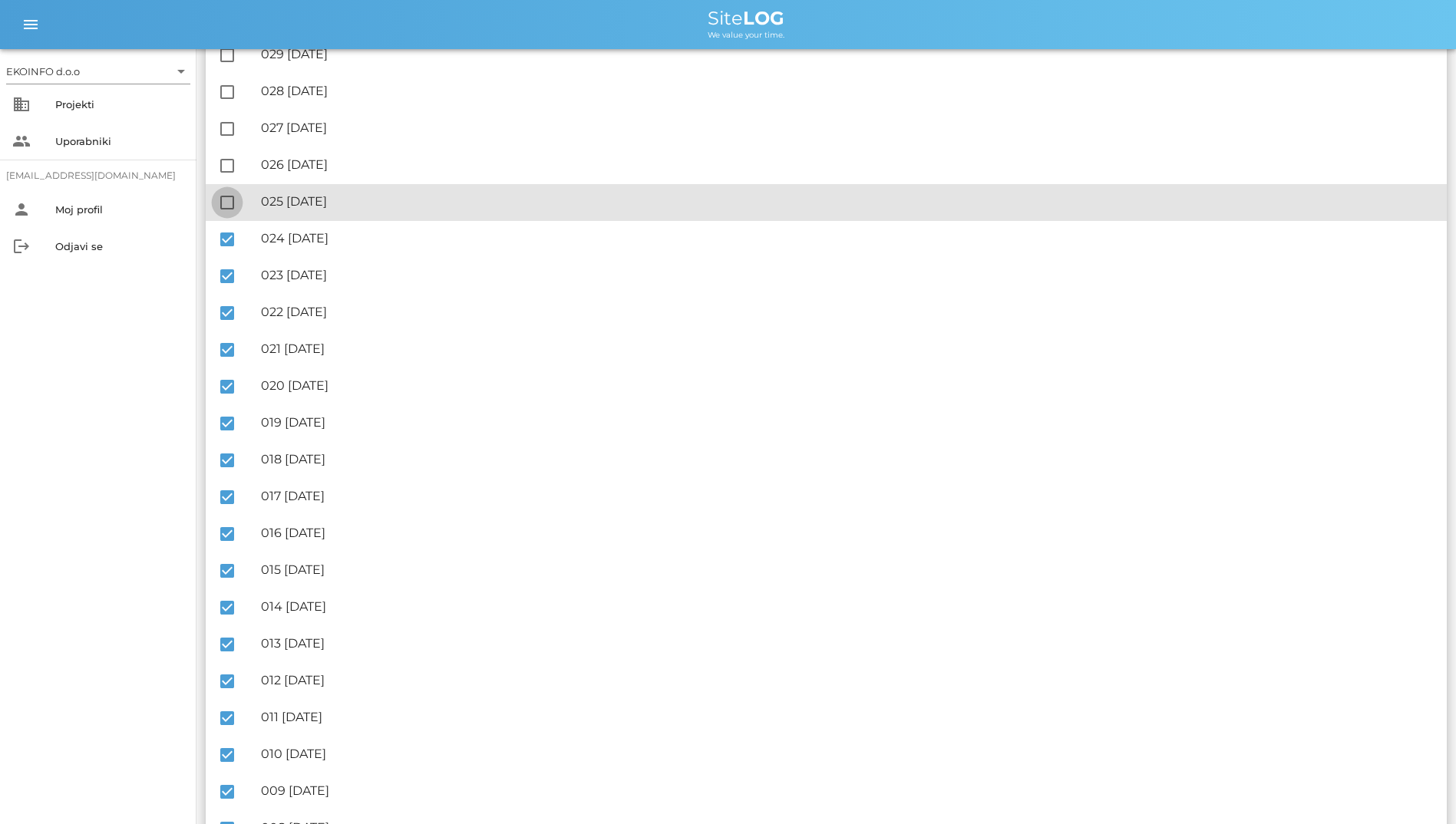
click at [222, 212] on div at bounding box center [227, 203] width 26 height 26
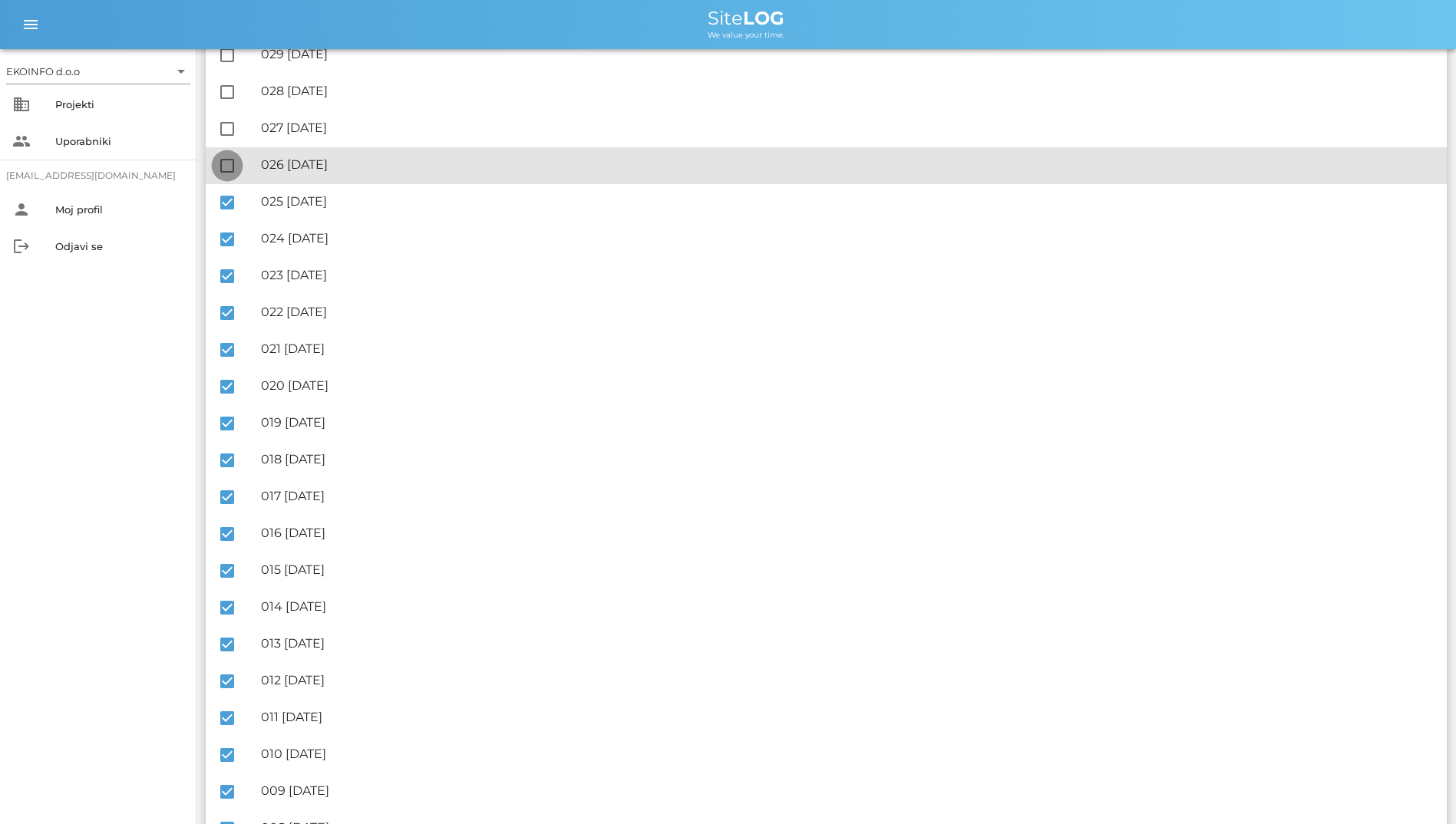
click at [235, 160] on div at bounding box center [227, 165] width 26 height 26
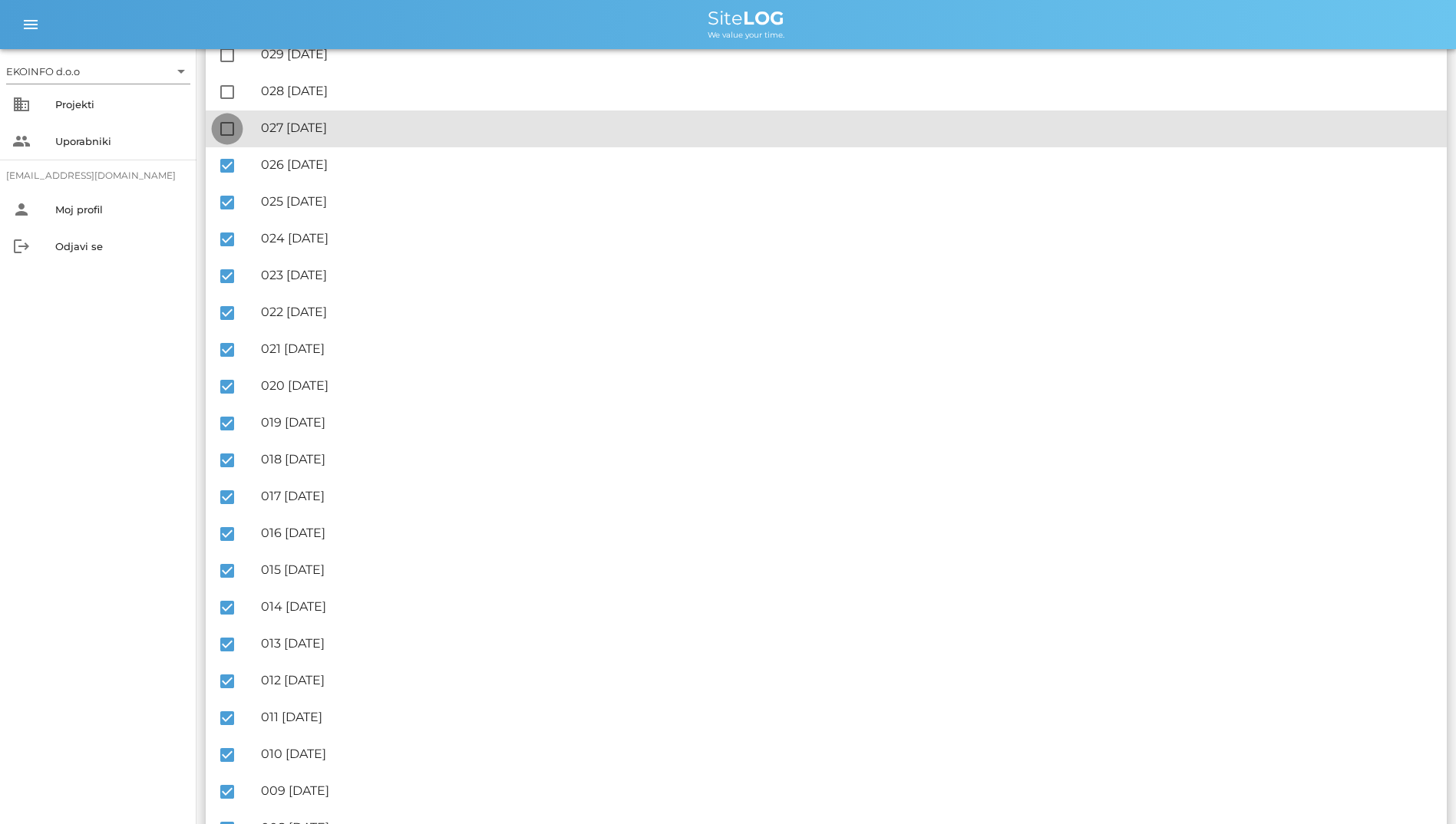
click at [232, 139] on div at bounding box center [227, 129] width 26 height 26
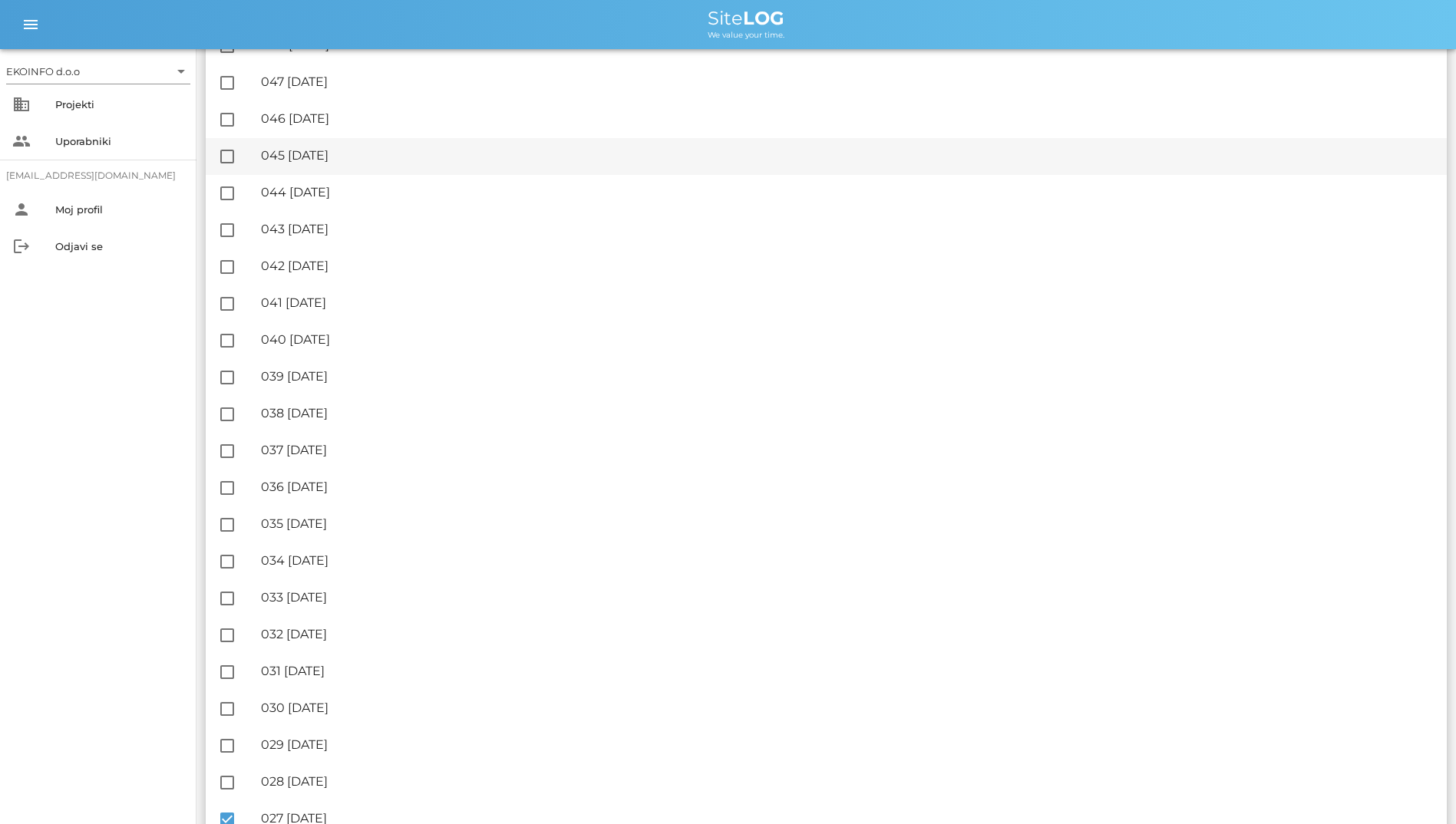
scroll to position [0, 0]
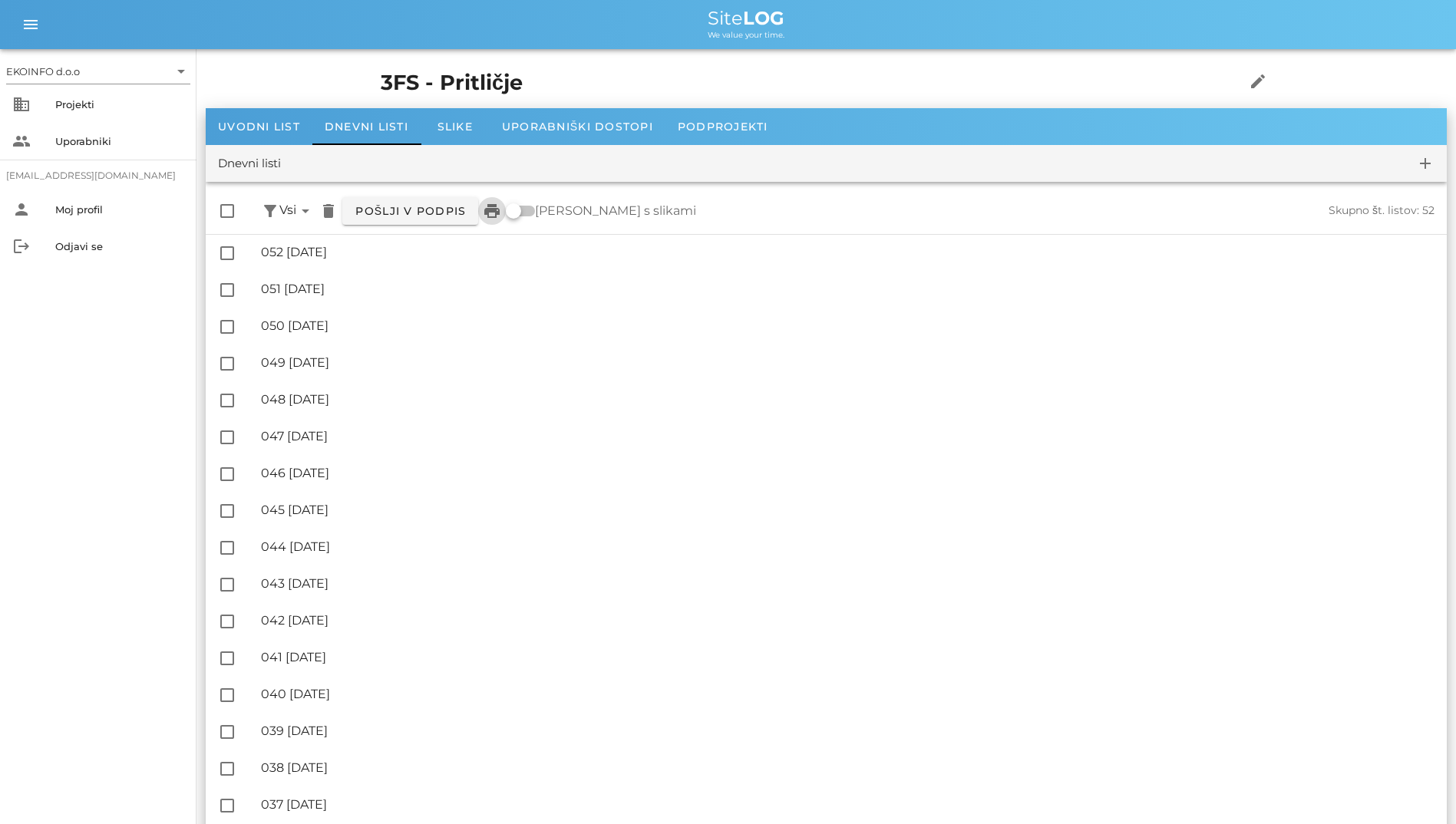
click at [498, 211] on icon "print" at bounding box center [491, 211] width 18 height 18
click at [223, 212] on div at bounding box center [227, 211] width 26 height 26
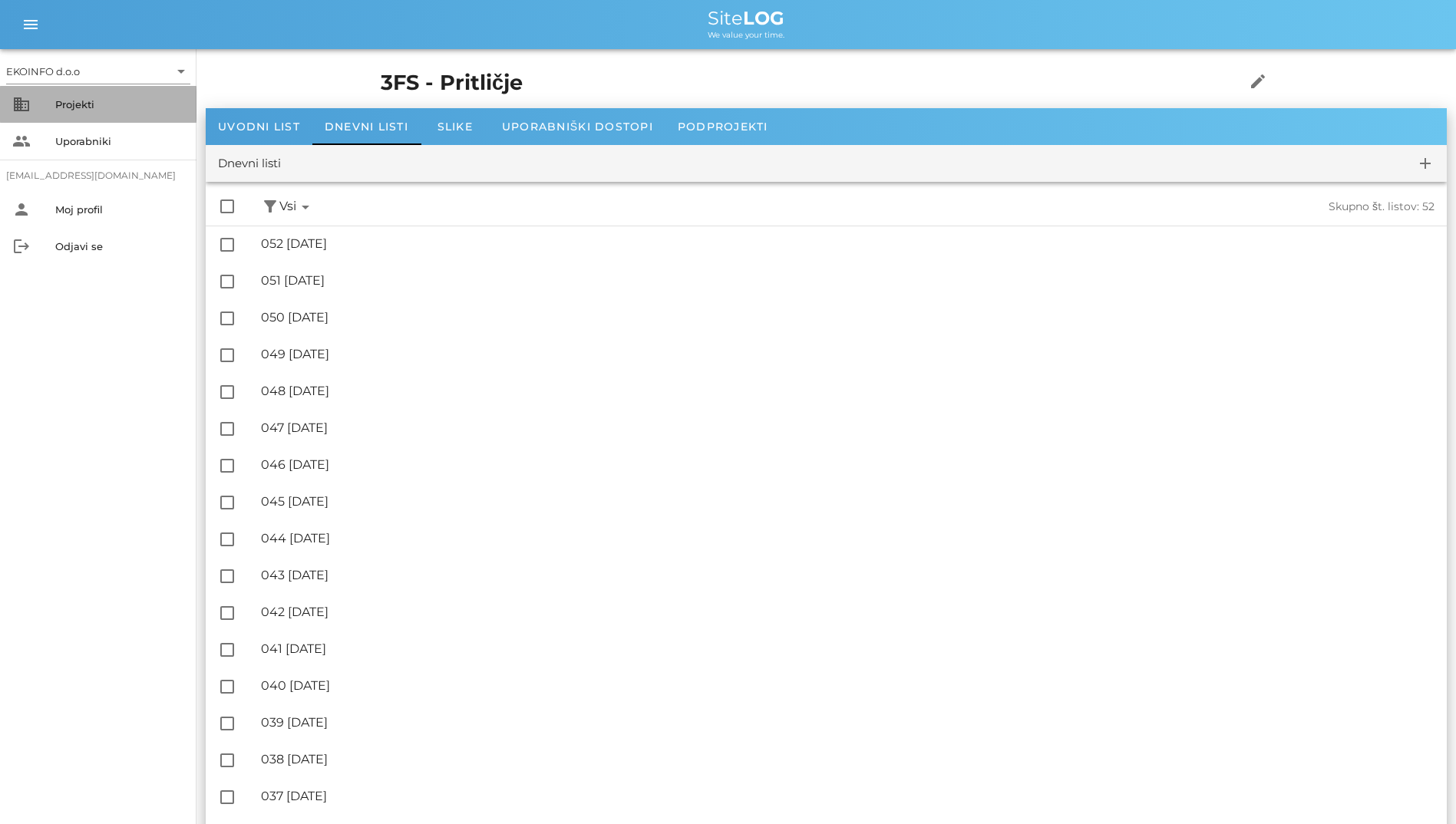
click at [168, 88] on div "business Projekti" at bounding box center [98, 104] width 196 height 37
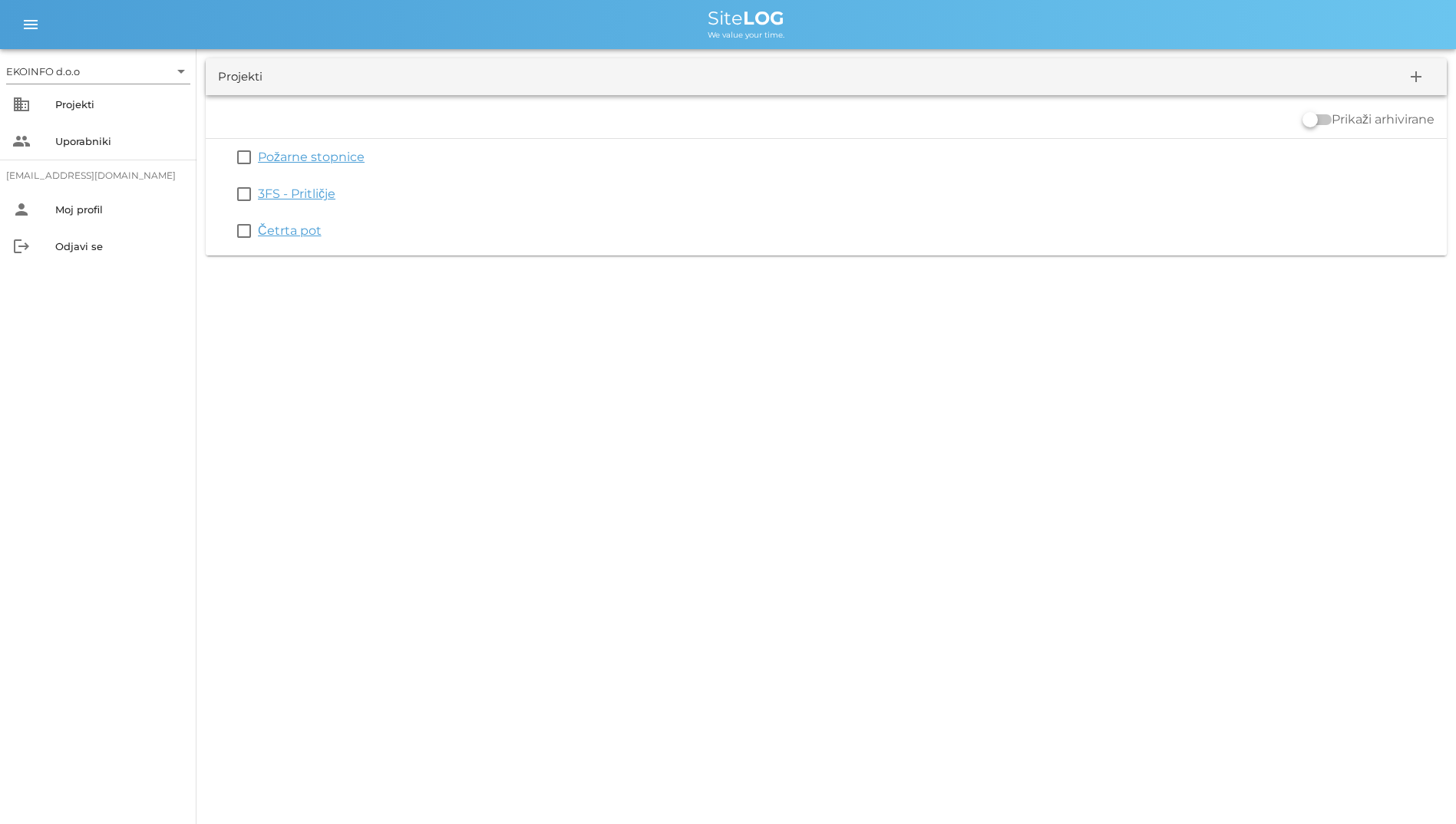
click at [672, 430] on div "EKOINFO d.o.o arrow_drop_down business Projekti people Uporabniki [EMAIL_ADDRES…" at bounding box center [728, 412] width 1456 height 824
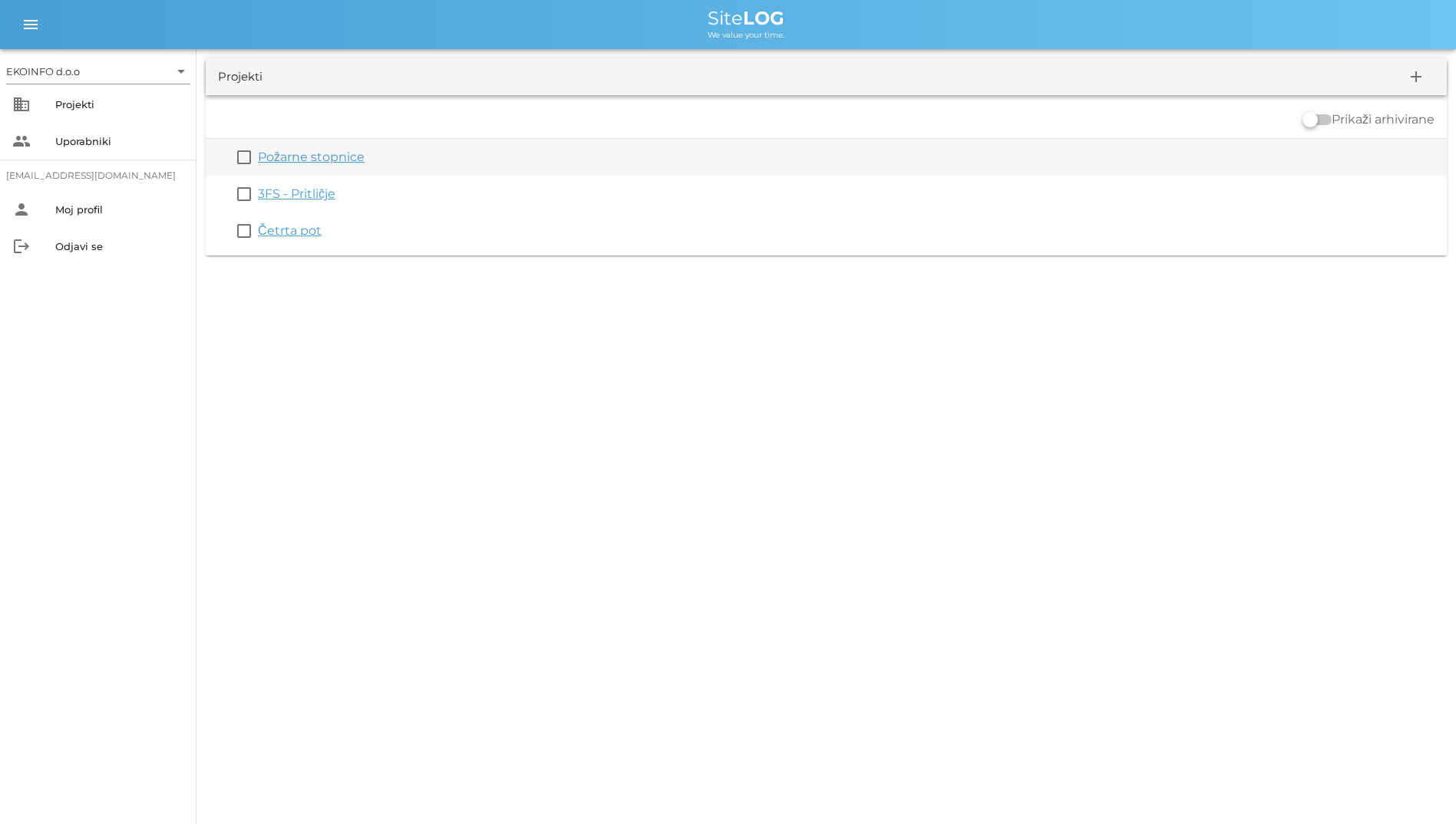
click at [323, 164] on link "Požarne stopnice" at bounding box center [311, 157] width 106 height 14
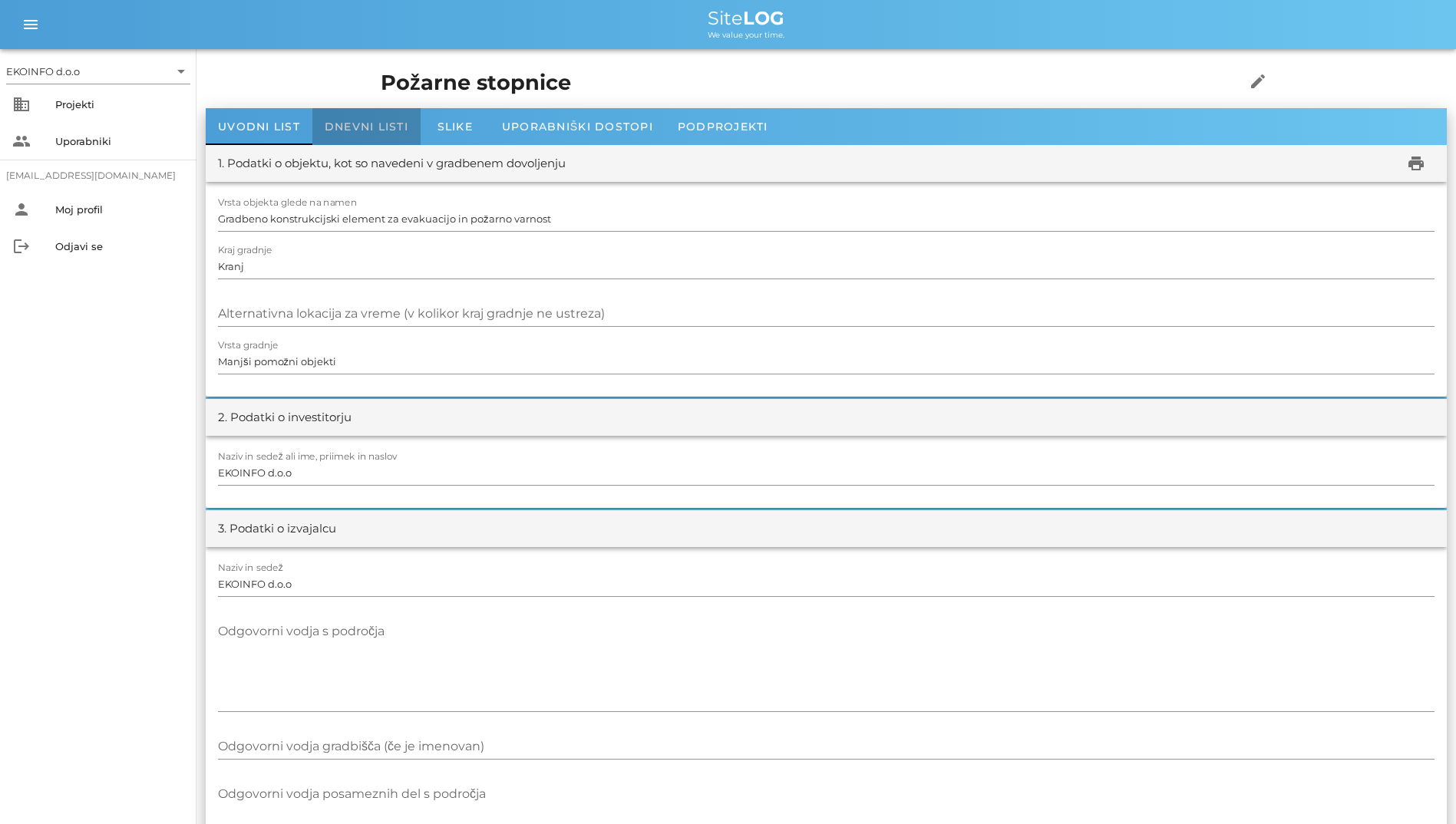
click at [379, 126] on span "Dnevni listi" at bounding box center [366, 126] width 83 height 14
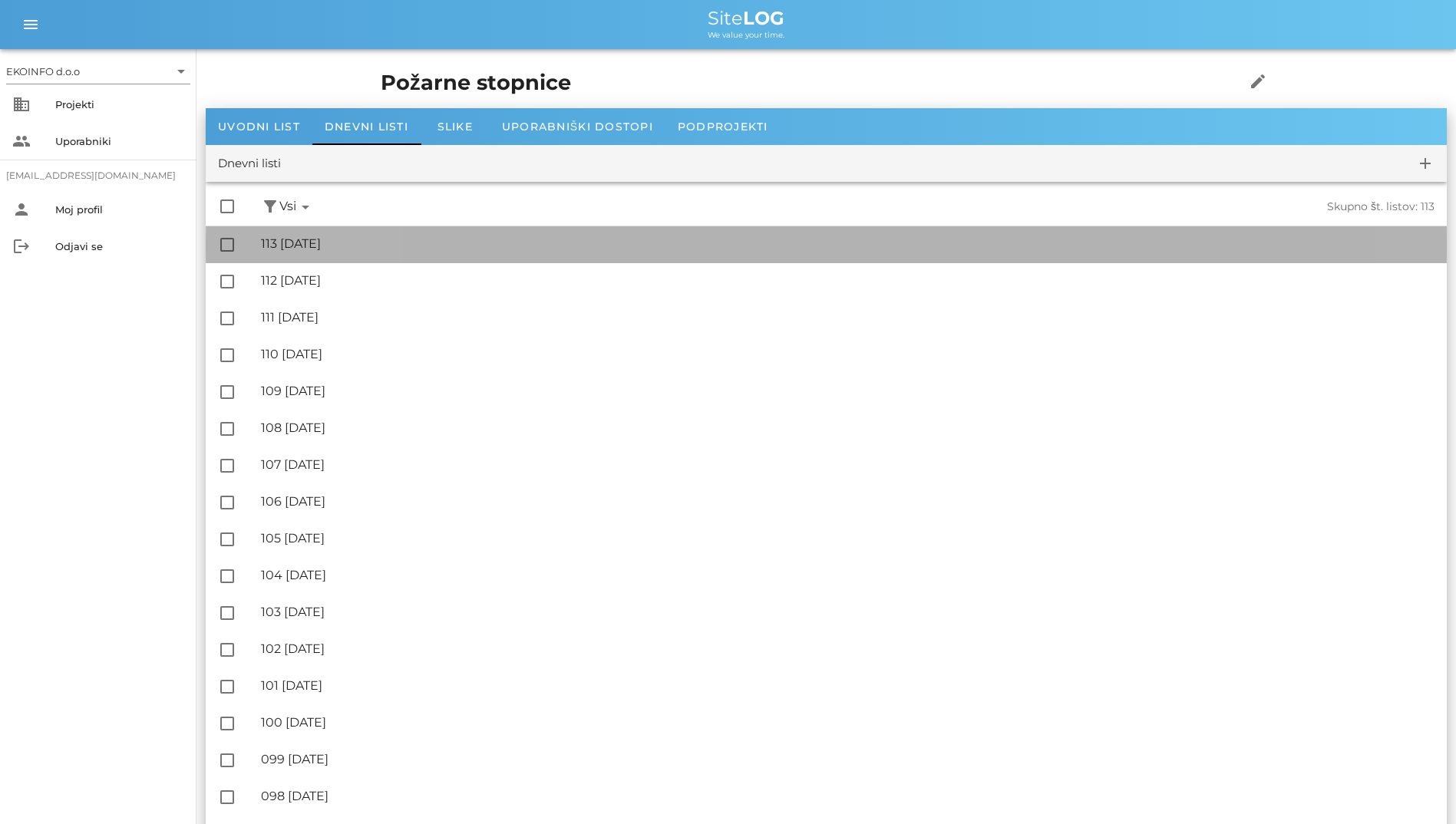
click at [374, 239] on div "🔏 113 [DATE]" at bounding box center [847, 243] width 1173 height 14
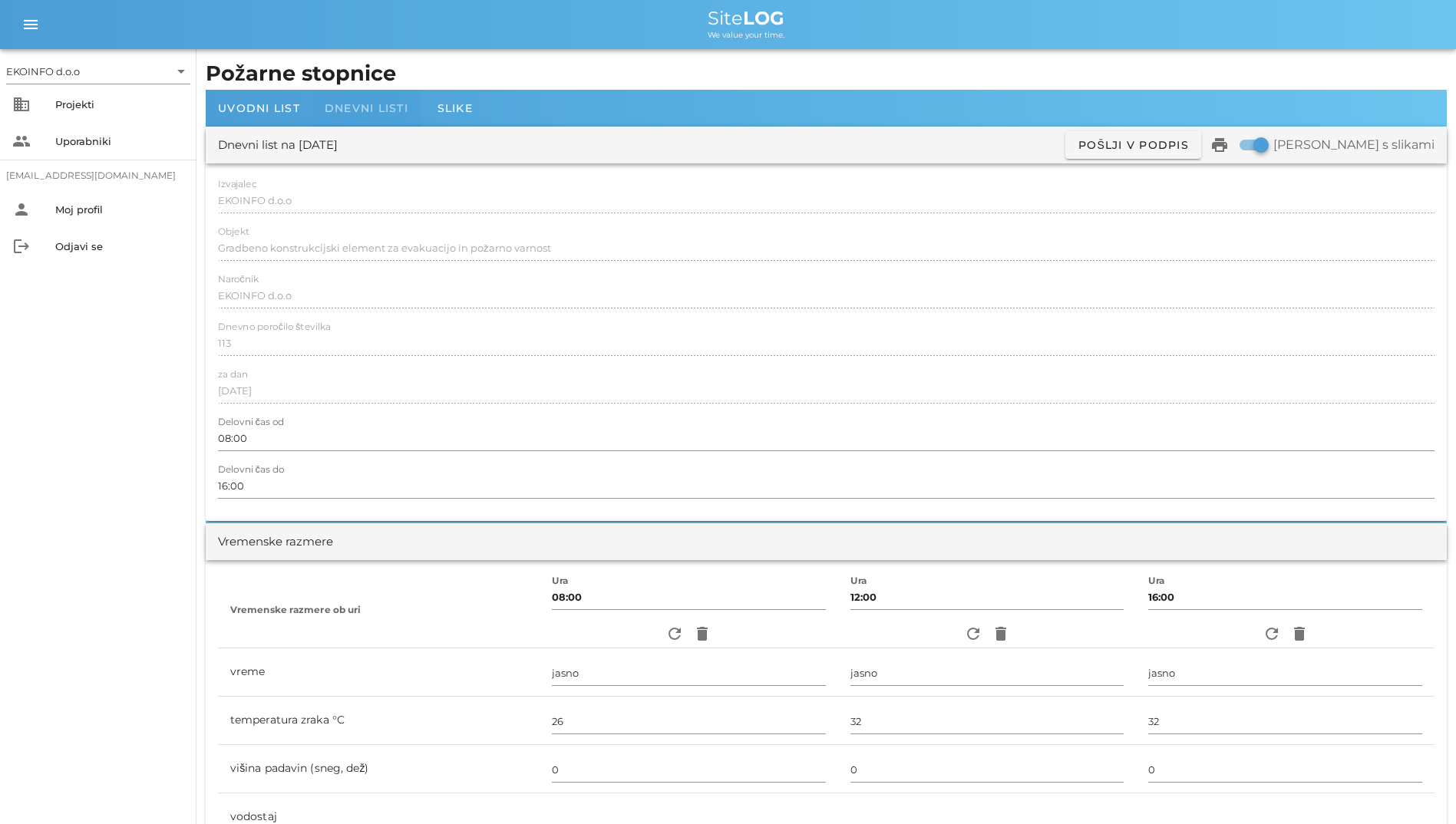
click at [350, 114] on span "Dnevni listi" at bounding box center [366, 107] width 83 height 14
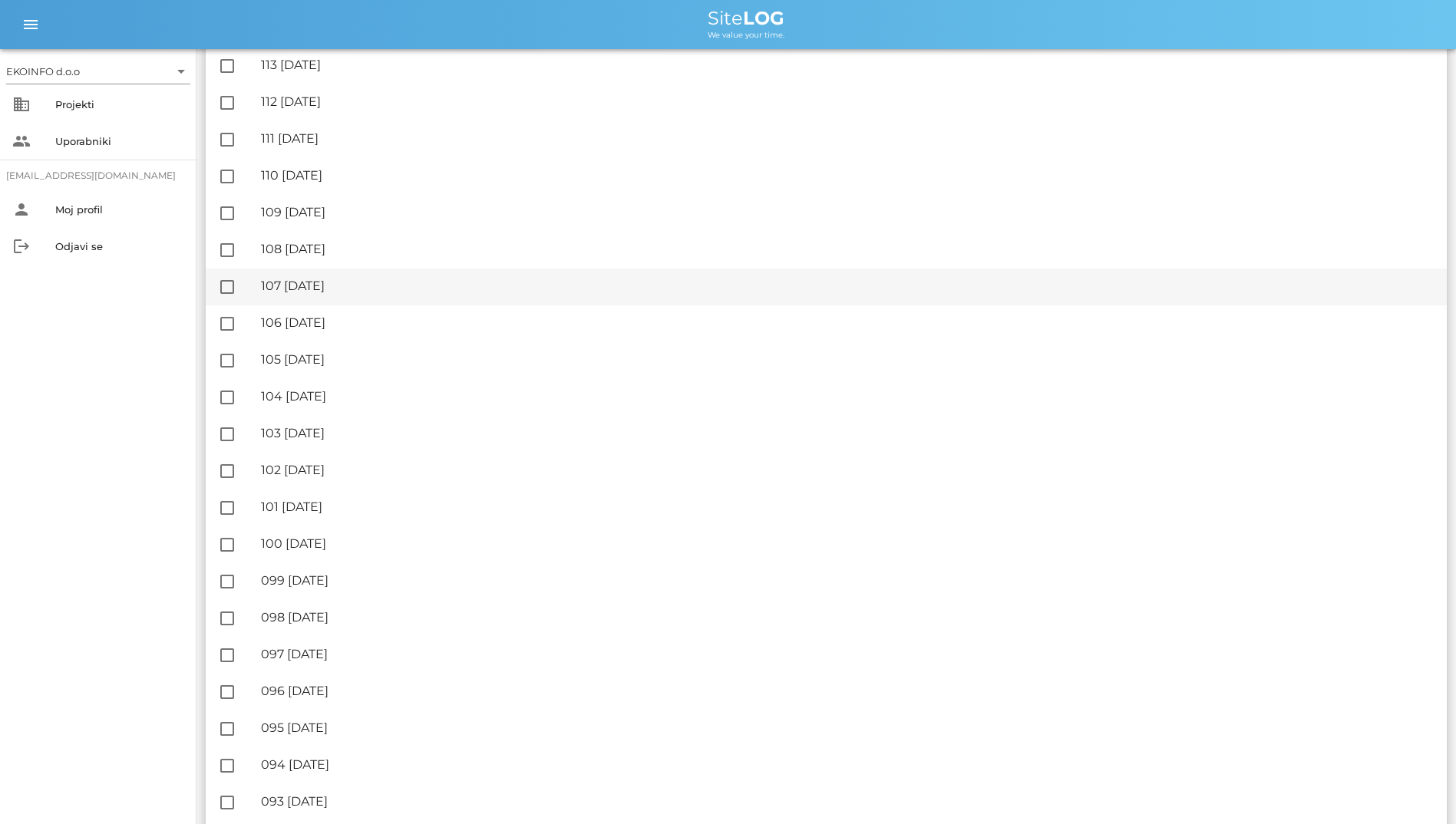
scroll to position [230, 0]
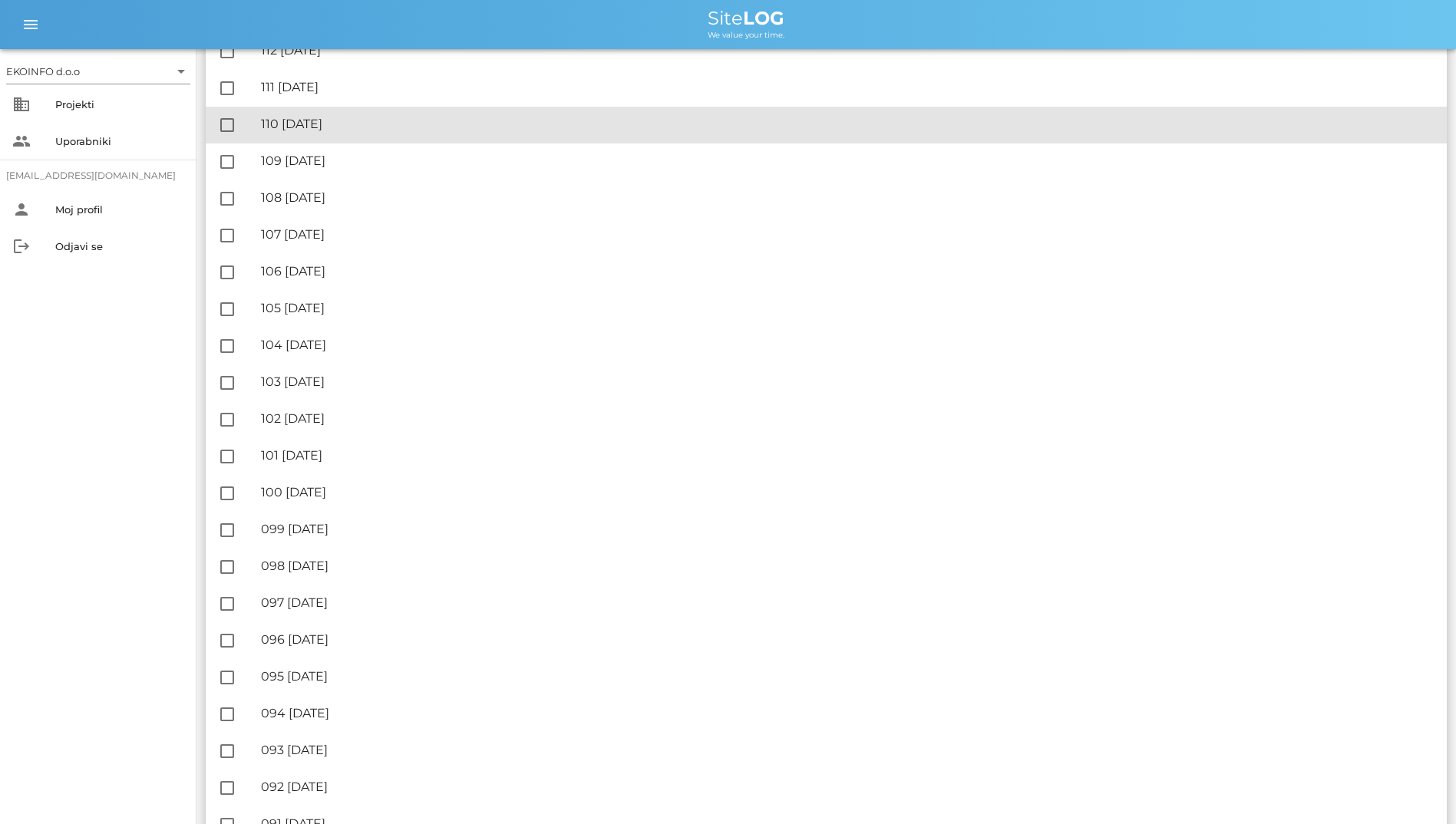
click at [637, 114] on div "🔏 110 [DATE] ✓ Podpisal: Nadzornik ✓ Podpisal: Sestavljalec ✓ Podpisal: Odgovor…" at bounding box center [847, 124] width 1173 height 34
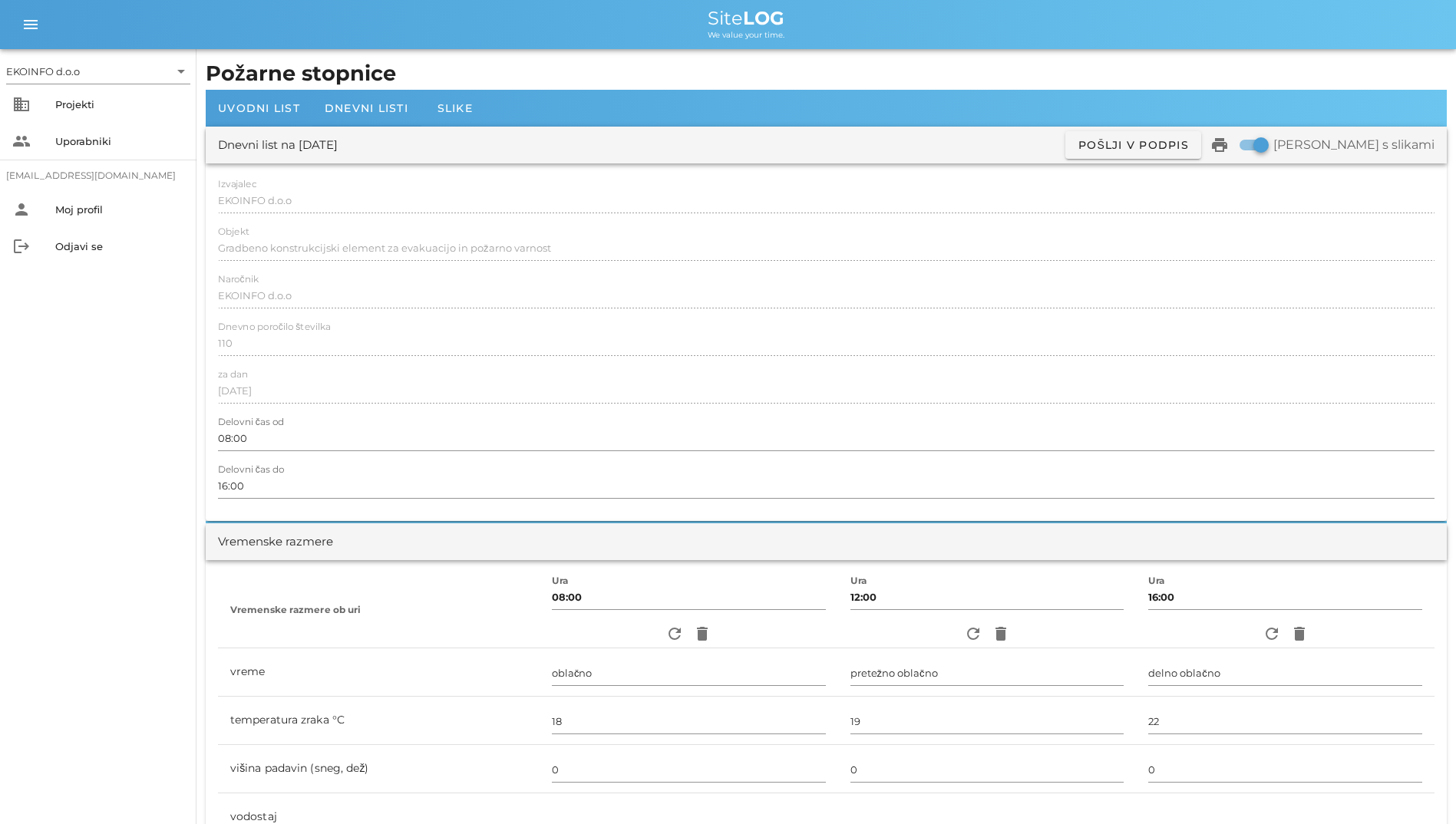
click at [110, 400] on div "EKOINFO d.o.o arrow_drop_down business Projekti people Uporabniki [EMAIL_ADDRES…" at bounding box center [98, 436] width 196 height 775
click at [99, 369] on div "EKOINFO d.o.o arrow_drop_down business Projekti people Uporabniki [EMAIL_ADDRES…" at bounding box center [98, 436] width 196 height 775
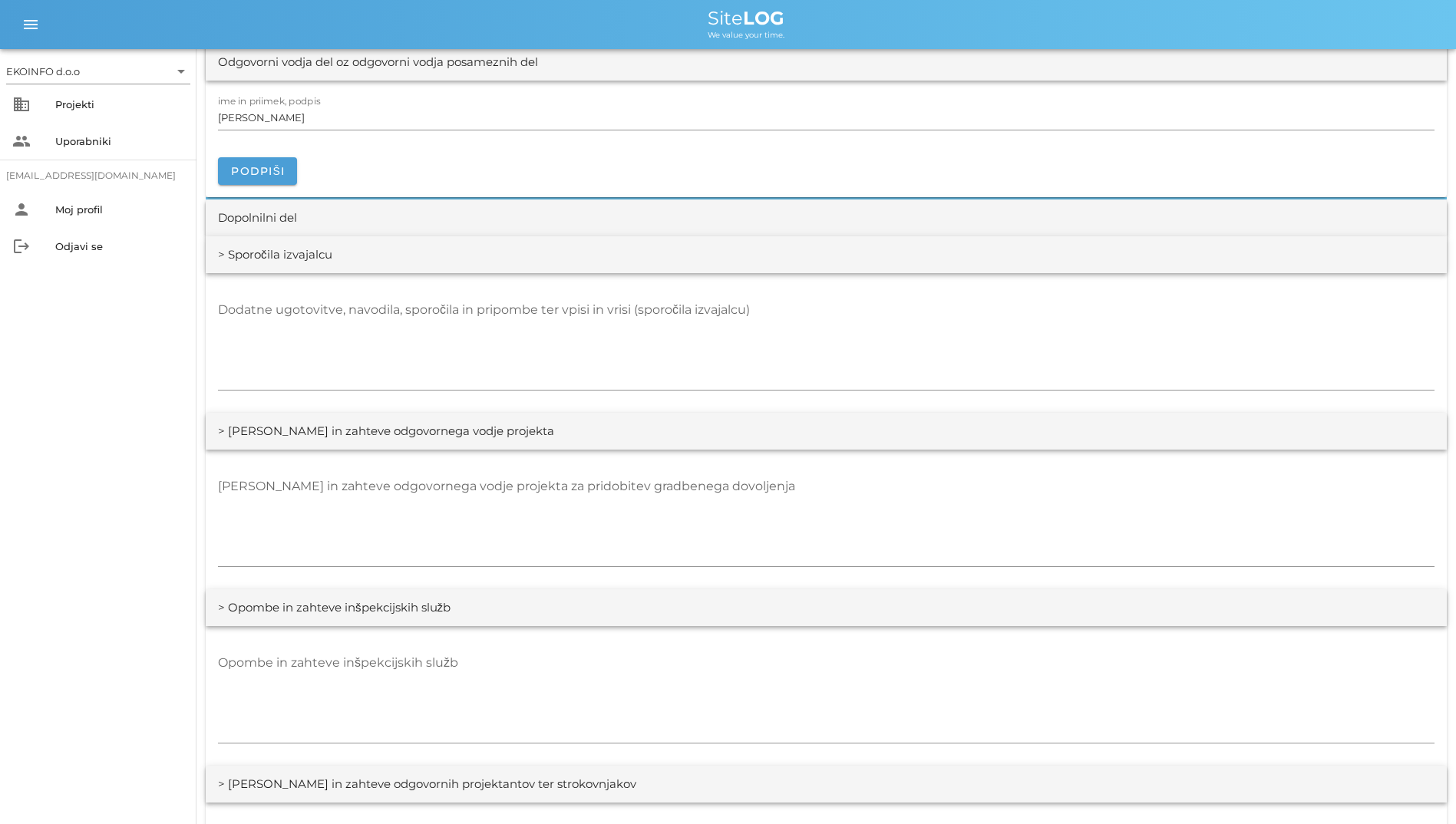
scroll to position [1633, 0]
